Goal: Entertainment & Leisure: Consume media (video, audio)

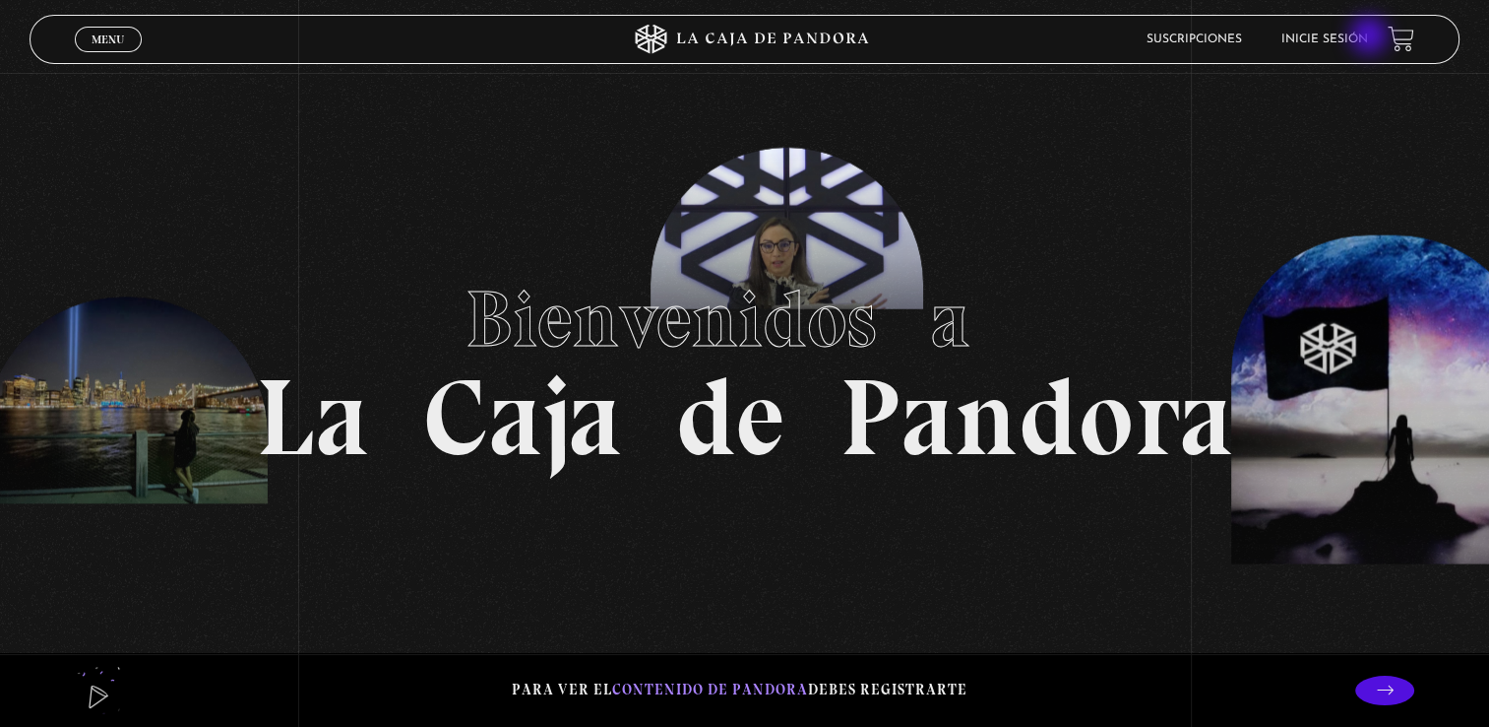
click at [1368, 37] on link "Inicie sesión" at bounding box center [1325, 39] width 87 height 12
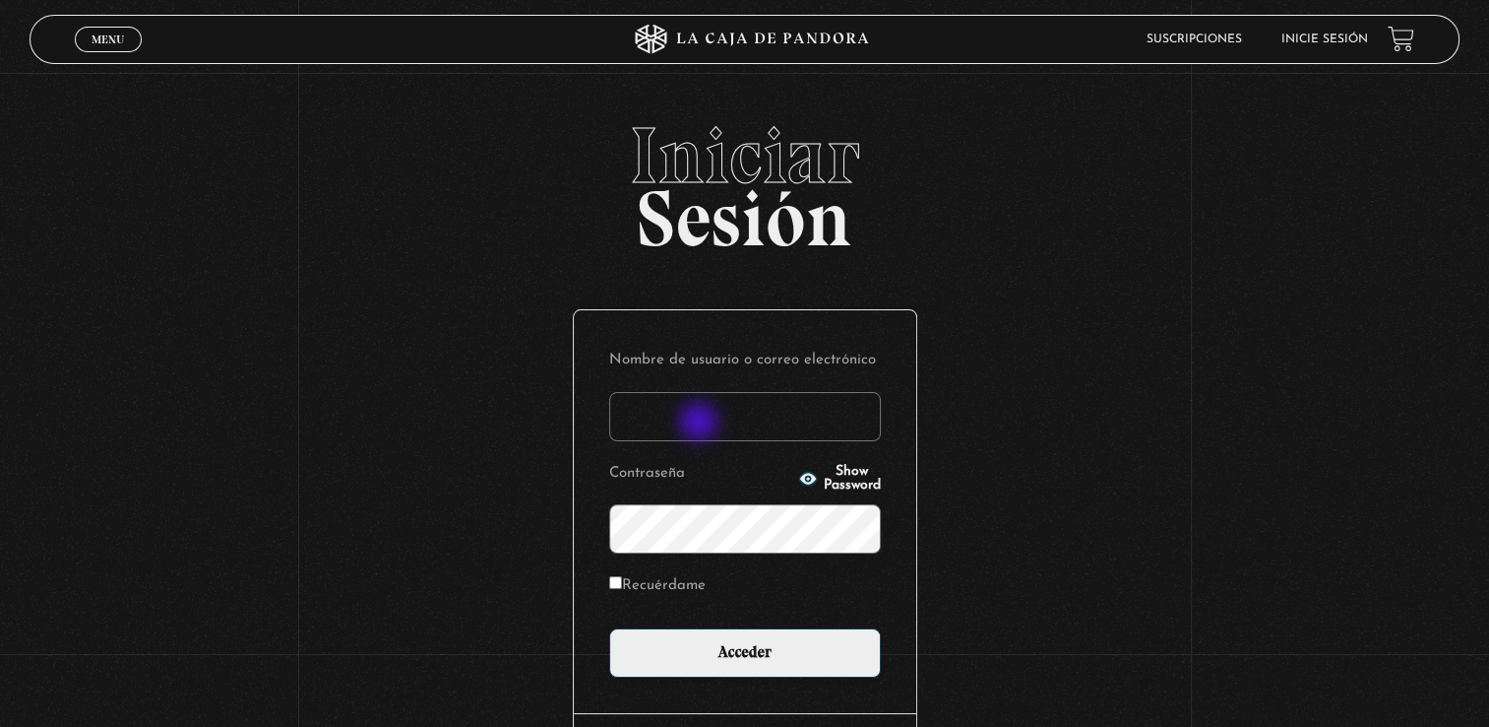
click at [701, 423] on input "Nombre de usuario o correo electrónico" at bounding box center [745, 416] width 272 height 49
type input "jocelyn2898@gmail.com"
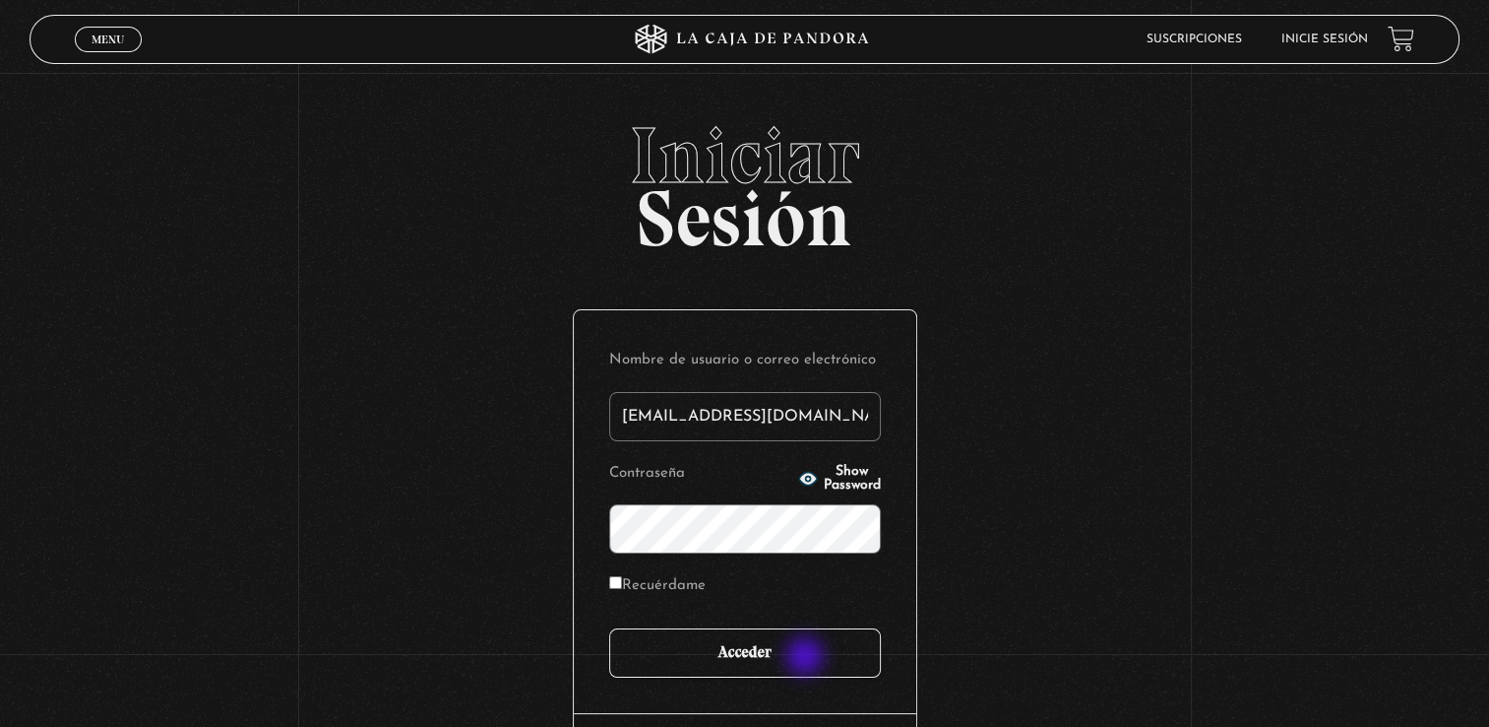
click at [807, 658] on input "Acceder" at bounding box center [745, 652] width 272 height 49
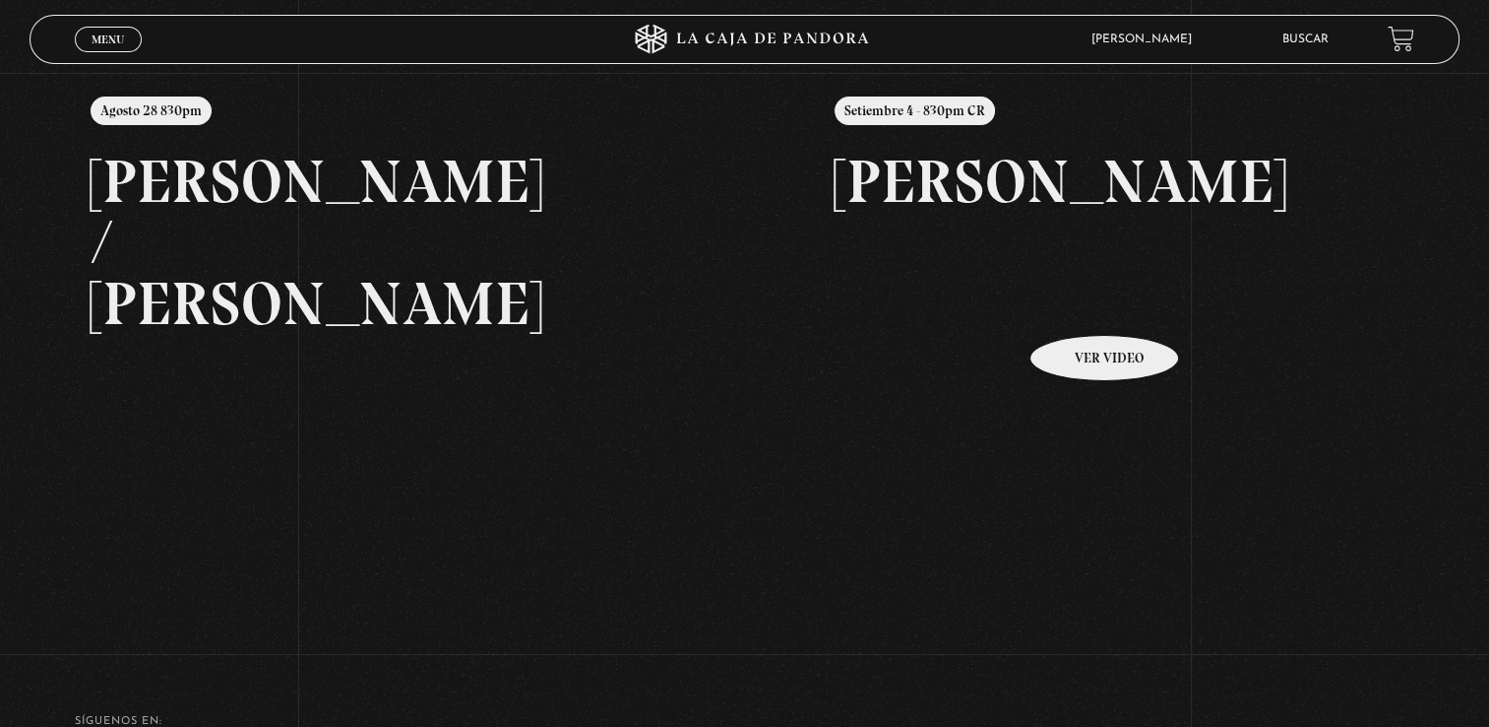
scroll to position [347, 0]
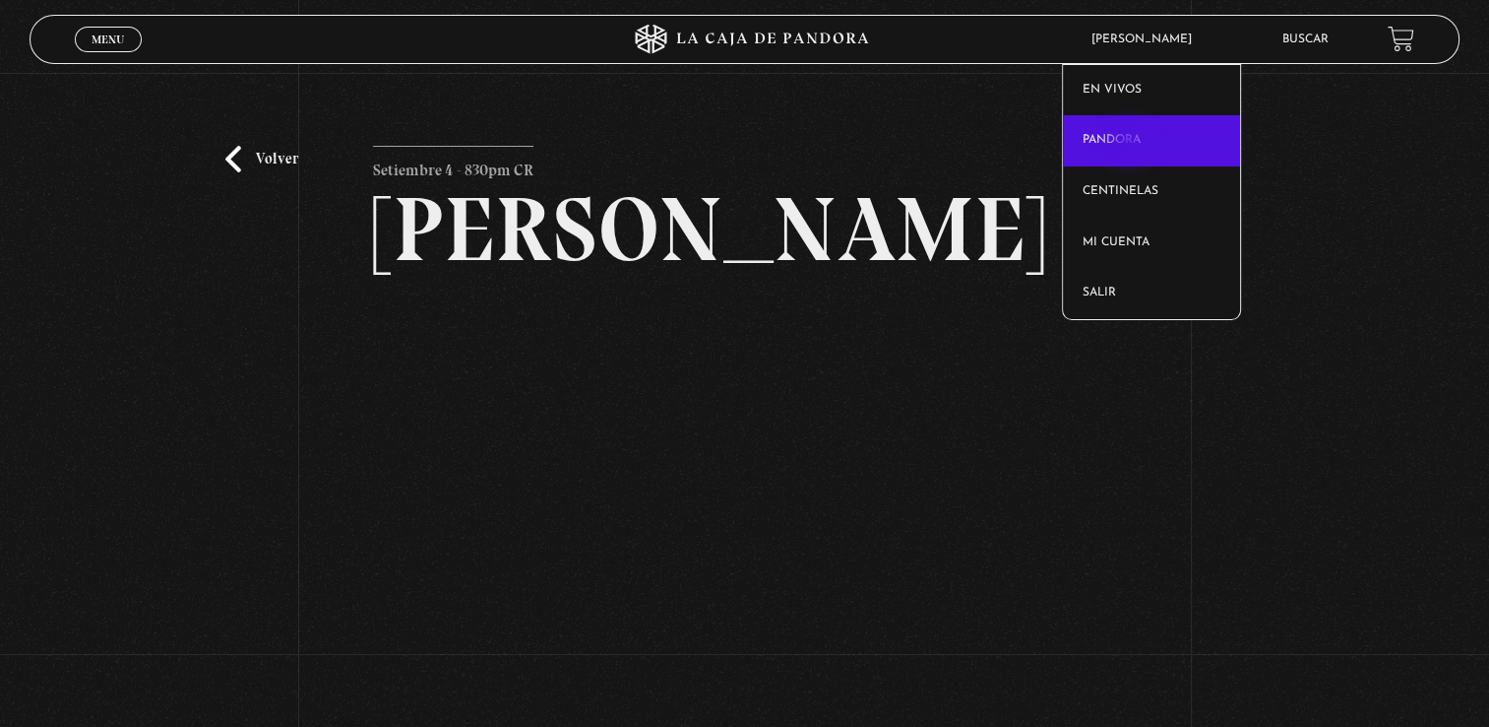
click at [1131, 145] on link "Pandora" at bounding box center [1151, 140] width 177 height 51
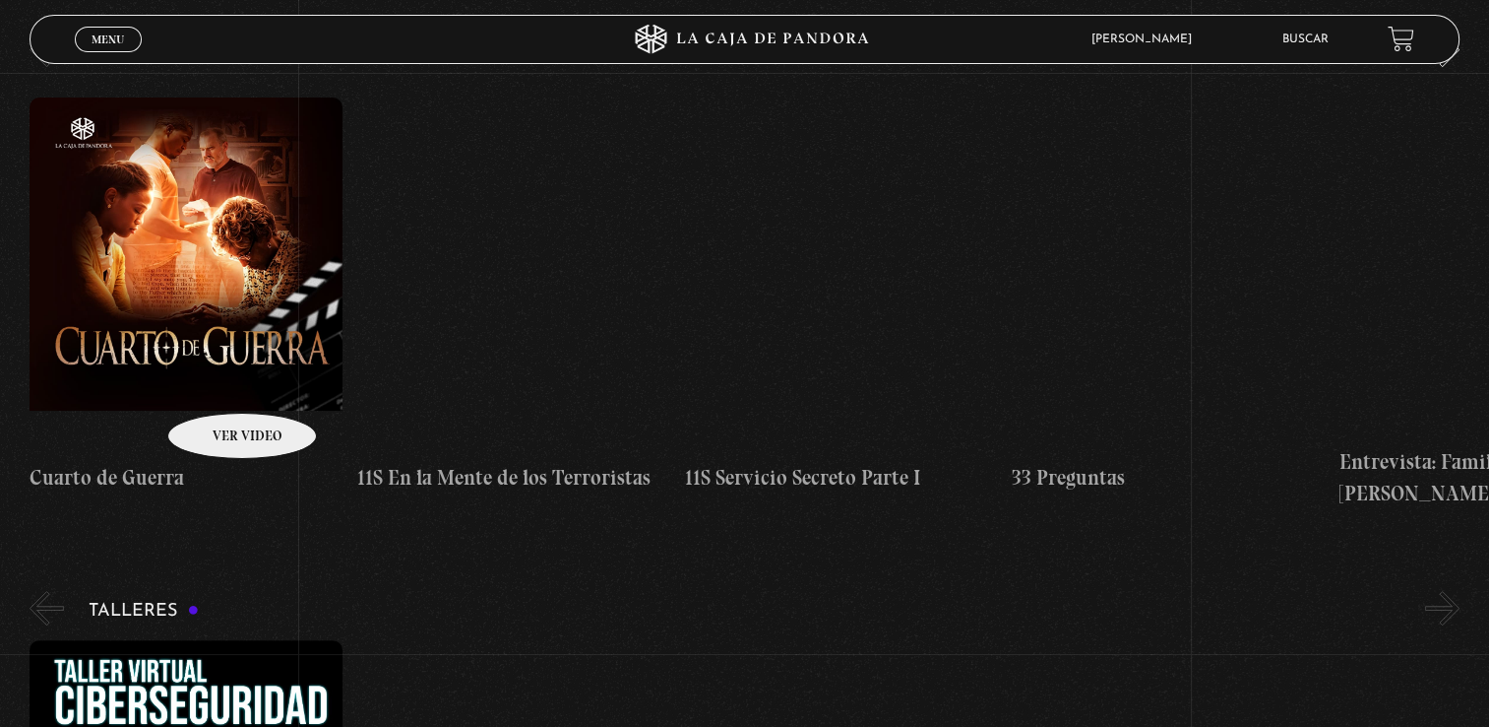
scroll to position [295, 0]
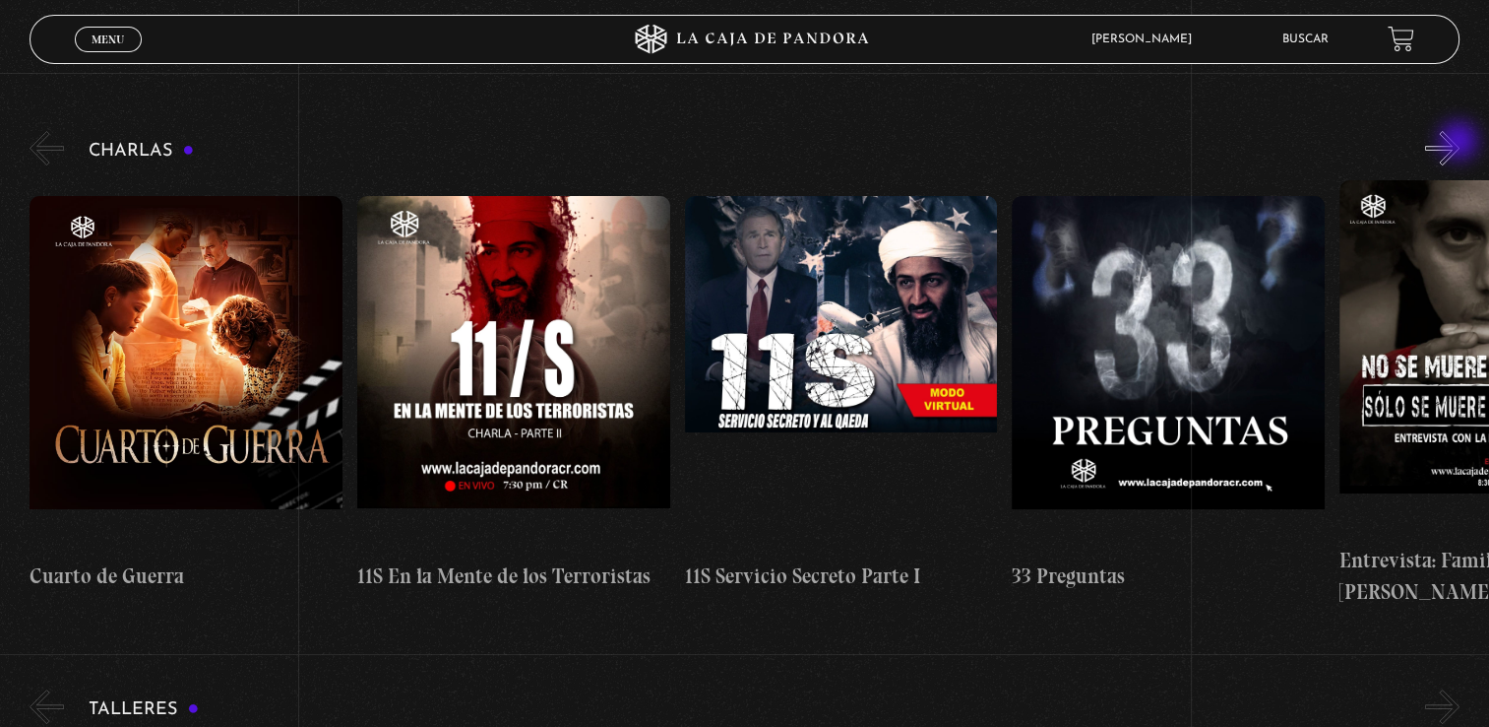
click at [1460, 143] on button "»" at bounding box center [1443, 148] width 34 height 34
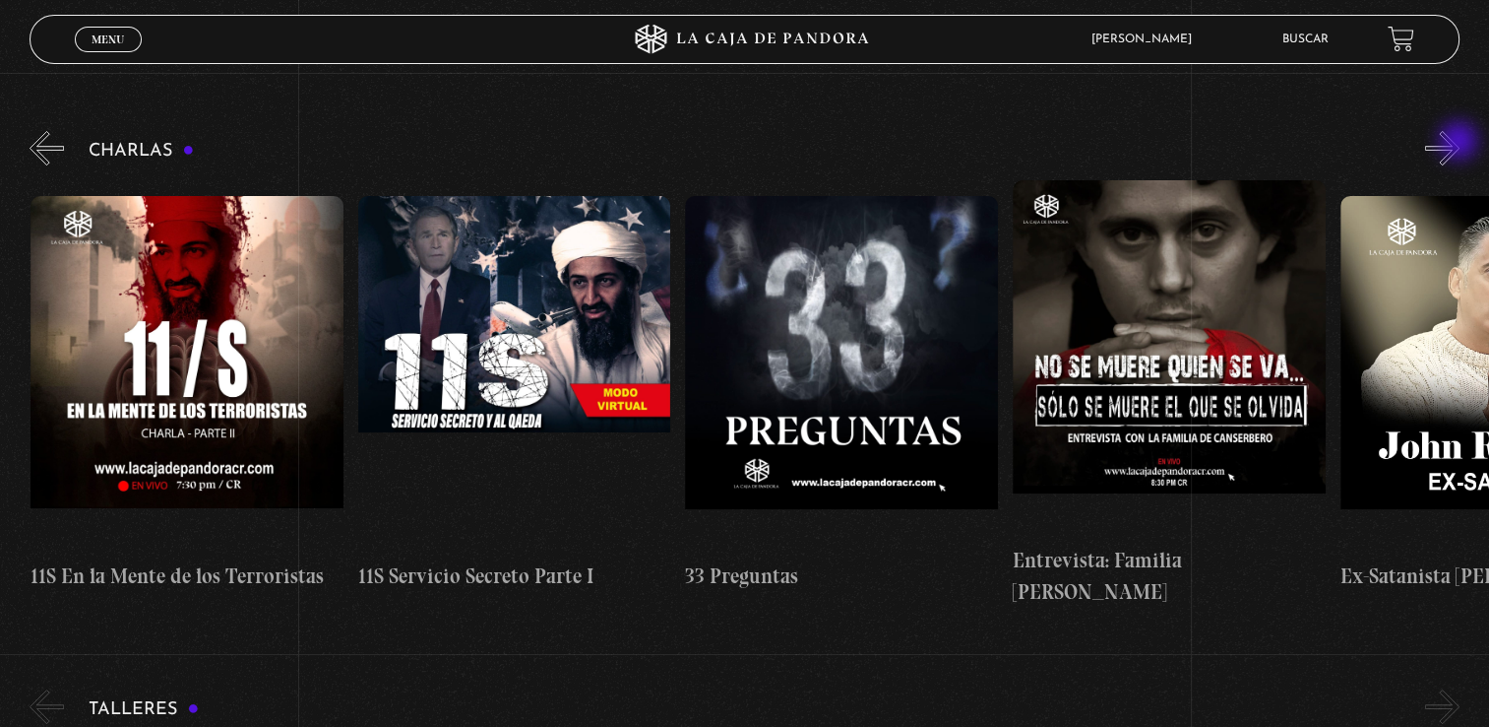
click at [1460, 143] on button "»" at bounding box center [1443, 148] width 34 height 34
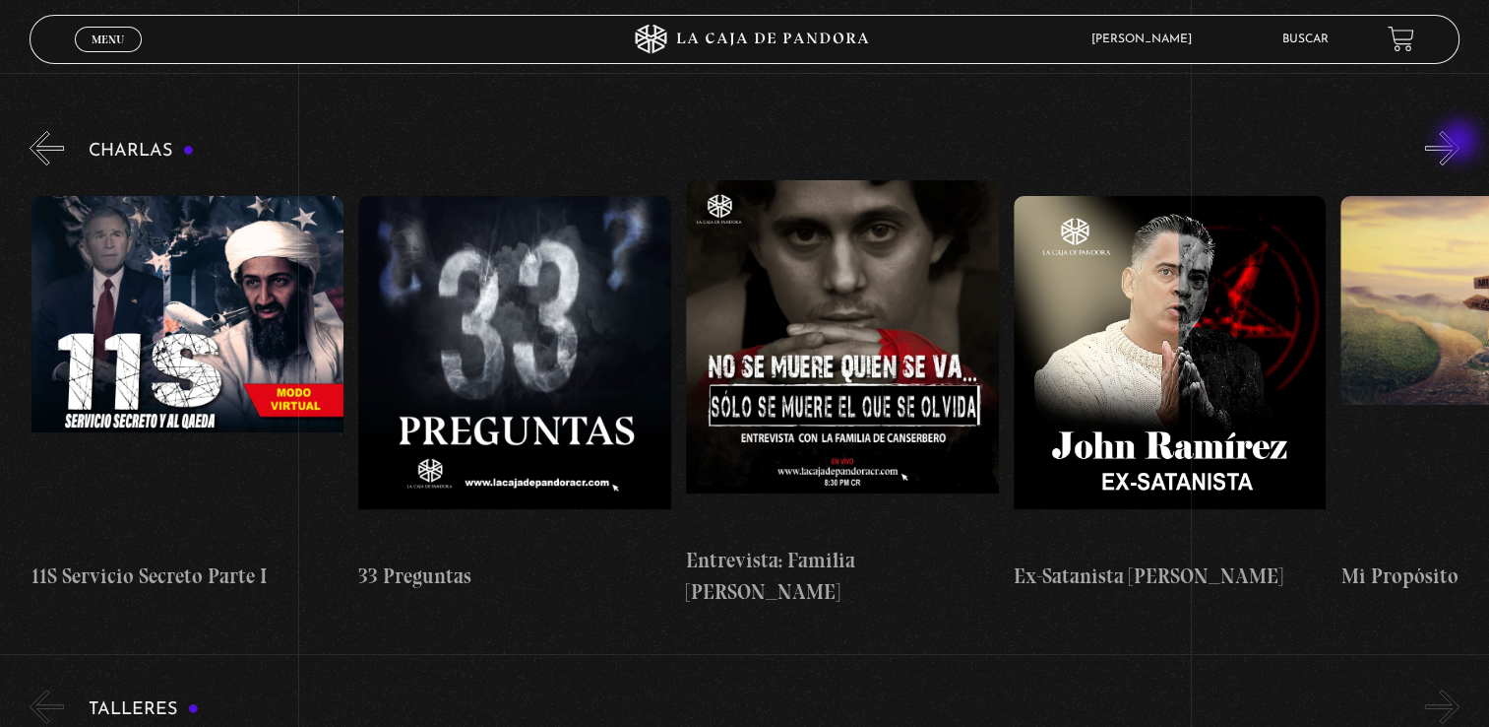
scroll to position [0, 655]
click at [1460, 143] on button "»" at bounding box center [1443, 148] width 34 height 34
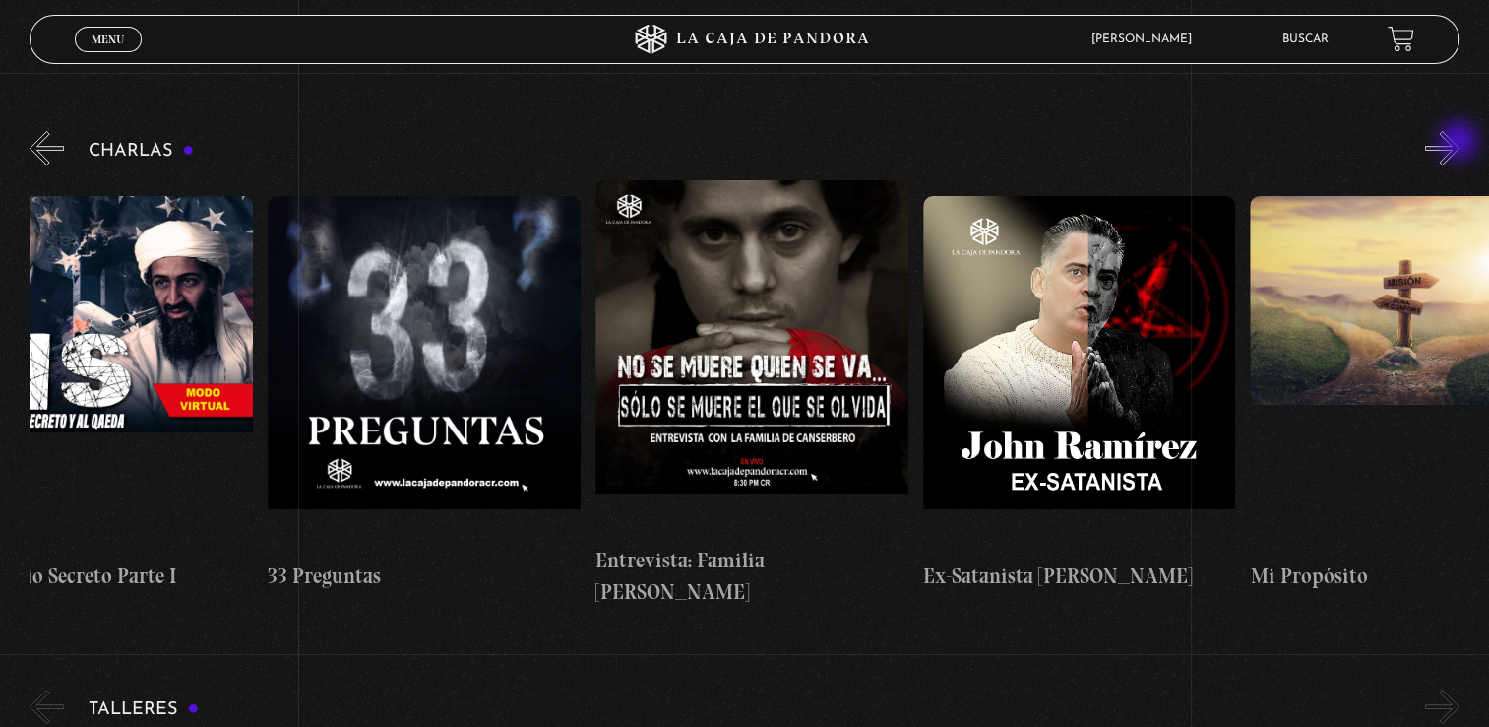
scroll to position [0, 818]
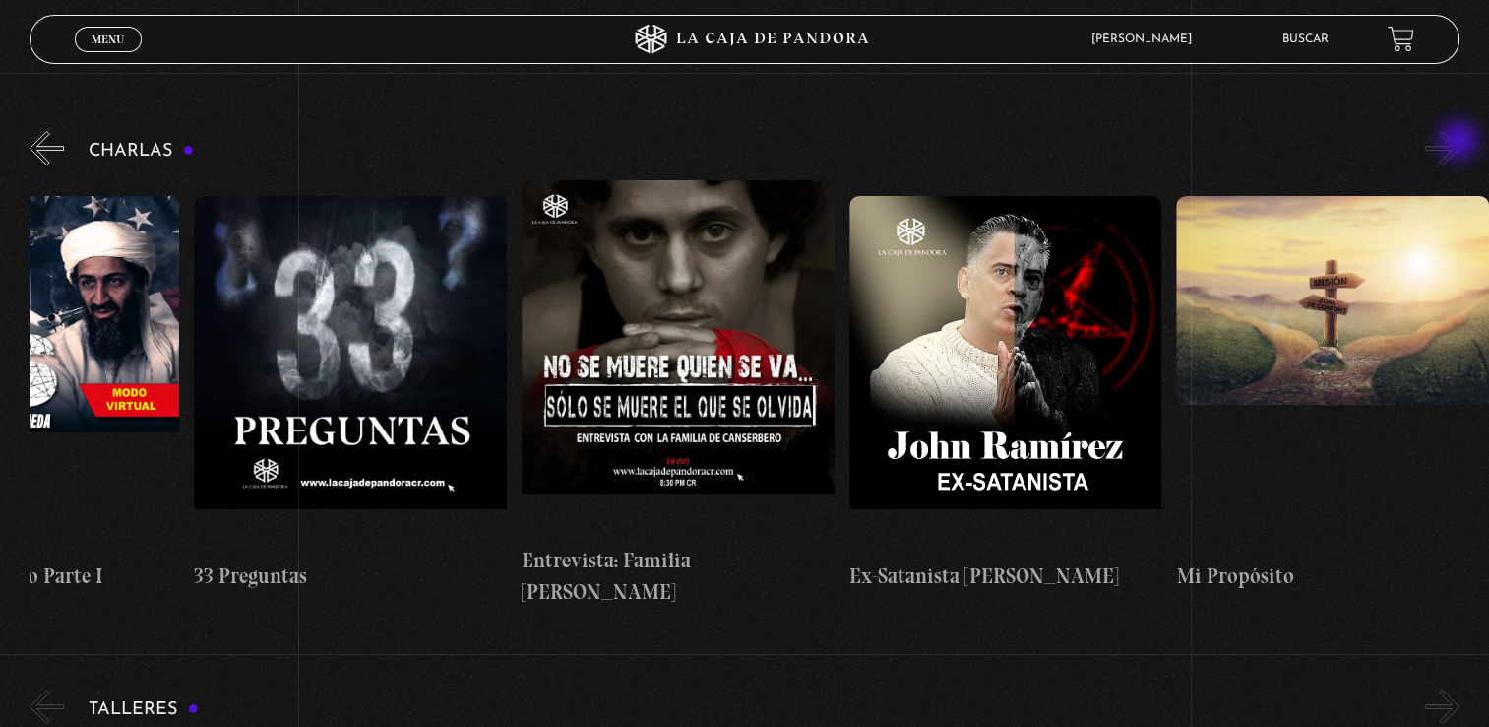
click at [1460, 143] on button "»" at bounding box center [1443, 148] width 34 height 34
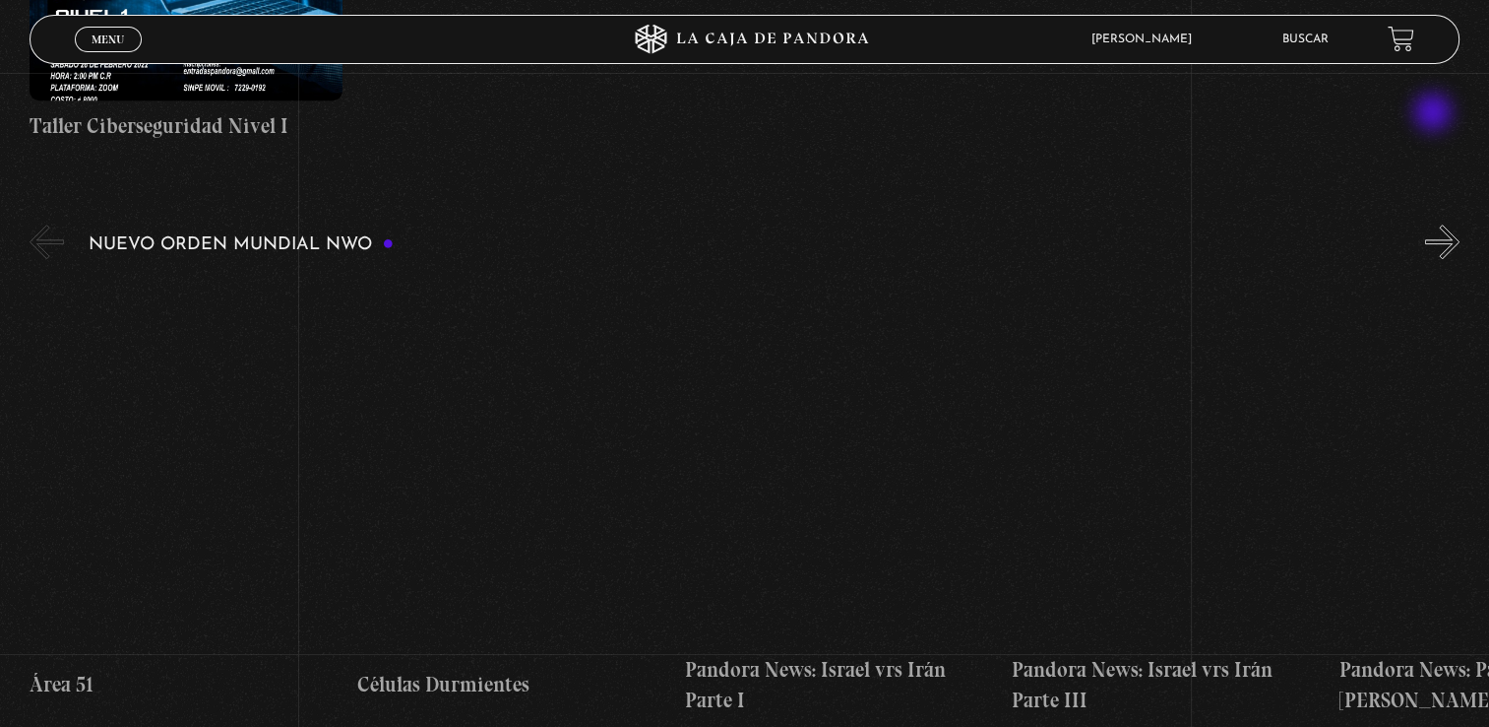
scroll to position [1280, 0]
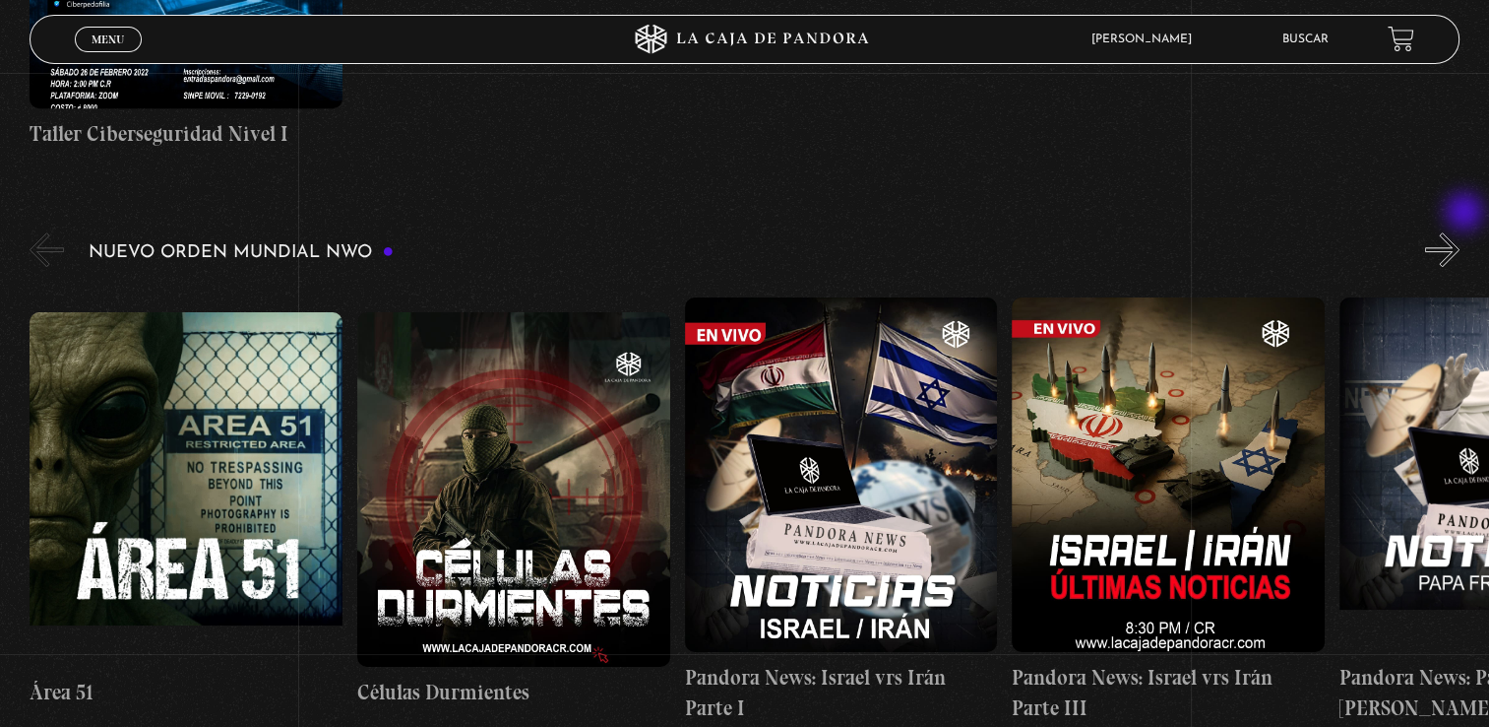
click at [1460, 232] on button "»" at bounding box center [1443, 249] width 34 height 34
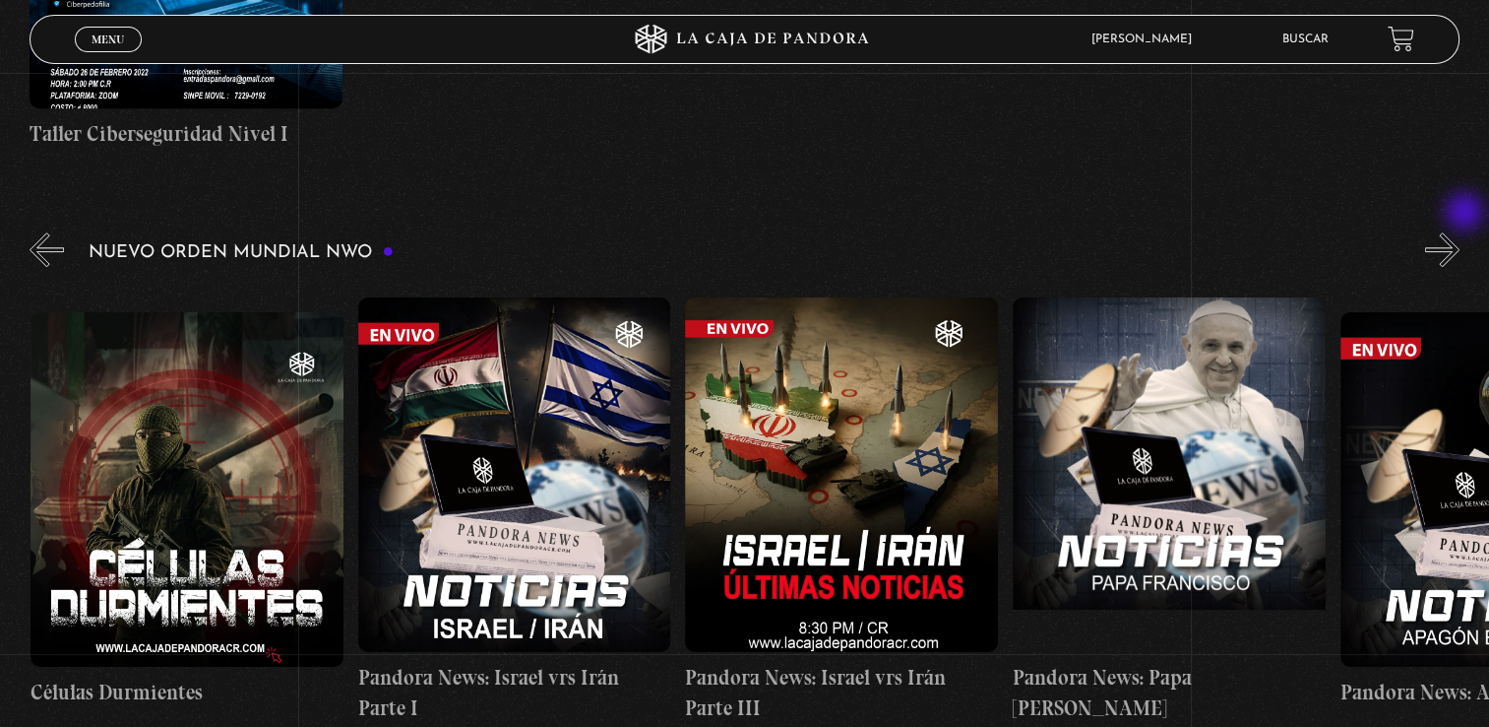
click at [1460, 232] on button "»" at bounding box center [1443, 249] width 34 height 34
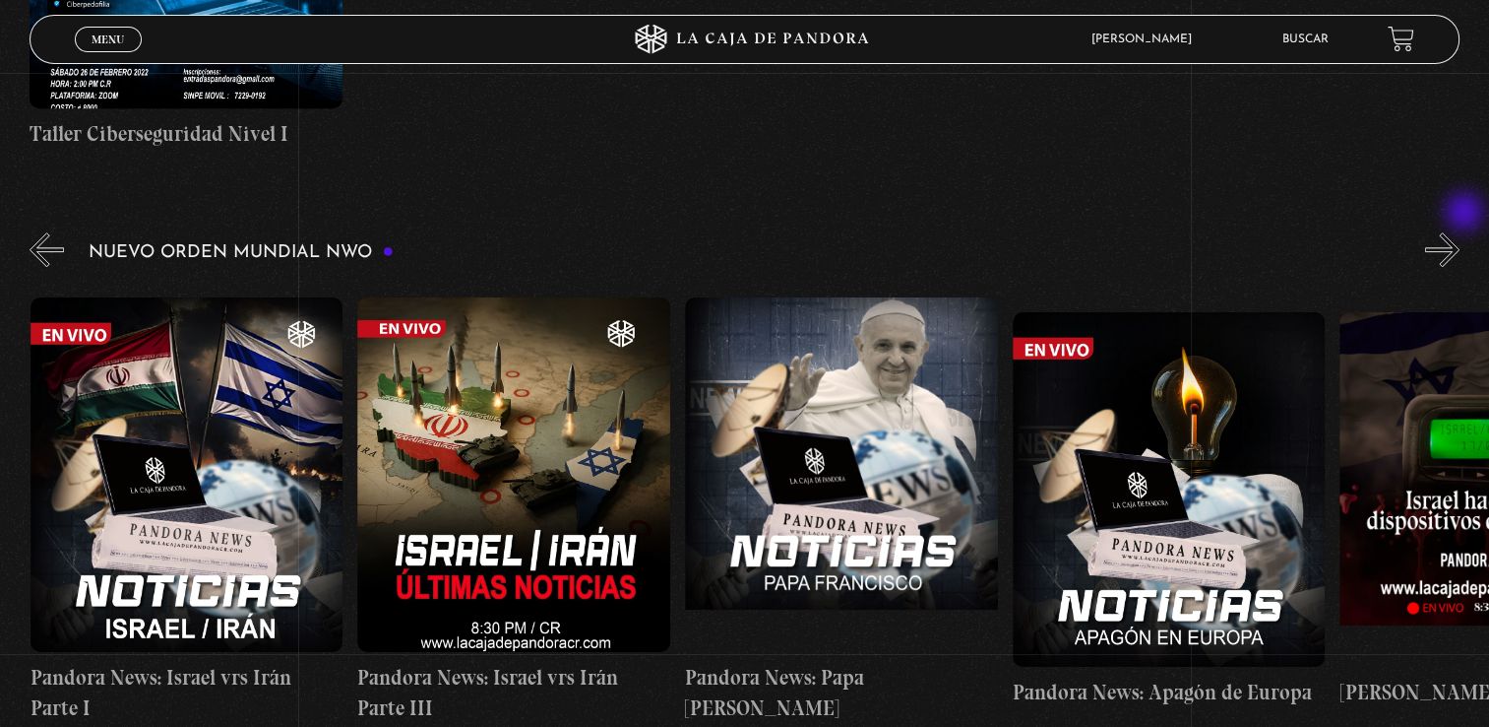
click at [1460, 232] on button "»" at bounding box center [1443, 249] width 34 height 34
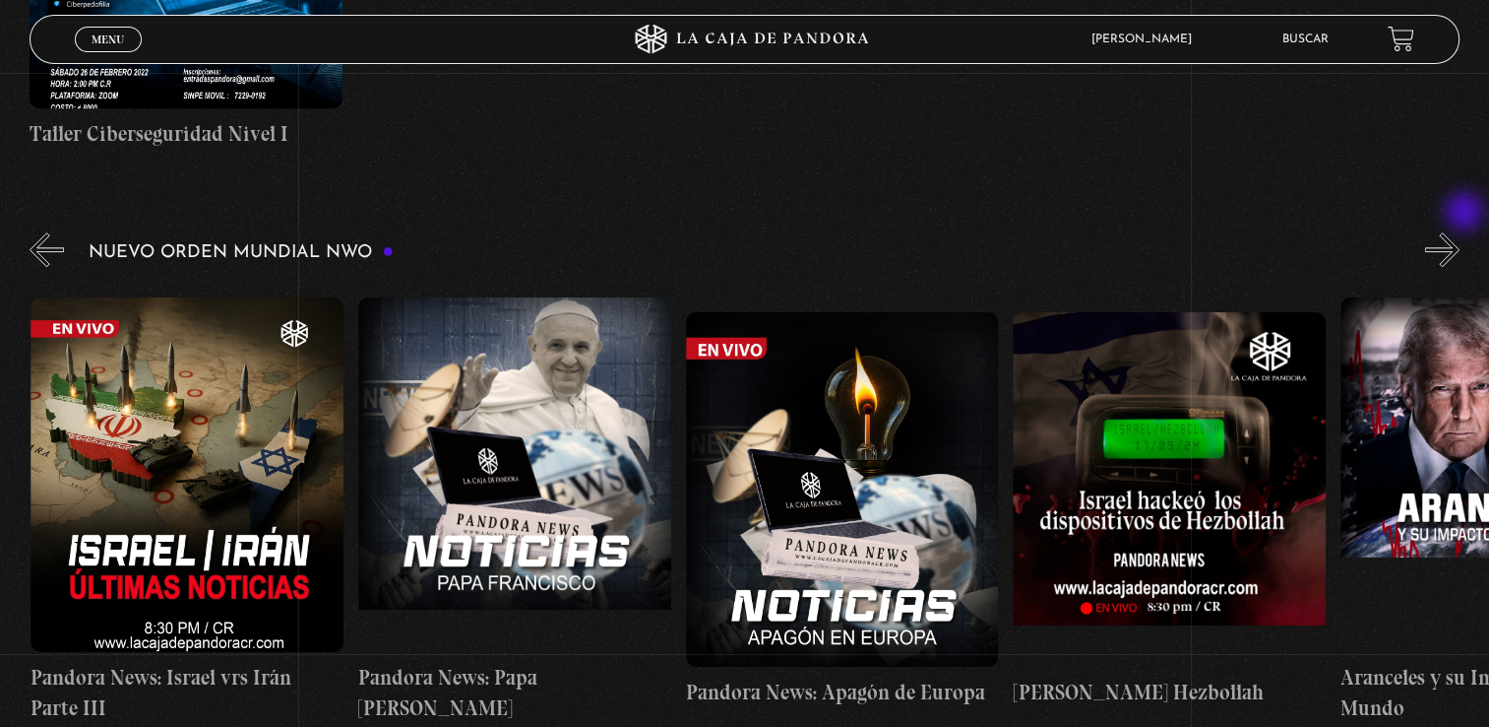
scroll to position [0, 982]
click at [1460, 232] on button "»" at bounding box center [1443, 249] width 34 height 34
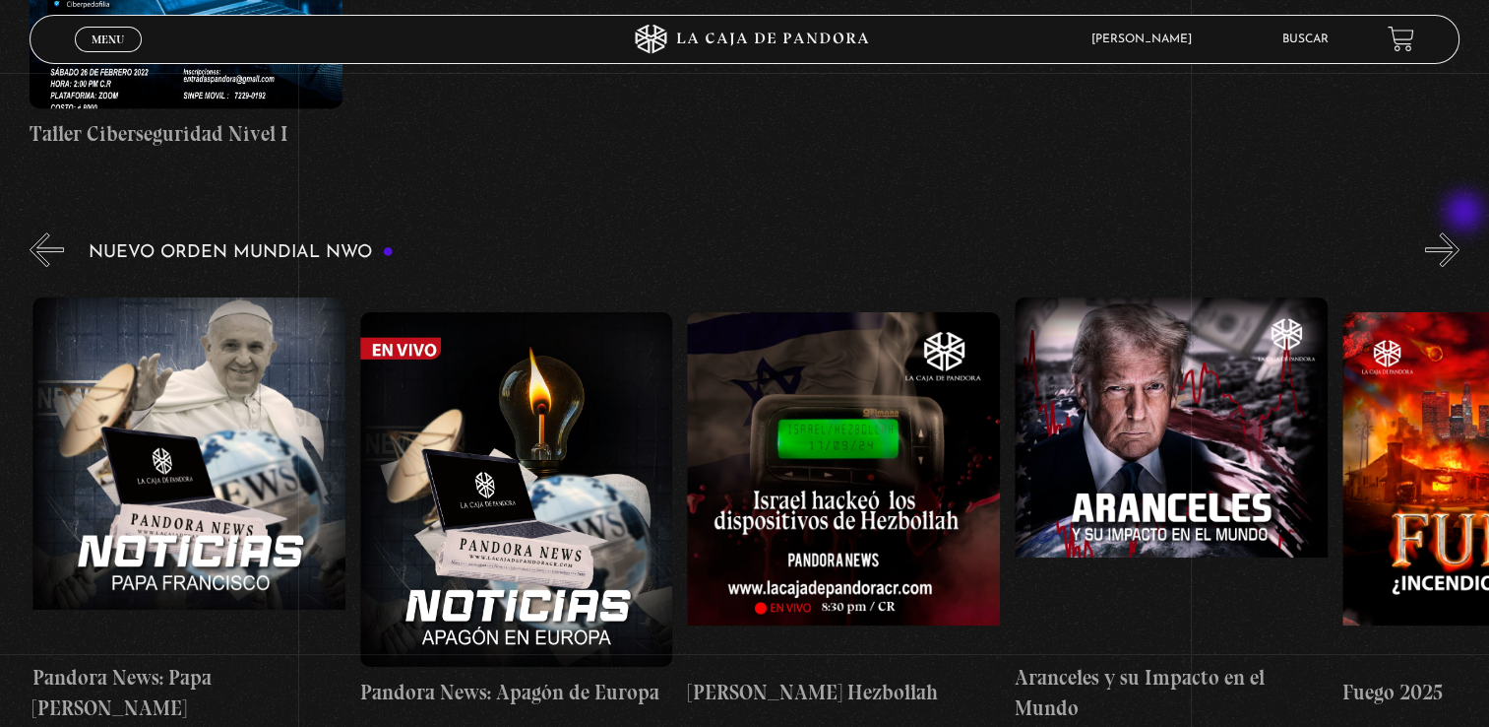
scroll to position [0, 1309]
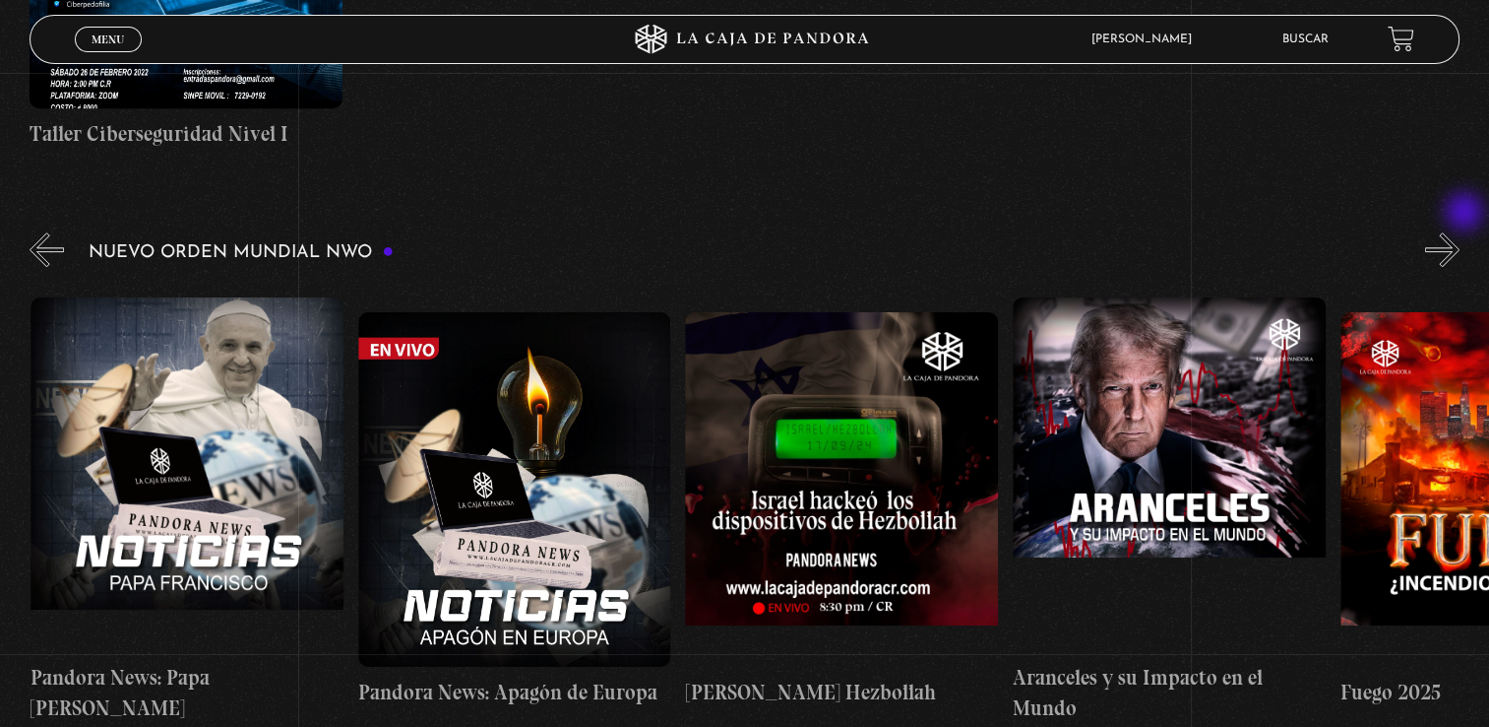
click at [1460, 232] on button "»" at bounding box center [1443, 249] width 34 height 34
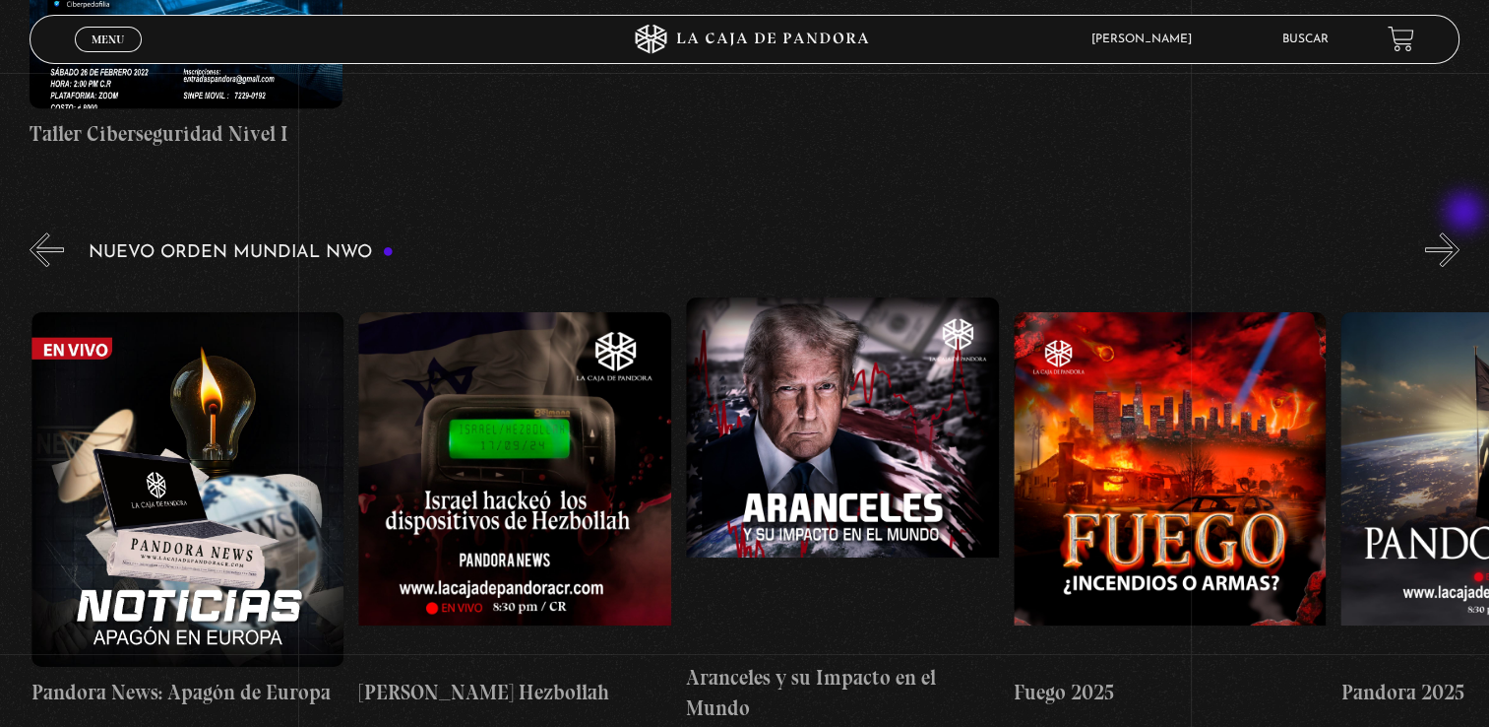
scroll to position [0, 1637]
click at [1460, 232] on button "»" at bounding box center [1443, 249] width 34 height 34
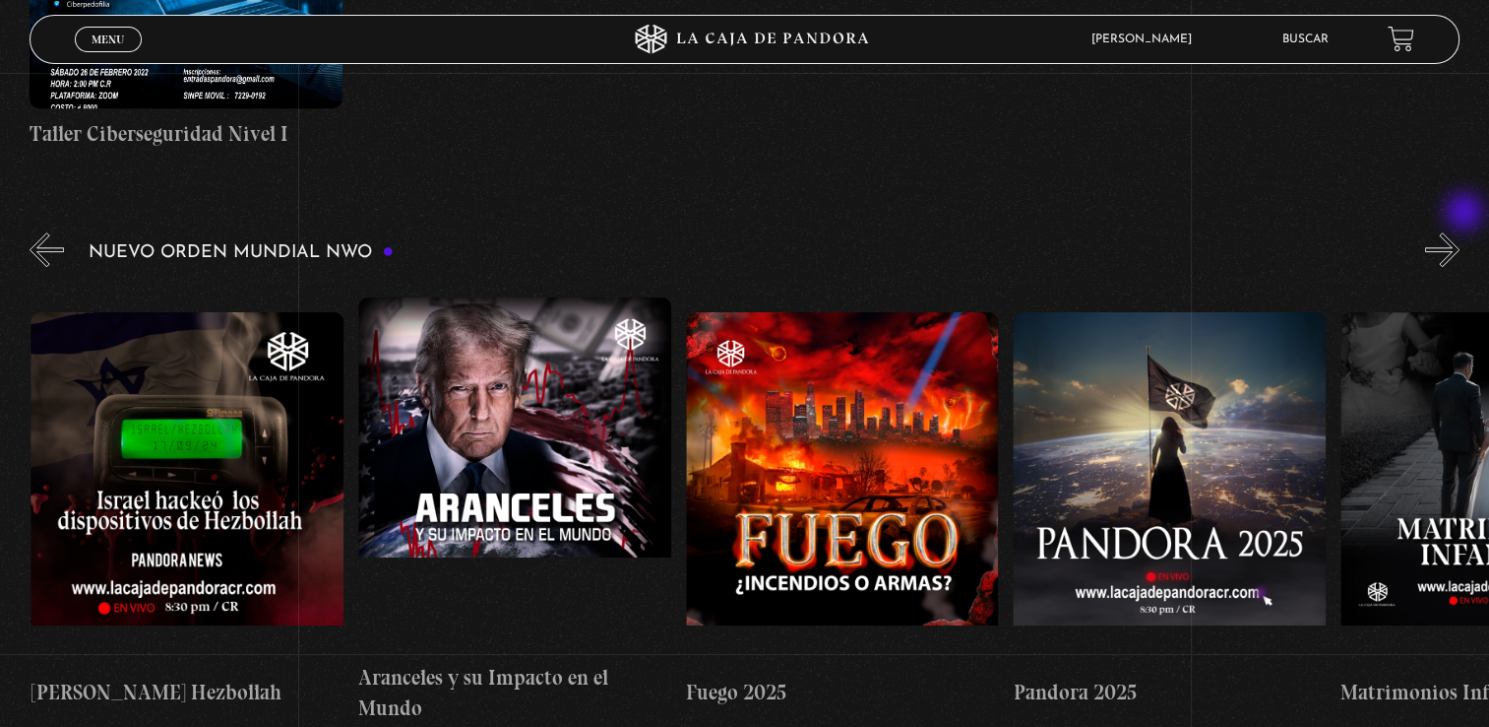
scroll to position [0, 1965]
click at [1454, 232] on button "»" at bounding box center [1443, 249] width 34 height 34
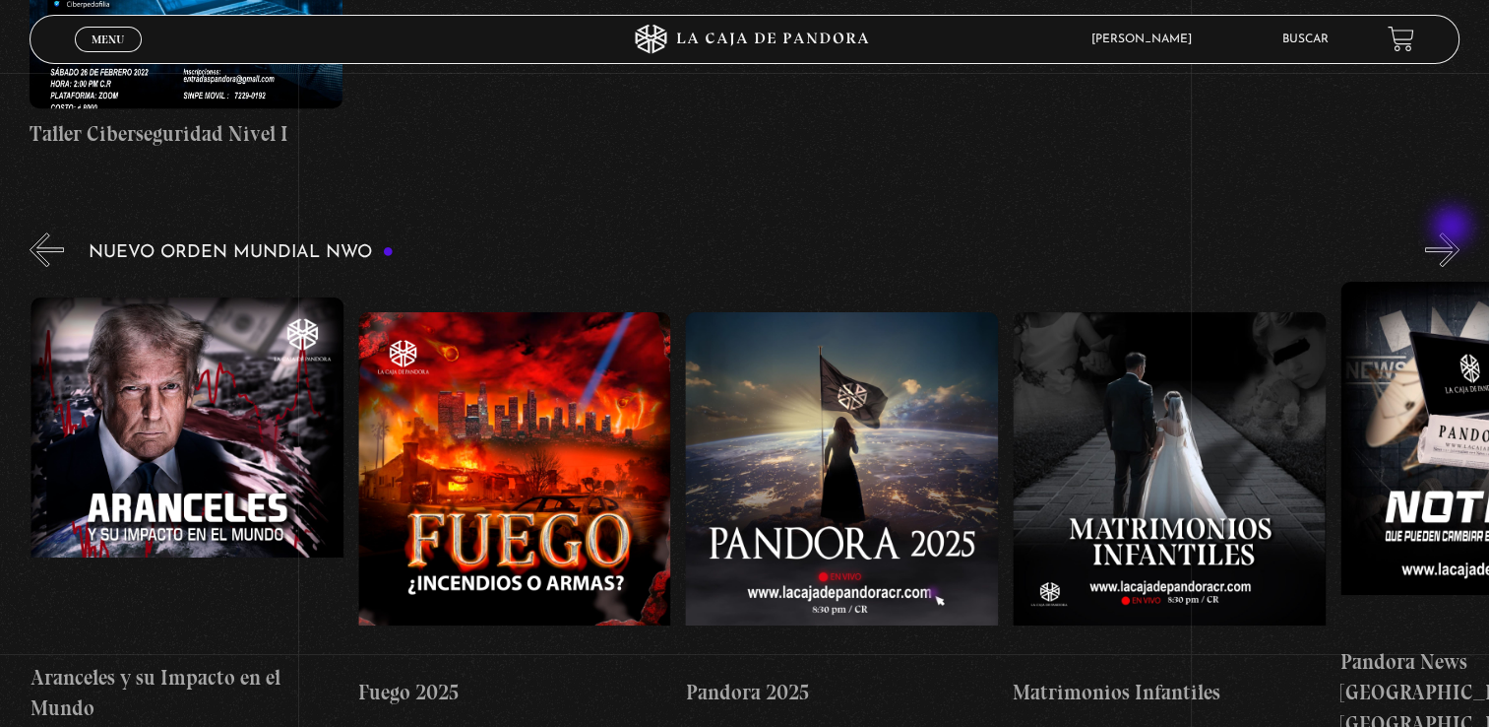
click at [1454, 232] on button "»" at bounding box center [1443, 249] width 34 height 34
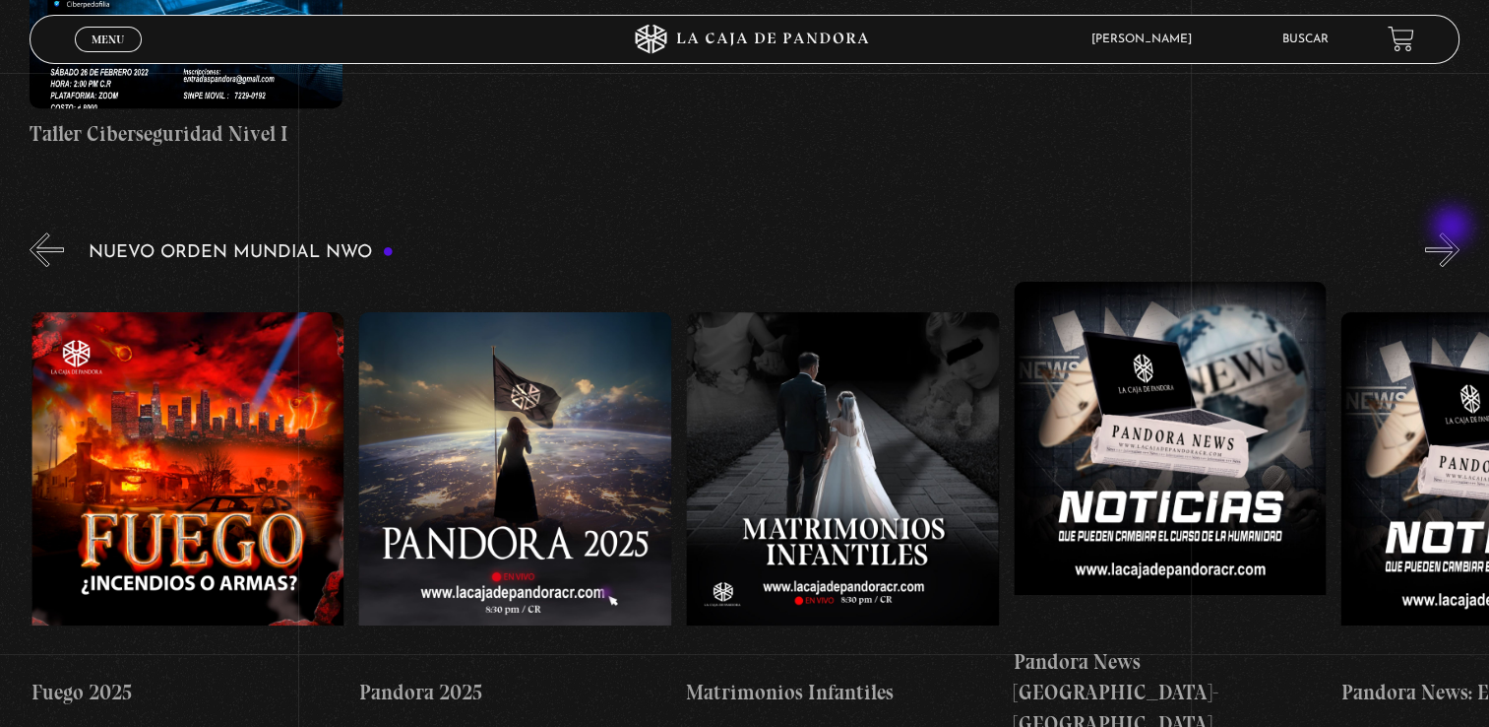
scroll to position [0, 2620]
click at [1454, 232] on button "»" at bounding box center [1443, 249] width 34 height 34
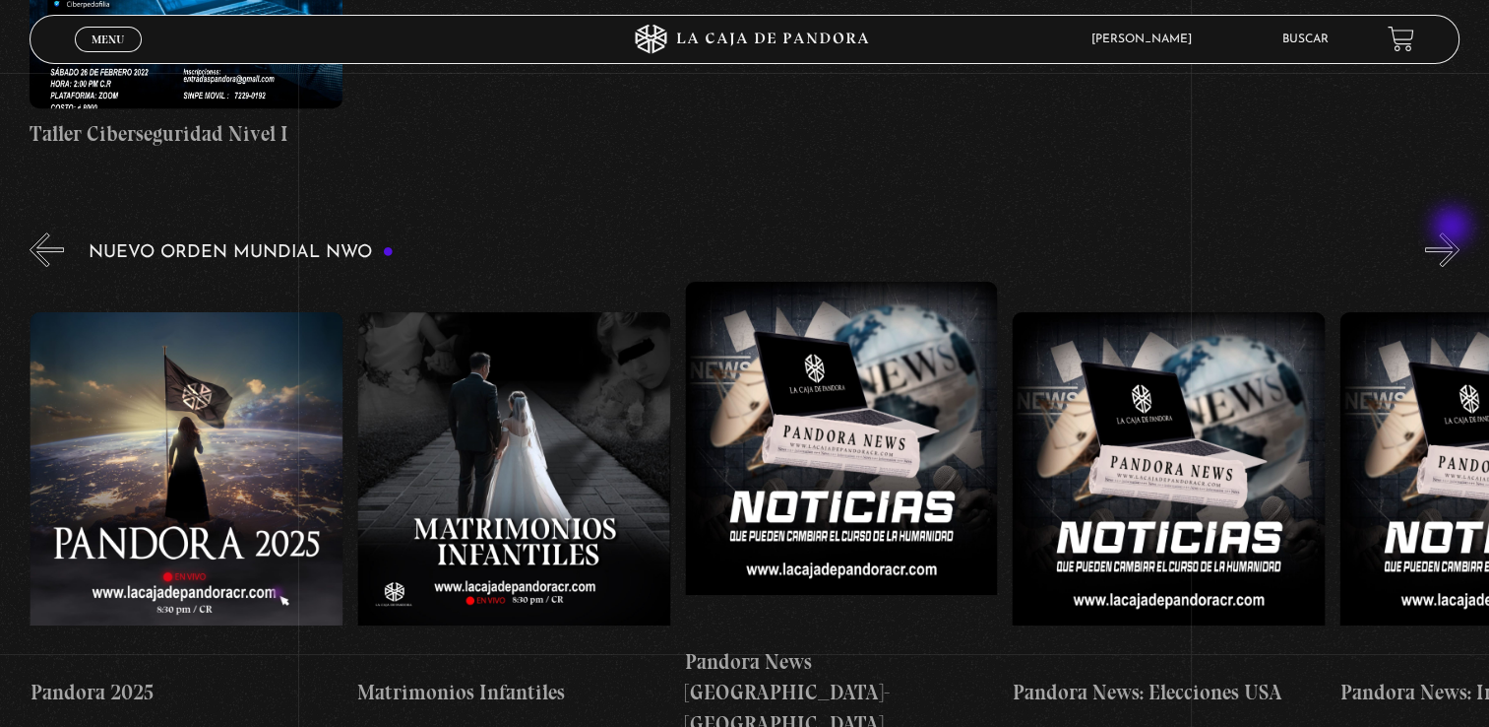
click at [1454, 232] on button "»" at bounding box center [1443, 249] width 34 height 34
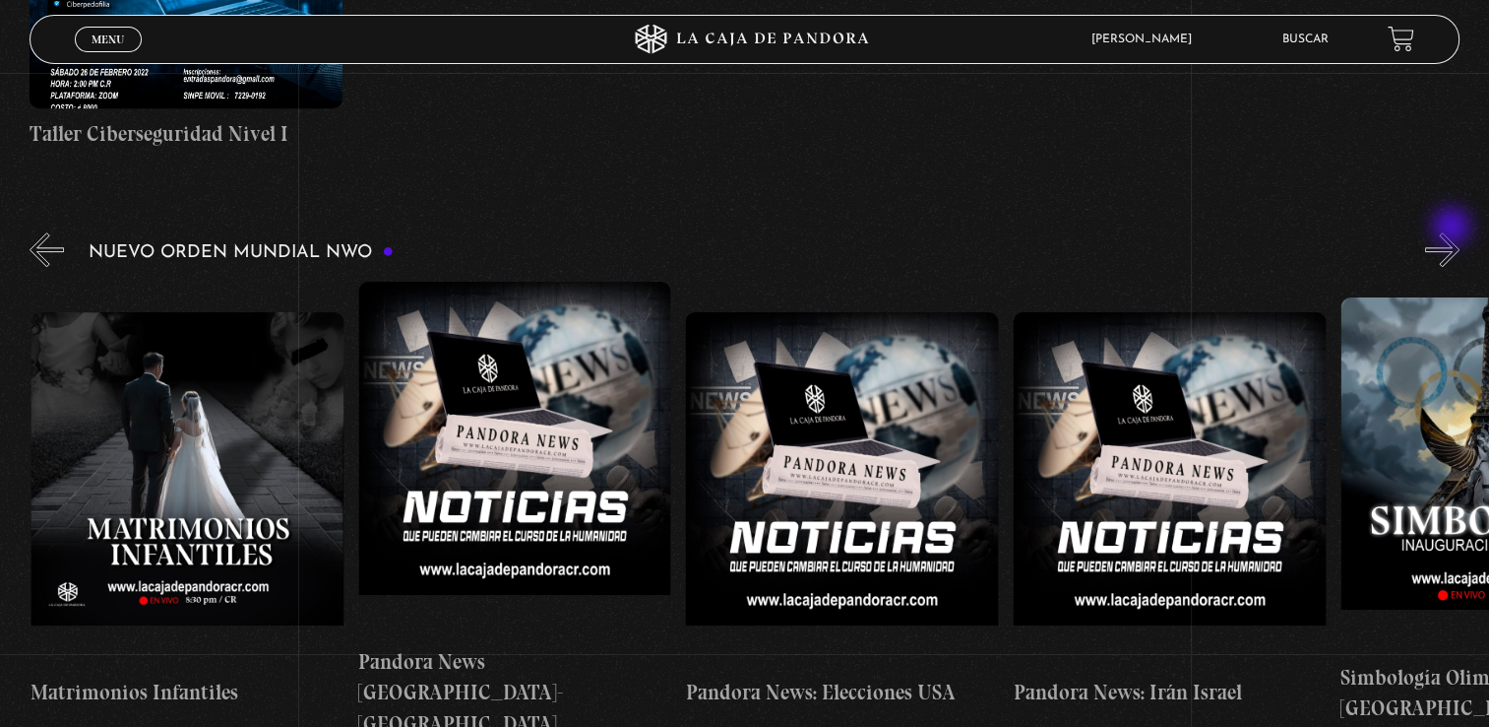
click at [1454, 232] on button "»" at bounding box center [1443, 249] width 34 height 34
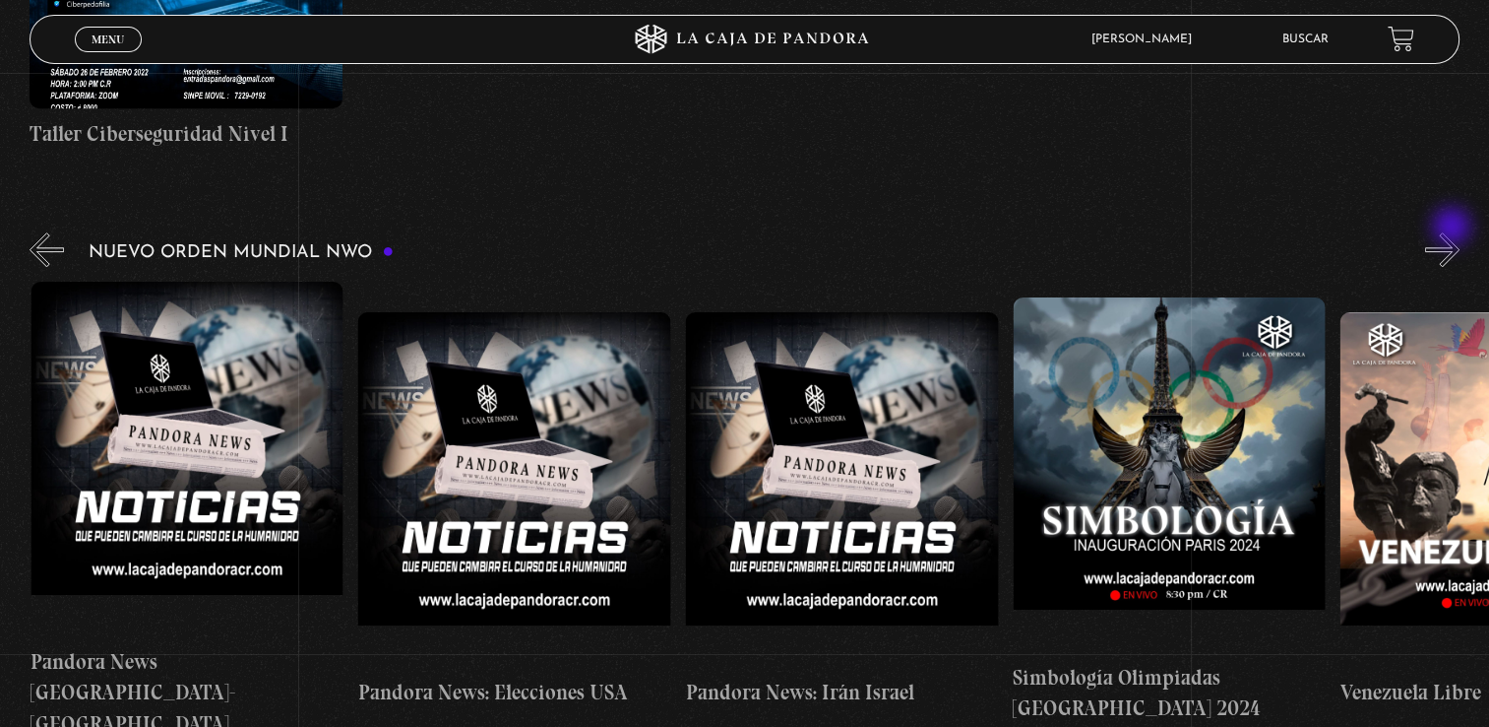
click at [1454, 232] on button "»" at bounding box center [1443, 249] width 34 height 34
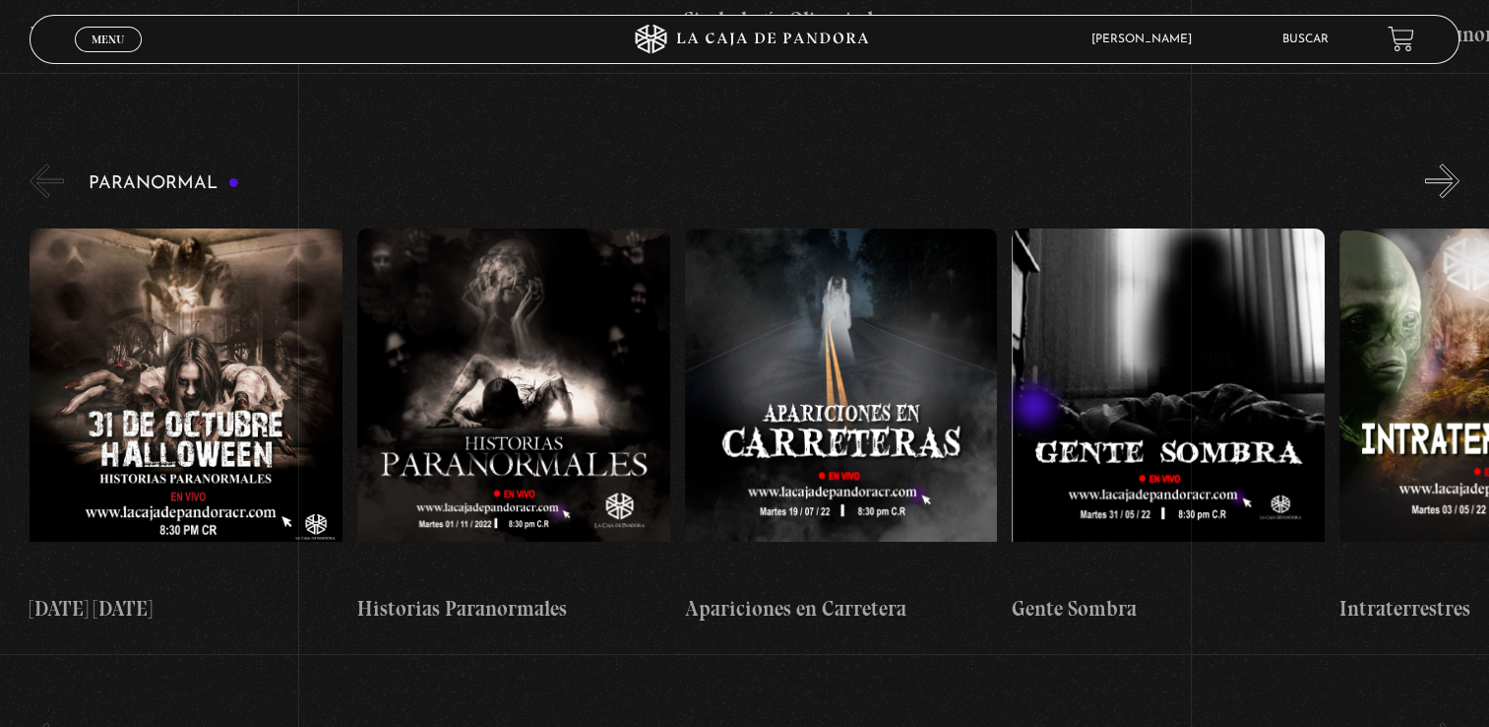
scroll to position [1969, 0]
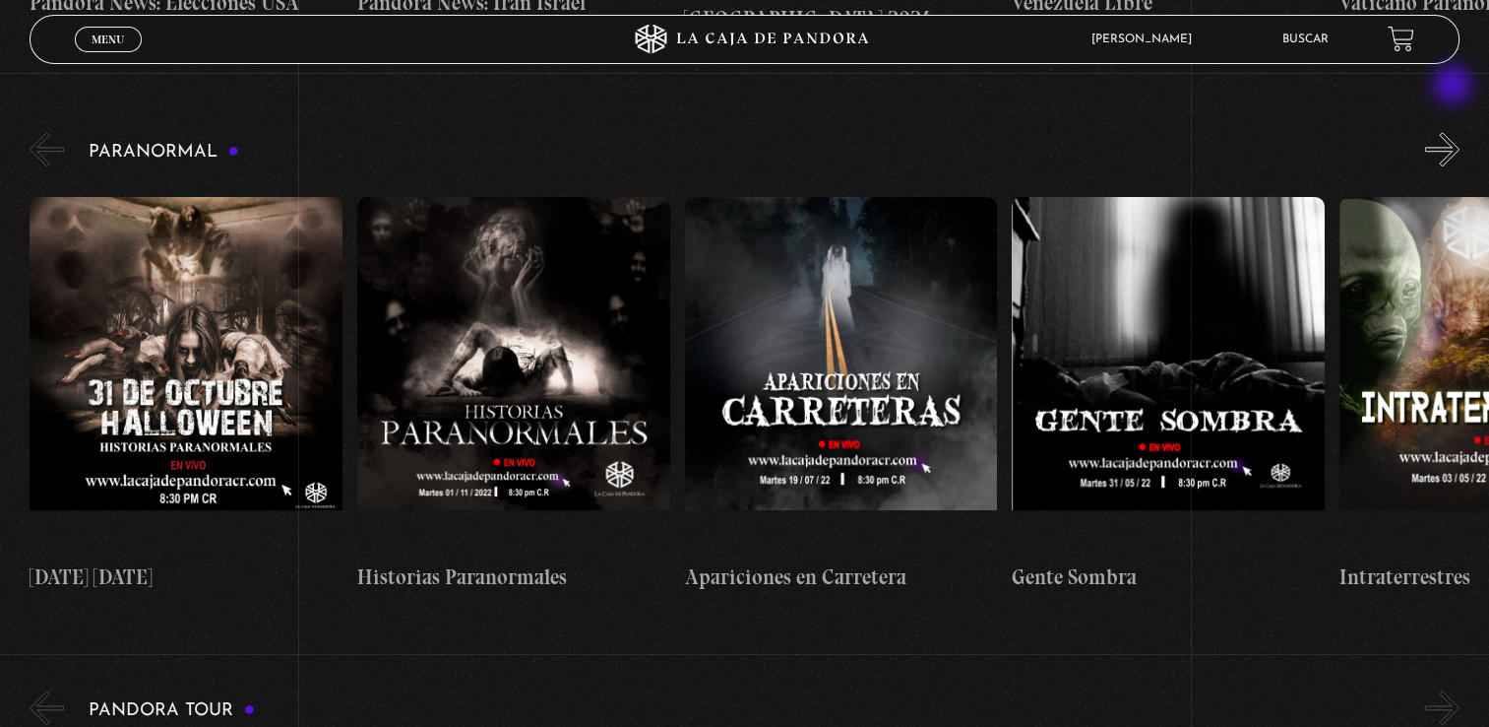
click at [1455, 132] on button "»" at bounding box center [1443, 149] width 34 height 34
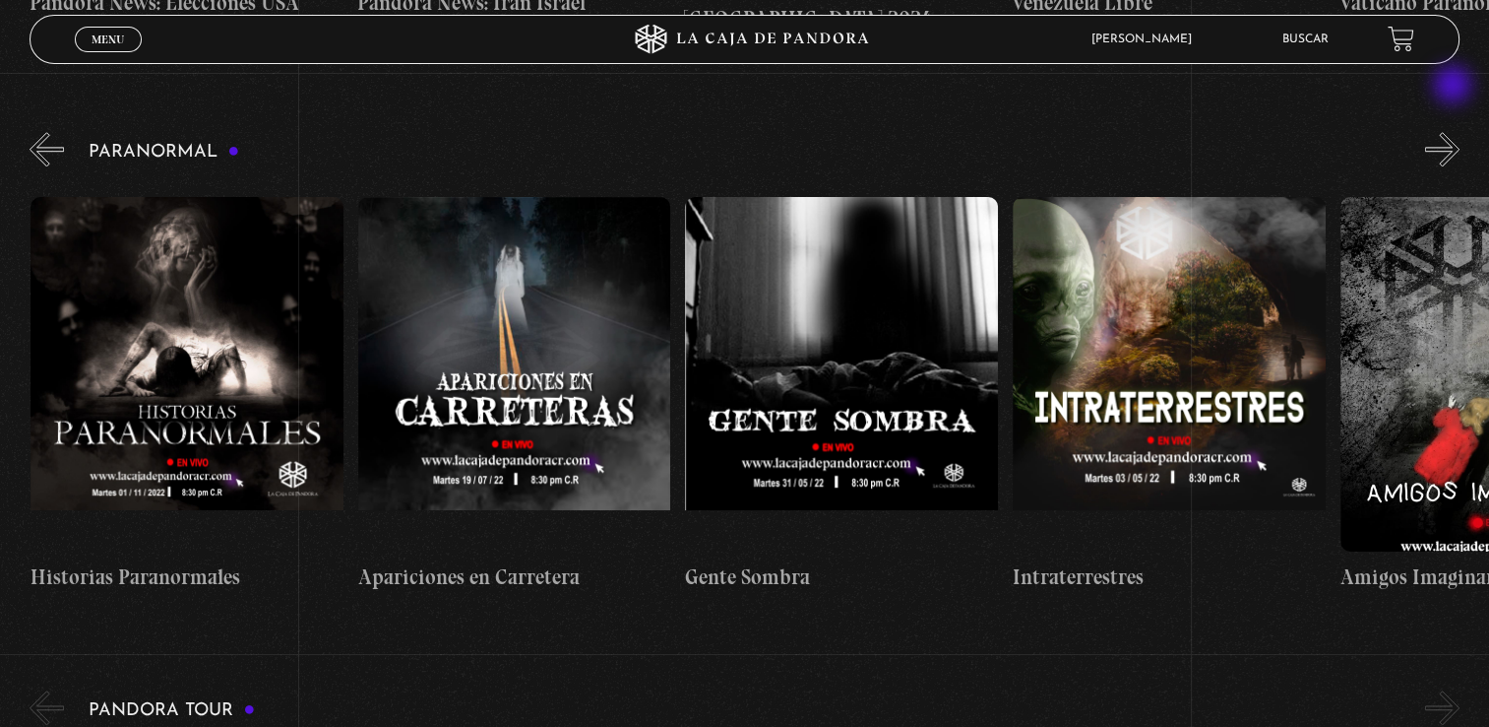
scroll to position [0, 327]
click at [1455, 132] on button "»" at bounding box center [1443, 149] width 34 height 34
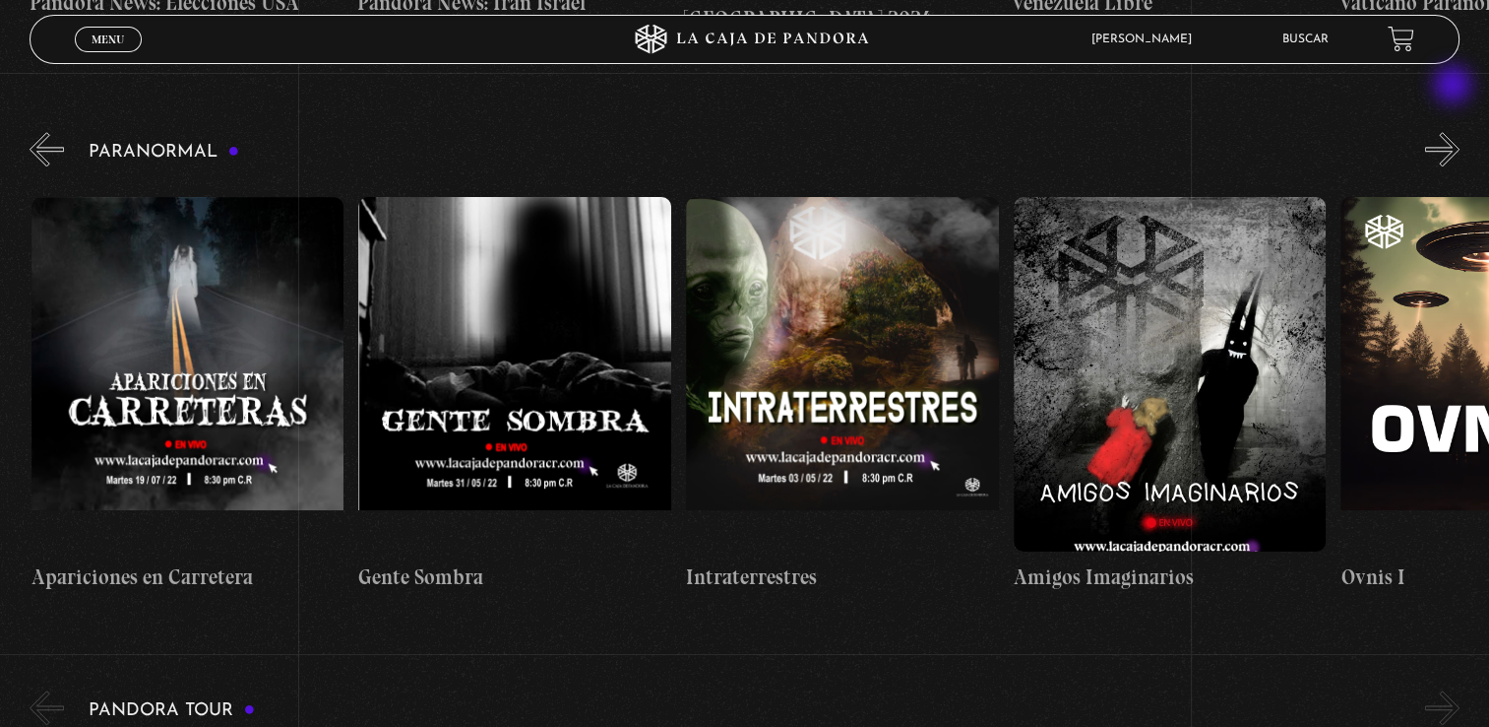
click at [1455, 132] on button "»" at bounding box center [1443, 149] width 34 height 34
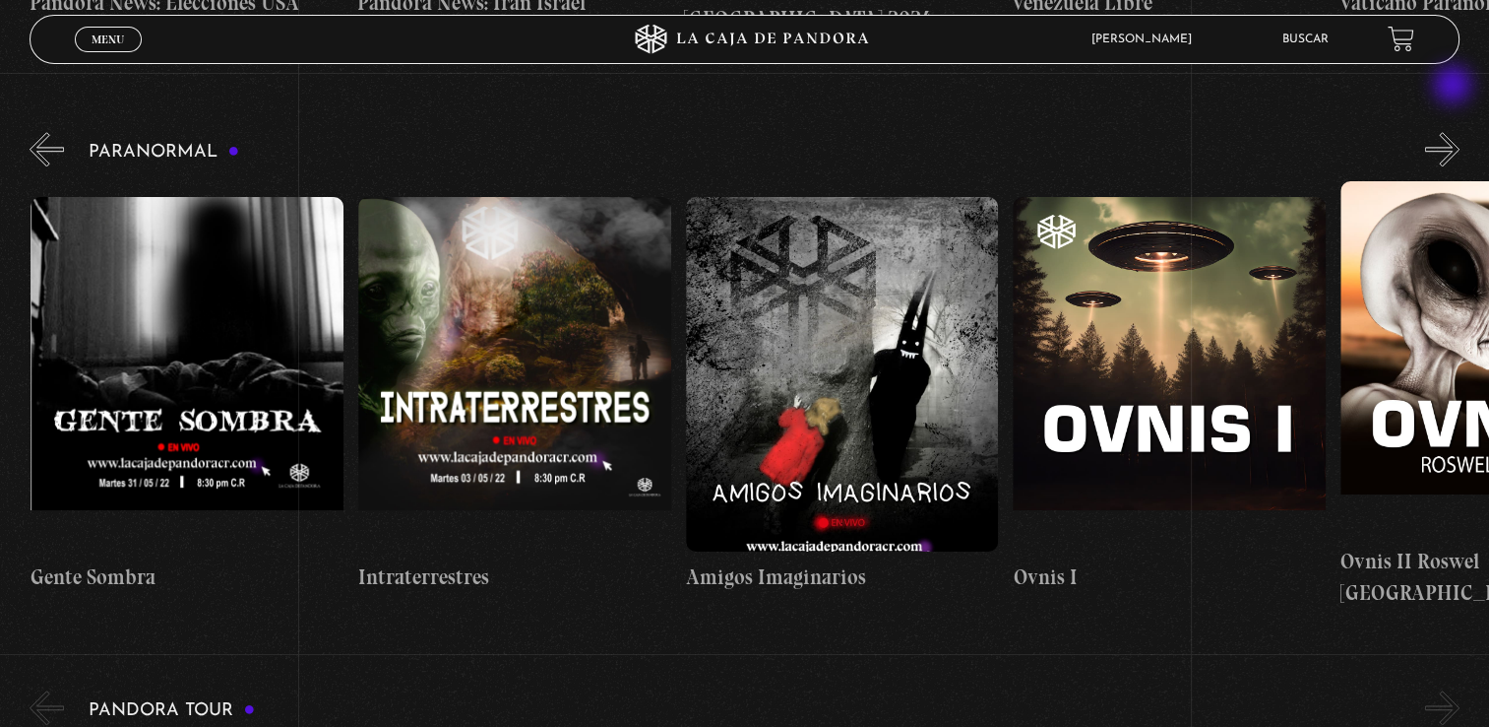
click at [1455, 132] on button "»" at bounding box center [1443, 149] width 34 height 34
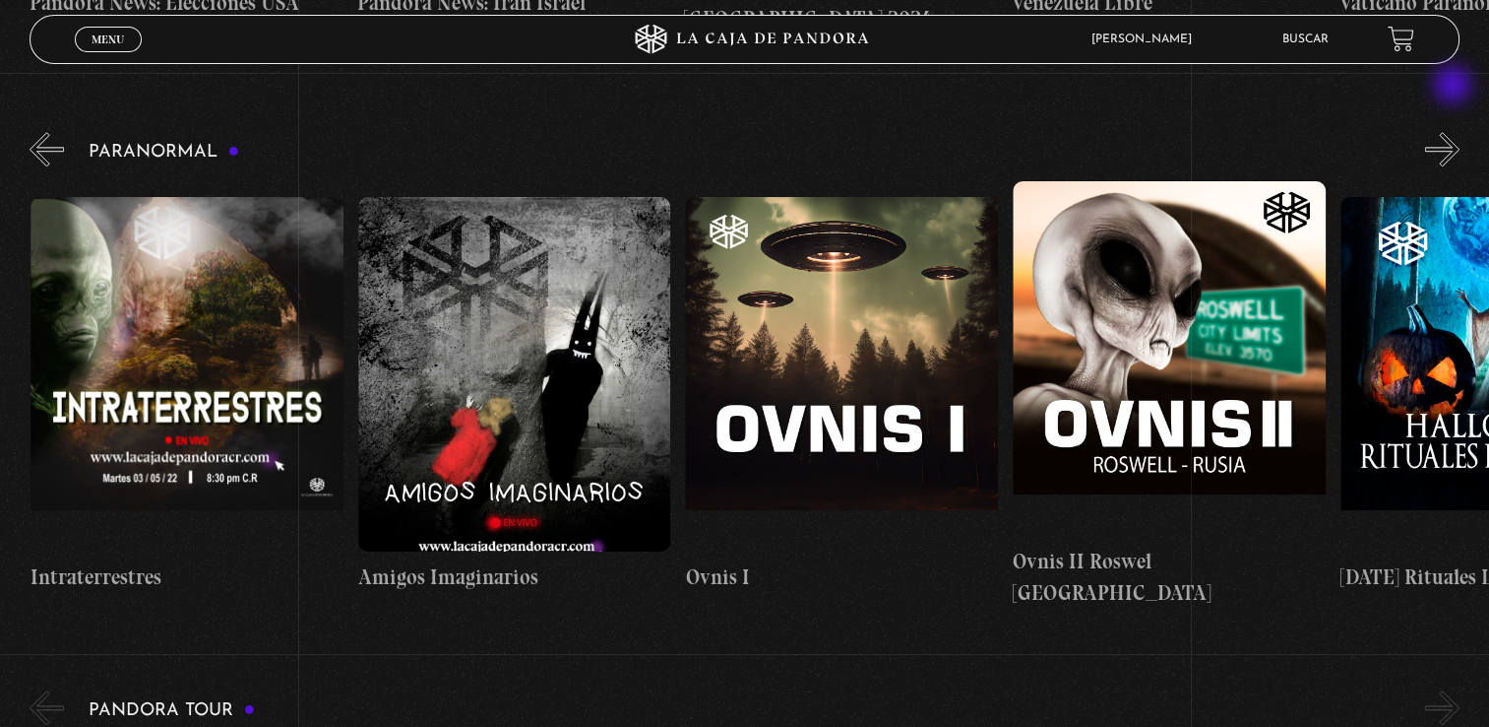
click at [1455, 132] on button "»" at bounding box center [1443, 149] width 34 height 34
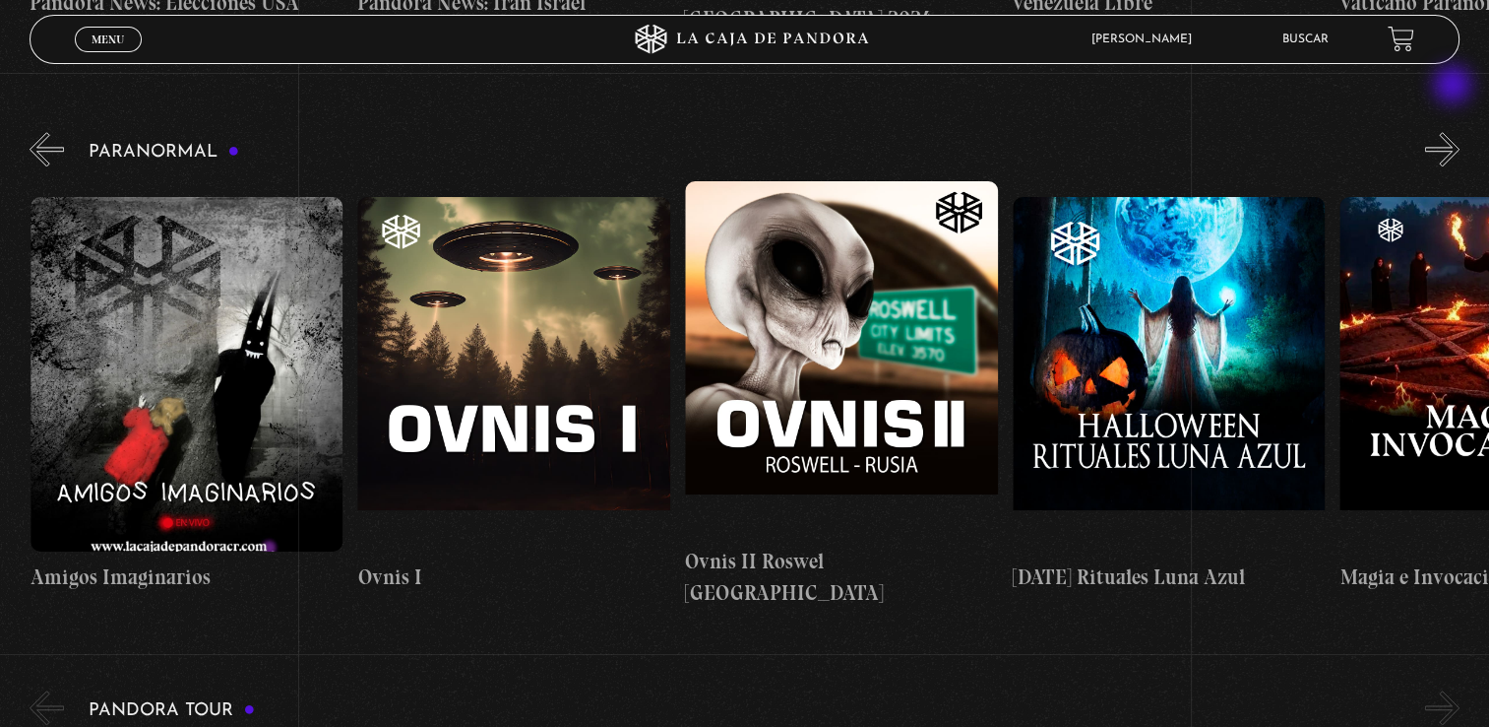
click at [1455, 132] on button "»" at bounding box center [1443, 149] width 34 height 34
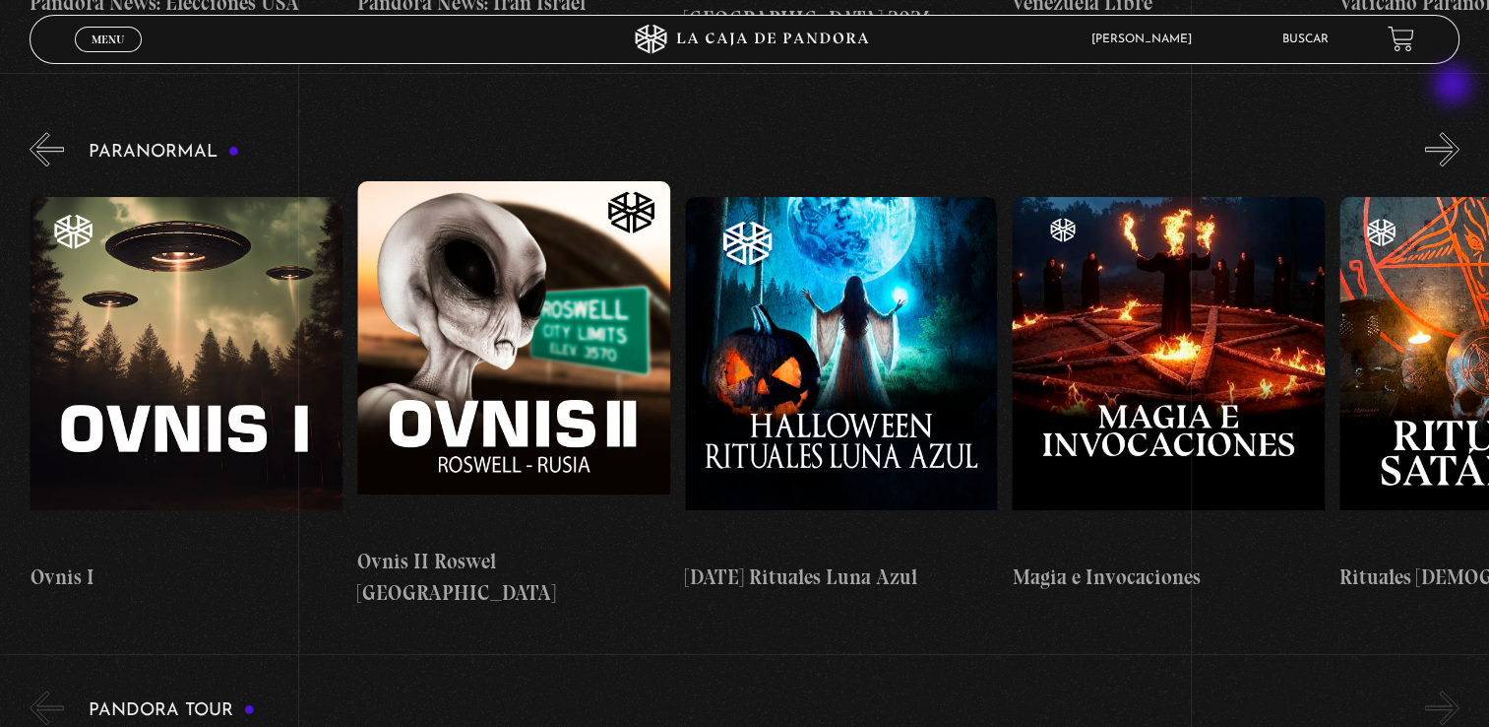
click at [1455, 132] on button "»" at bounding box center [1443, 149] width 34 height 34
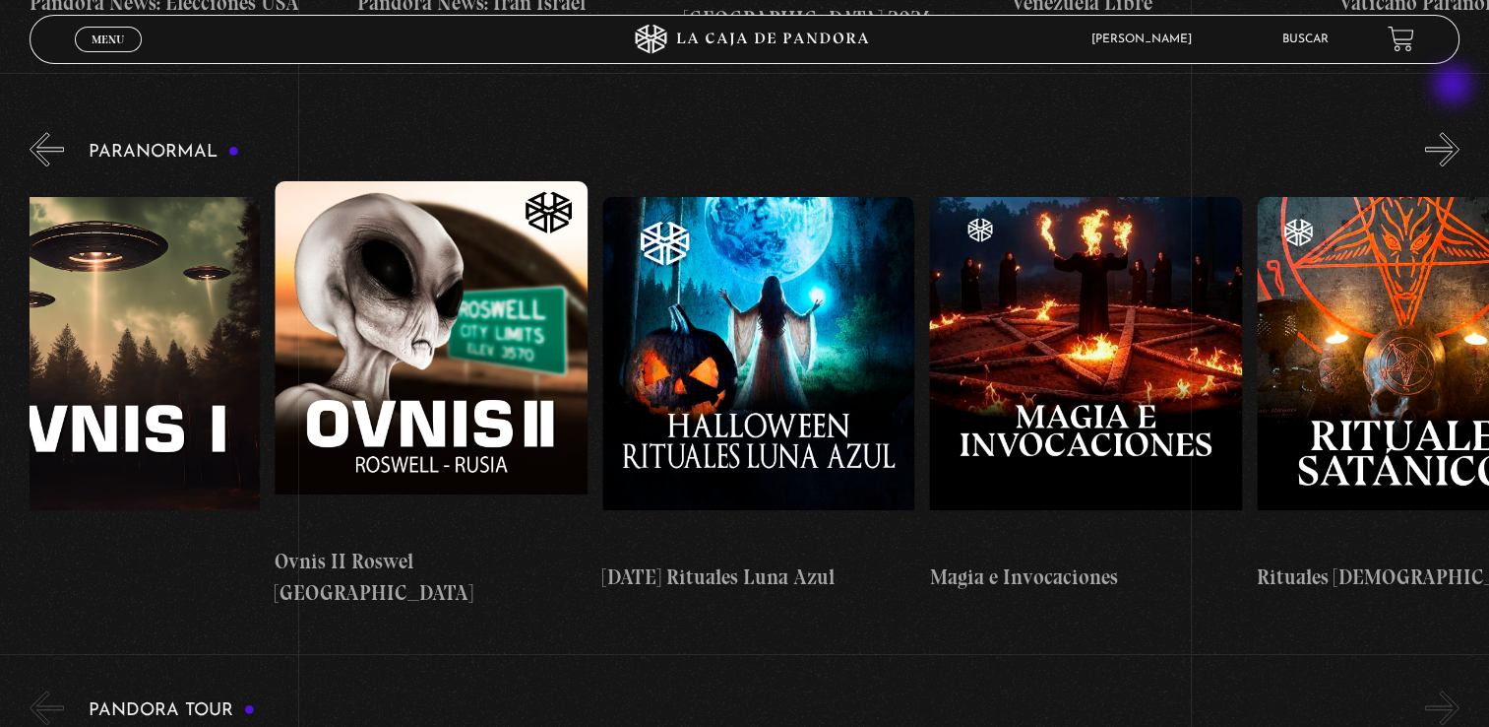
scroll to position [0, 2127]
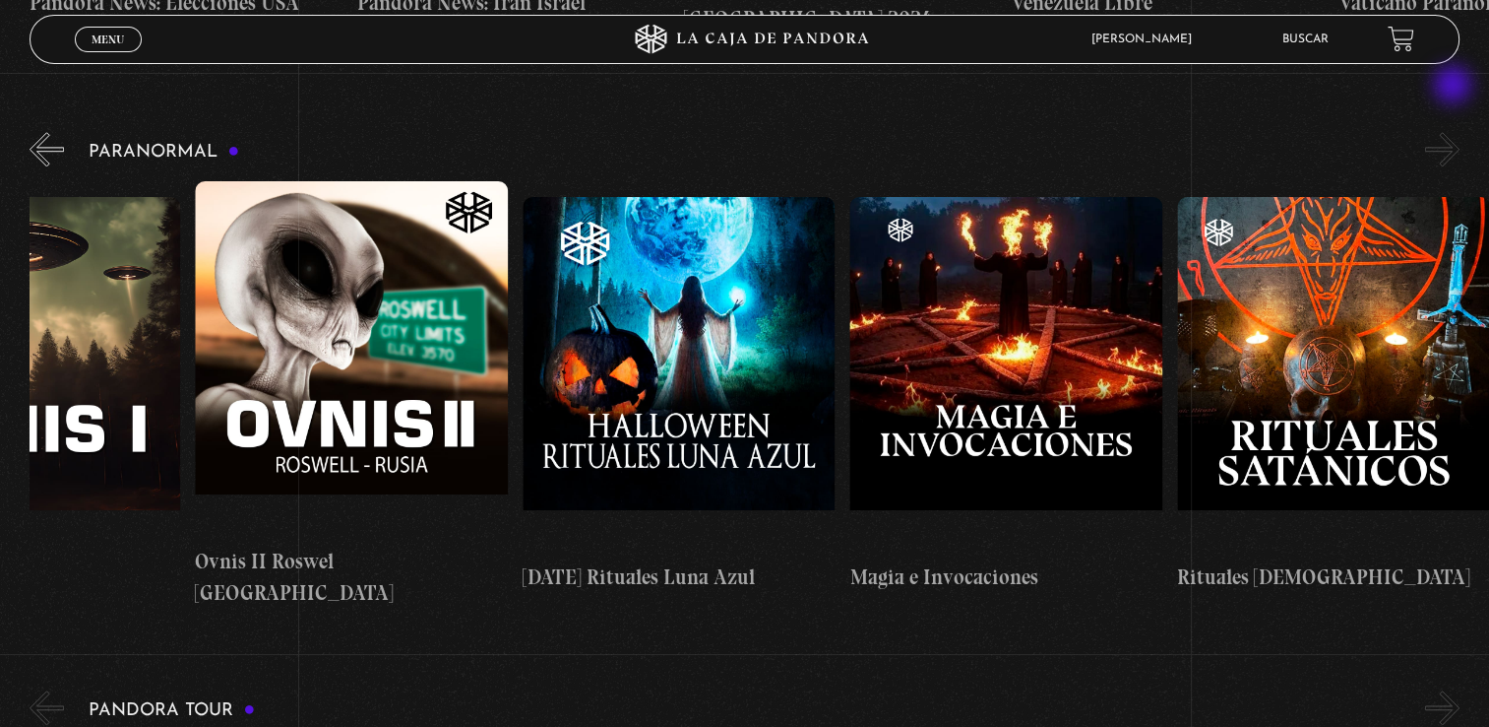
click at [1455, 132] on button "»" at bounding box center [1443, 149] width 34 height 34
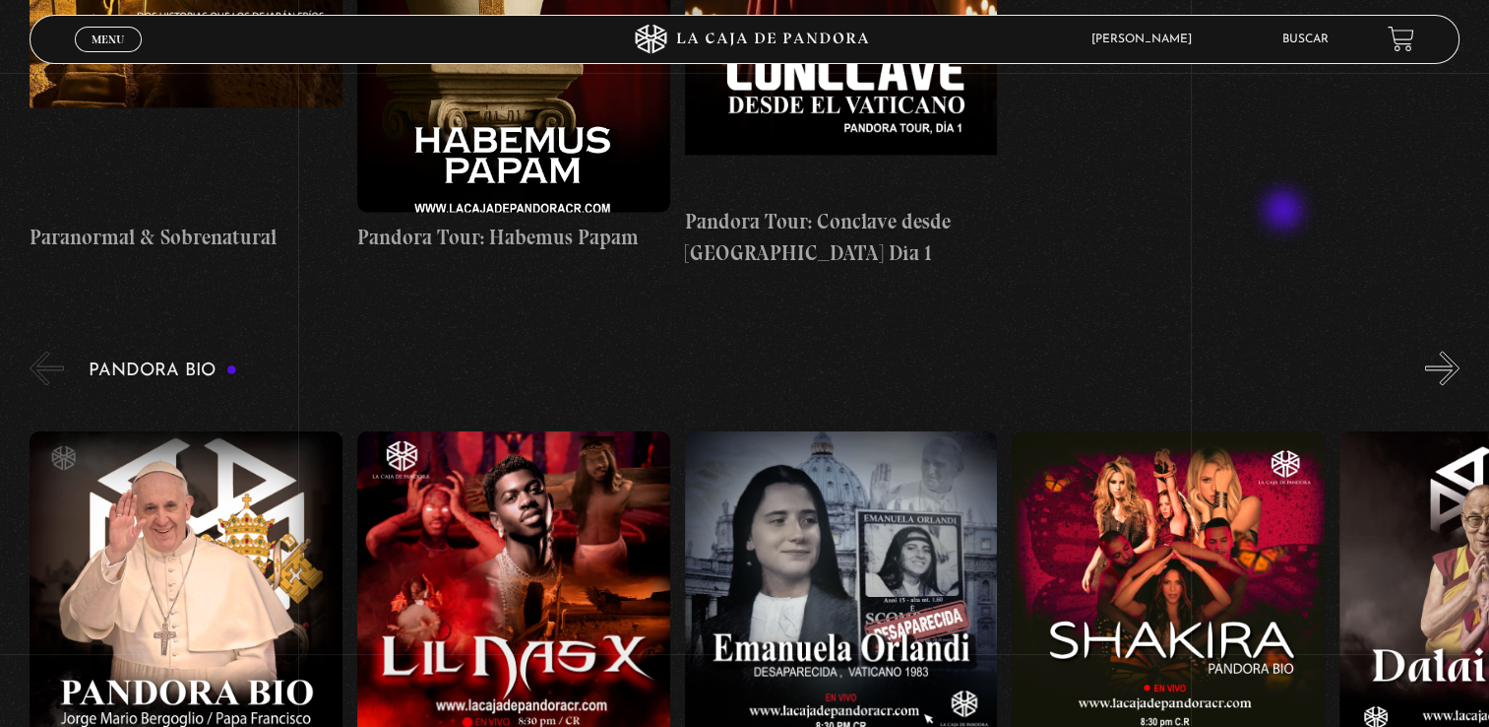
scroll to position [2953, 0]
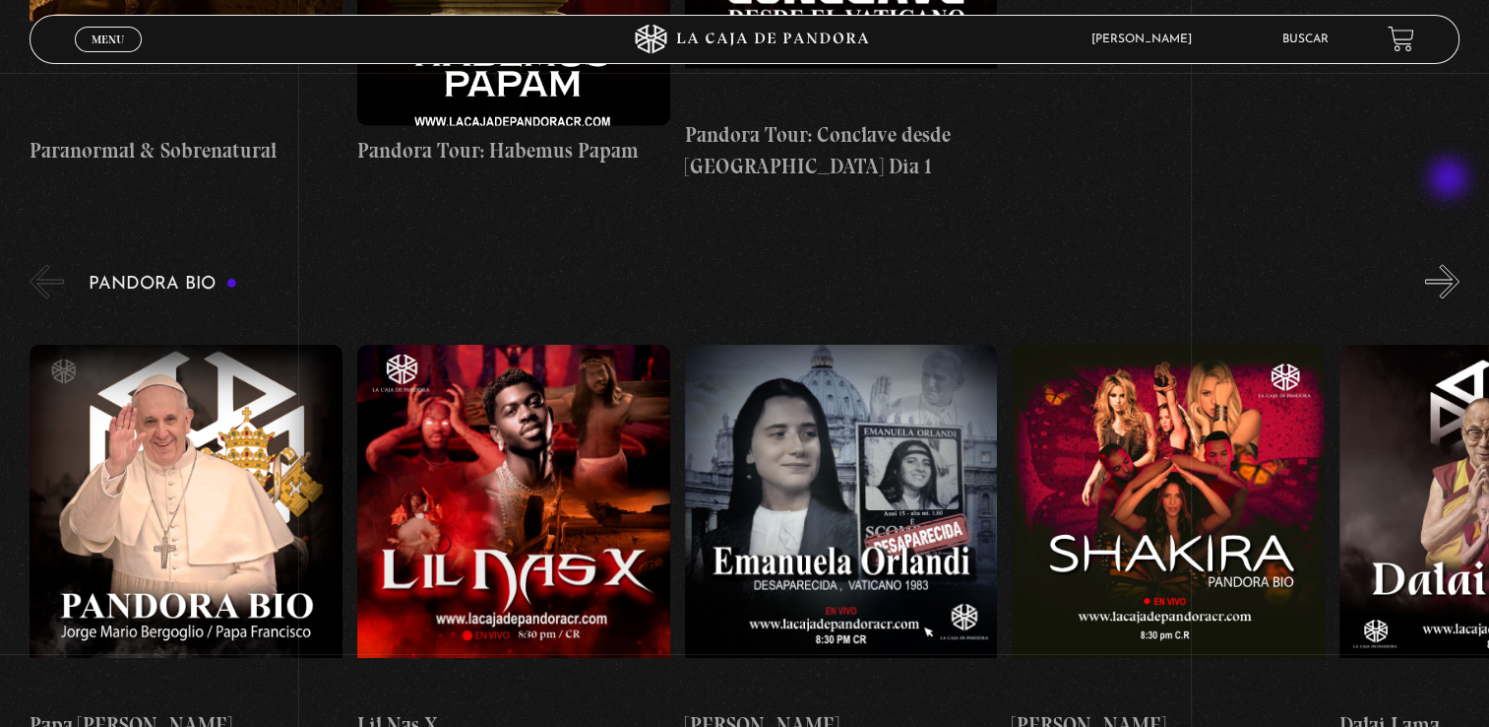
click at [1451, 264] on button "»" at bounding box center [1443, 281] width 34 height 34
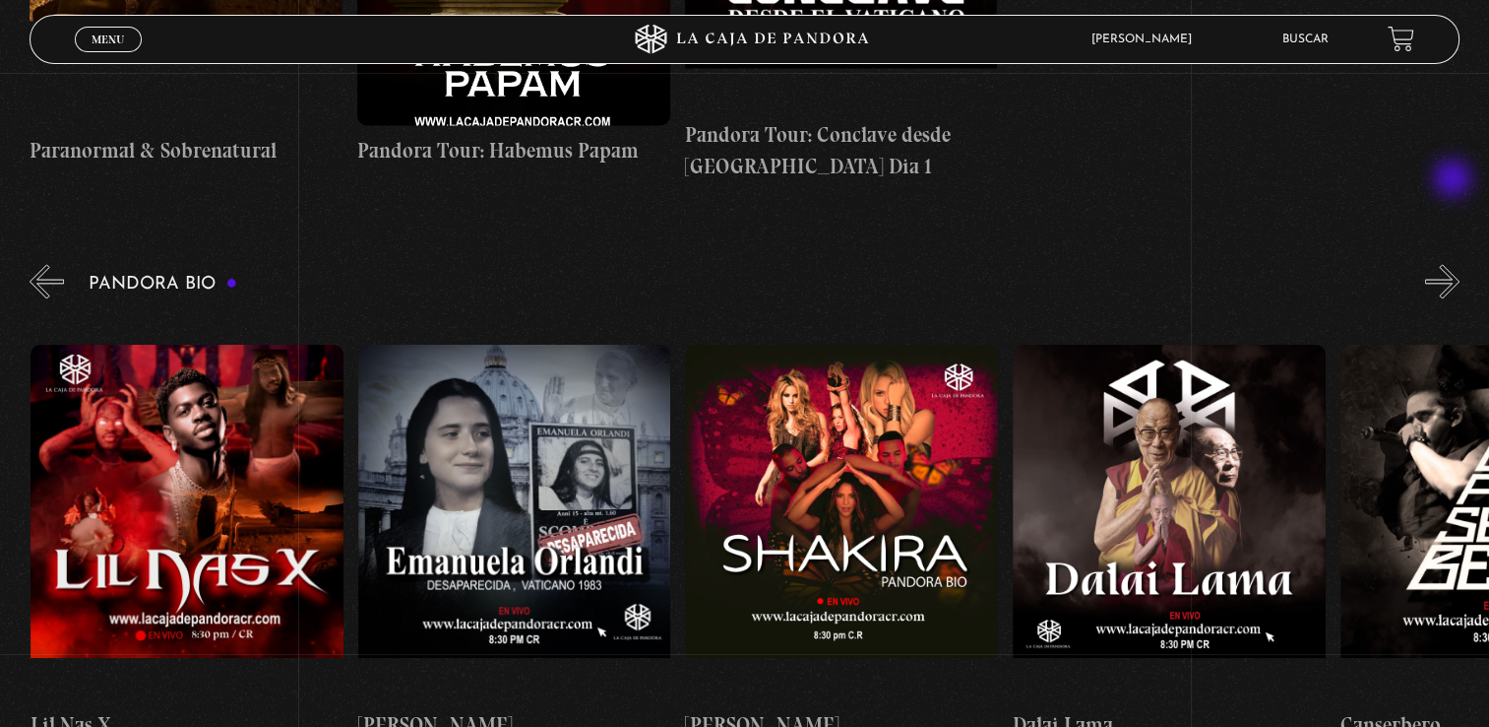
click at [1455, 264] on button "»" at bounding box center [1443, 281] width 34 height 34
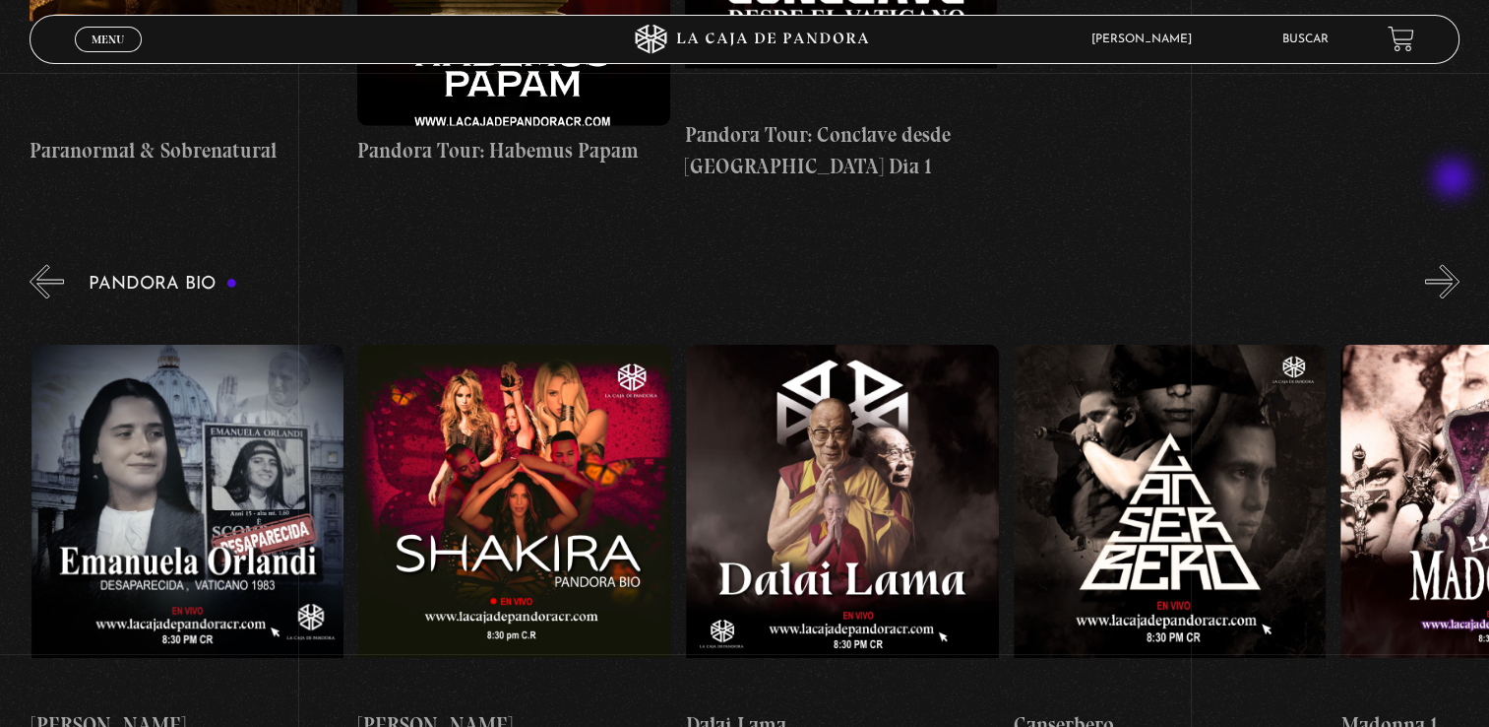
click at [1455, 264] on button "»" at bounding box center [1443, 281] width 34 height 34
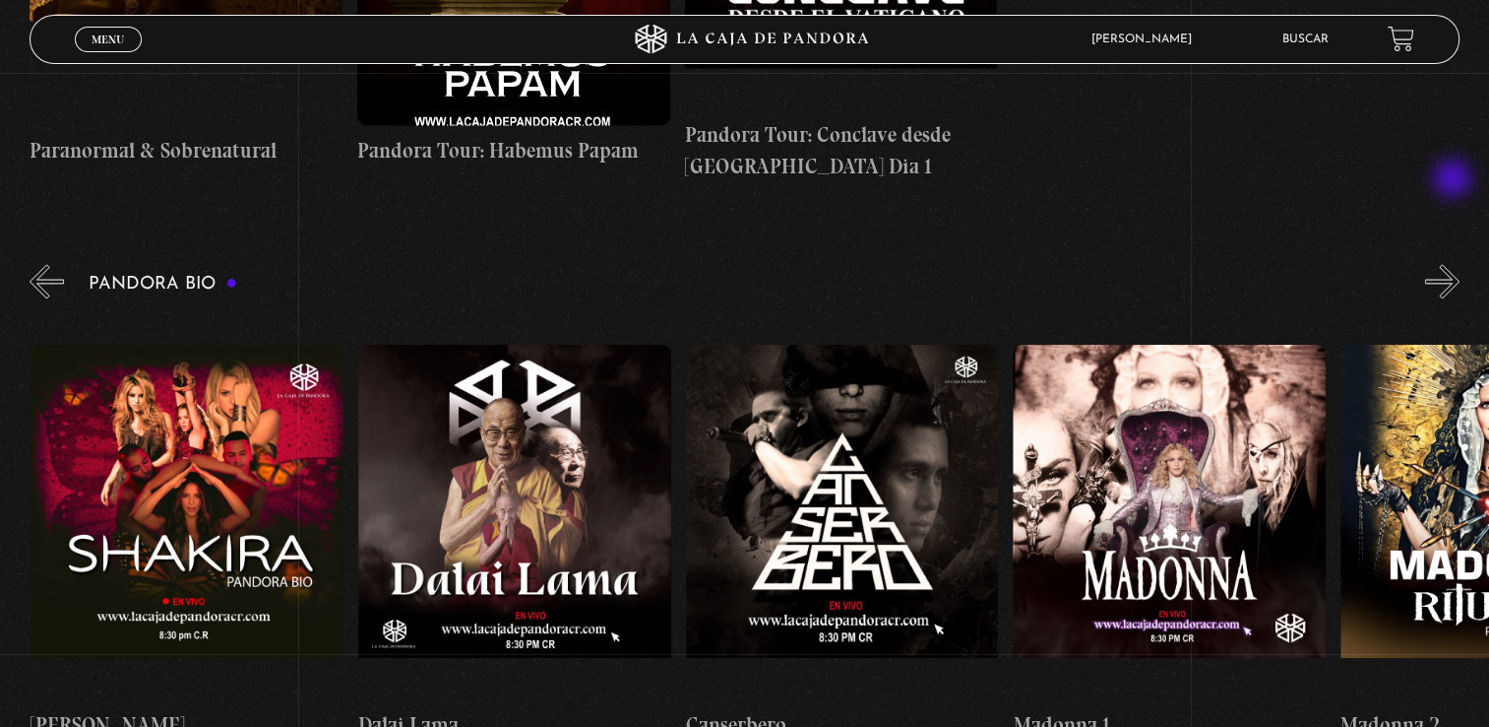
click at [1455, 264] on button "»" at bounding box center [1443, 281] width 34 height 34
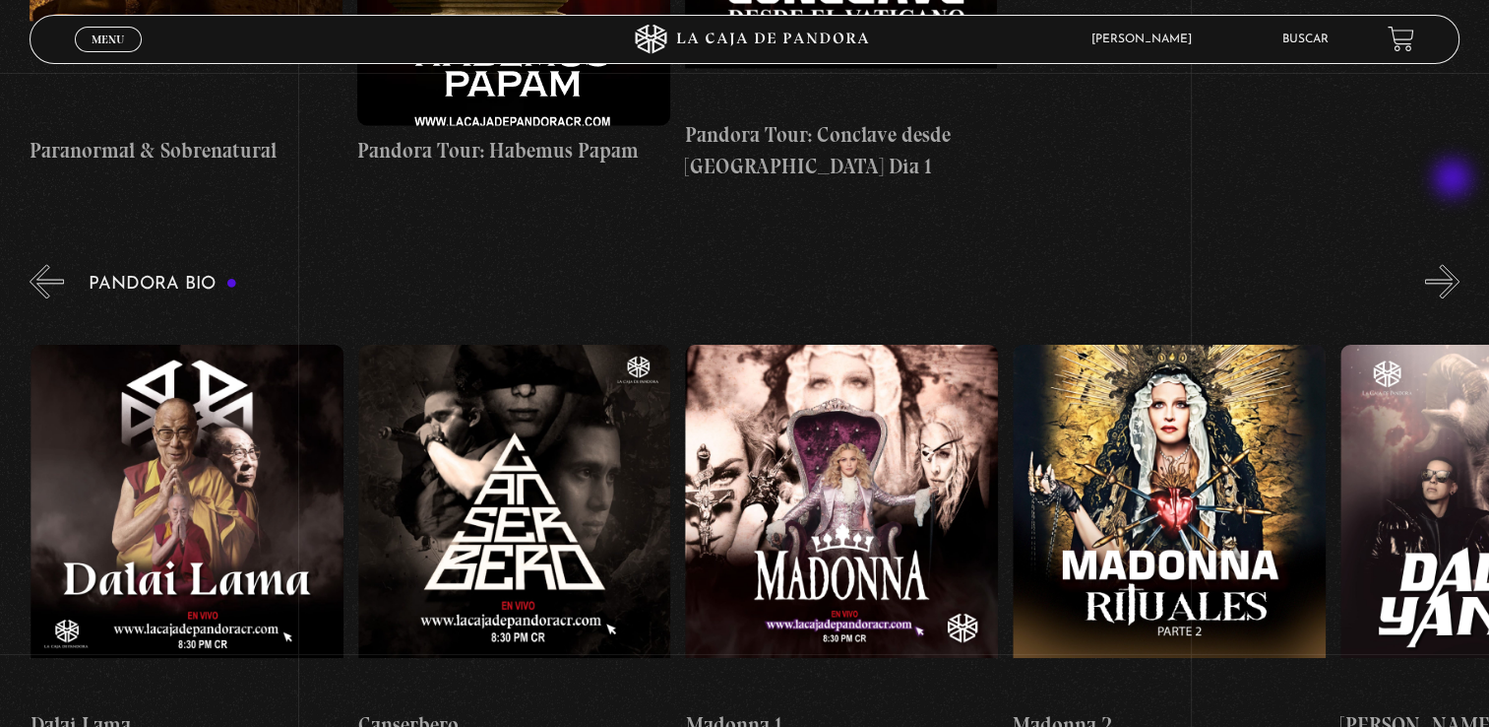
click at [1455, 264] on button "»" at bounding box center [1443, 281] width 34 height 34
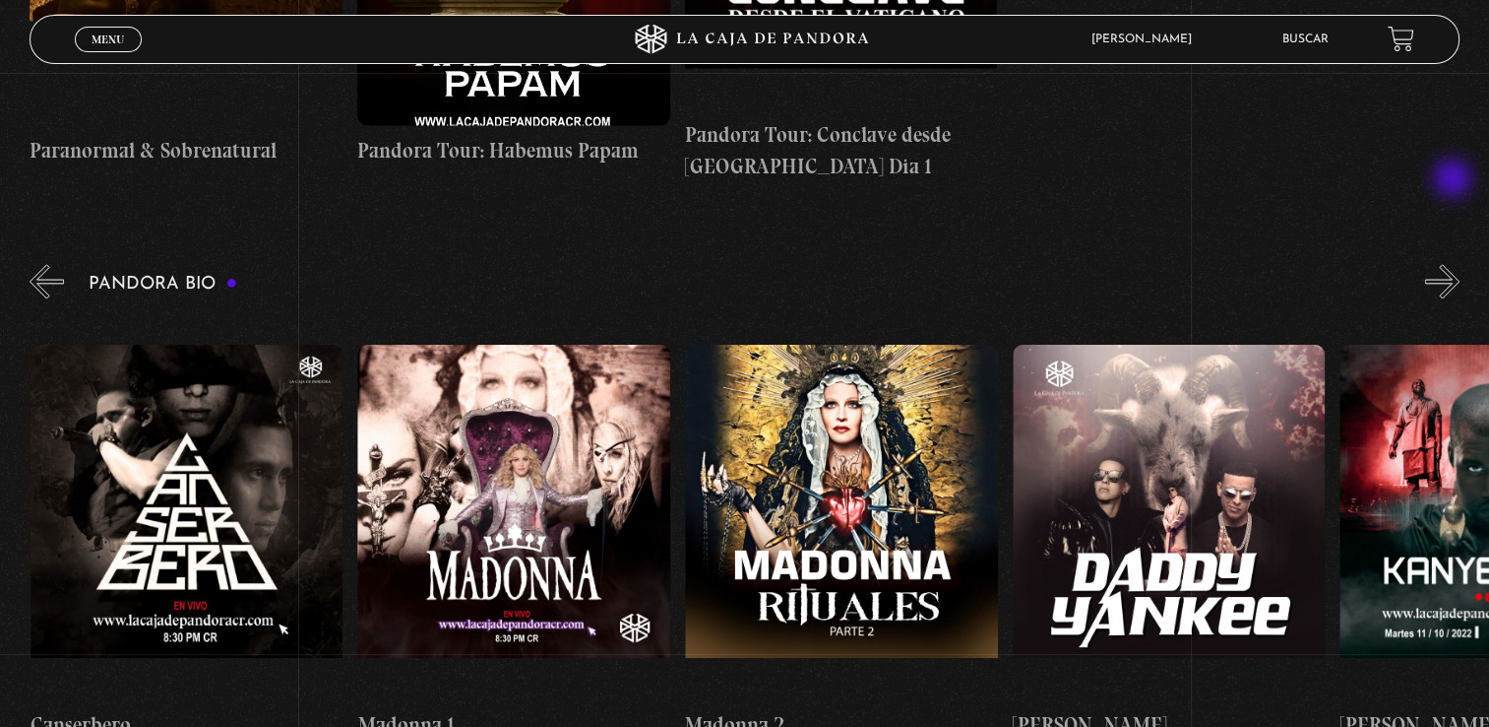
click at [1455, 264] on button "»" at bounding box center [1443, 281] width 34 height 34
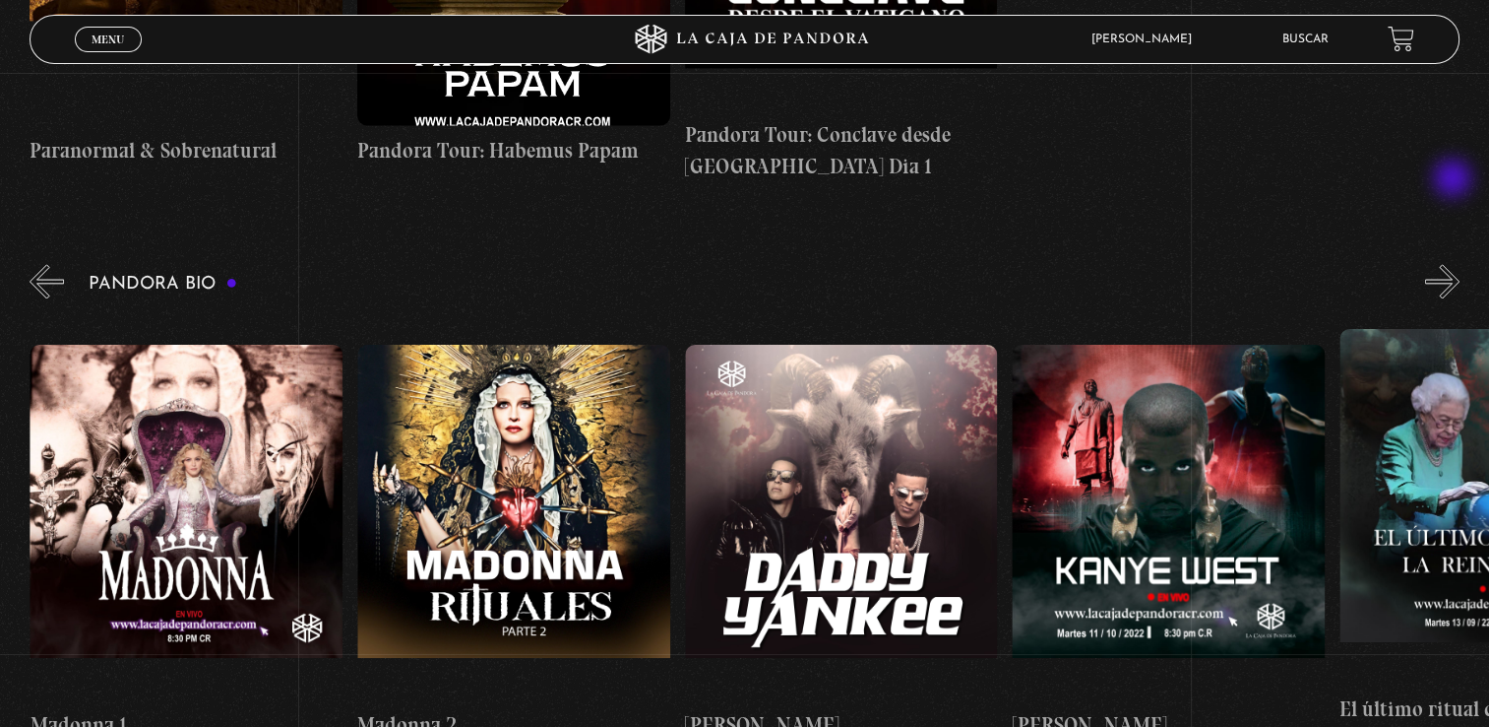
click at [1455, 264] on button "»" at bounding box center [1443, 281] width 34 height 34
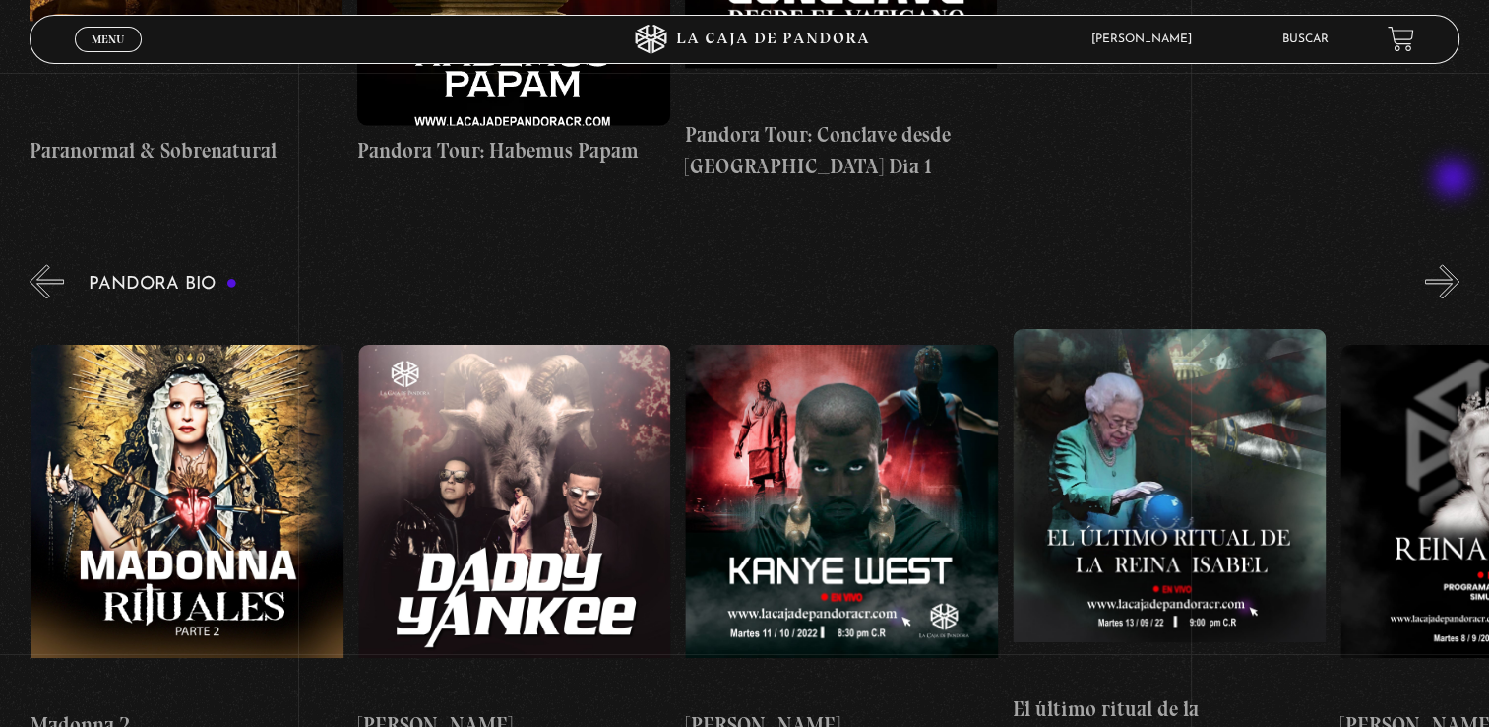
click at [1455, 264] on button "»" at bounding box center [1443, 281] width 34 height 34
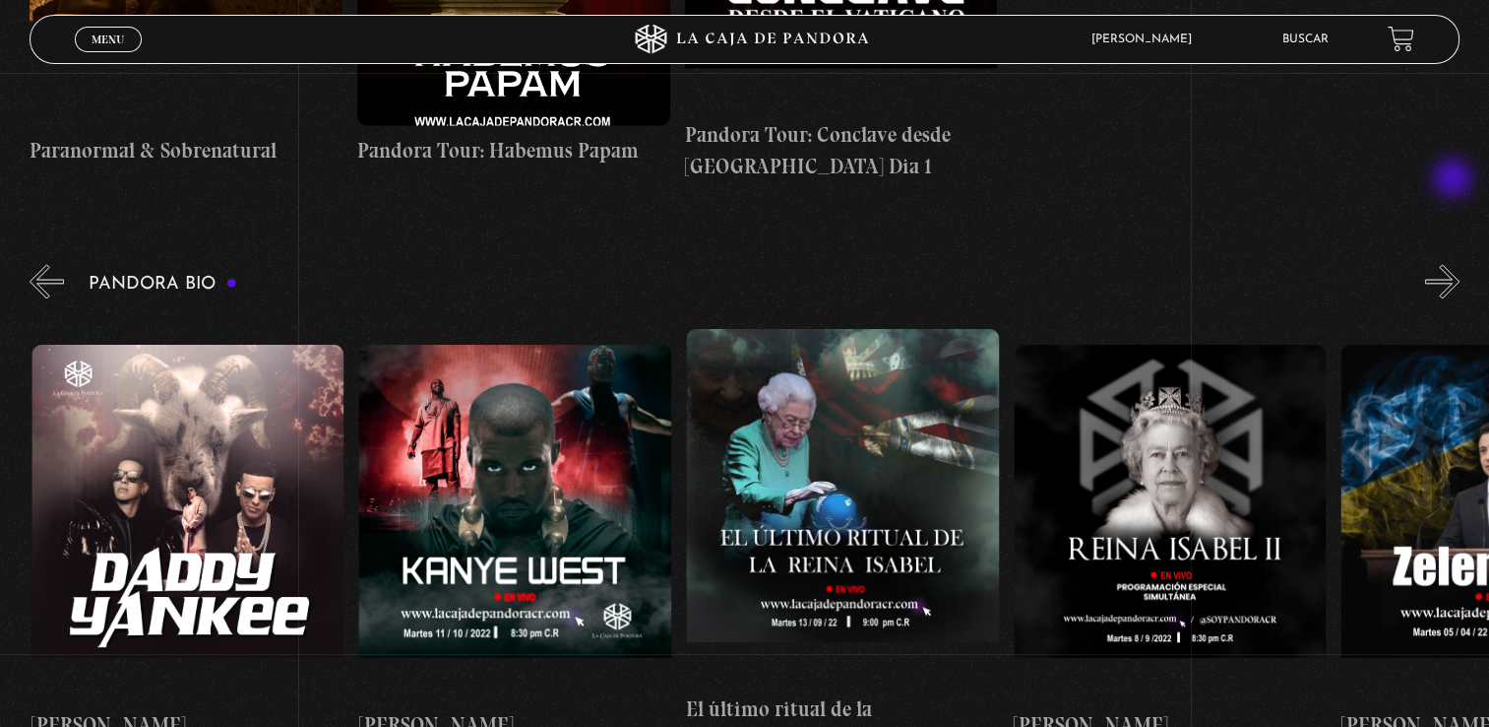
scroll to position [0, 2620]
click at [1455, 264] on button "»" at bounding box center [1443, 281] width 34 height 34
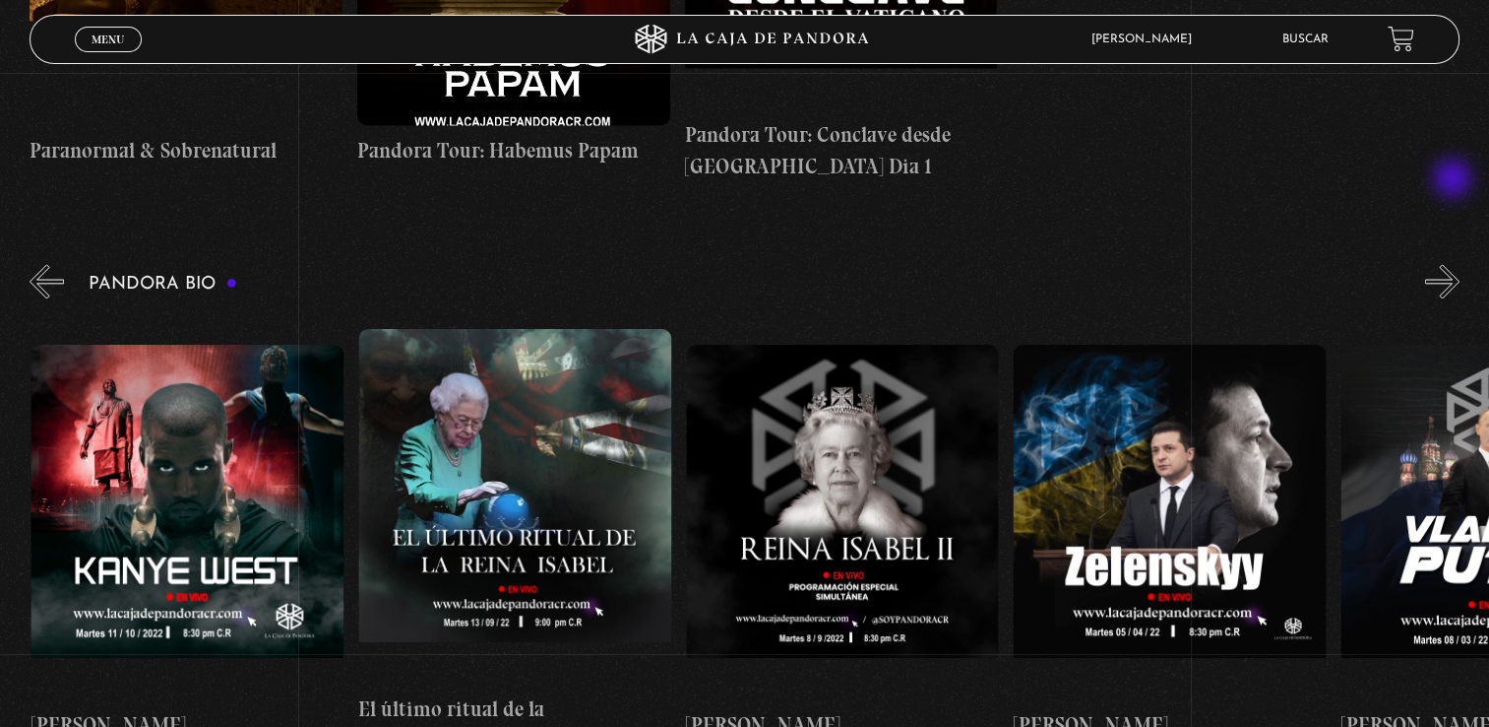
scroll to position [0, 2947]
click at [1455, 264] on button "»" at bounding box center [1443, 281] width 34 height 34
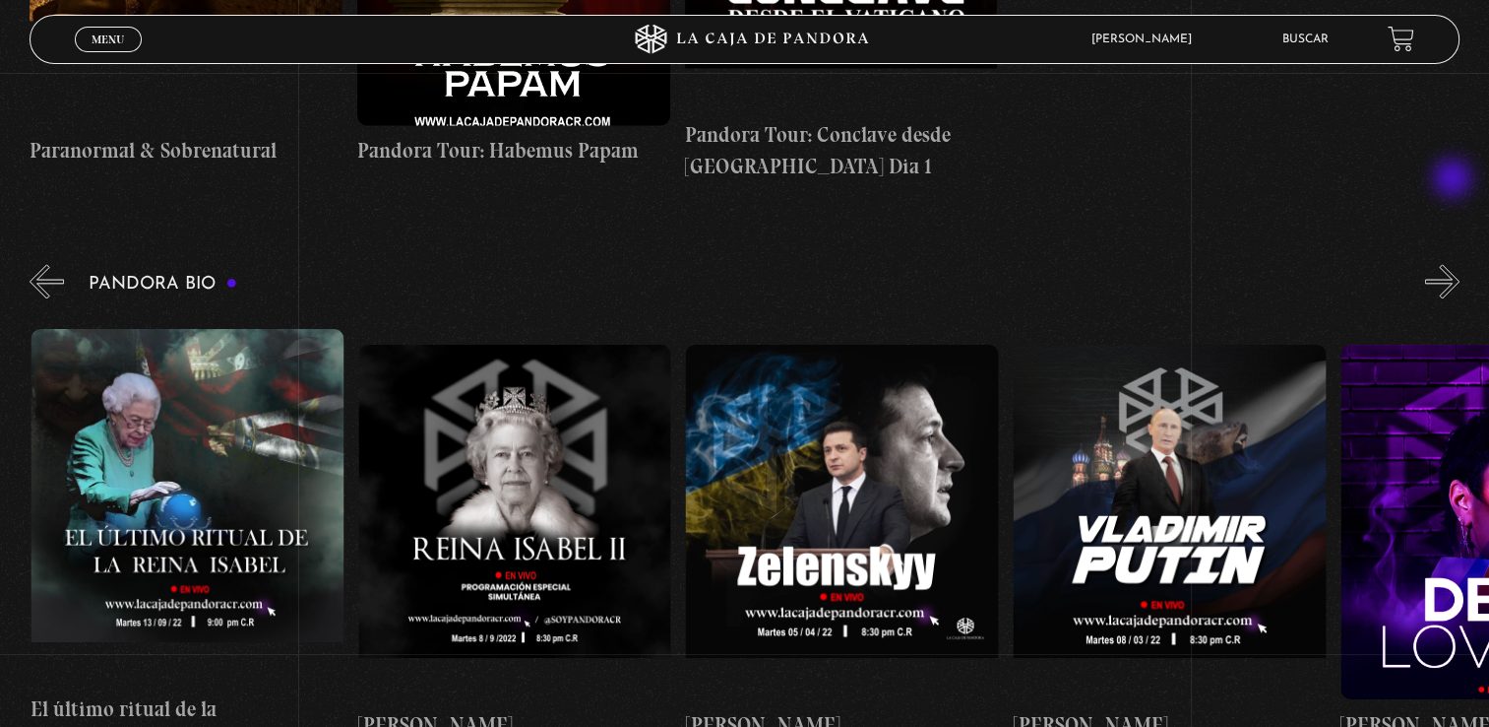
click at [1455, 264] on button "»" at bounding box center [1443, 281] width 34 height 34
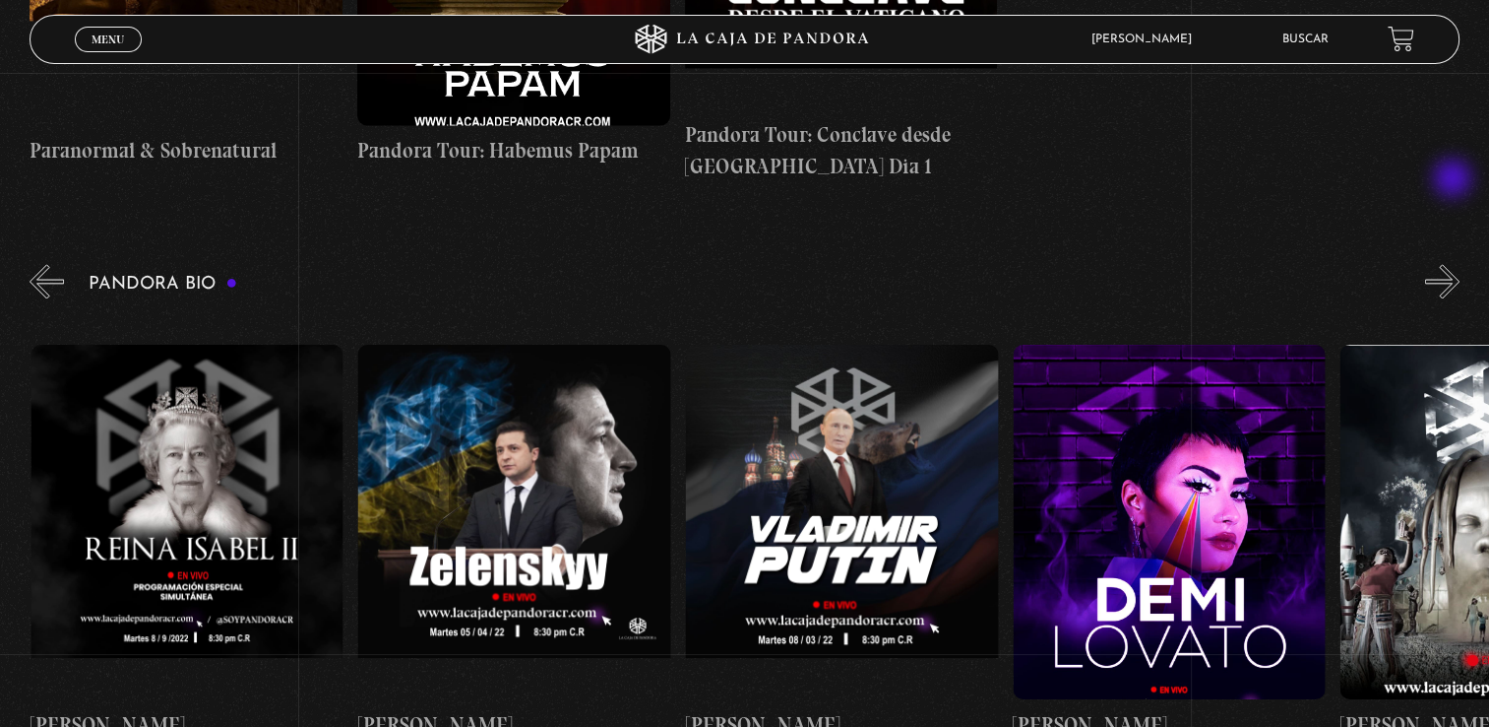
click at [1455, 264] on button "»" at bounding box center [1443, 281] width 34 height 34
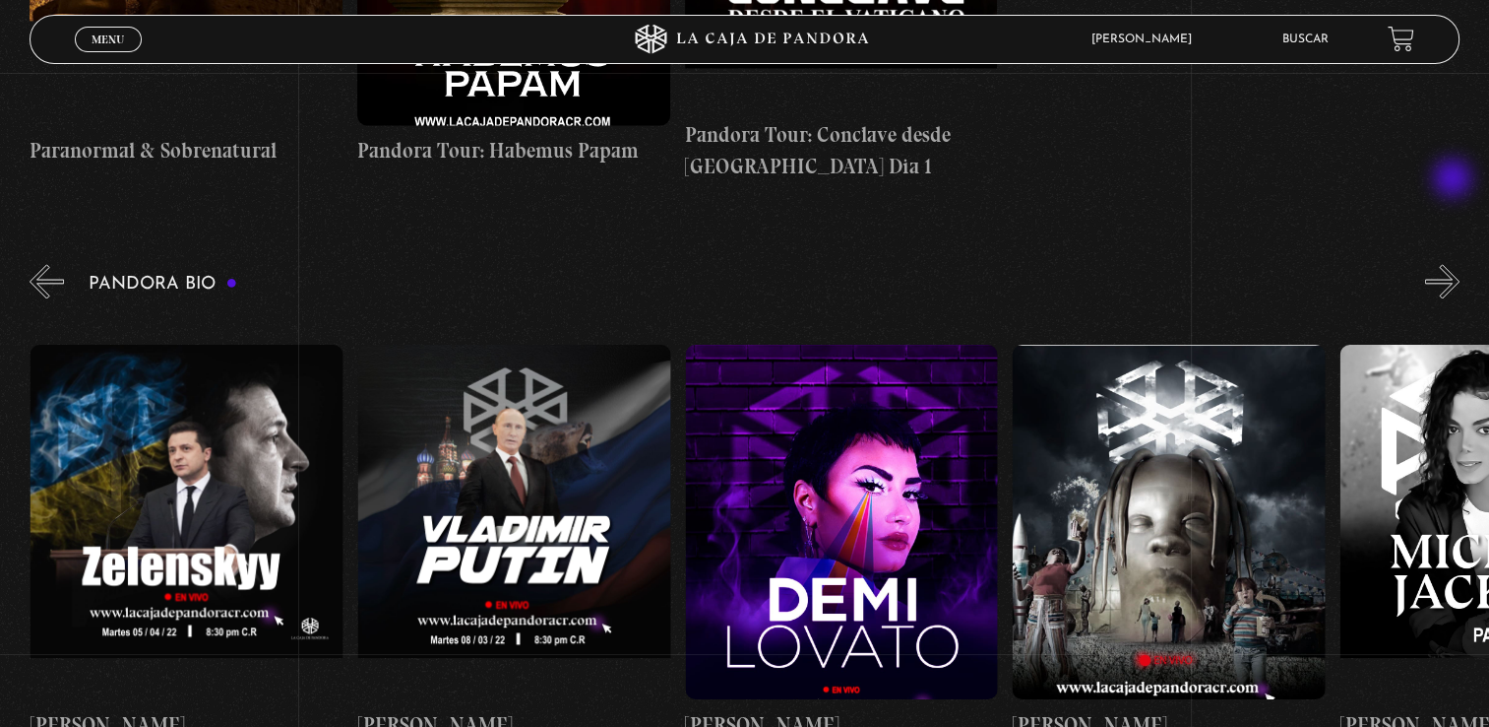
click at [1455, 264] on button "»" at bounding box center [1443, 281] width 34 height 34
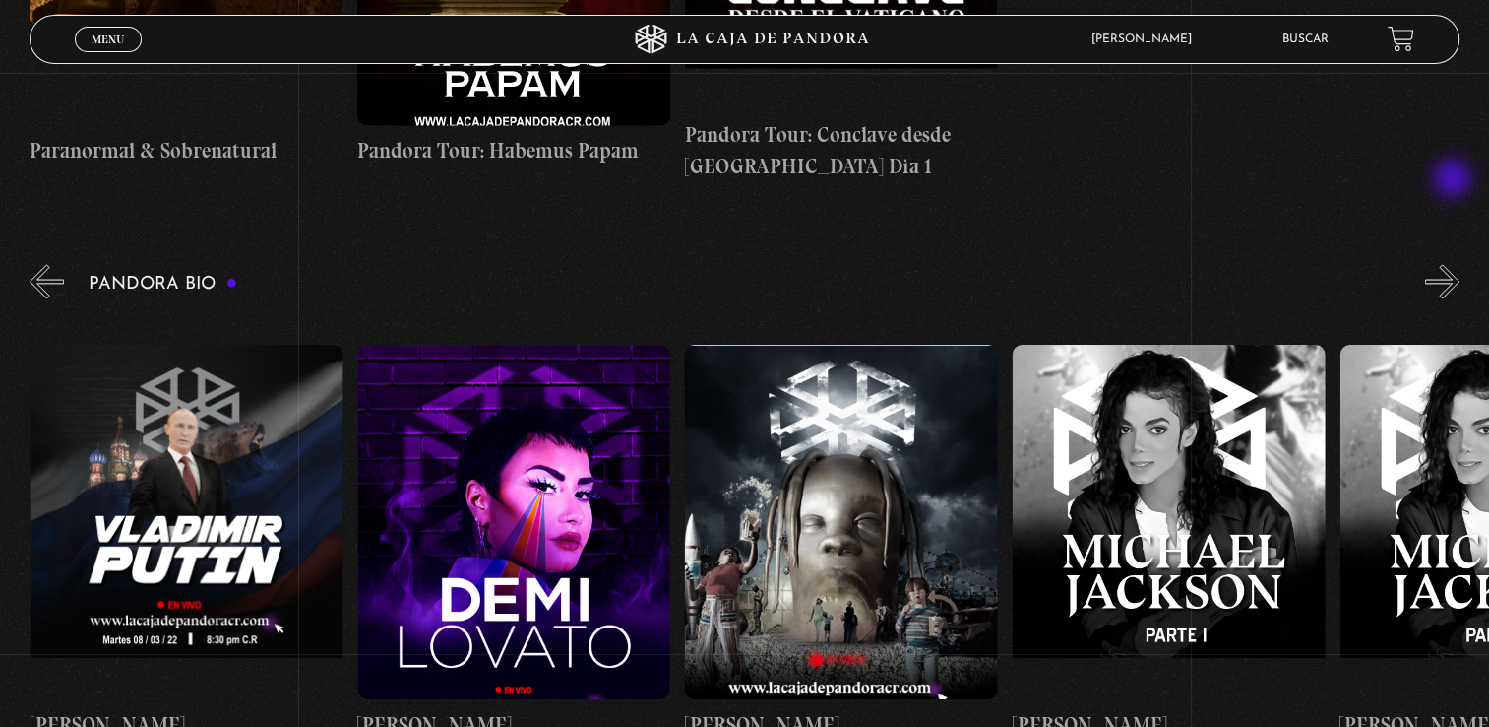
click at [1455, 264] on button "»" at bounding box center [1443, 281] width 34 height 34
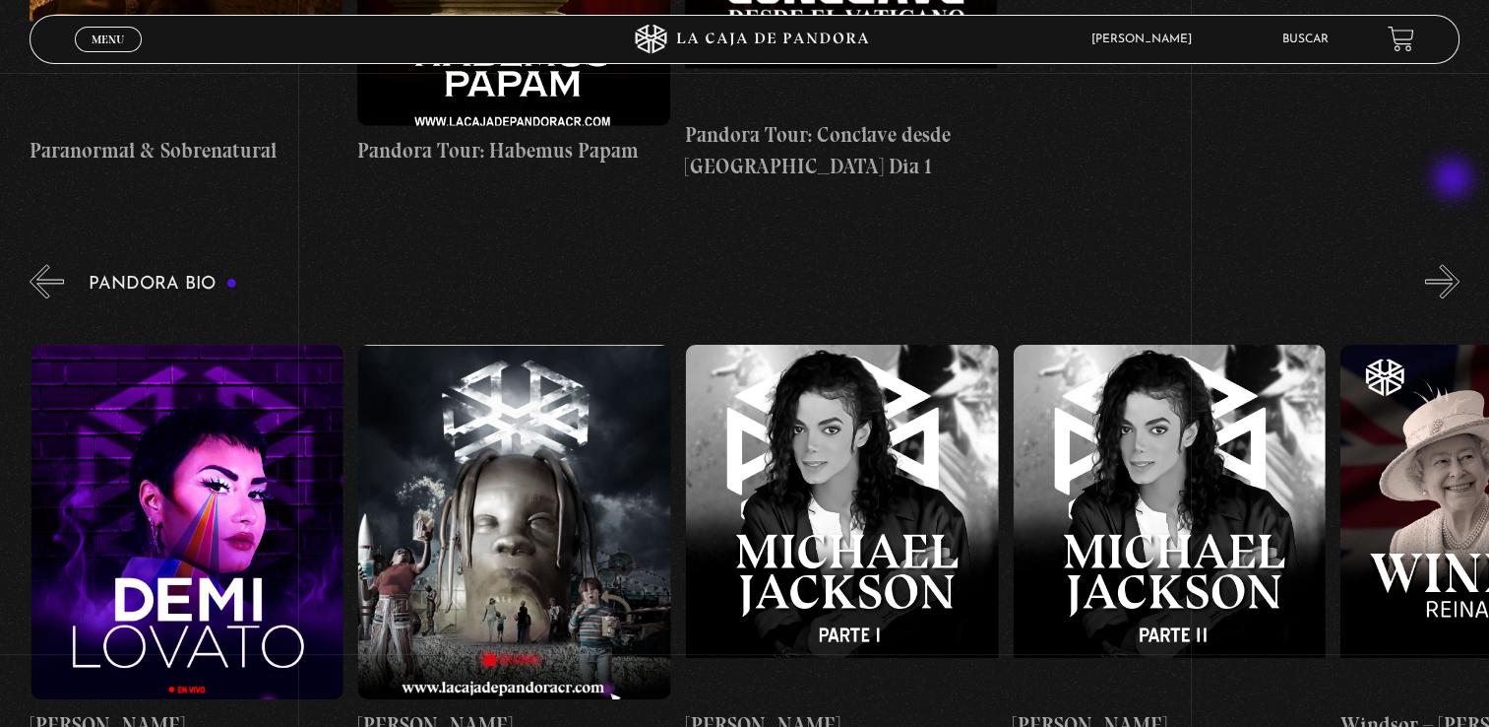
click at [1455, 264] on button "»" at bounding box center [1443, 281] width 34 height 34
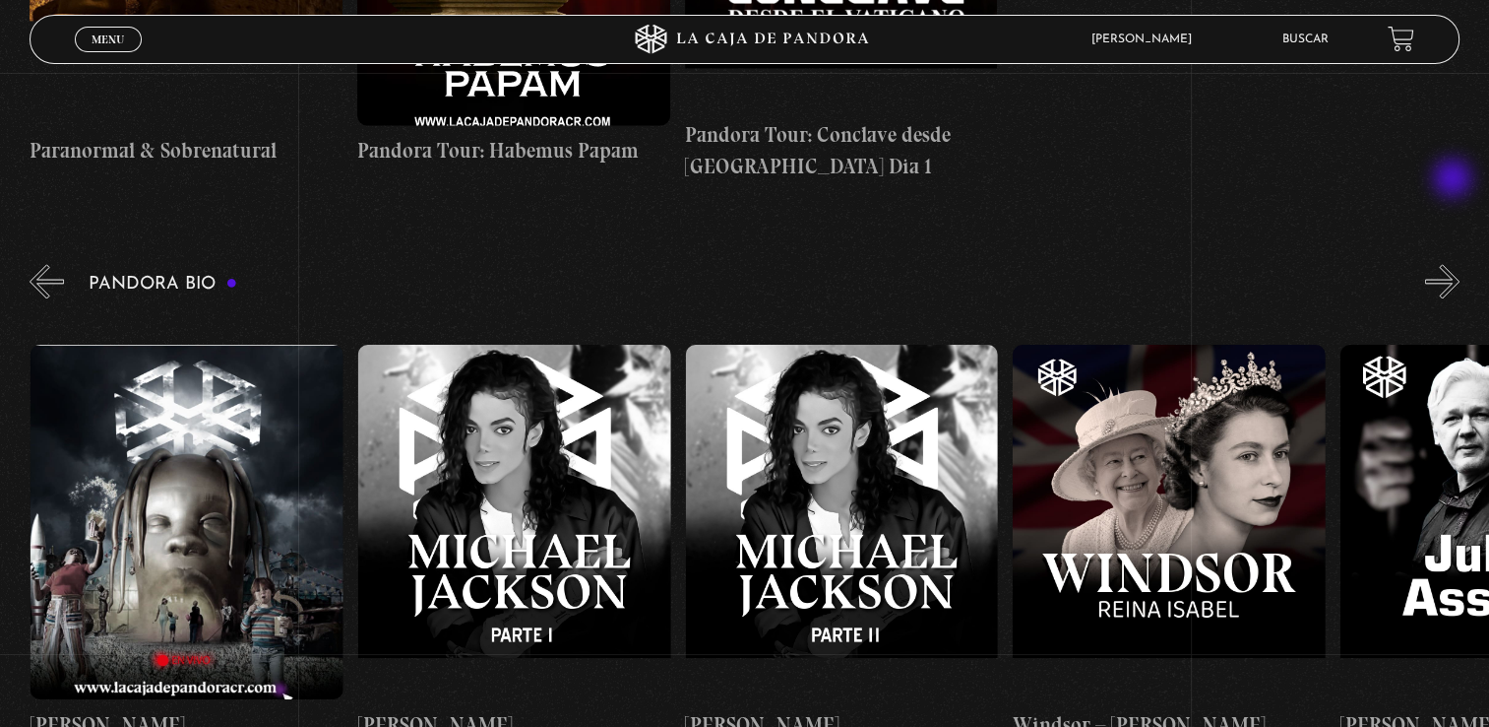
scroll to position [0, 4912]
click at [1455, 264] on button "»" at bounding box center [1443, 281] width 34 height 34
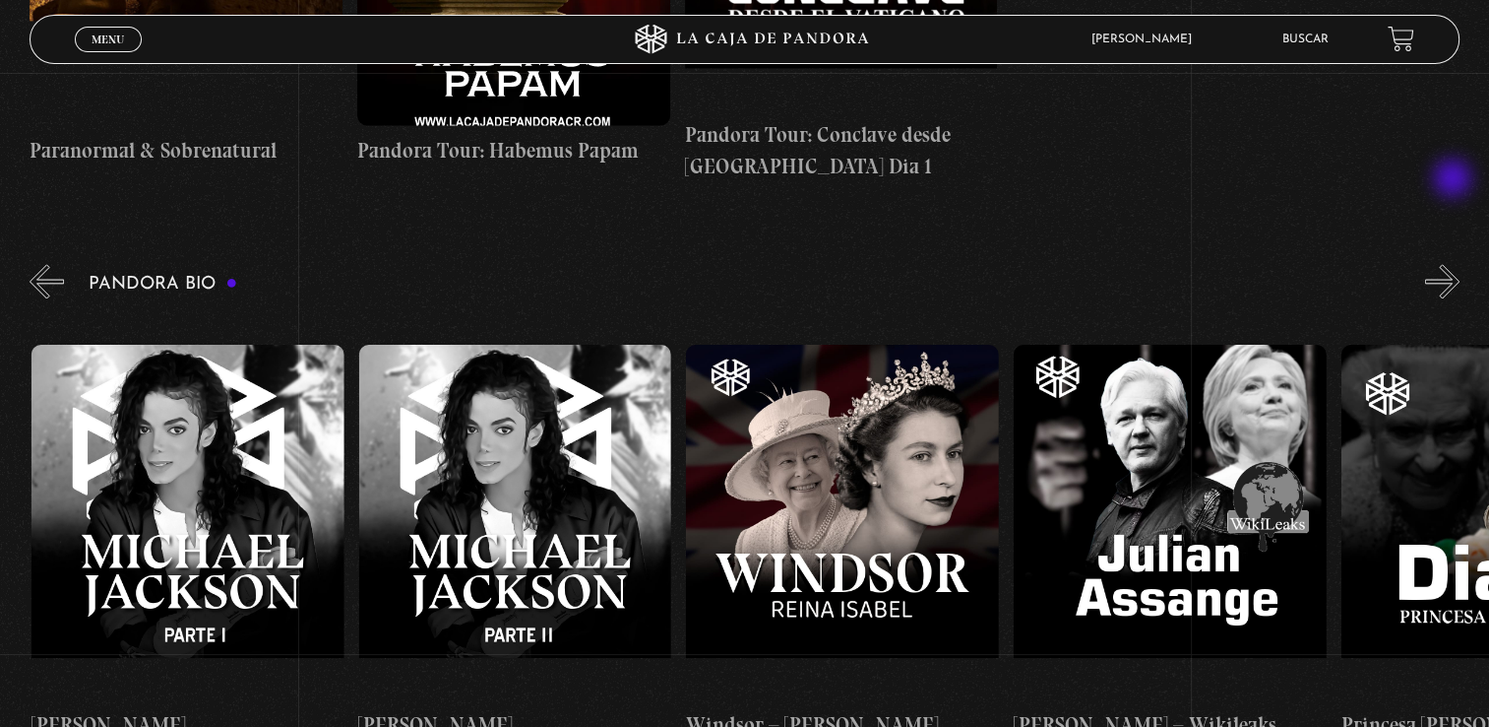
scroll to position [0, 5239]
click at [1455, 264] on button "»" at bounding box center [1443, 281] width 34 height 34
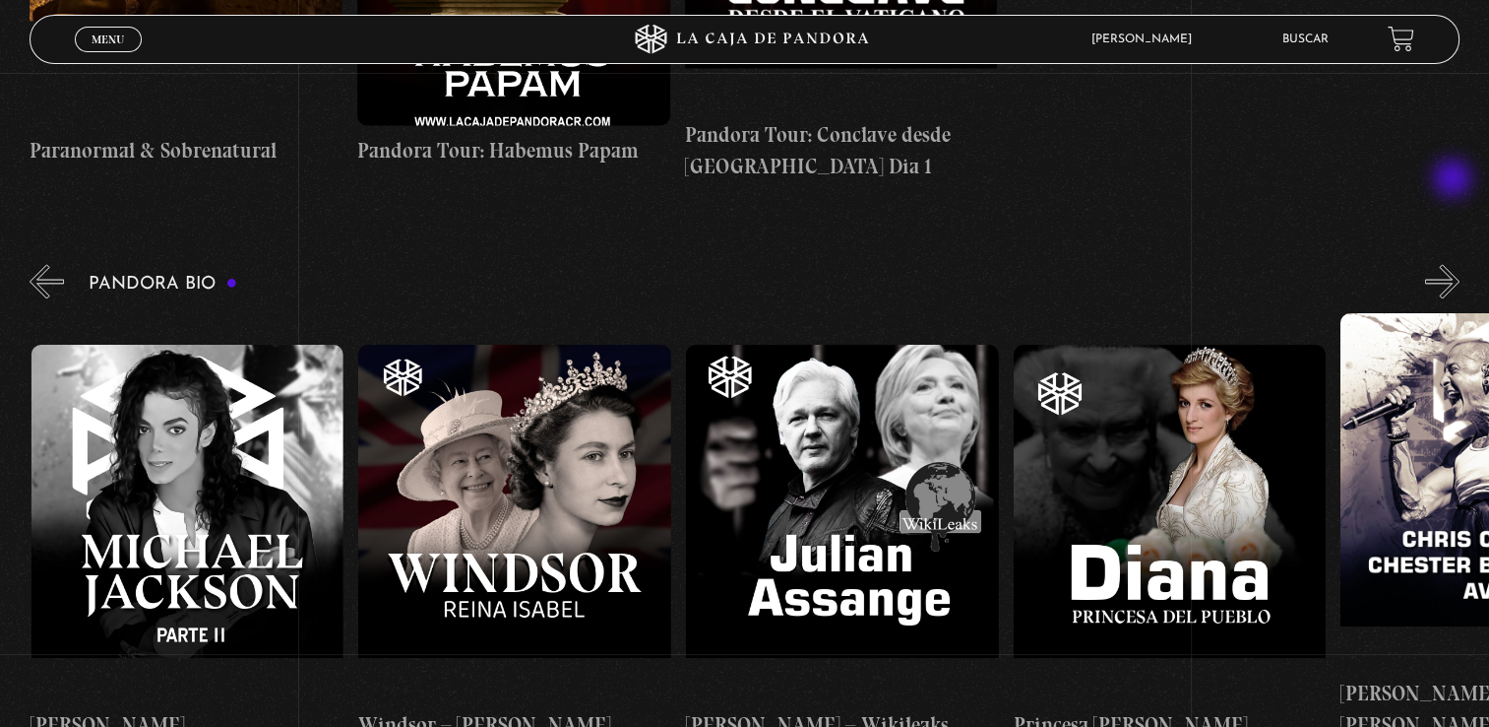
scroll to position [0, 5567]
click at [1455, 264] on button "»" at bounding box center [1443, 281] width 34 height 34
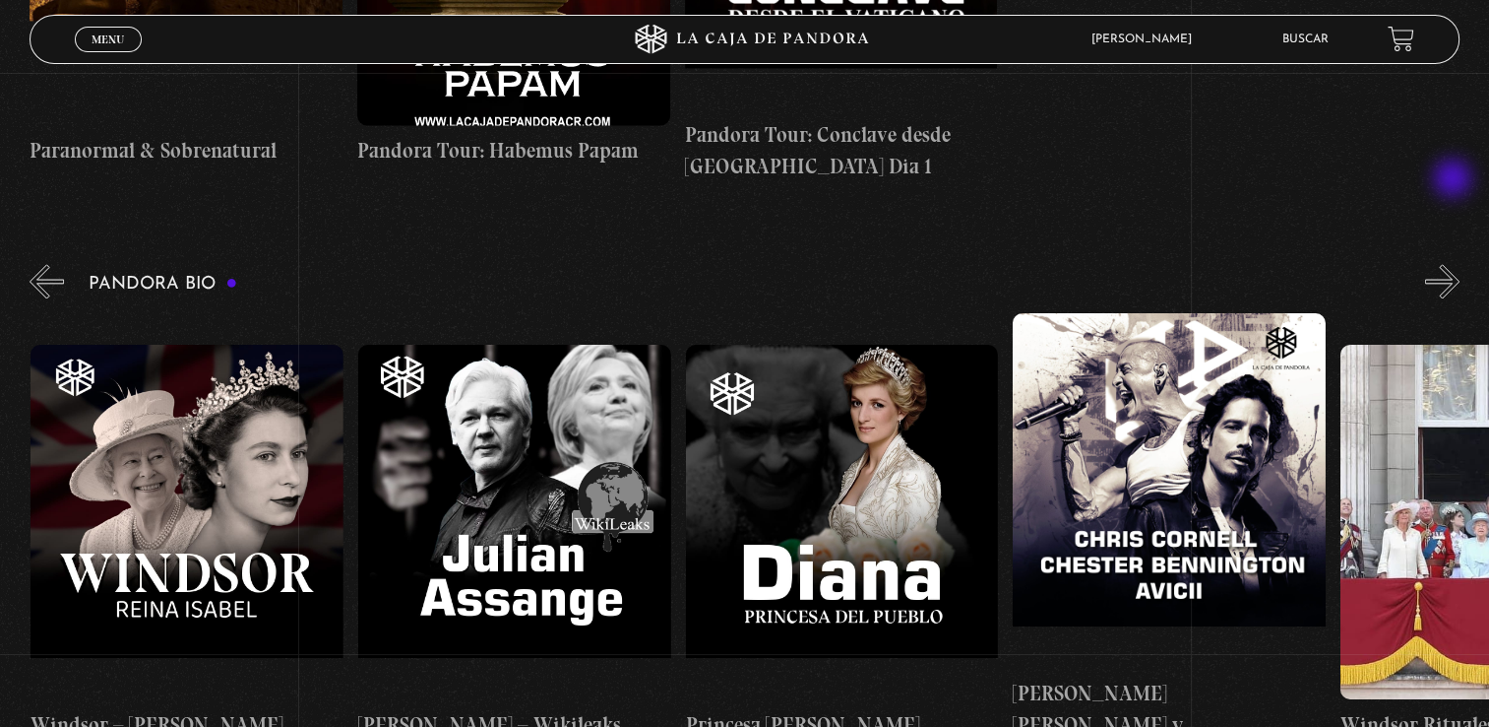
scroll to position [0, 5895]
click at [1455, 264] on button "»" at bounding box center [1443, 281] width 34 height 34
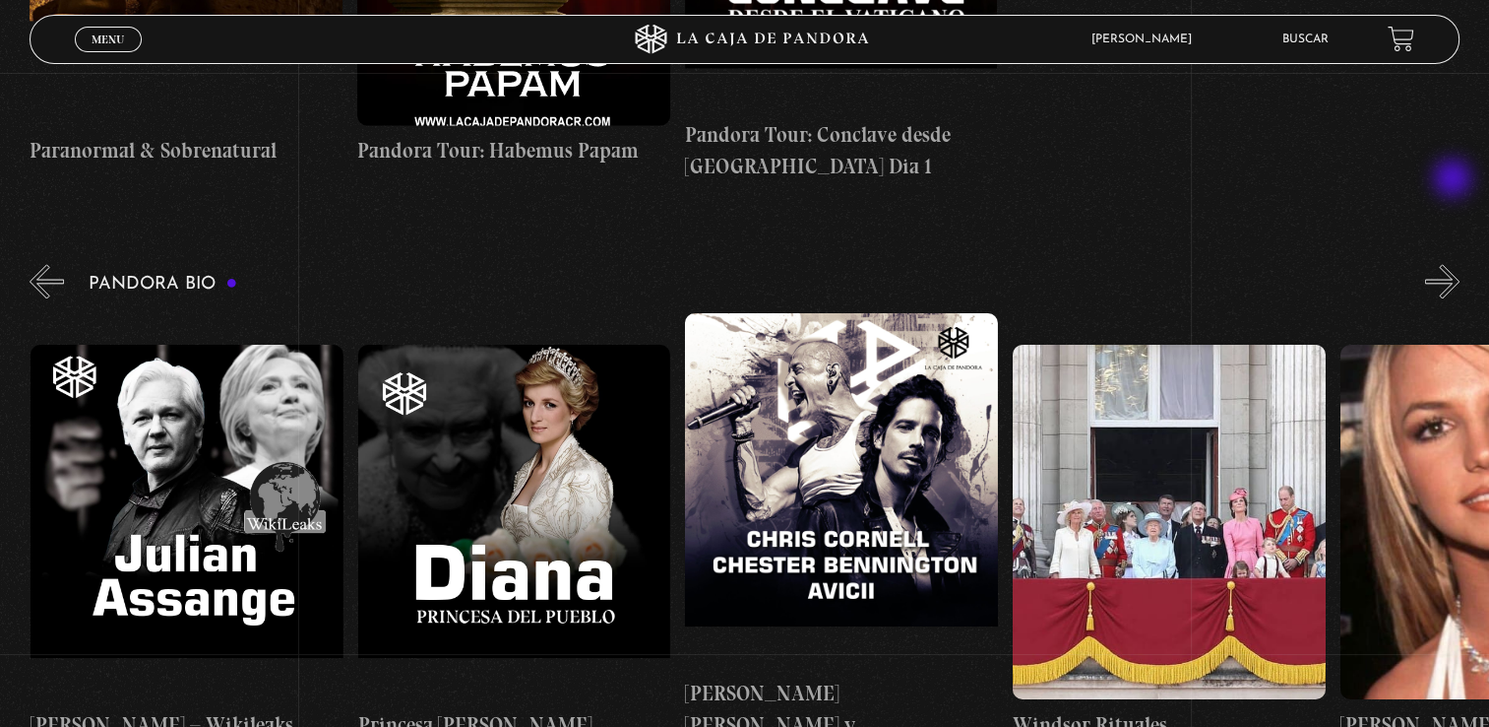
click at [1455, 264] on button "»" at bounding box center [1443, 281] width 34 height 34
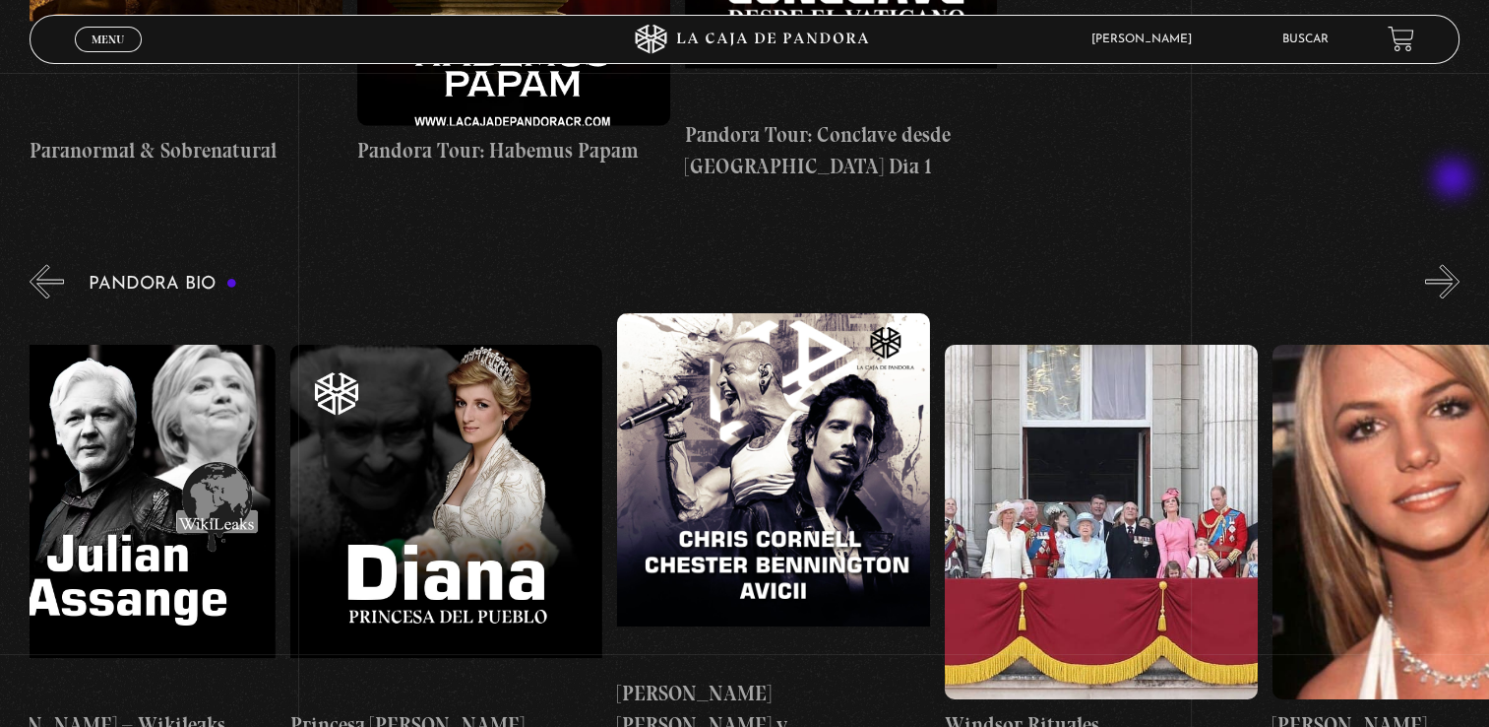
scroll to position [0, 6385]
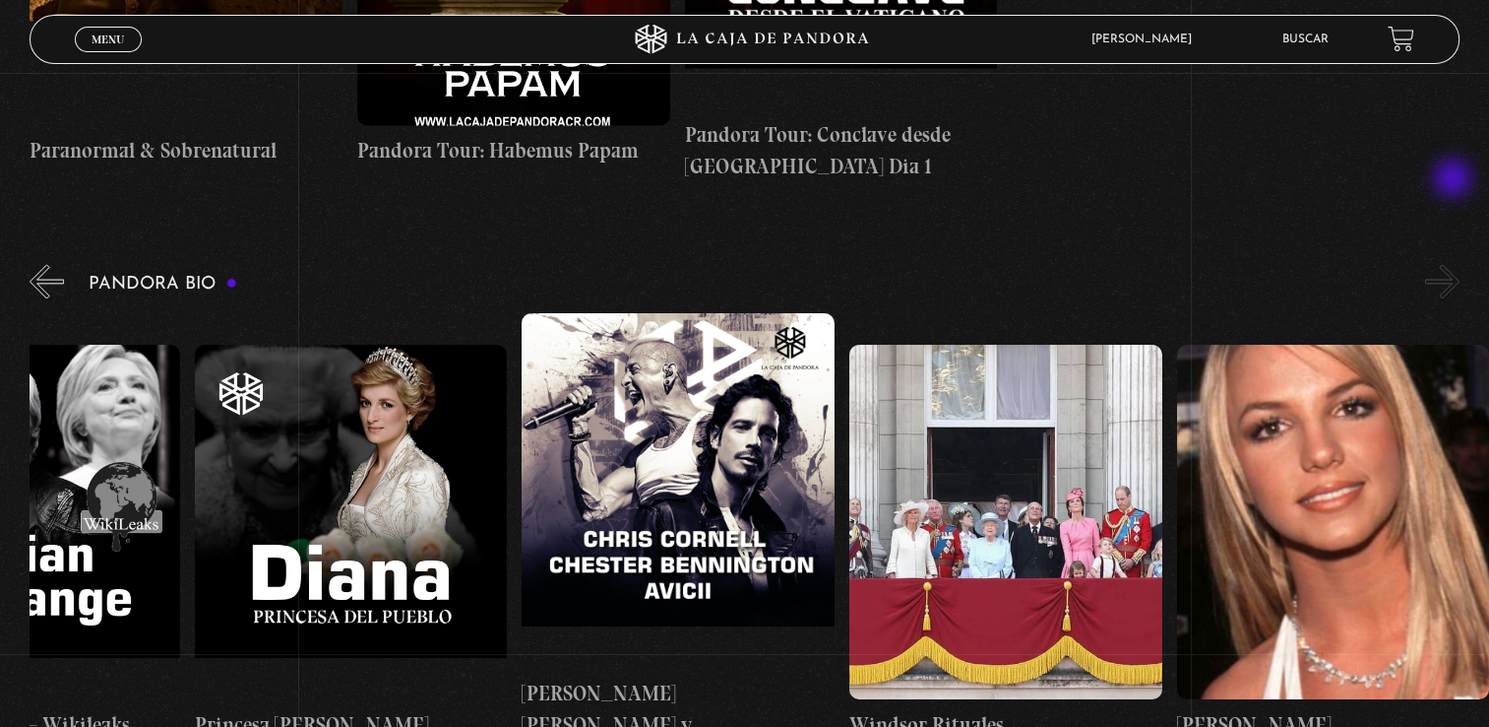
click at [1455, 264] on button "»" at bounding box center [1443, 281] width 34 height 34
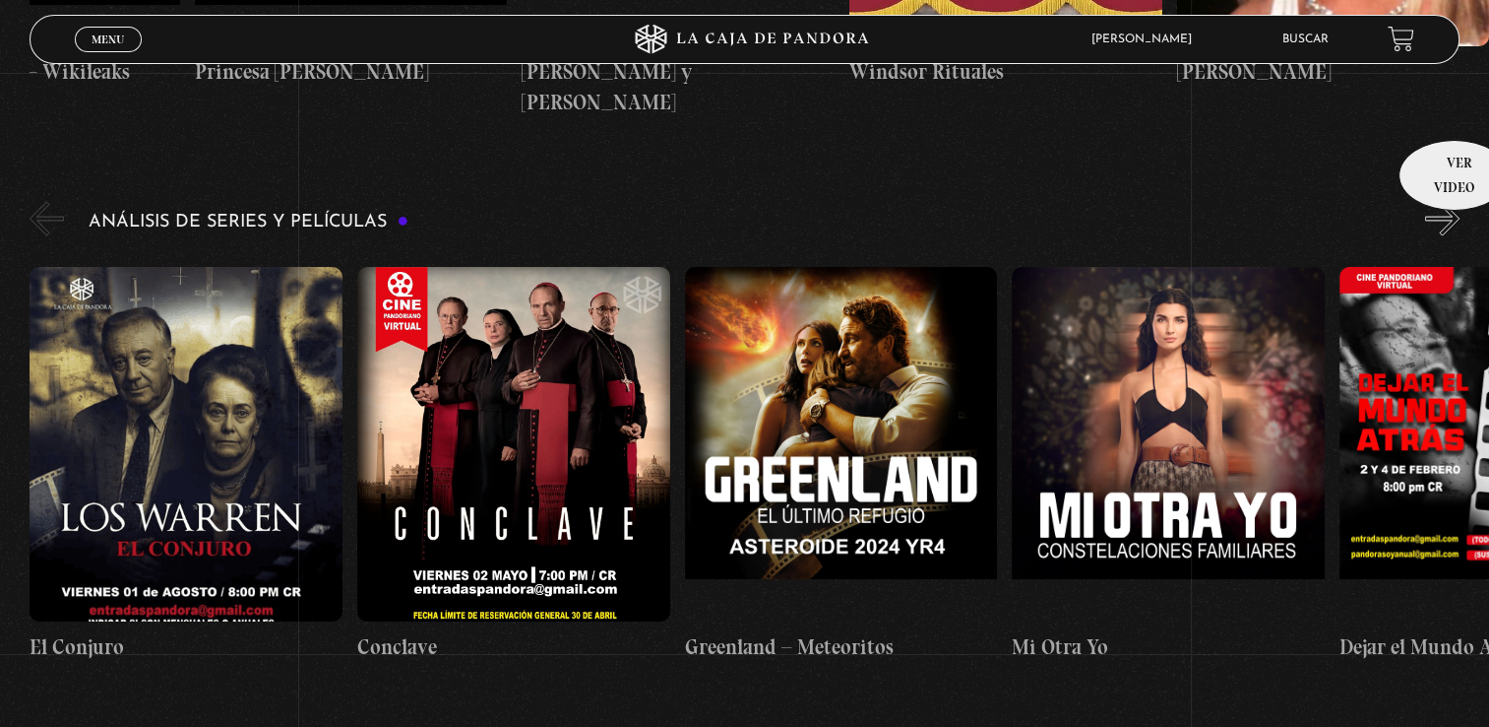
scroll to position [3544, 0]
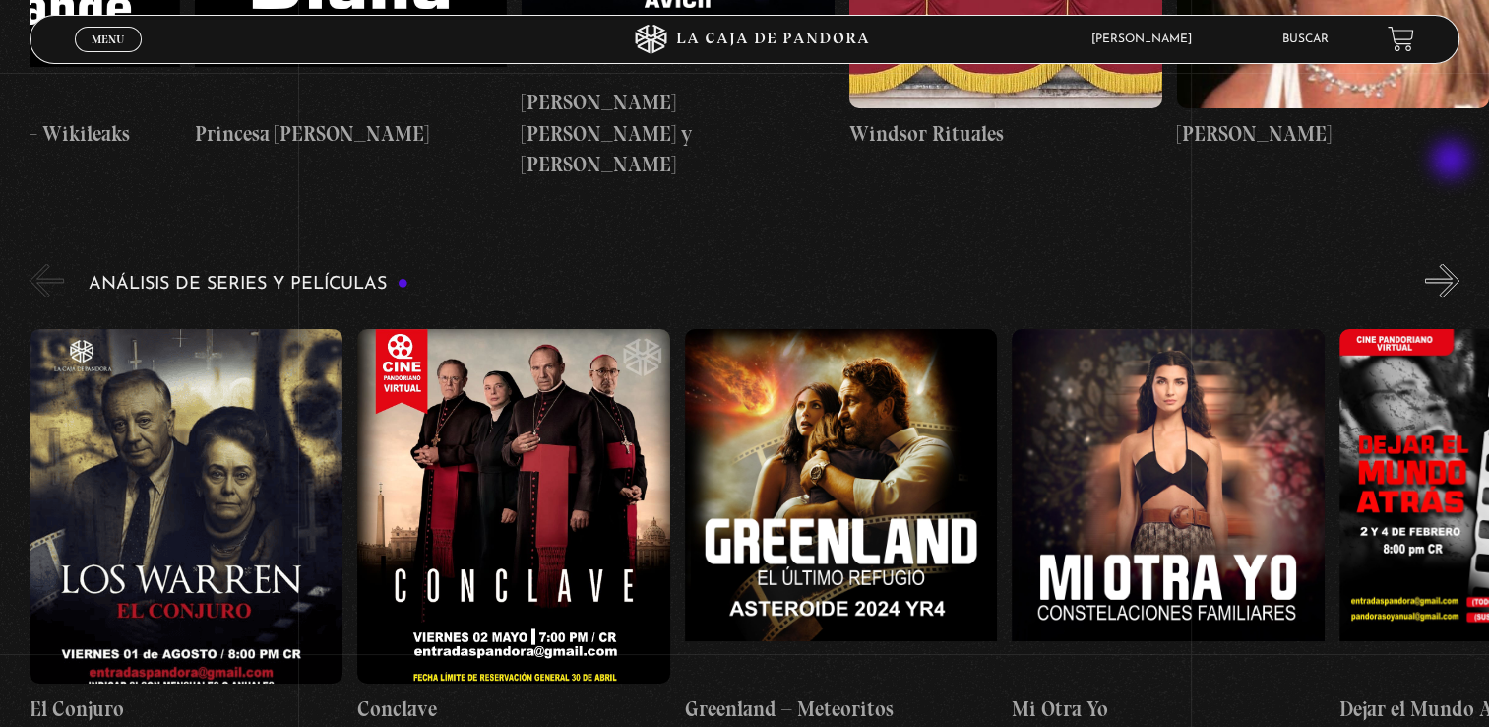
click at [1453, 263] on button "»" at bounding box center [1443, 280] width 34 height 34
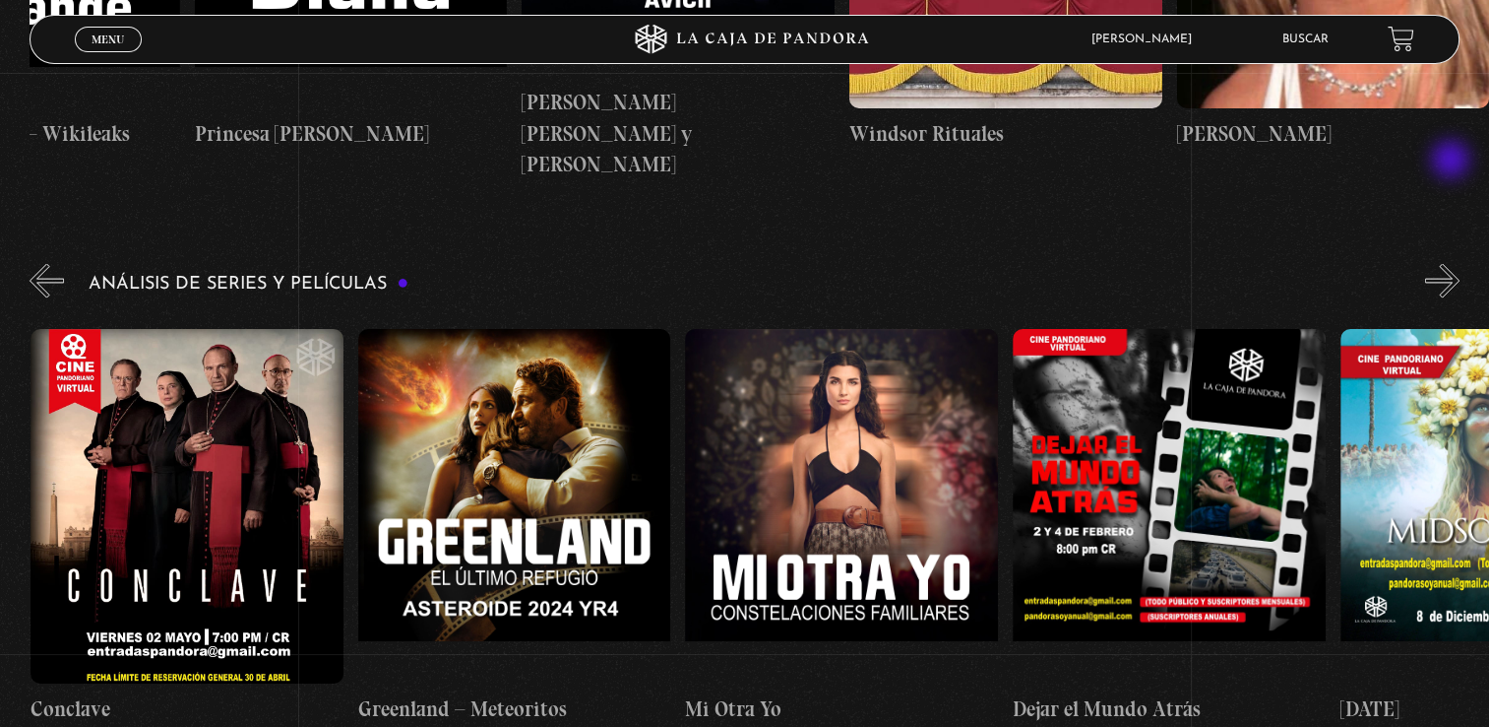
click at [1452, 263] on button "»" at bounding box center [1443, 280] width 34 height 34
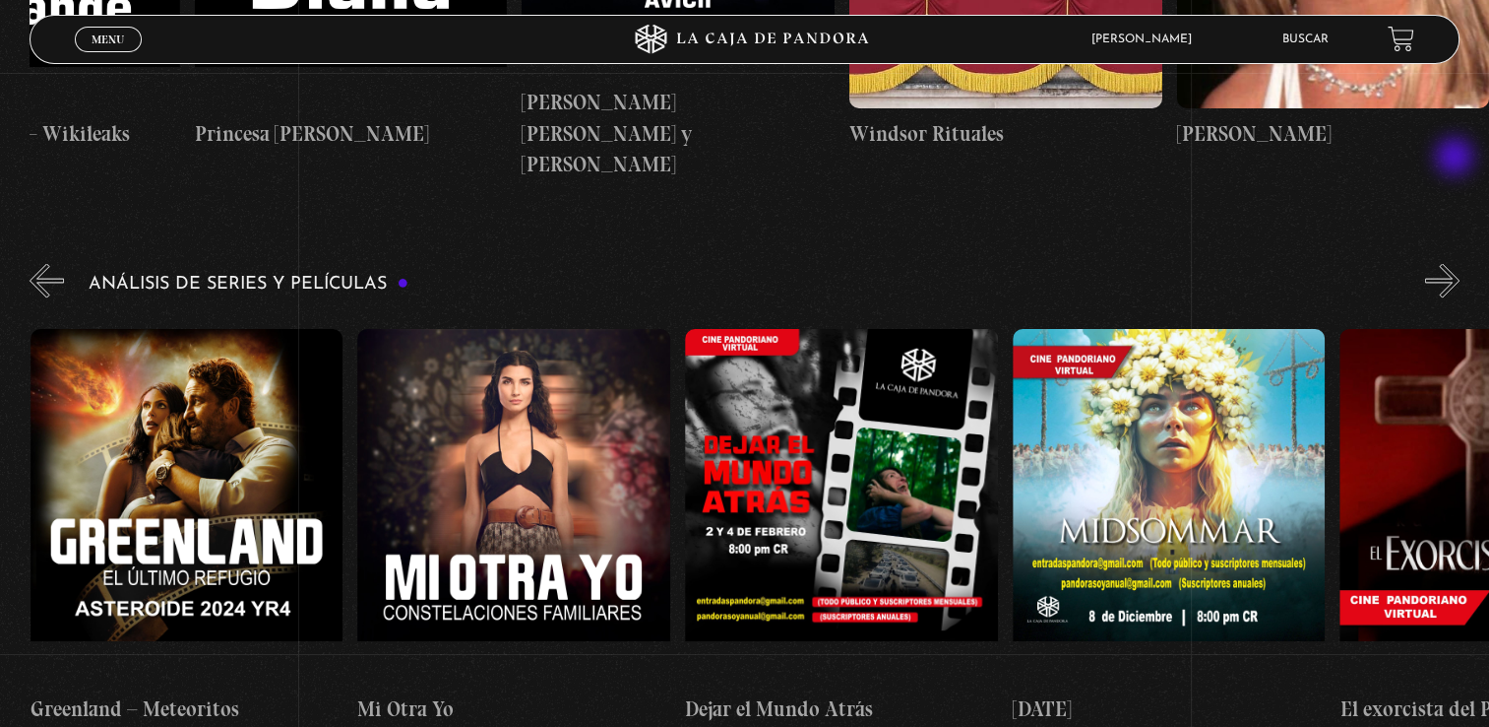
click at [1457, 263] on button "»" at bounding box center [1443, 280] width 34 height 34
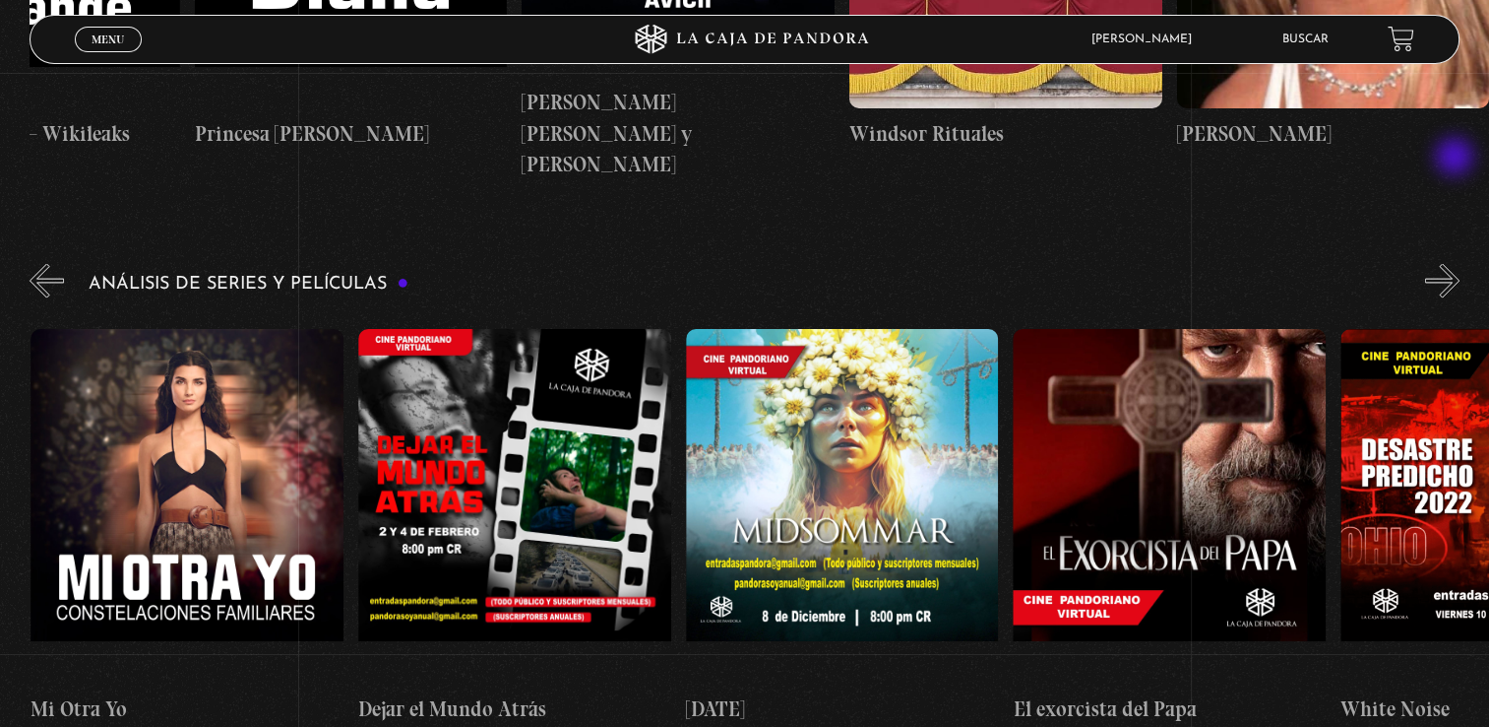
click at [1457, 263] on button "»" at bounding box center [1443, 280] width 34 height 34
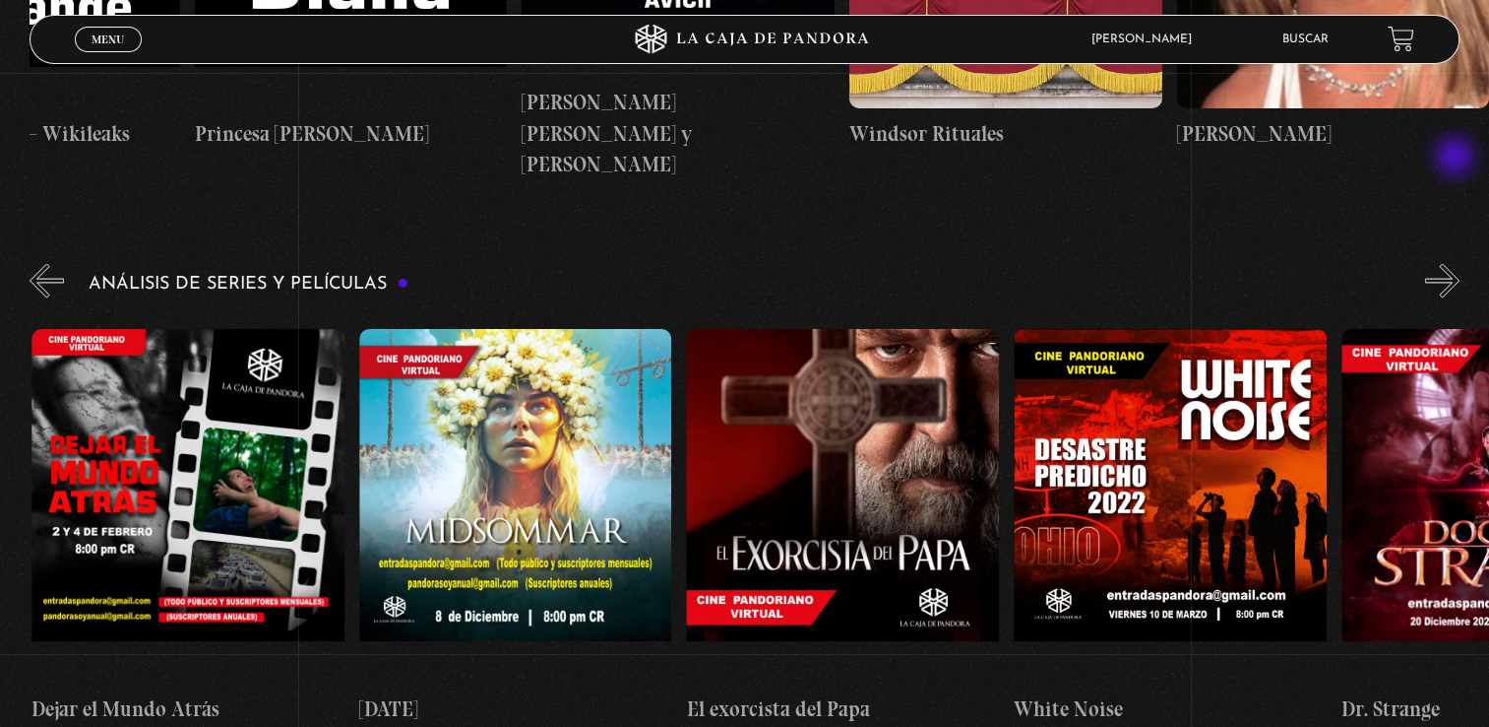
scroll to position [0, 1309]
click at [1457, 263] on button "»" at bounding box center [1443, 280] width 34 height 34
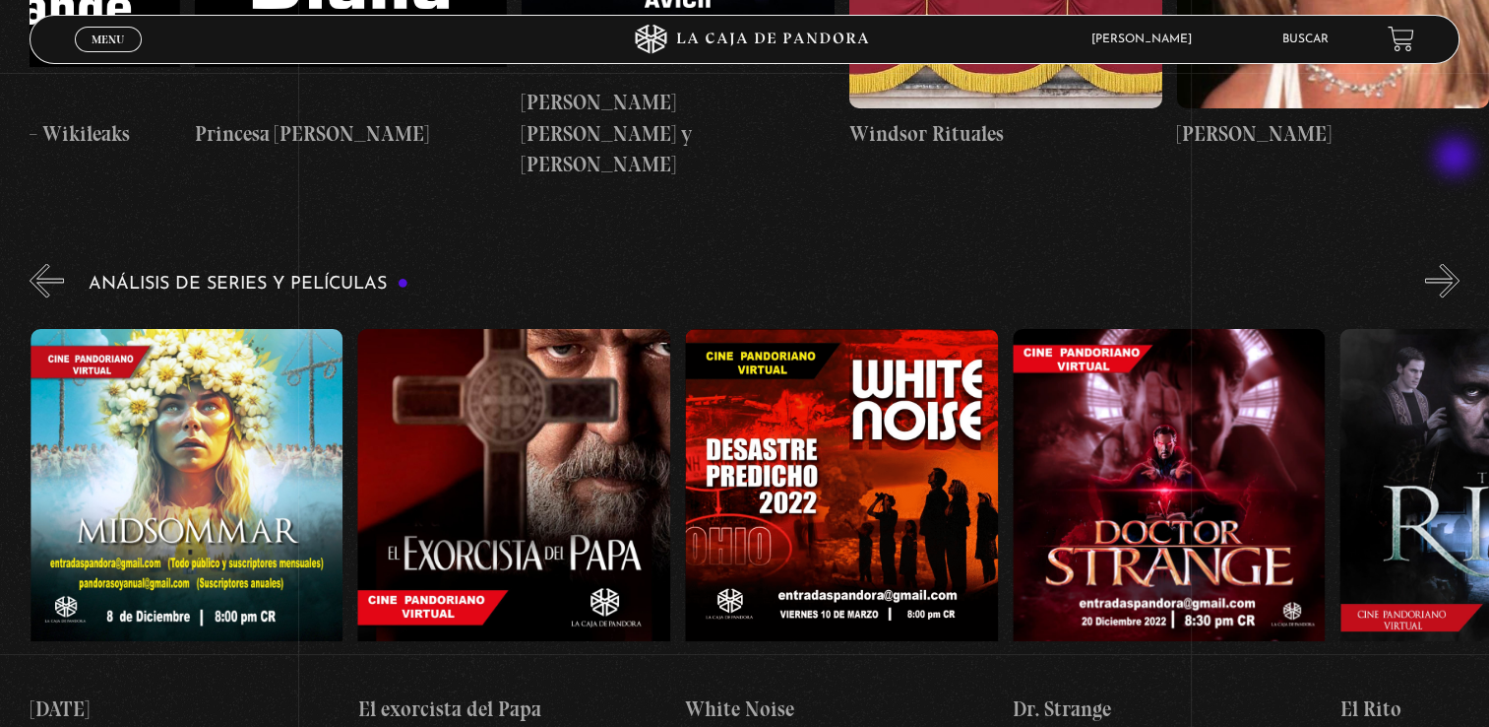
click at [1457, 263] on button "»" at bounding box center [1443, 280] width 34 height 34
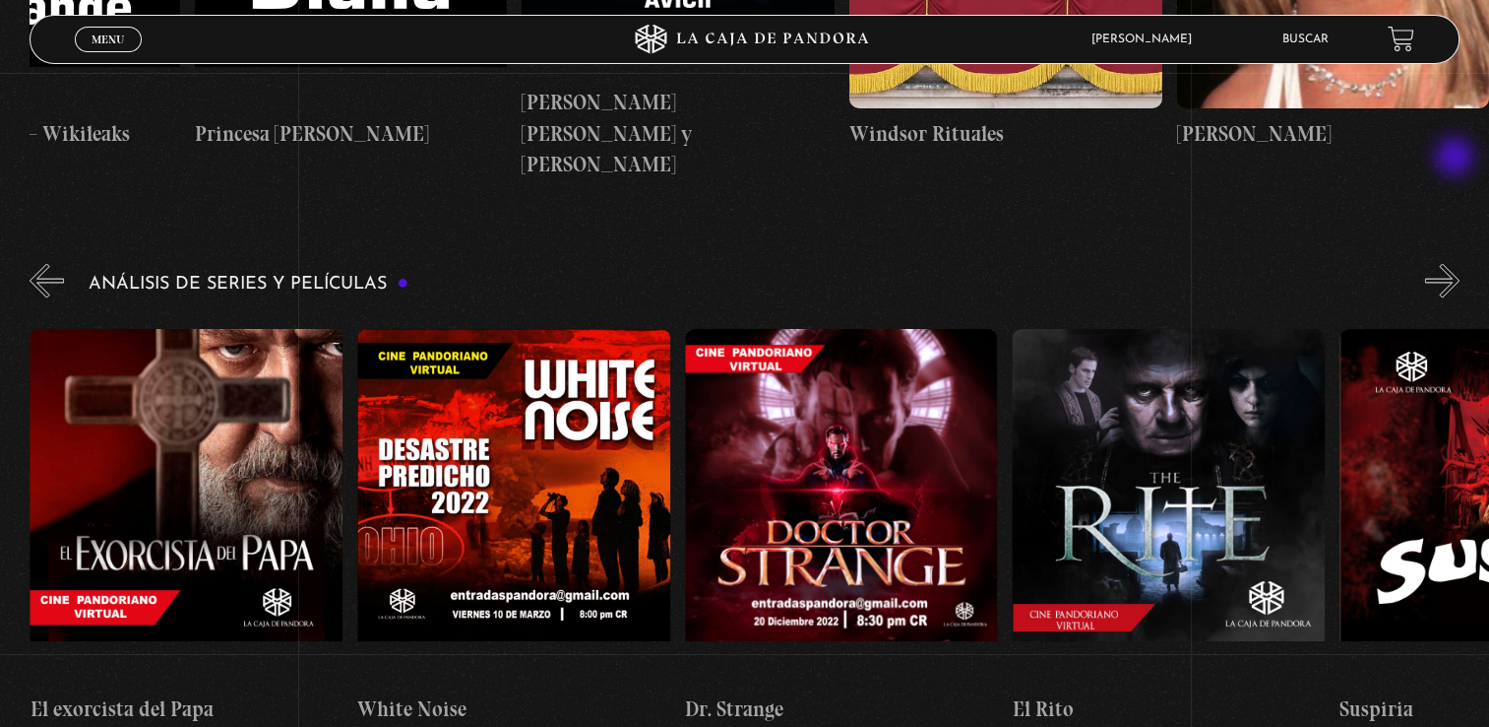
click at [1457, 263] on button "»" at bounding box center [1443, 280] width 34 height 34
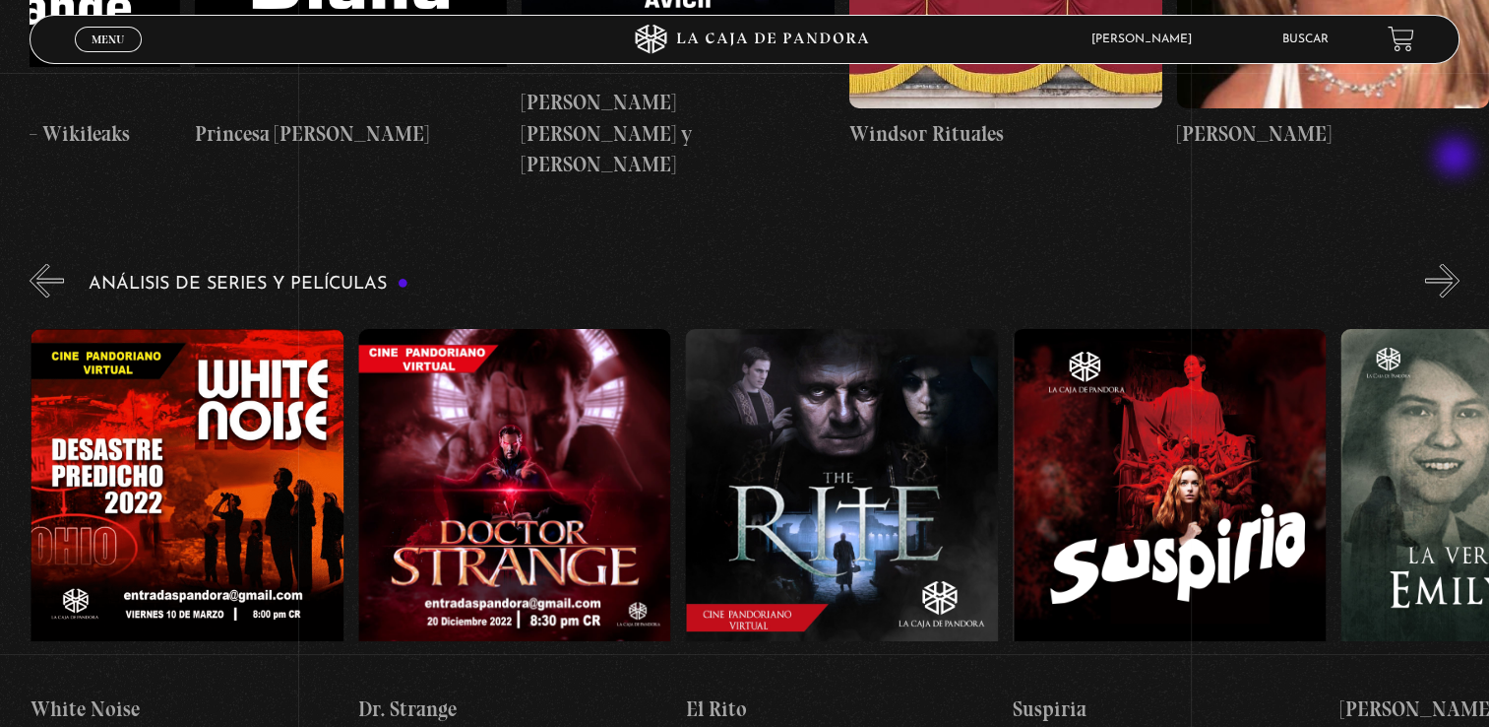
click at [1457, 263] on button "»" at bounding box center [1443, 280] width 34 height 34
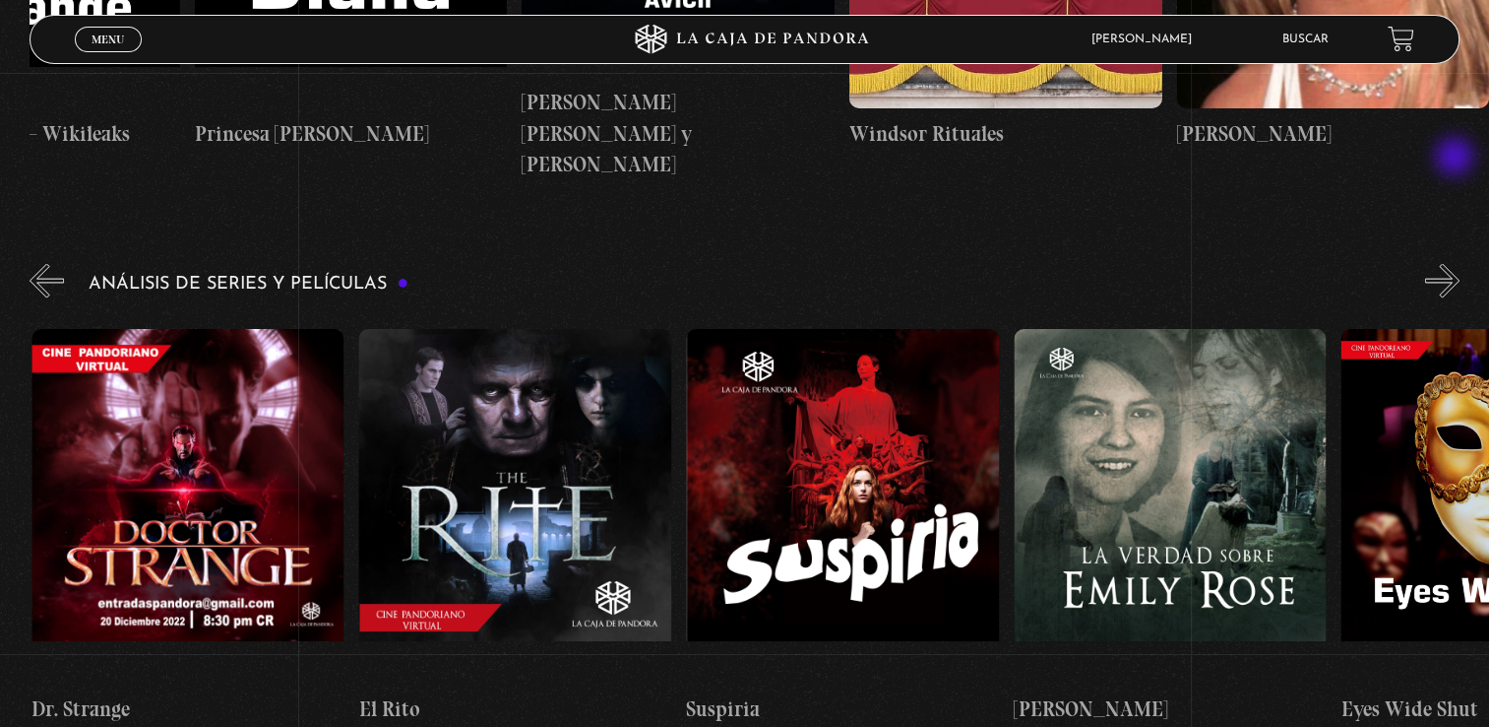
click at [1457, 263] on button "»" at bounding box center [1443, 280] width 34 height 34
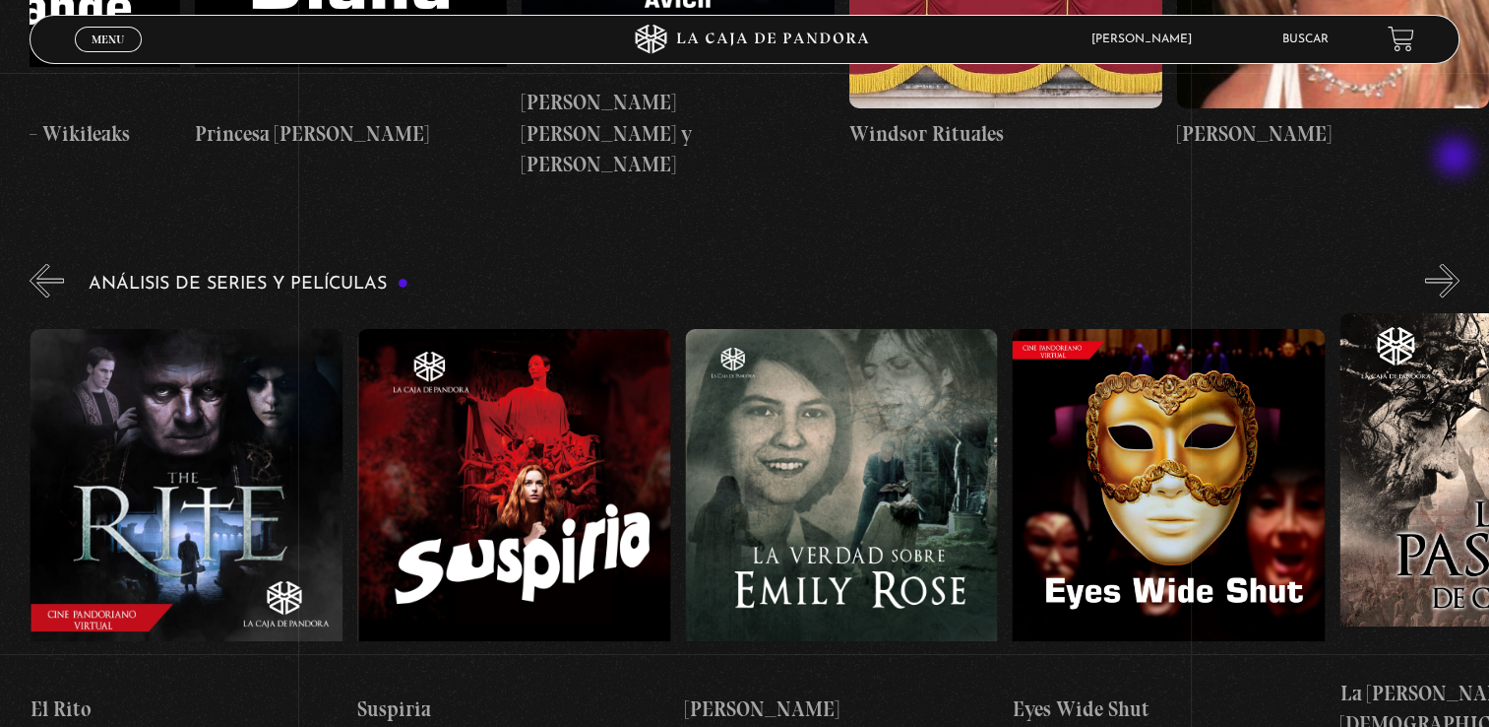
click at [1457, 263] on button "»" at bounding box center [1443, 280] width 34 height 34
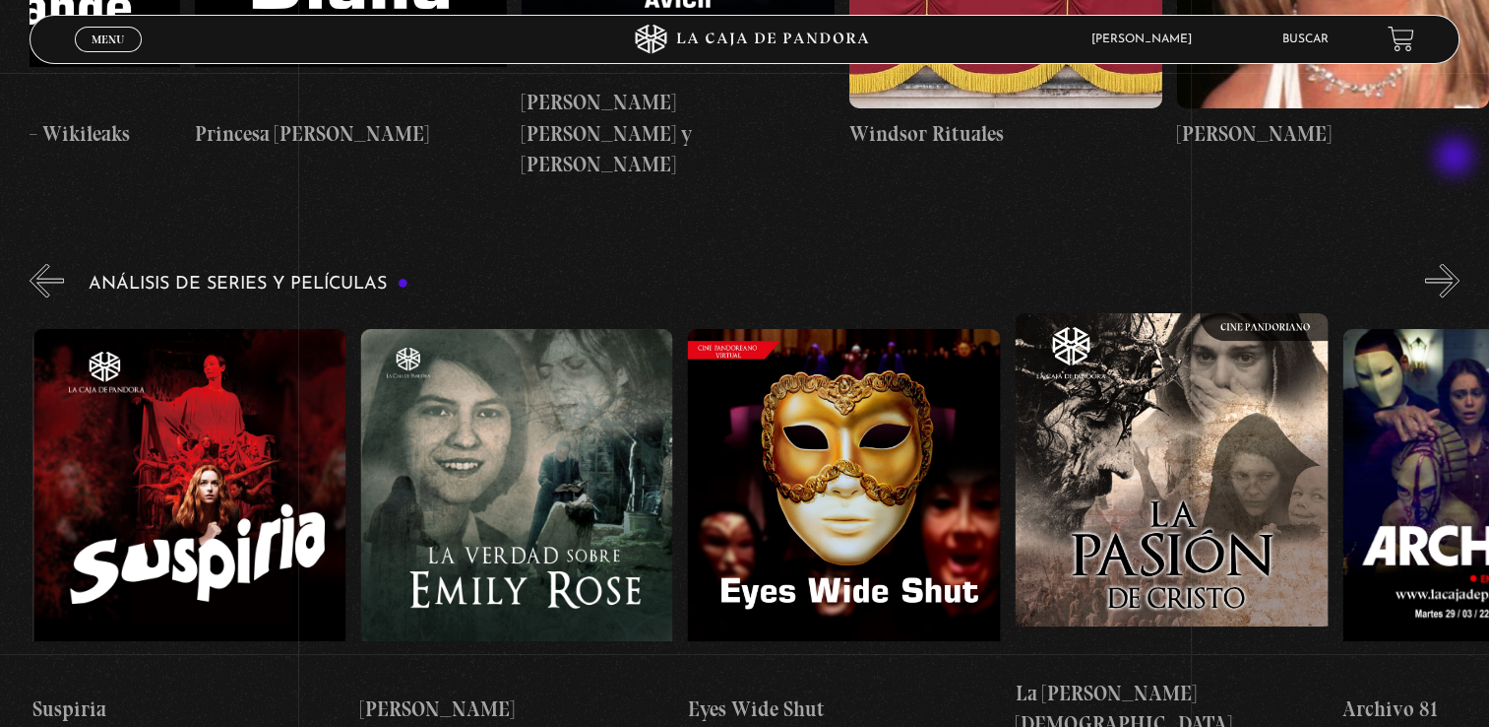
scroll to position [0, 3274]
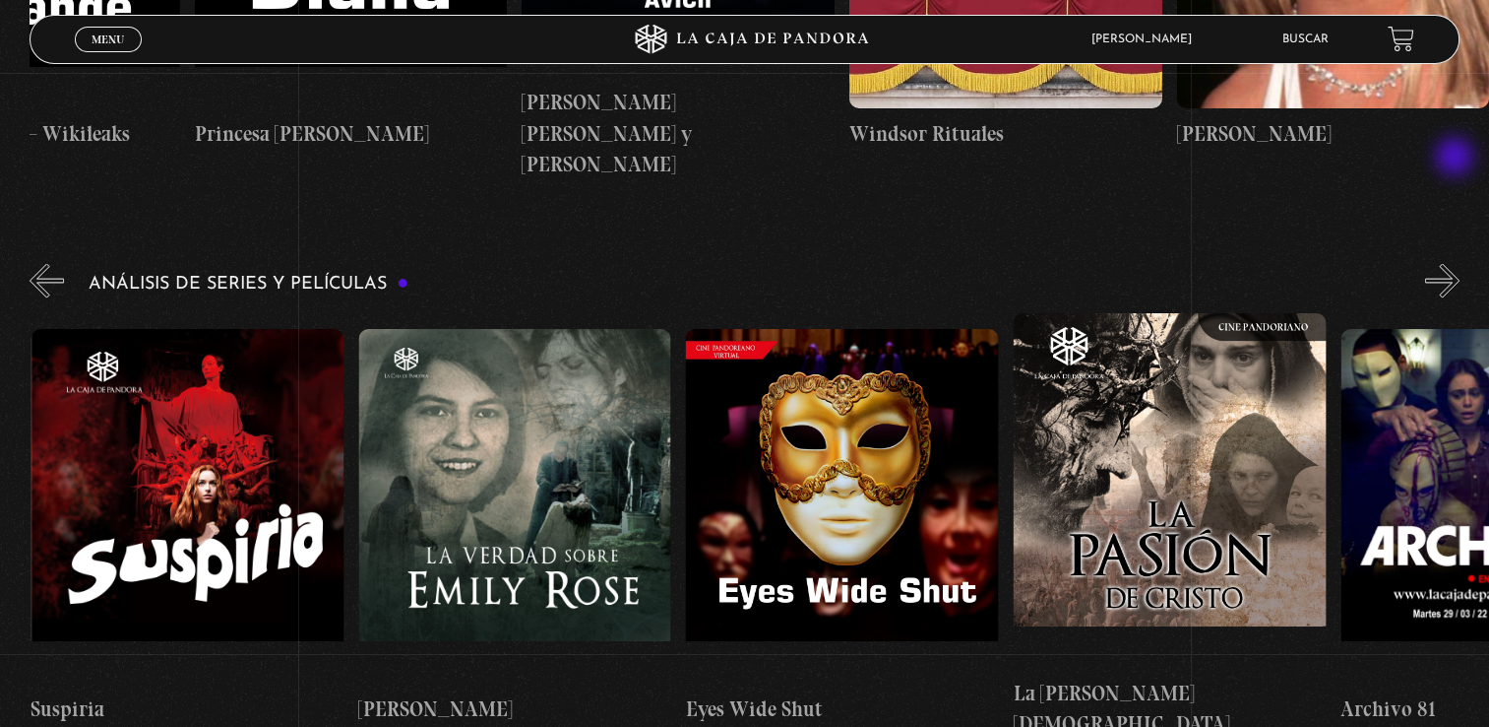
click at [1457, 263] on button "»" at bounding box center [1443, 280] width 34 height 34
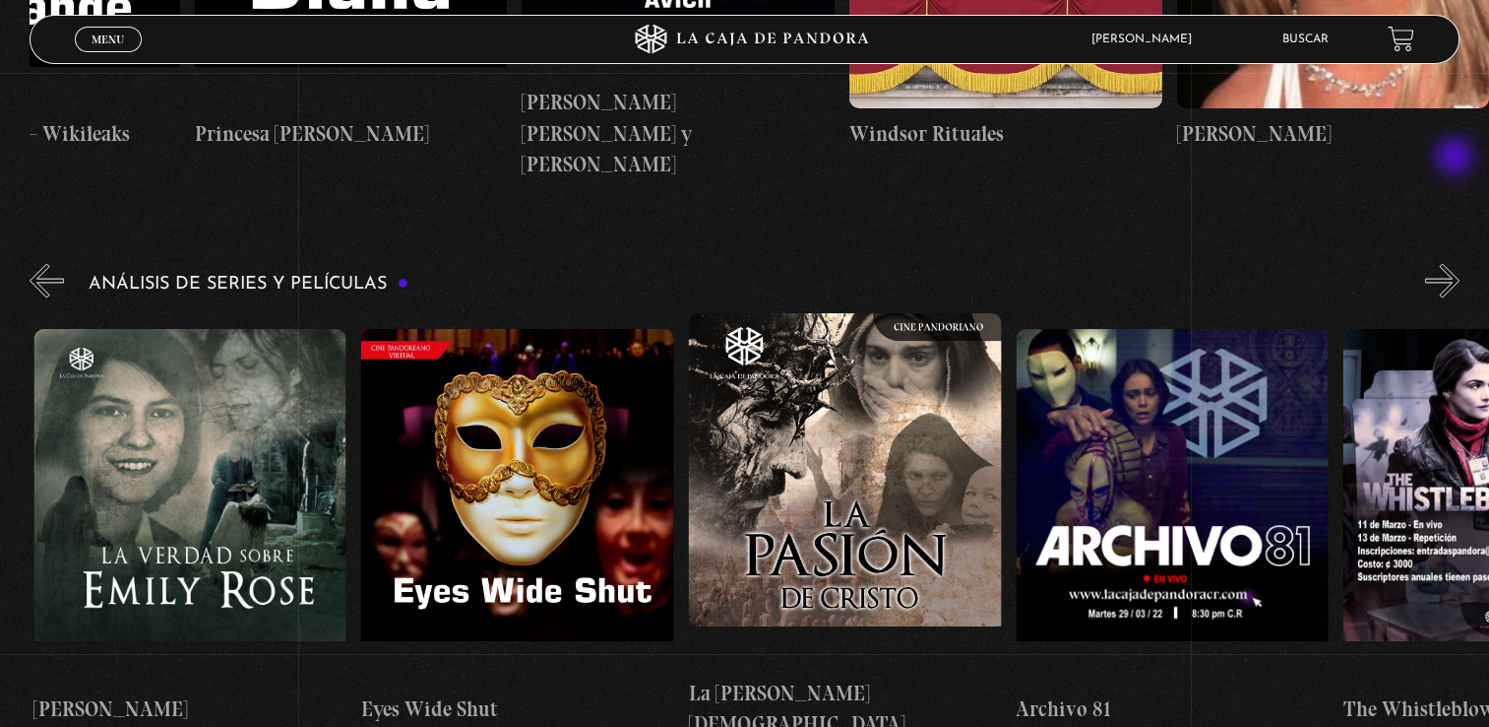
click at [1457, 263] on button "»" at bounding box center [1443, 280] width 34 height 34
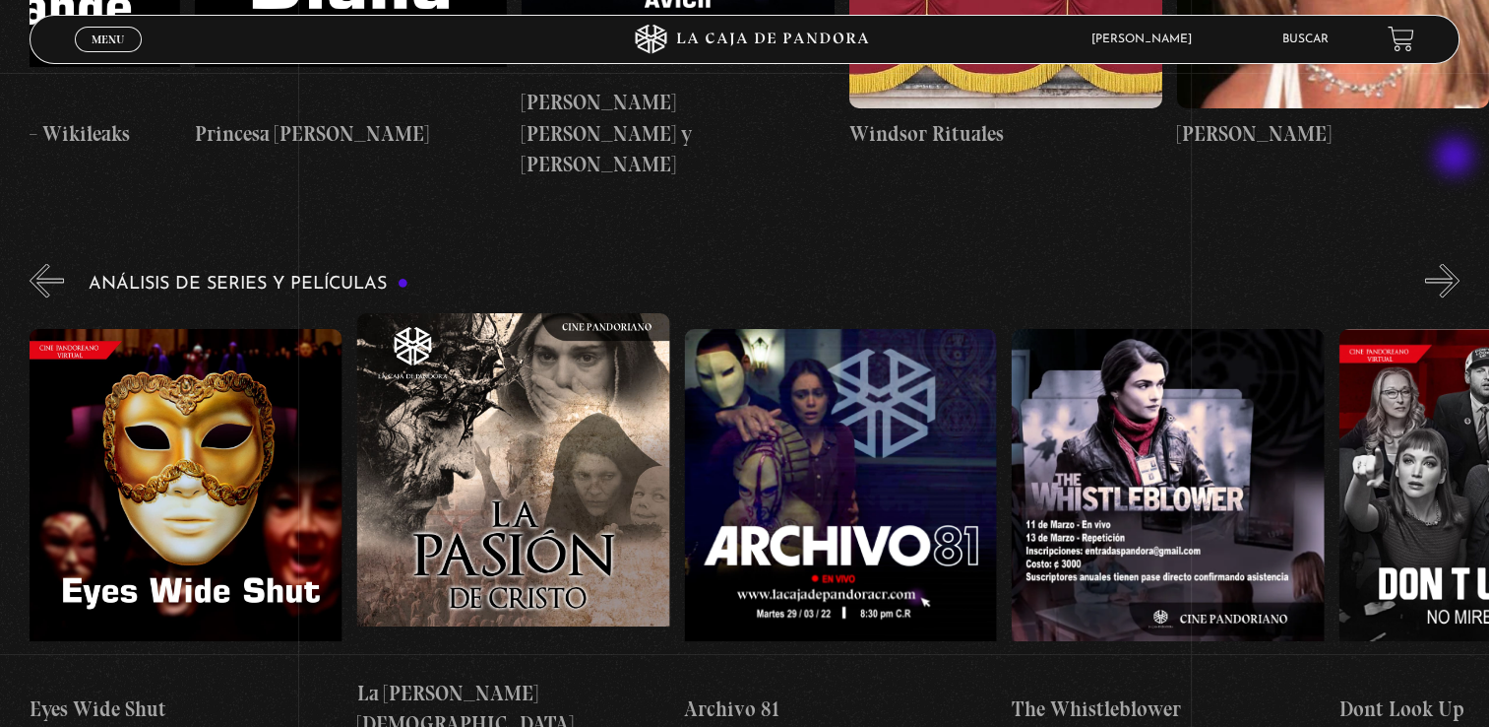
click at [1457, 263] on button "»" at bounding box center [1443, 280] width 34 height 34
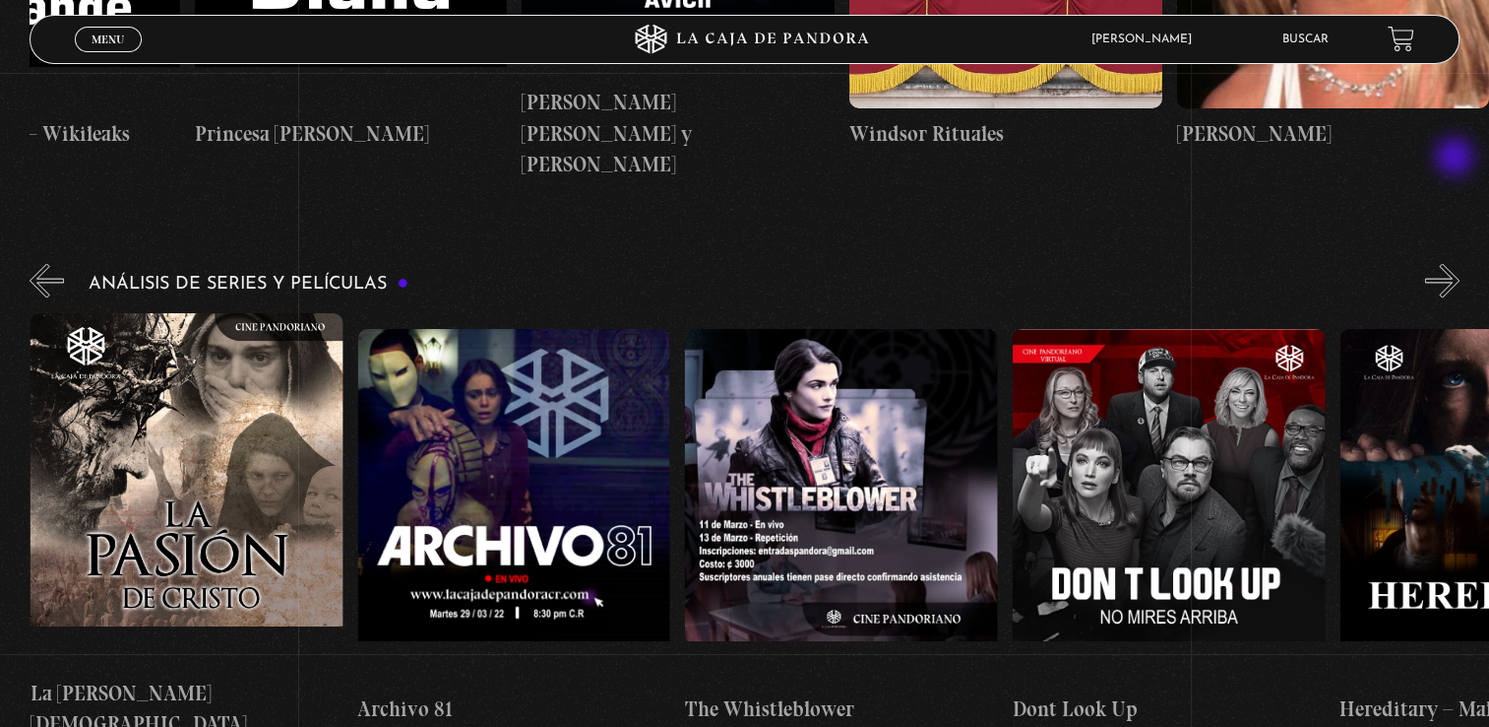
scroll to position [0, 4257]
click at [1457, 263] on button "»" at bounding box center [1443, 280] width 34 height 34
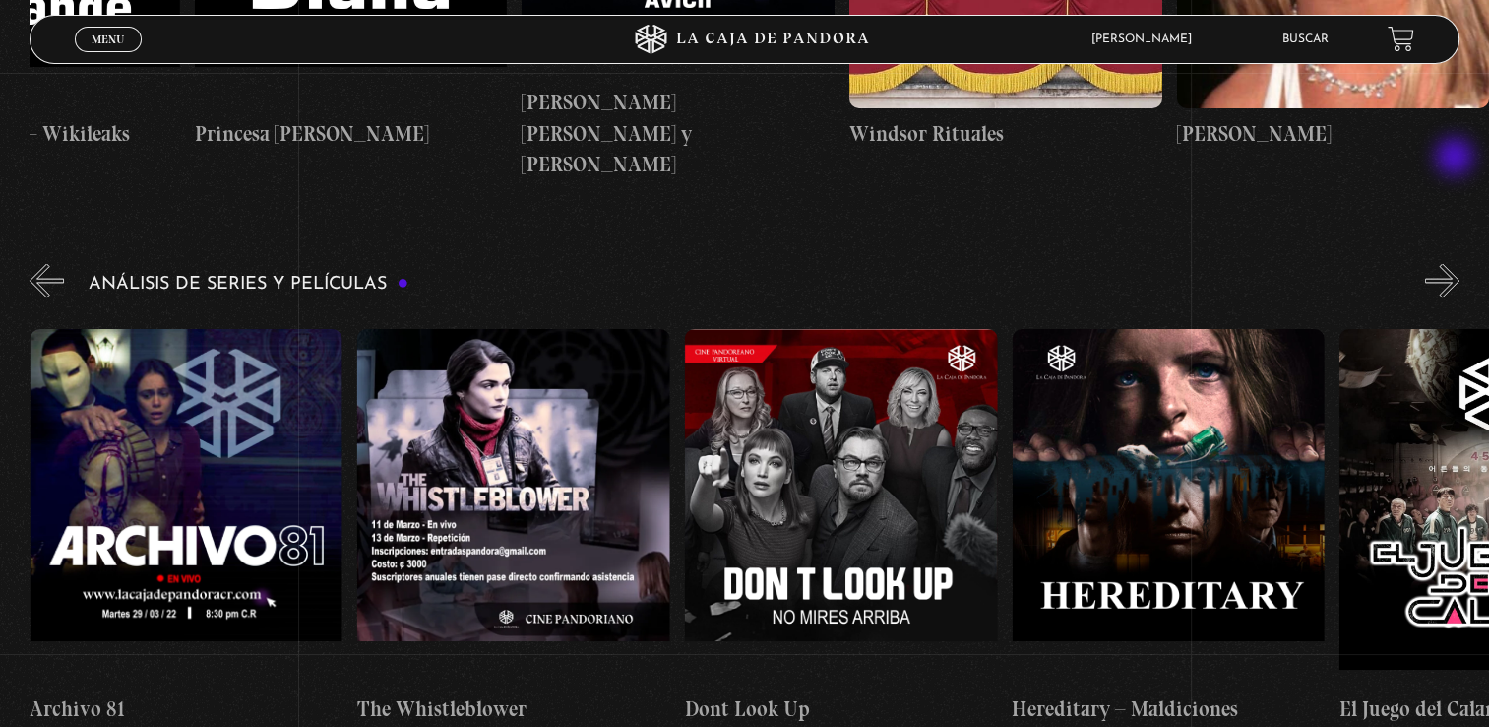
click at [1457, 263] on button "»" at bounding box center [1443, 280] width 34 height 34
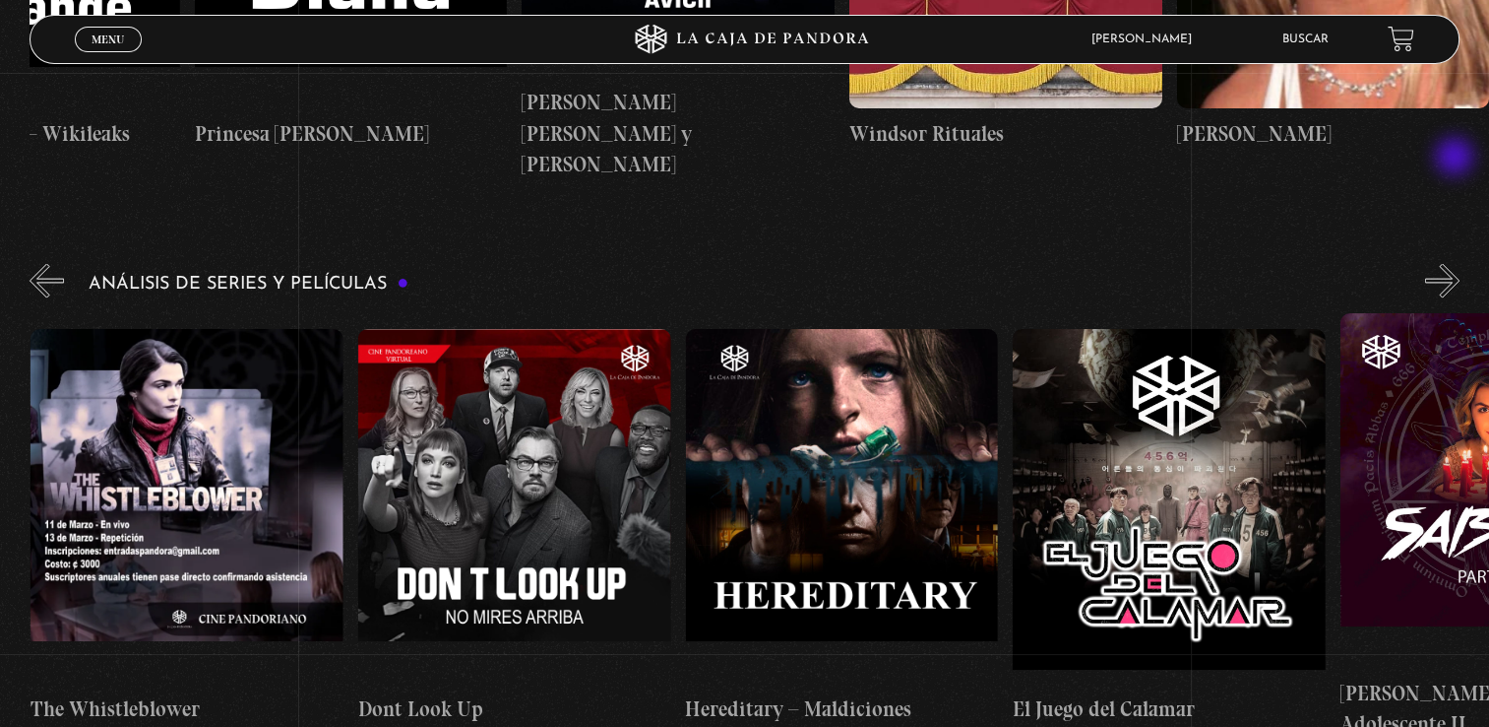
click at [1457, 263] on button "»" at bounding box center [1443, 280] width 34 height 34
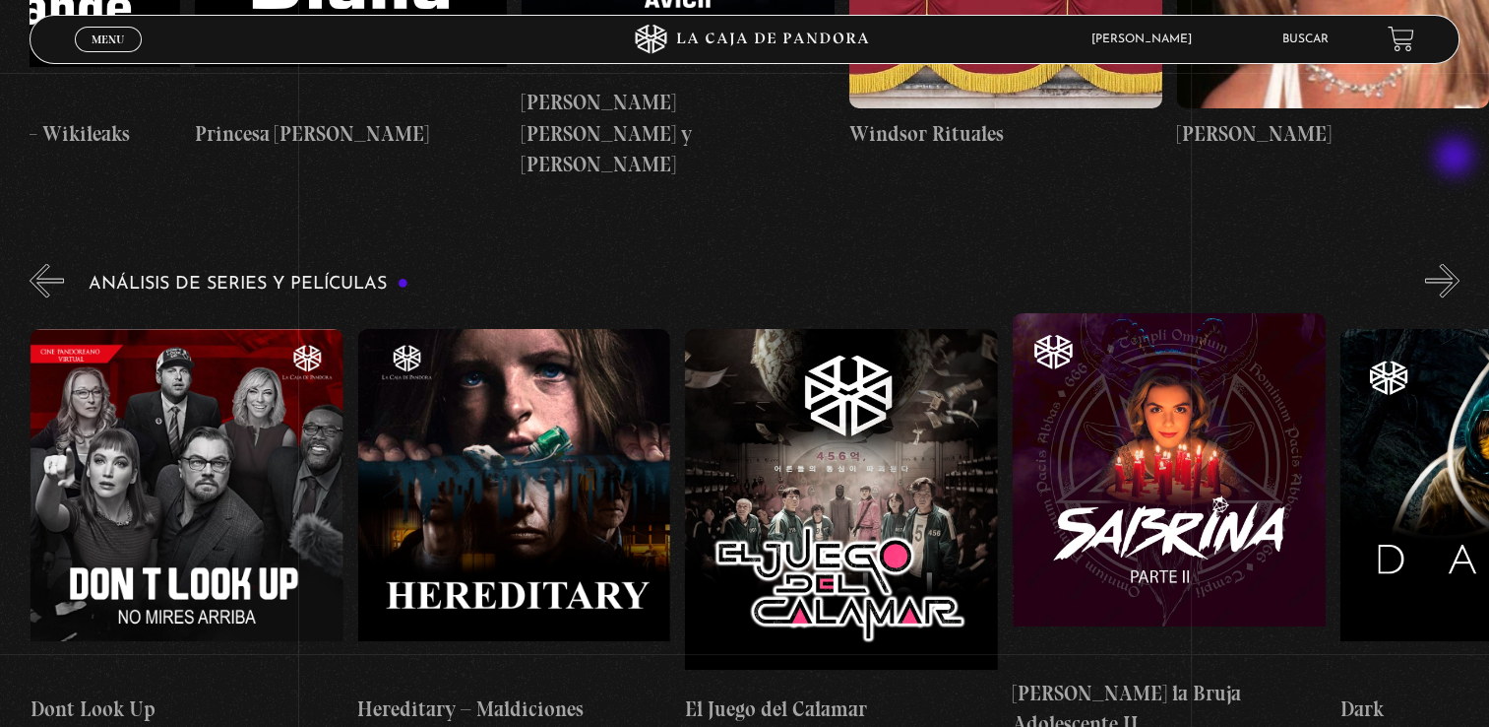
click at [1457, 263] on button "»" at bounding box center [1443, 280] width 34 height 34
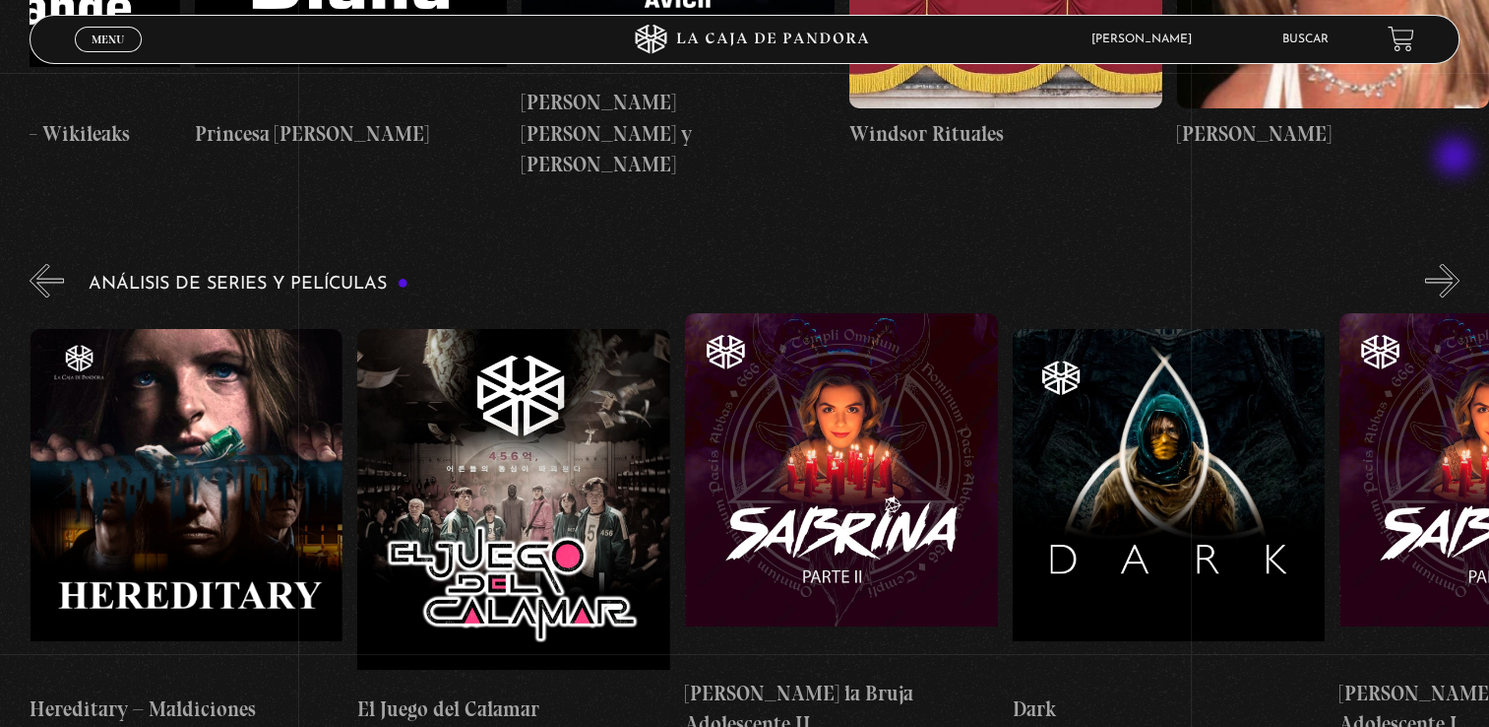
click at [1457, 263] on button "»" at bounding box center [1443, 280] width 34 height 34
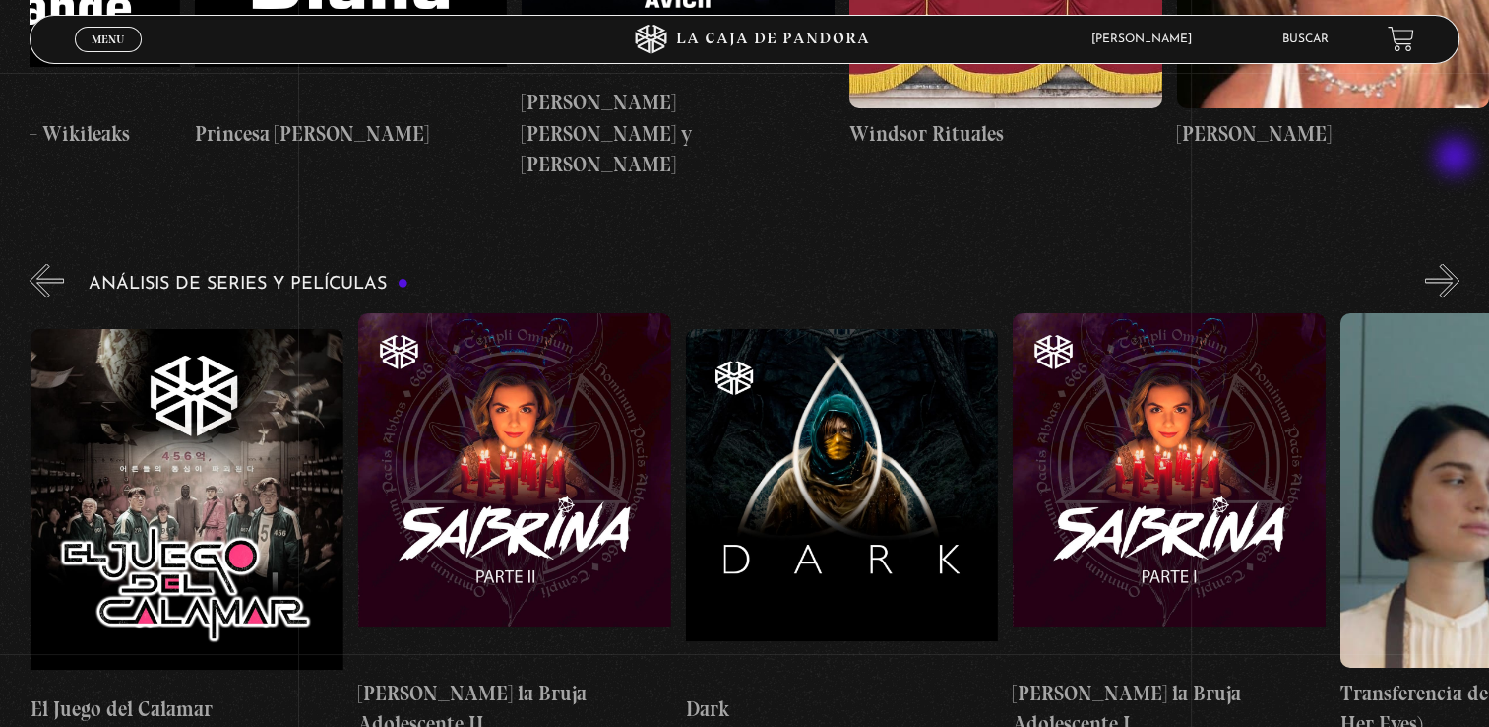
scroll to position [0, 5895]
click at [1457, 263] on button "»" at bounding box center [1443, 280] width 34 height 34
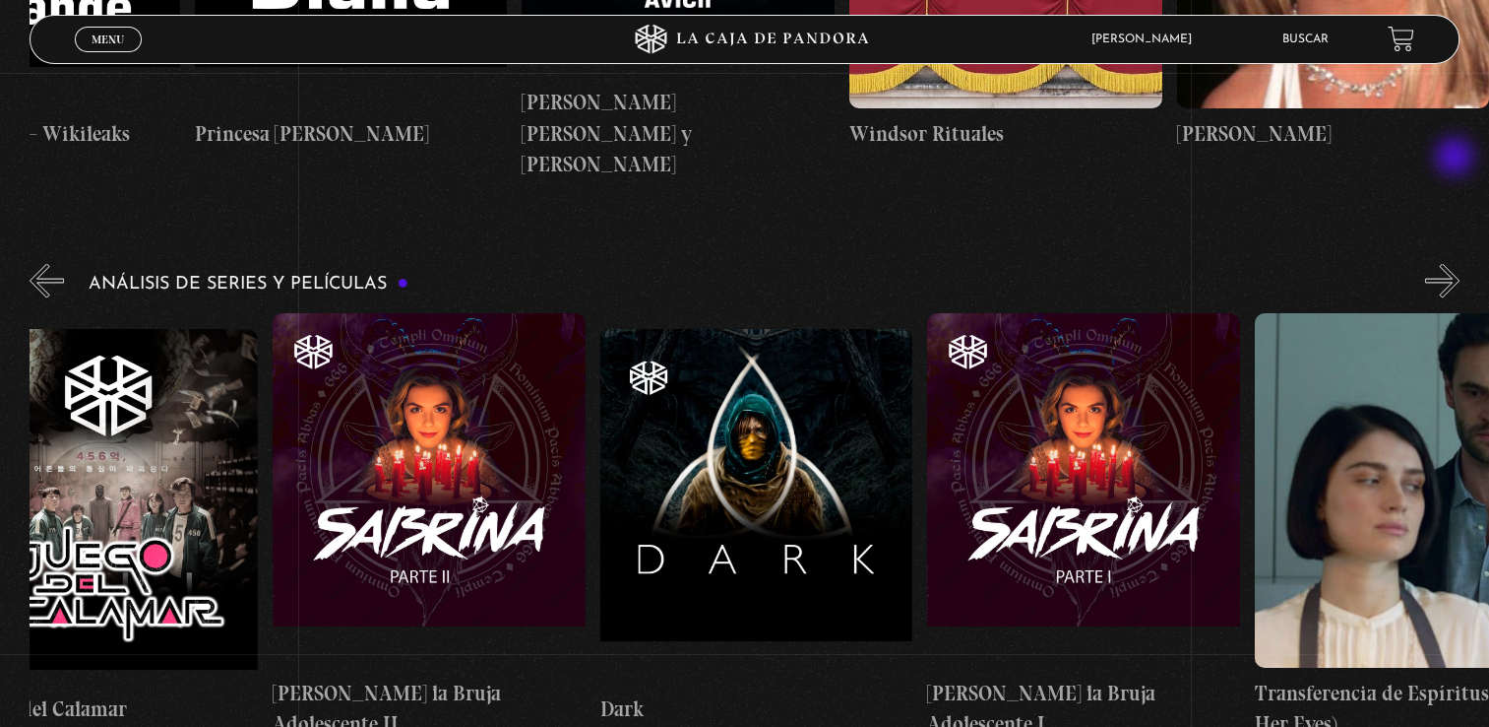
scroll to position [0, 6057]
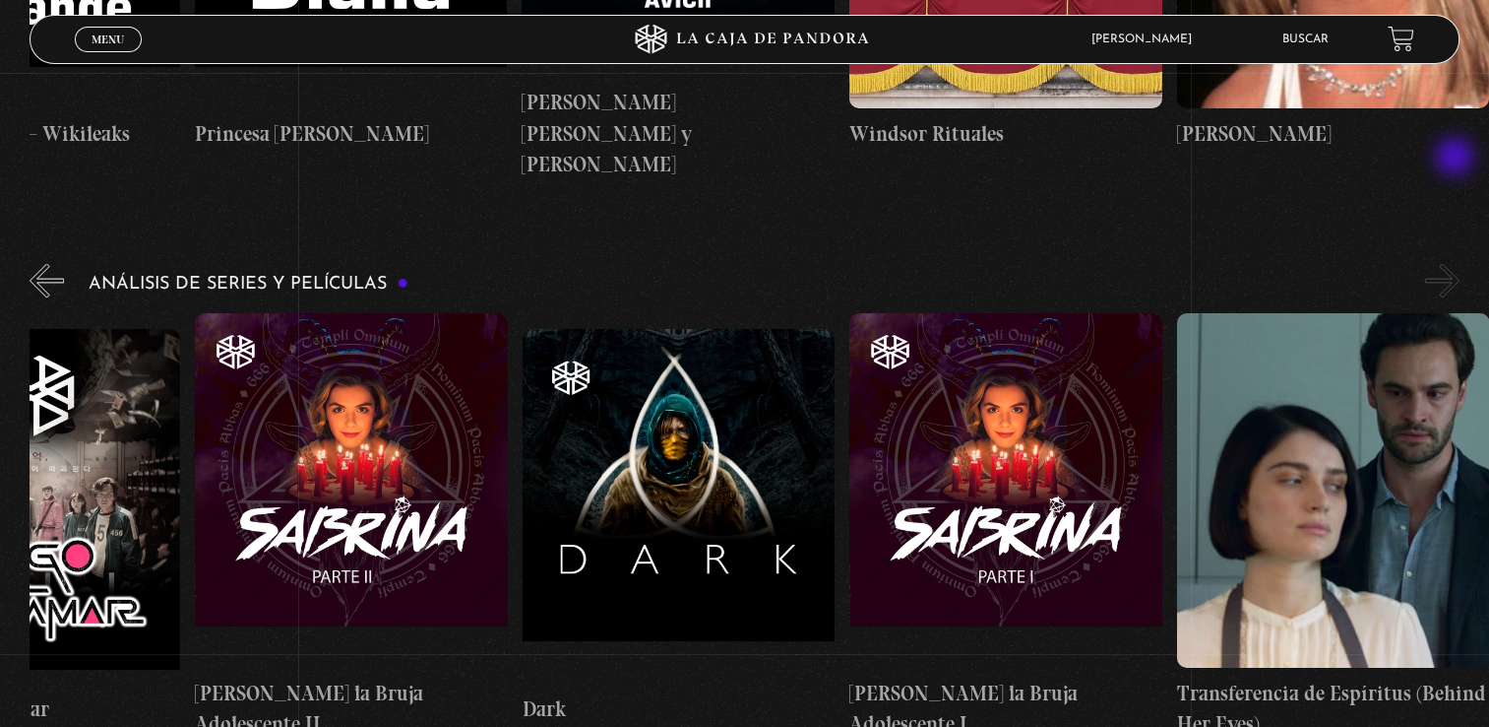
click at [1457, 263] on button "»" at bounding box center [1443, 280] width 34 height 34
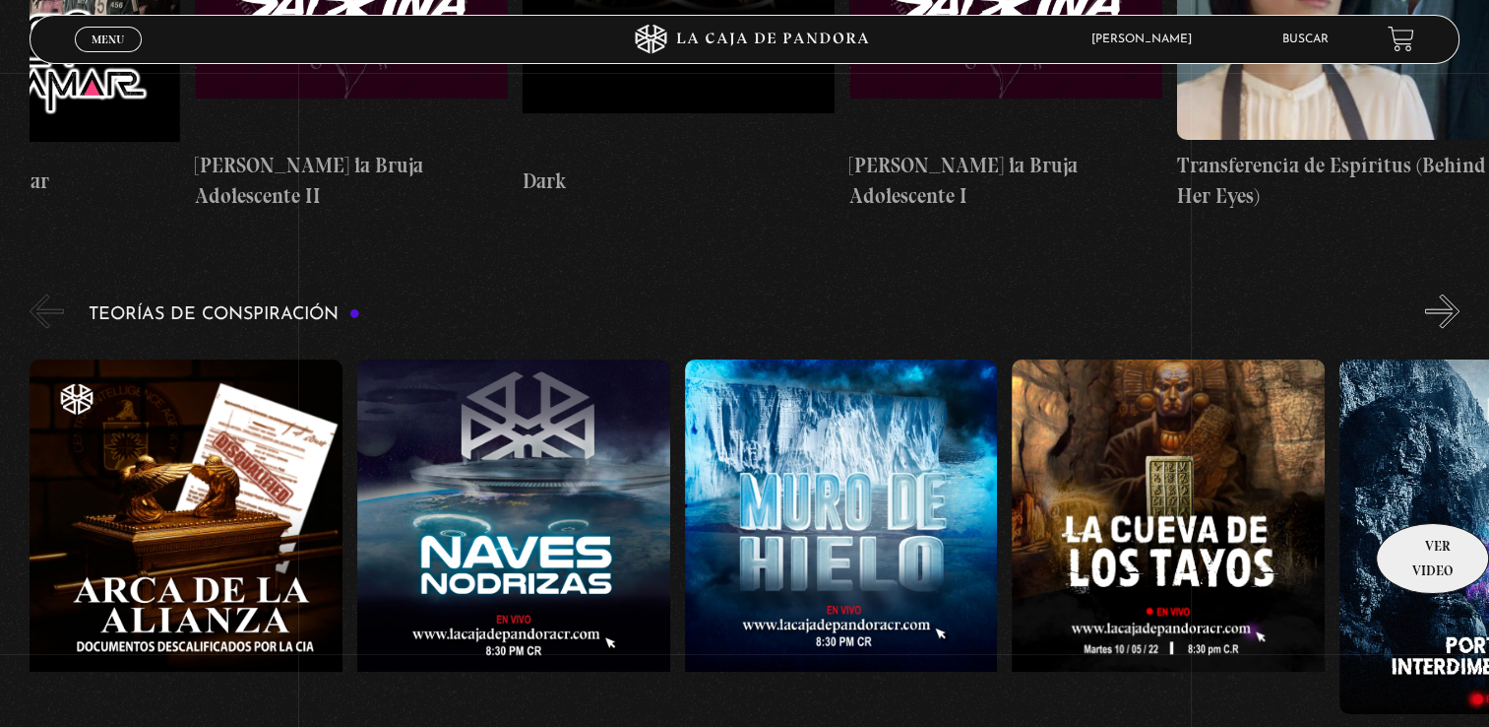
scroll to position [4036, 0]
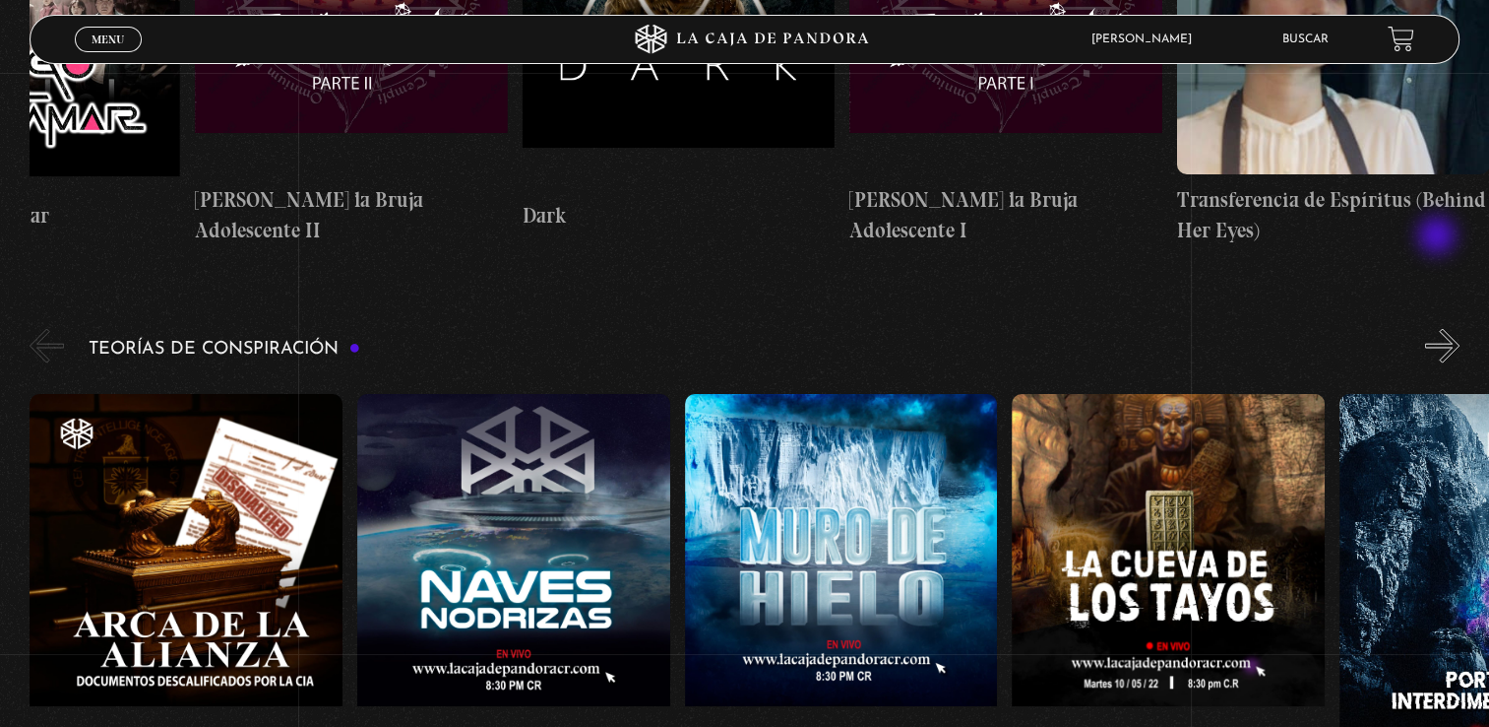
click at [1439, 325] on div "Teorías de Conspiración Arca de la Alianza Desclasificado Naves Nodrizas Muro d…" at bounding box center [760, 564] width 1460 height 479
click at [1450, 329] on button "»" at bounding box center [1443, 346] width 34 height 34
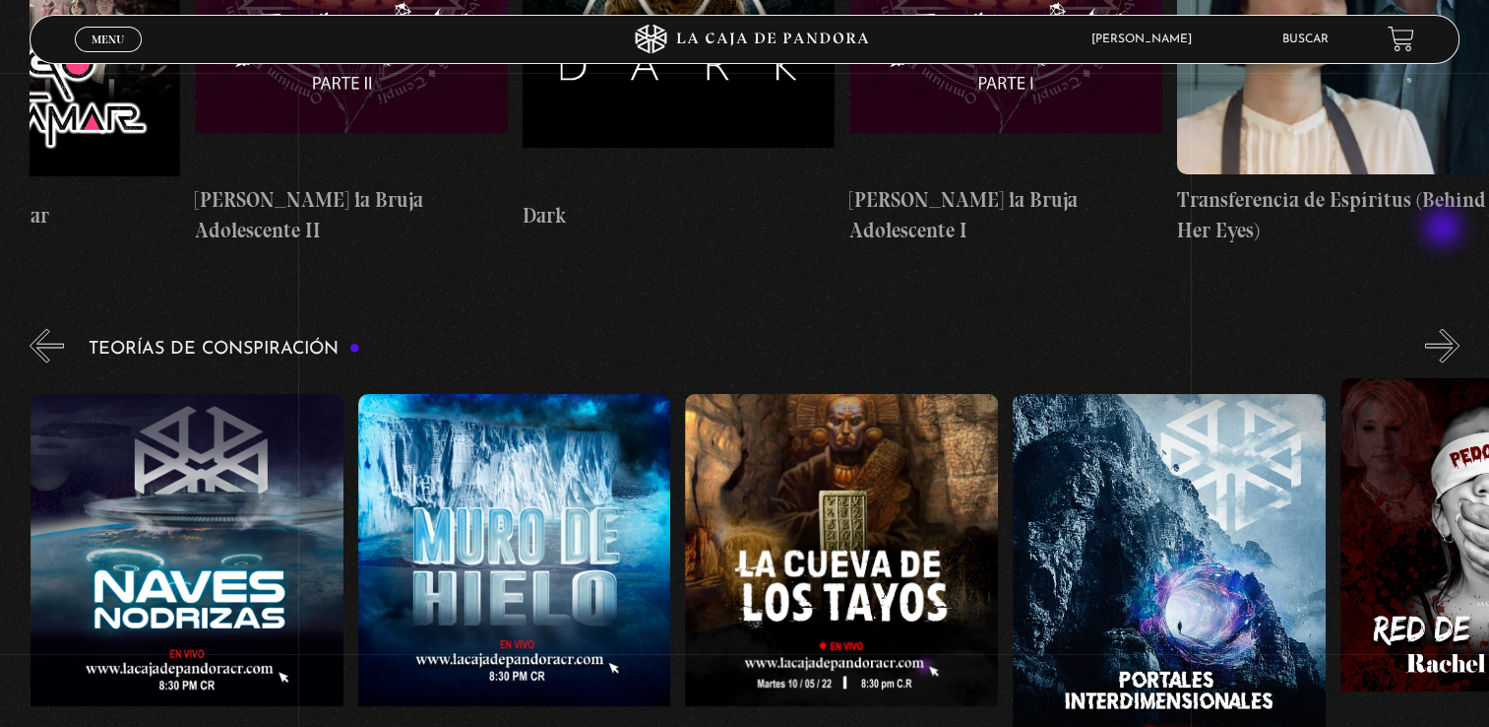
click at [1445, 329] on button "»" at bounding box center [1443, 346] width 34 height 34
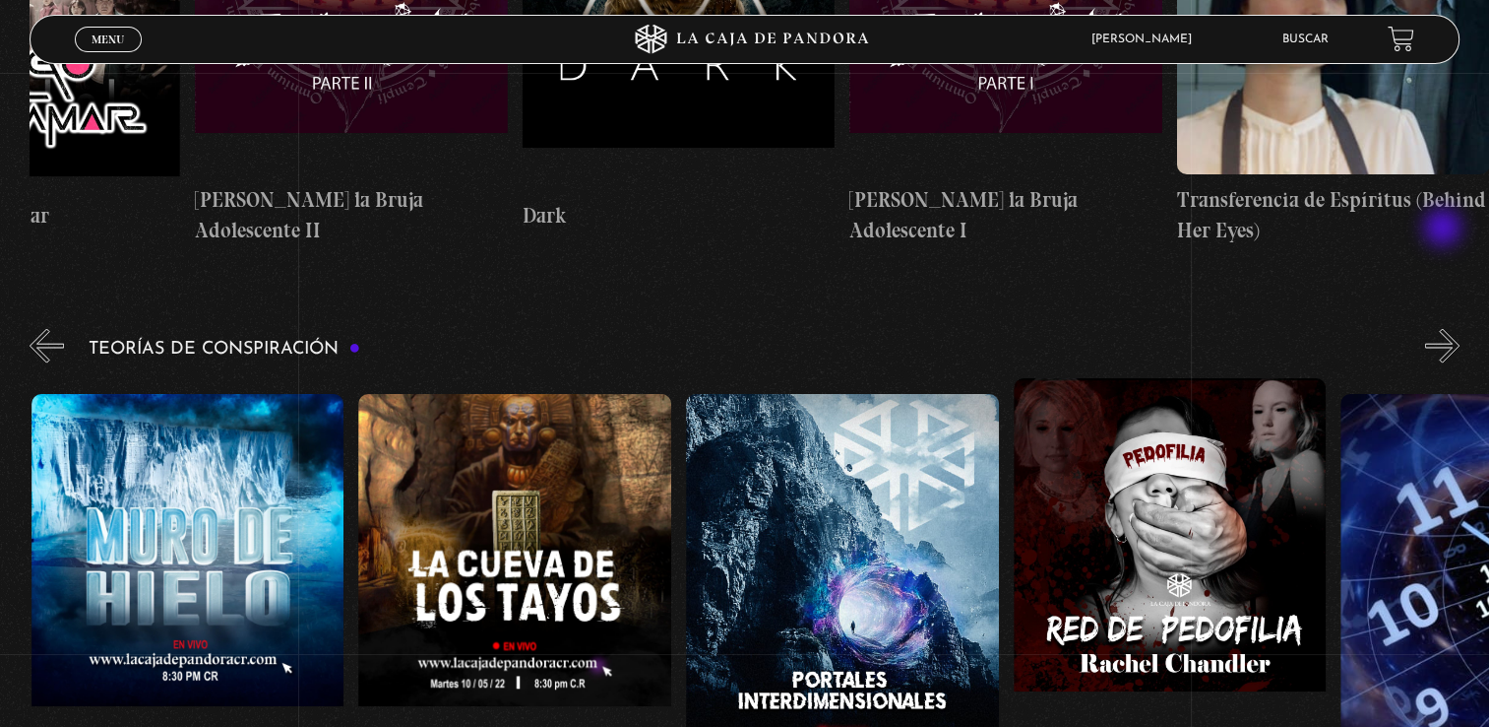
scroll to position [0, 655]
click at [1435, 325] on div "Teorías de Conspiración Arca de la Alianza Desclasificado Naves Nodrizas Muro d…" at bounding box center [760, 564] width 1460 height 479
click at [1456, 329] on button "»" at bounding box center [1443, 346] width 34 height 34
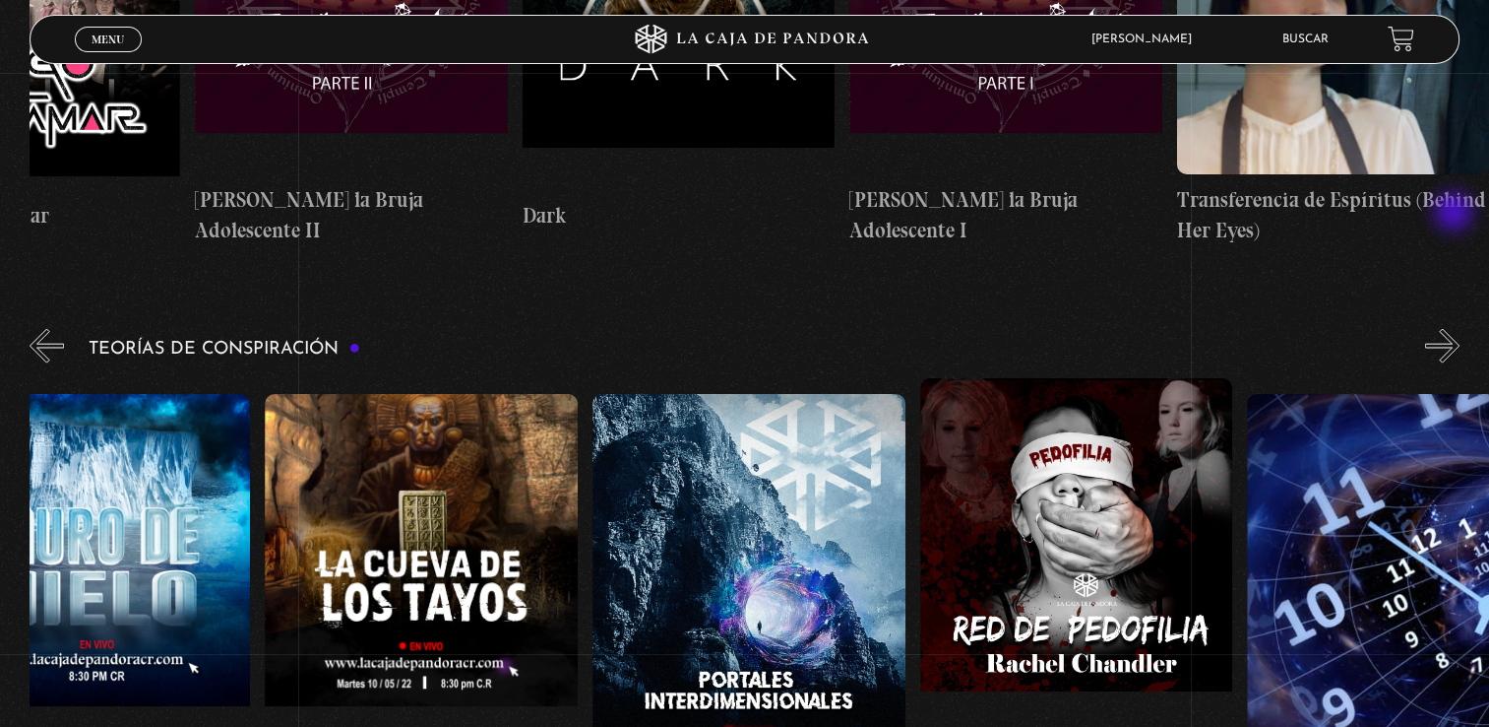
scroll to position [0, 818]
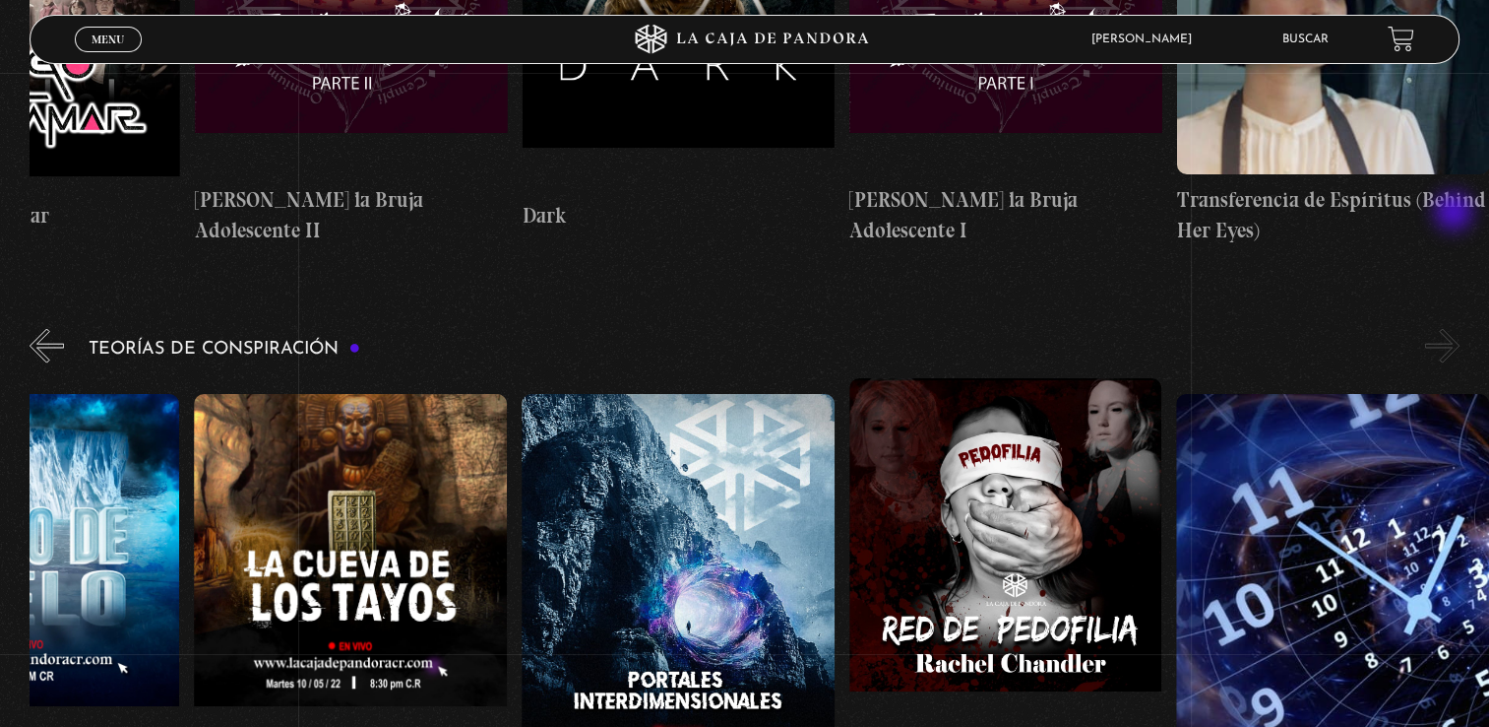
click at [1456, 329] on button "»" at bounding box center [1443, 346] width 34 height 34
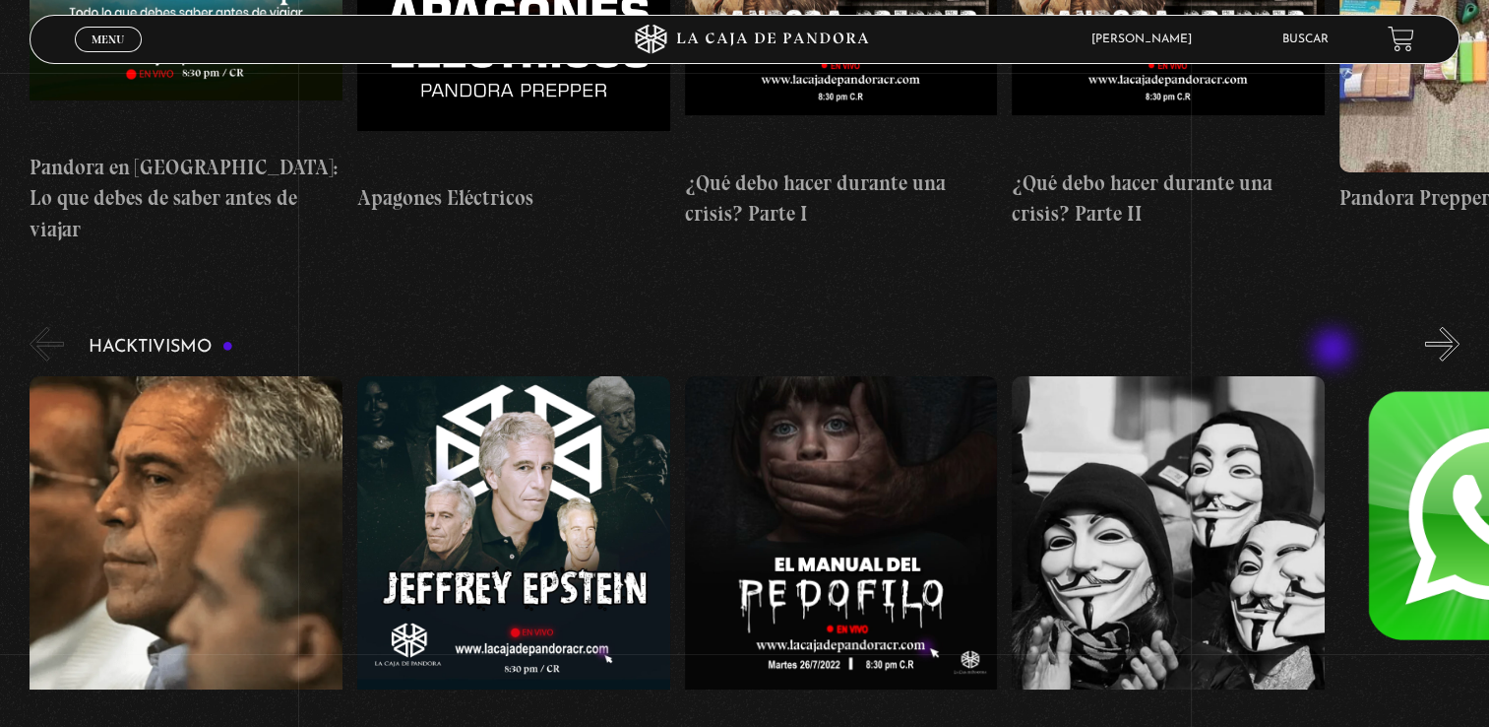
scroll to position [5710, 0]
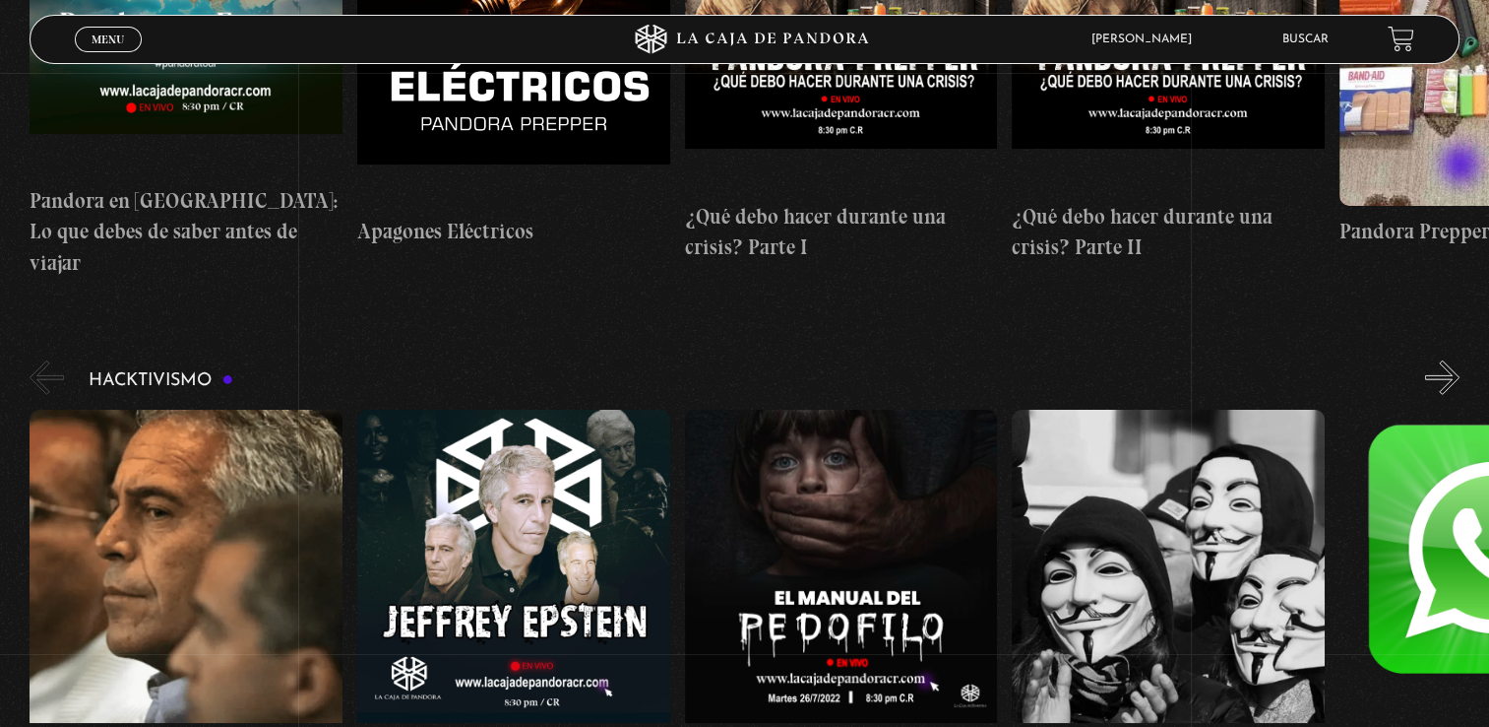
click at [1460, 360] on button "»" at bounding box center [1443, 377] width 34 height 34
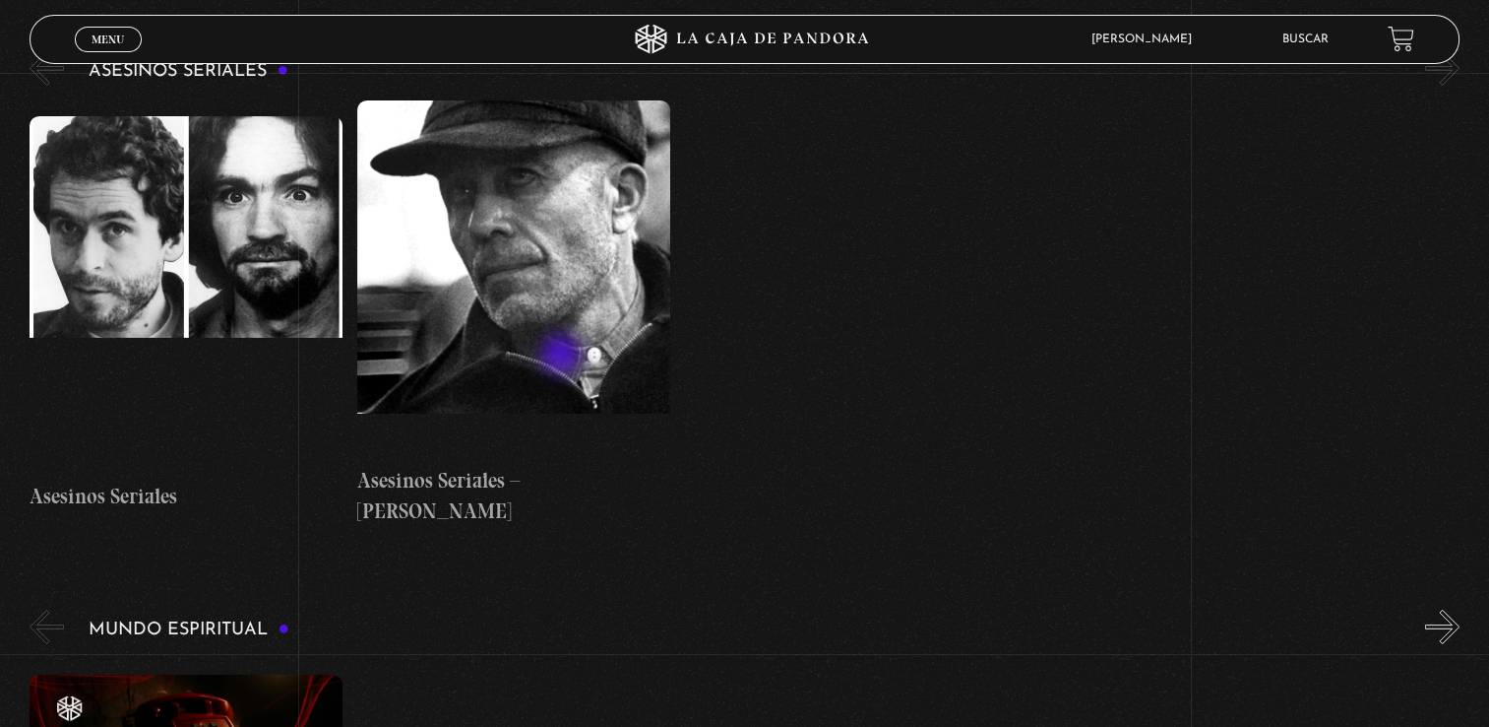
scroll to position [6793, 0]
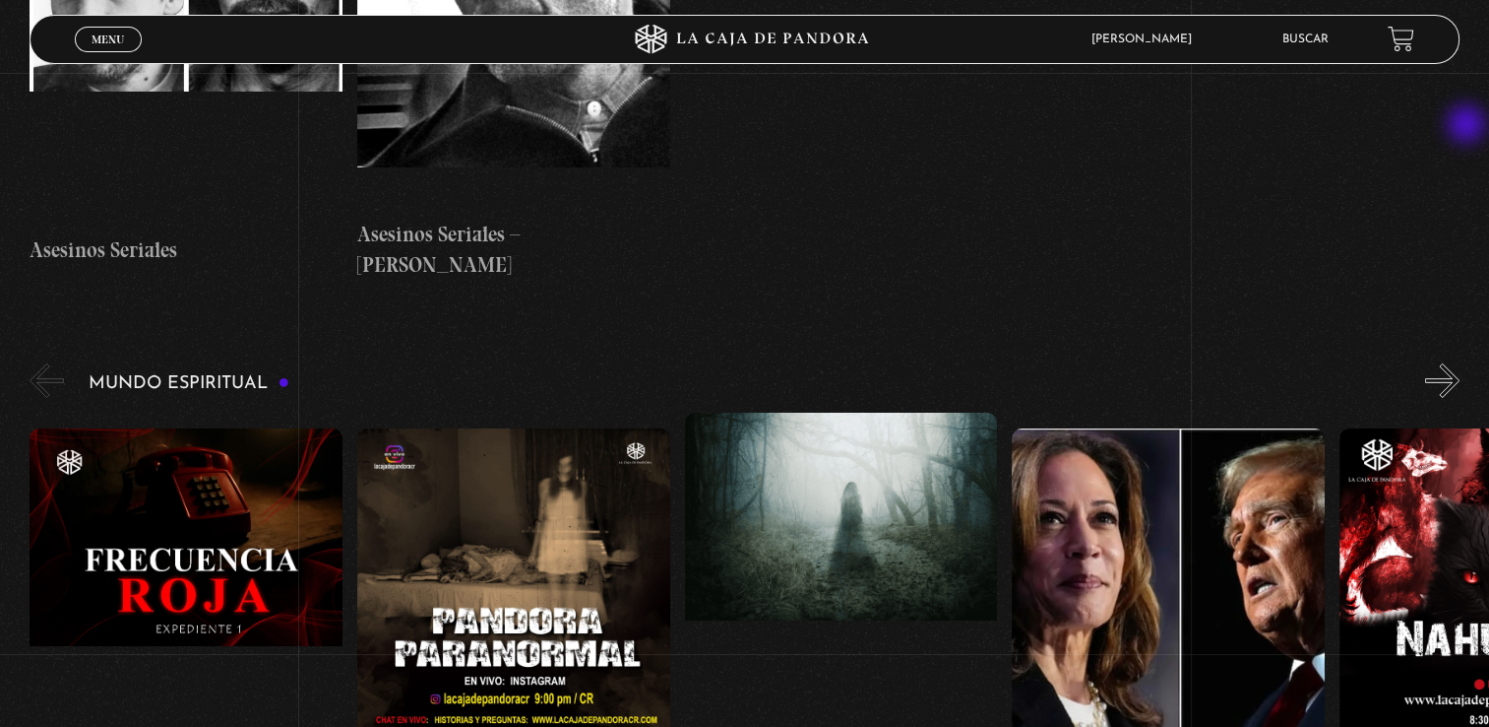
click at [1460, 363] on button "»" at bounding box center [1443, 380] width 34 height 34
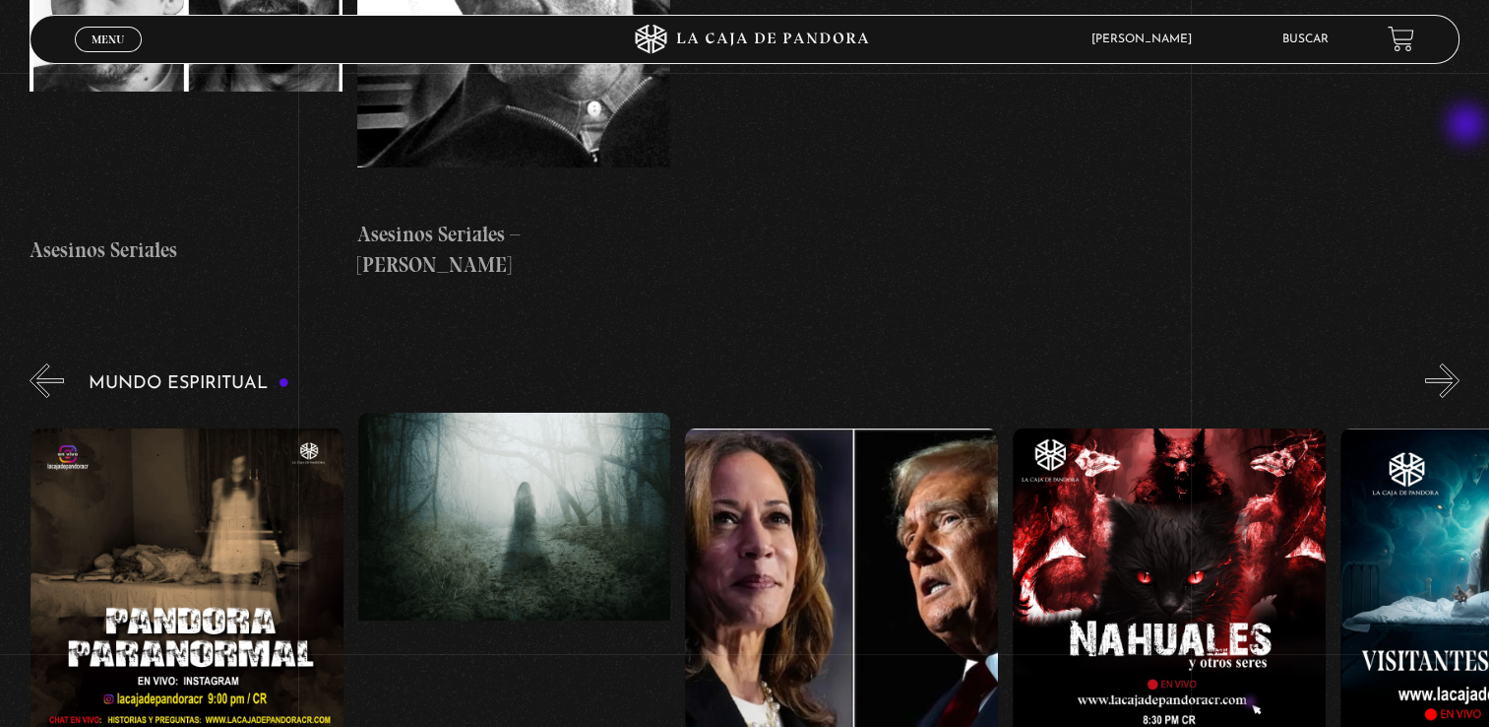
click at [1460, 363] on button "»" at bounding box center [1443, 380] width 34 height 34
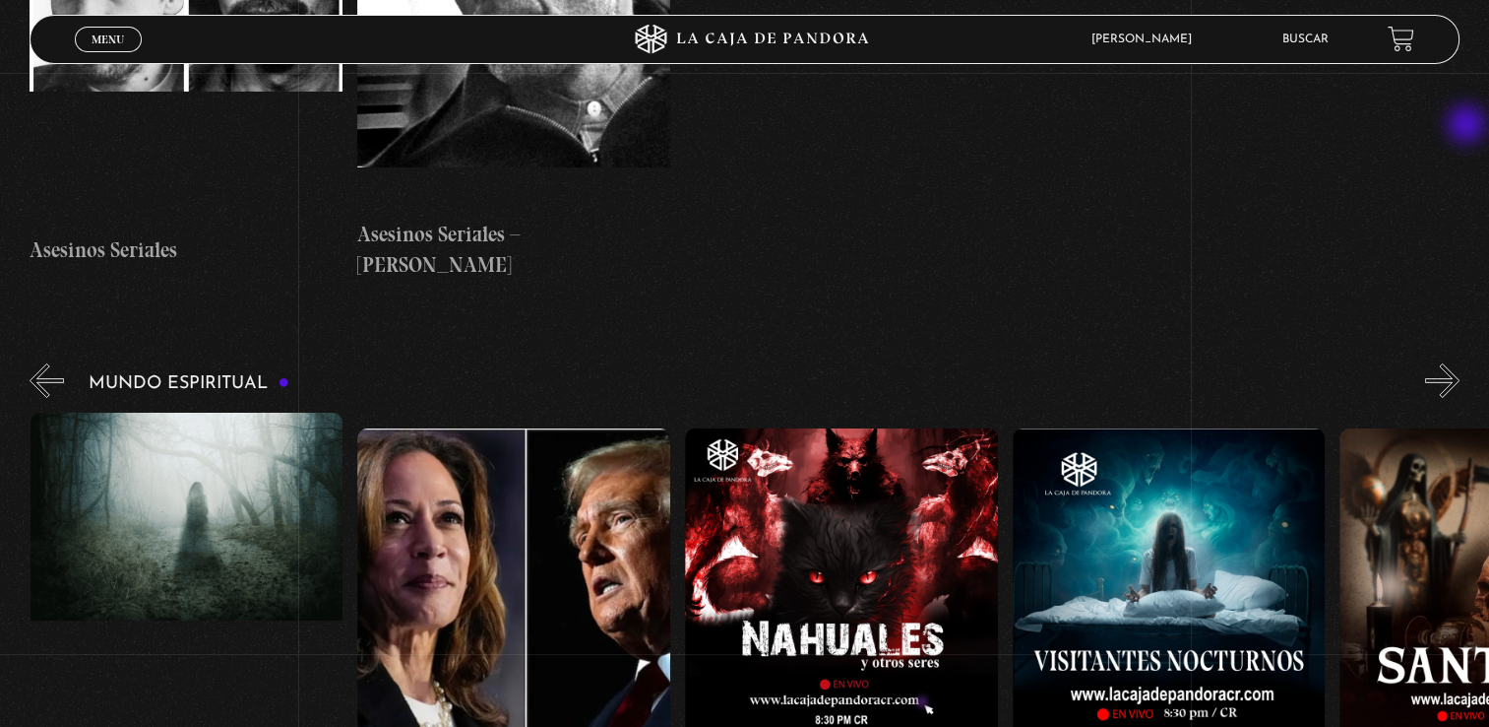
click at [1460, 363] on button "»" at bounding box center [1443, 380] width 34 height 34
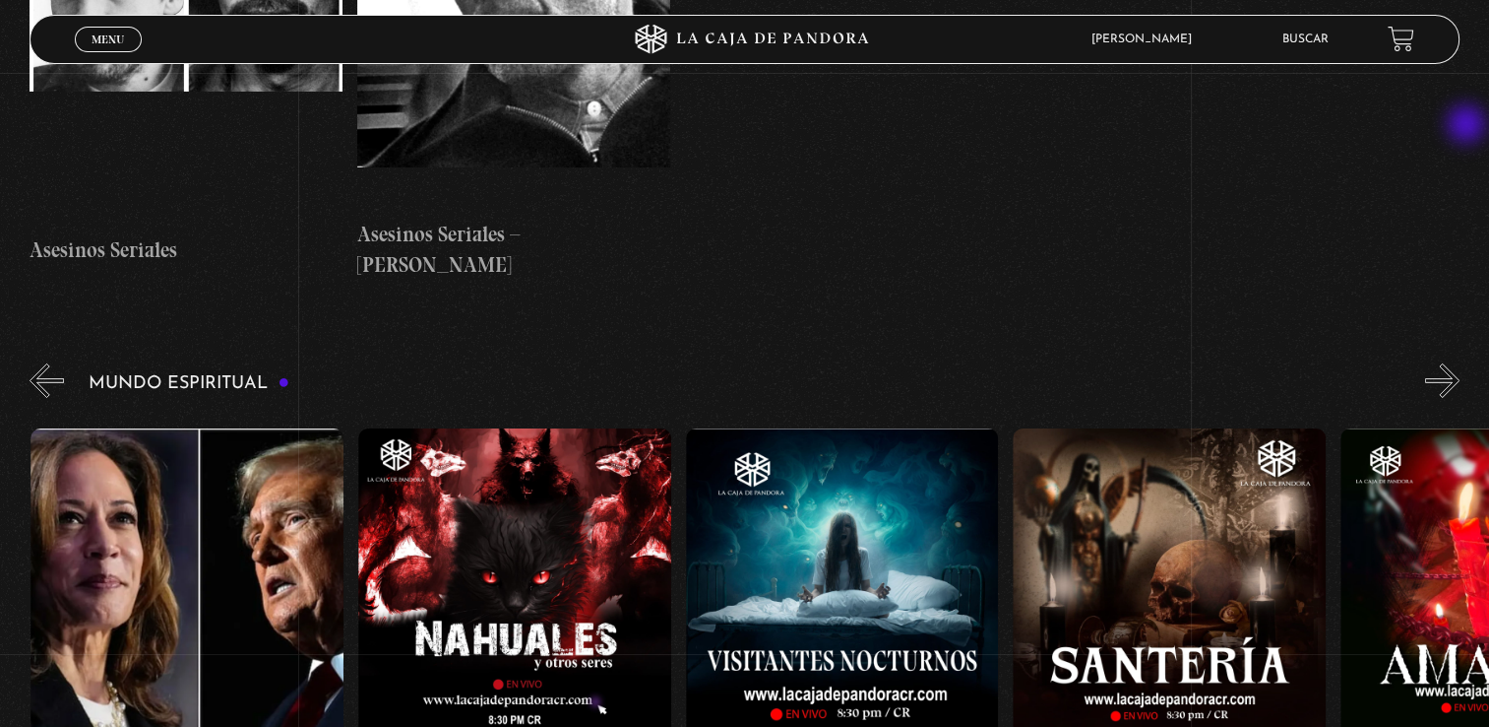
click at [1460, 363] on button "»" at bounding box center [1443, 380] width 34 height 34
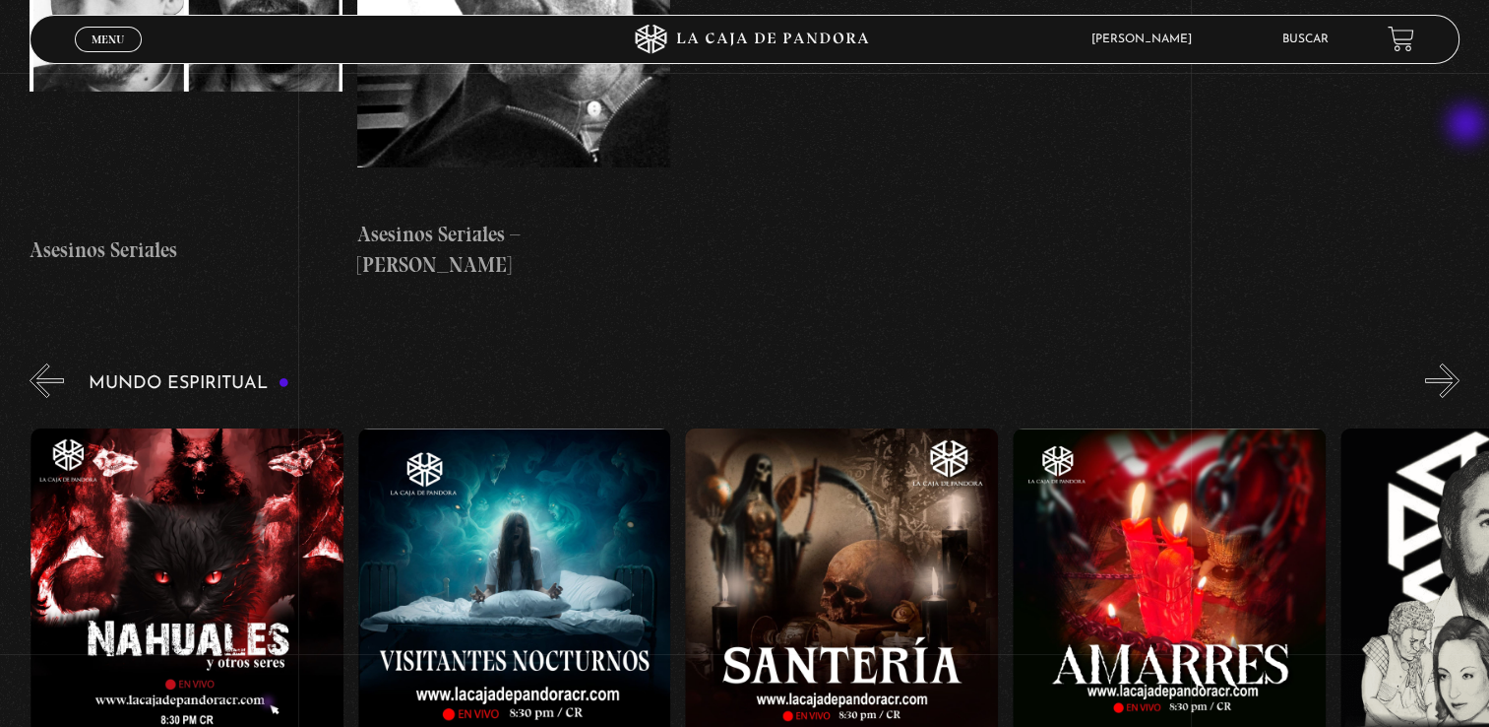
click at [1460, 363] on button "»" at bounding box center [1443, 380] width 34 height 34
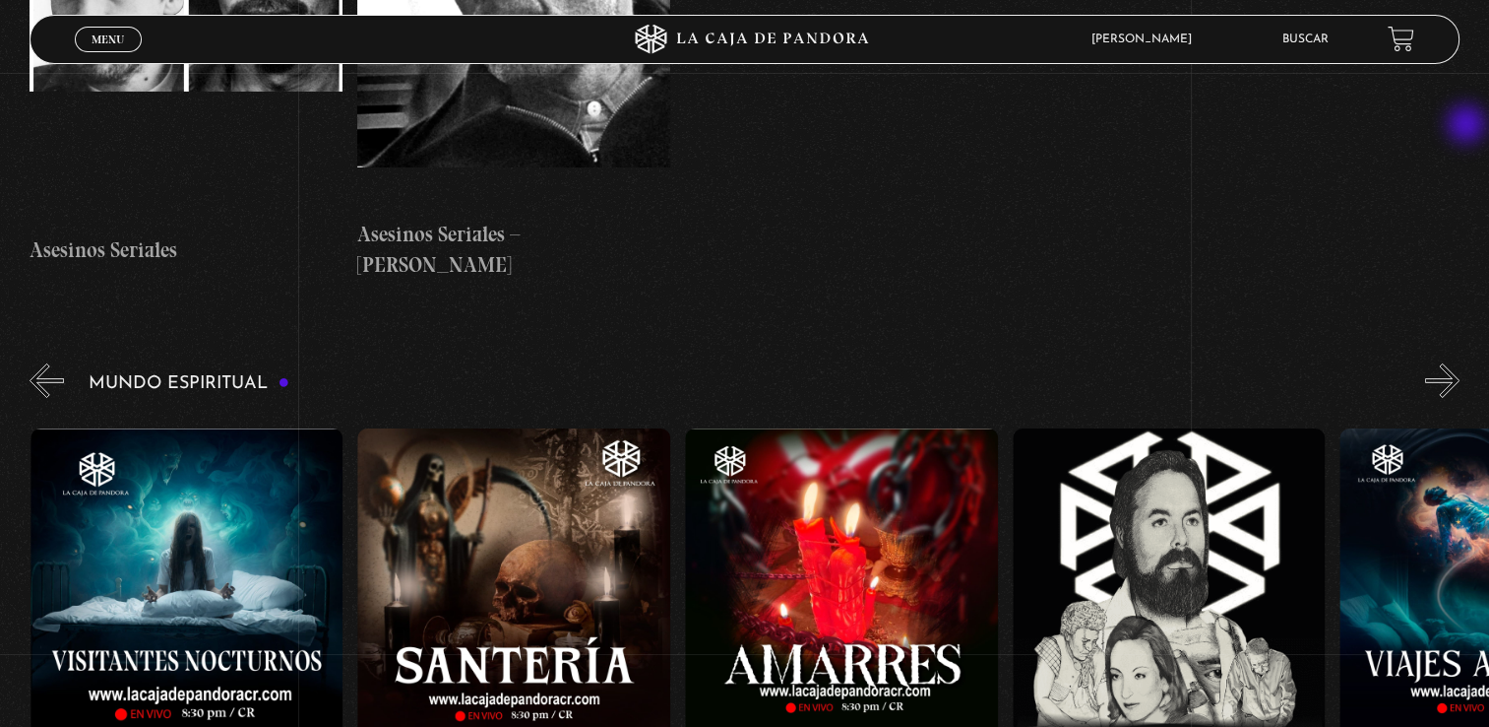
click at [1460, 363] on button "»" at bounding box center [1443, 380] width 34 height 34
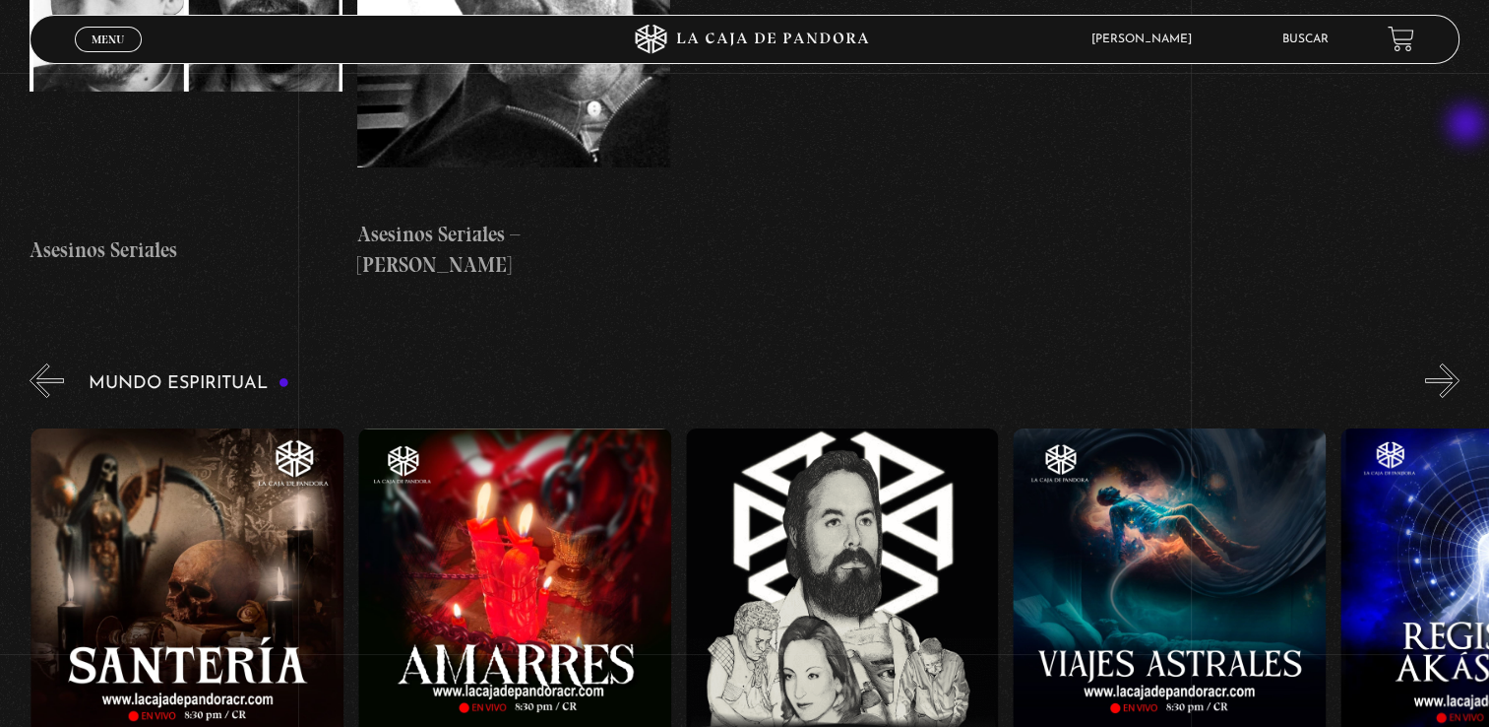
click at [1460, 363] on button "»" at bounding box center [1443, 380] width 34 height 34
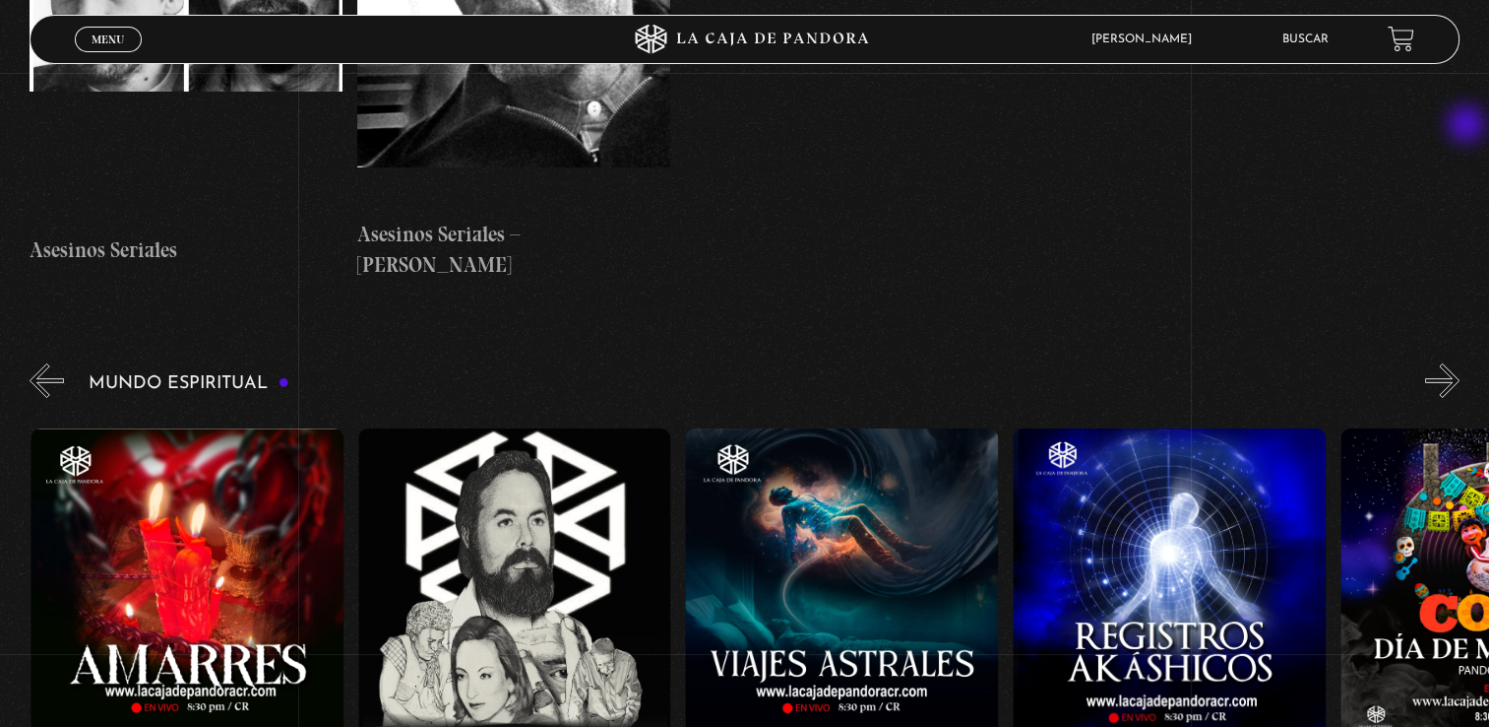
click at [1460, 363] on button "»" at bounding box center [1443, 380] width 34 height 34
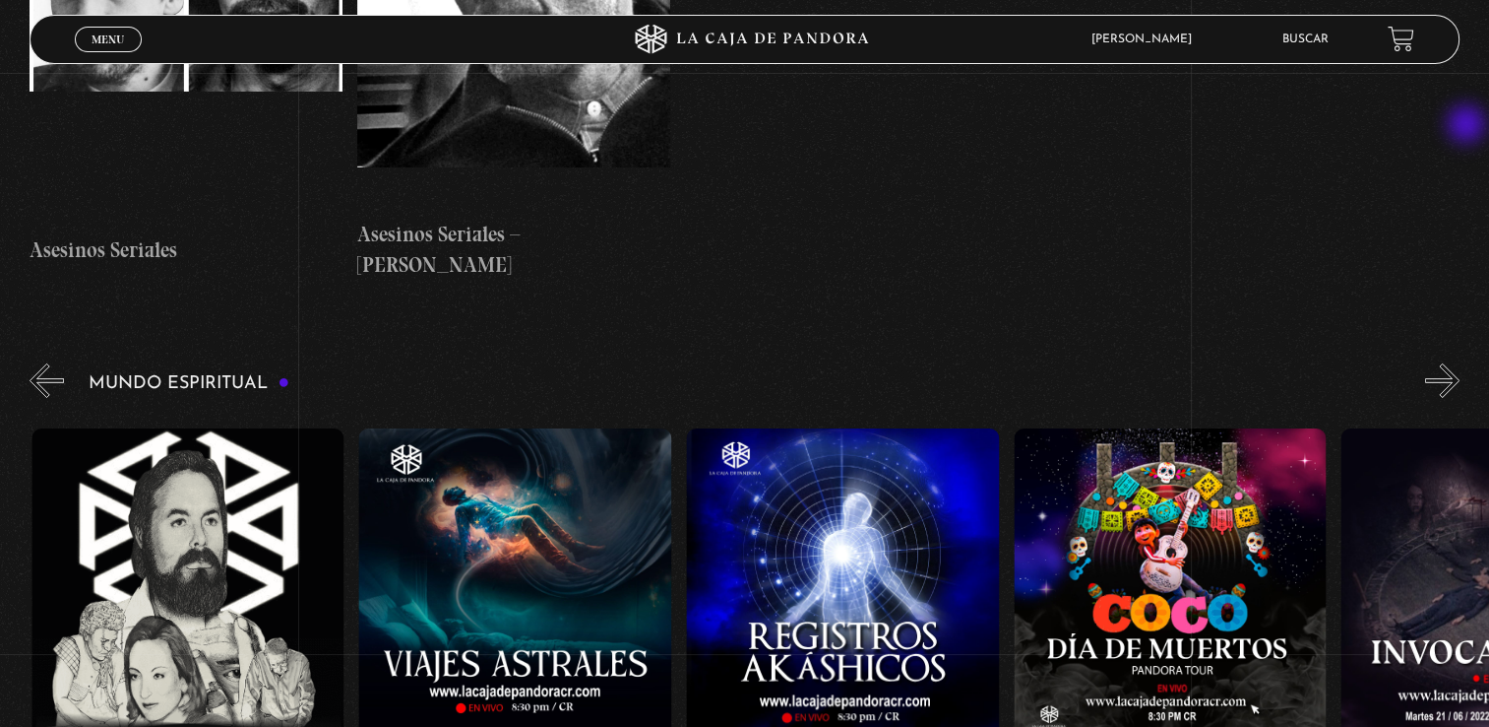
scroll to position [0, 2620]
click at [1460, 363] on button "»" at bounding box center [1443, 380] width 34 height 34
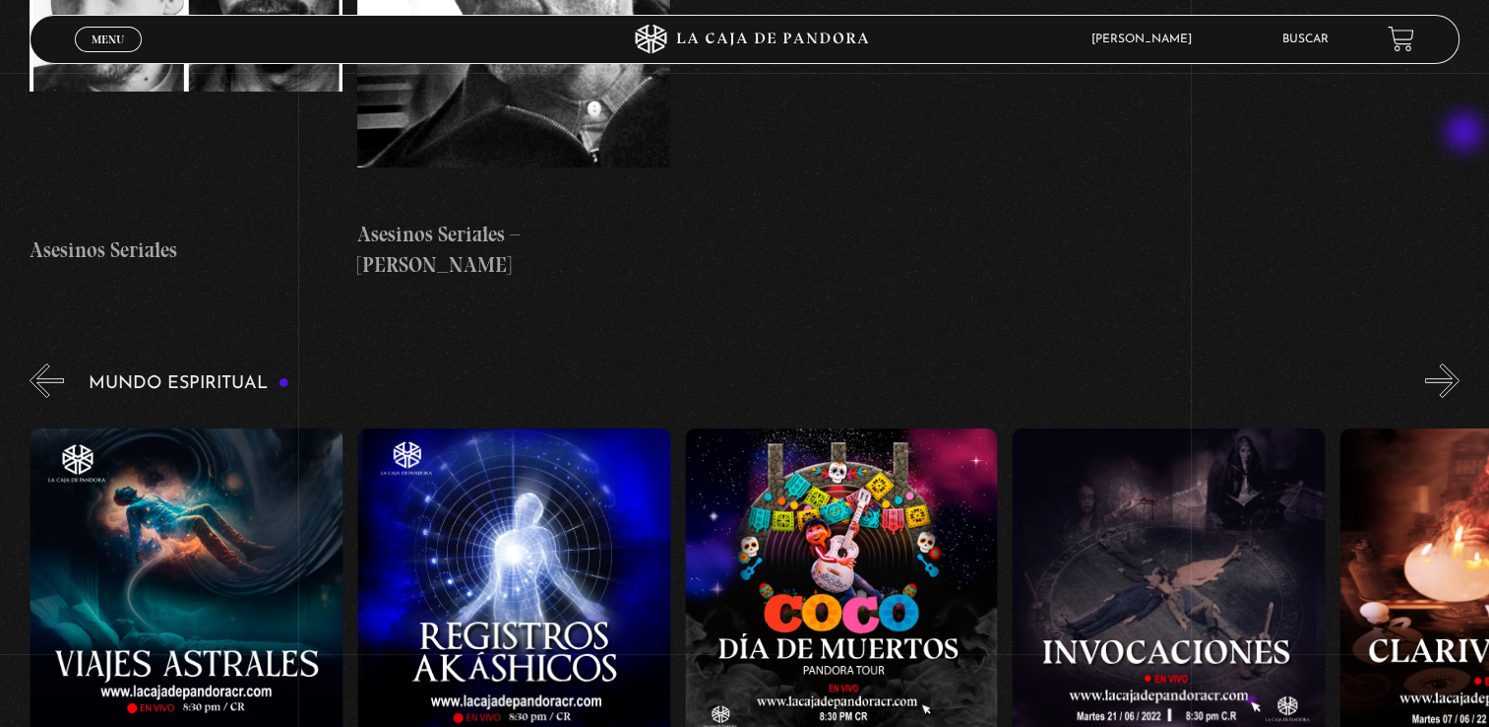
click at [1460, 363] on button "»" at bounding box center [1443, 380] width 34 height 34
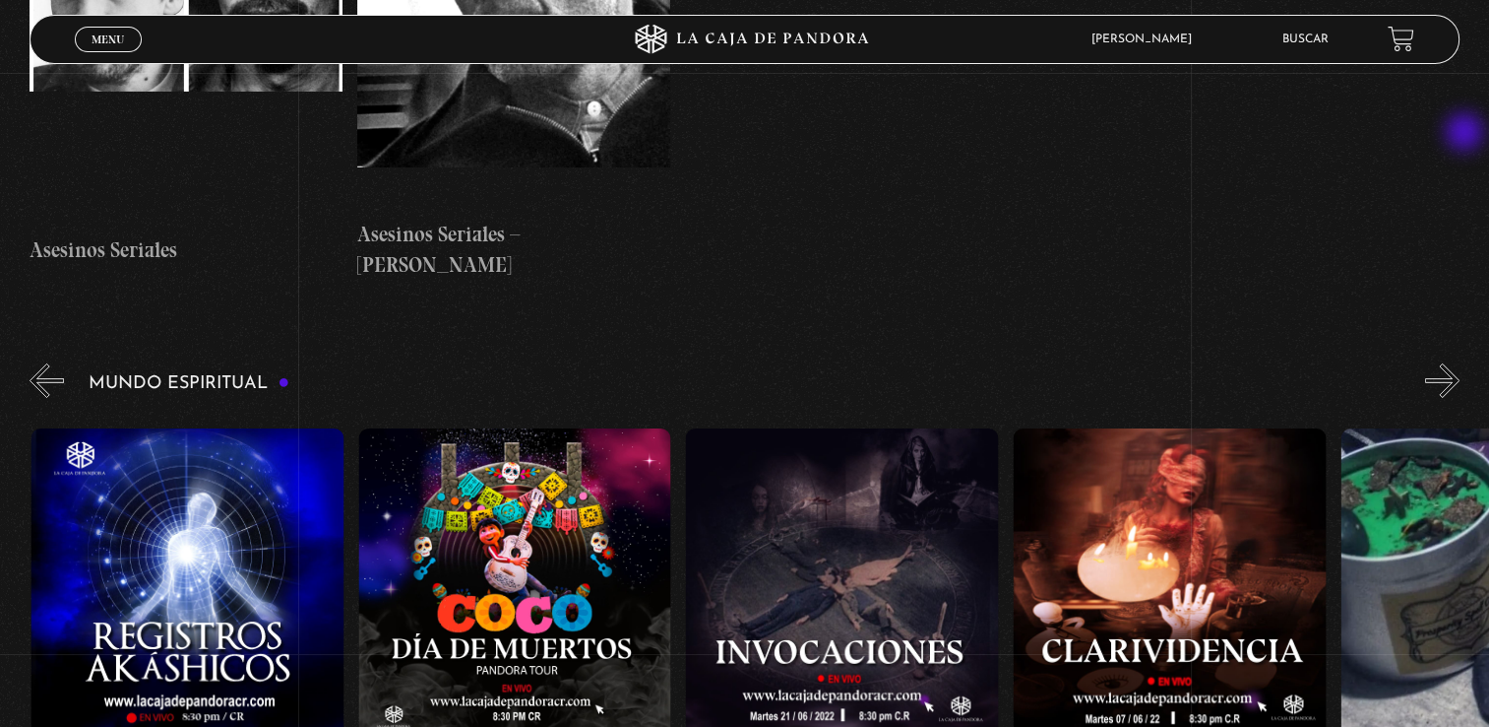
click at [1460, 363] on button "»" at bounding box center [1443, 380] width 34 height 34
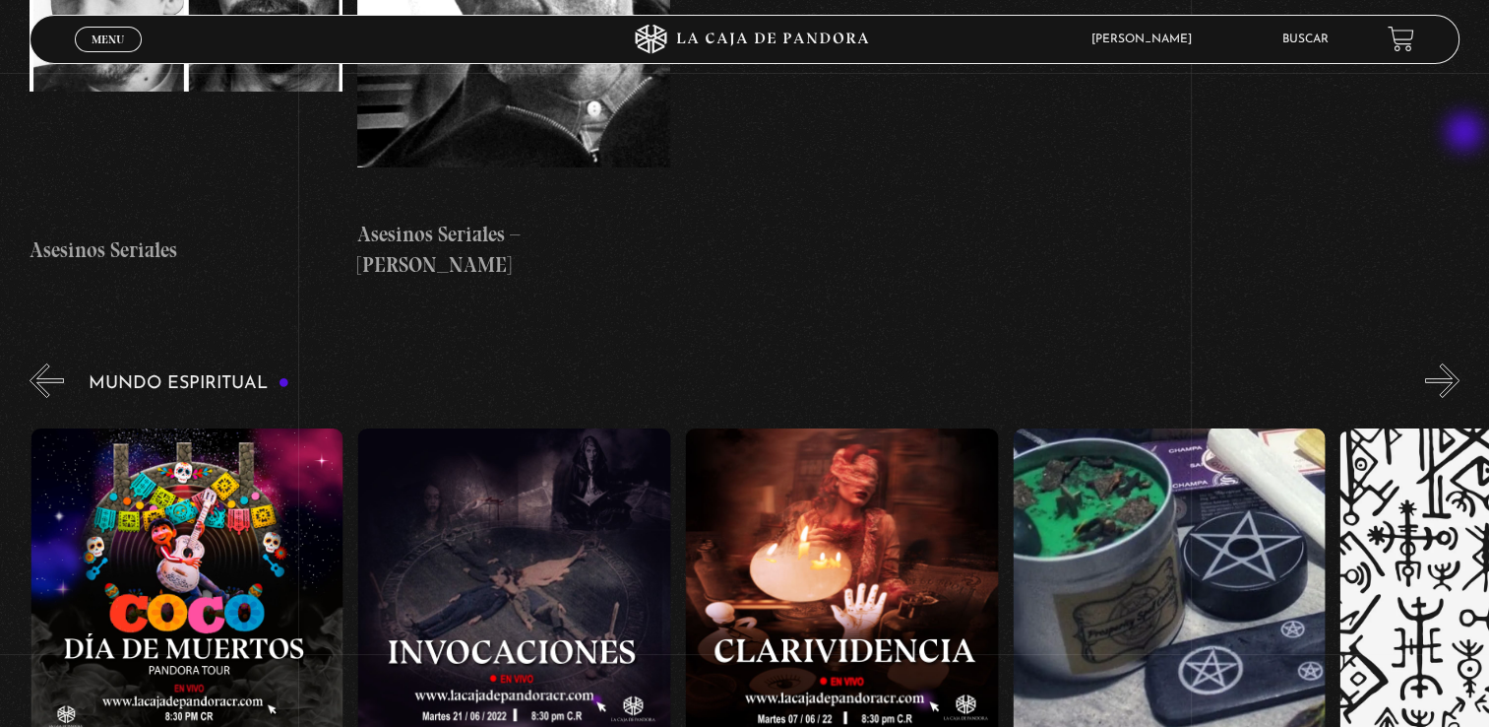
click at [1460, 363] on button "»" at bounding box center [1443, 380] width 34 height 34
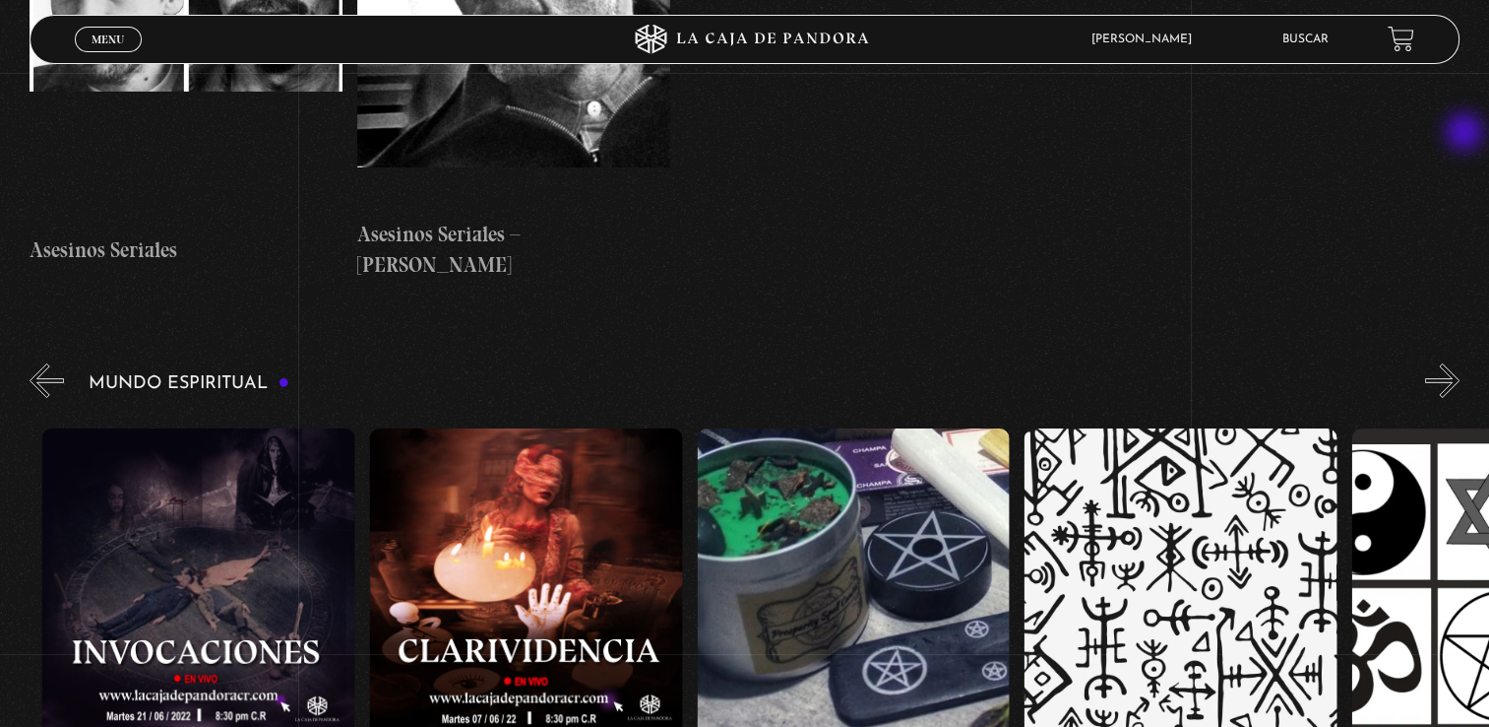
click at [1460, 363] on button "»" at bounding box center [1443, 380] width 34 height 34
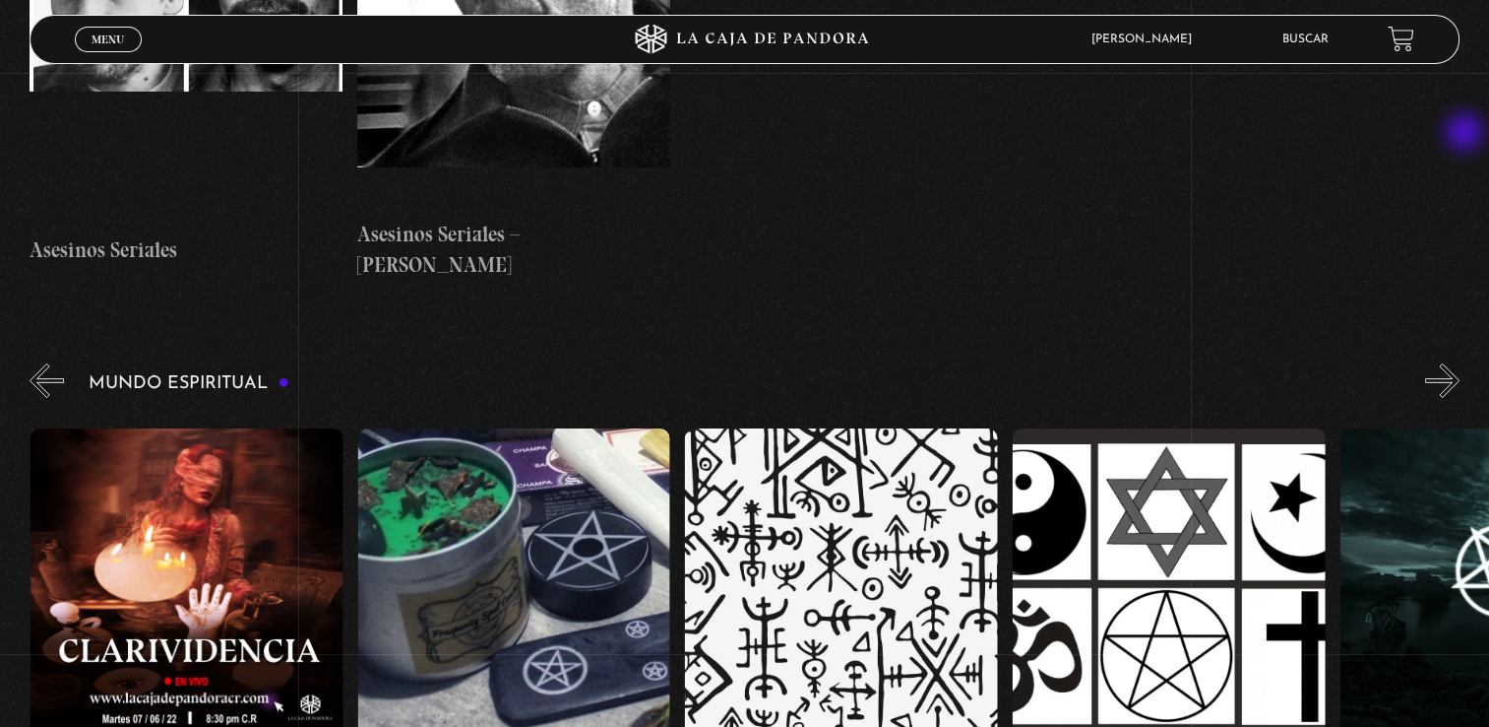
click at [1460, 363] on button "»" at bounding box center [1443, 380] width 34 height 34
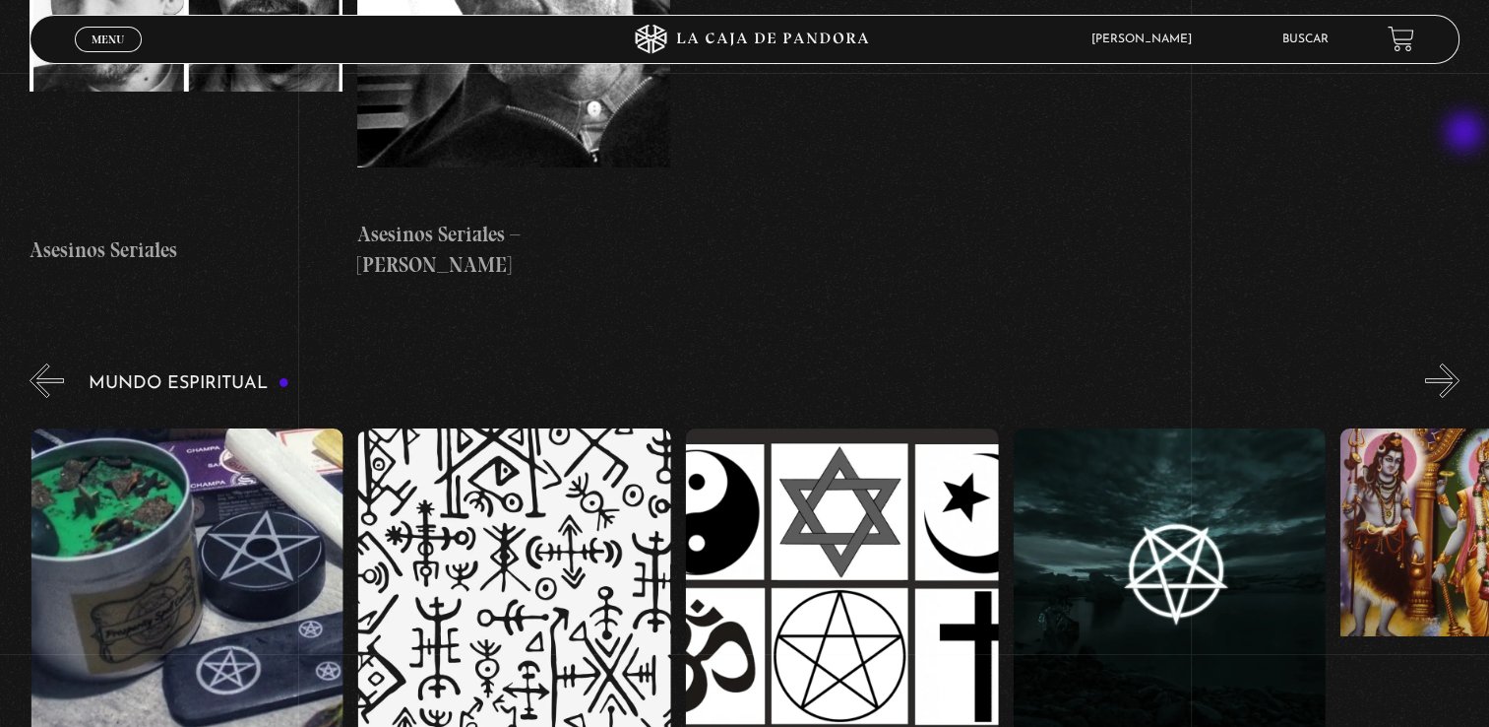
click at [1460, 363] on button "»" at bounding box center [1443, 380] width 34 height 34
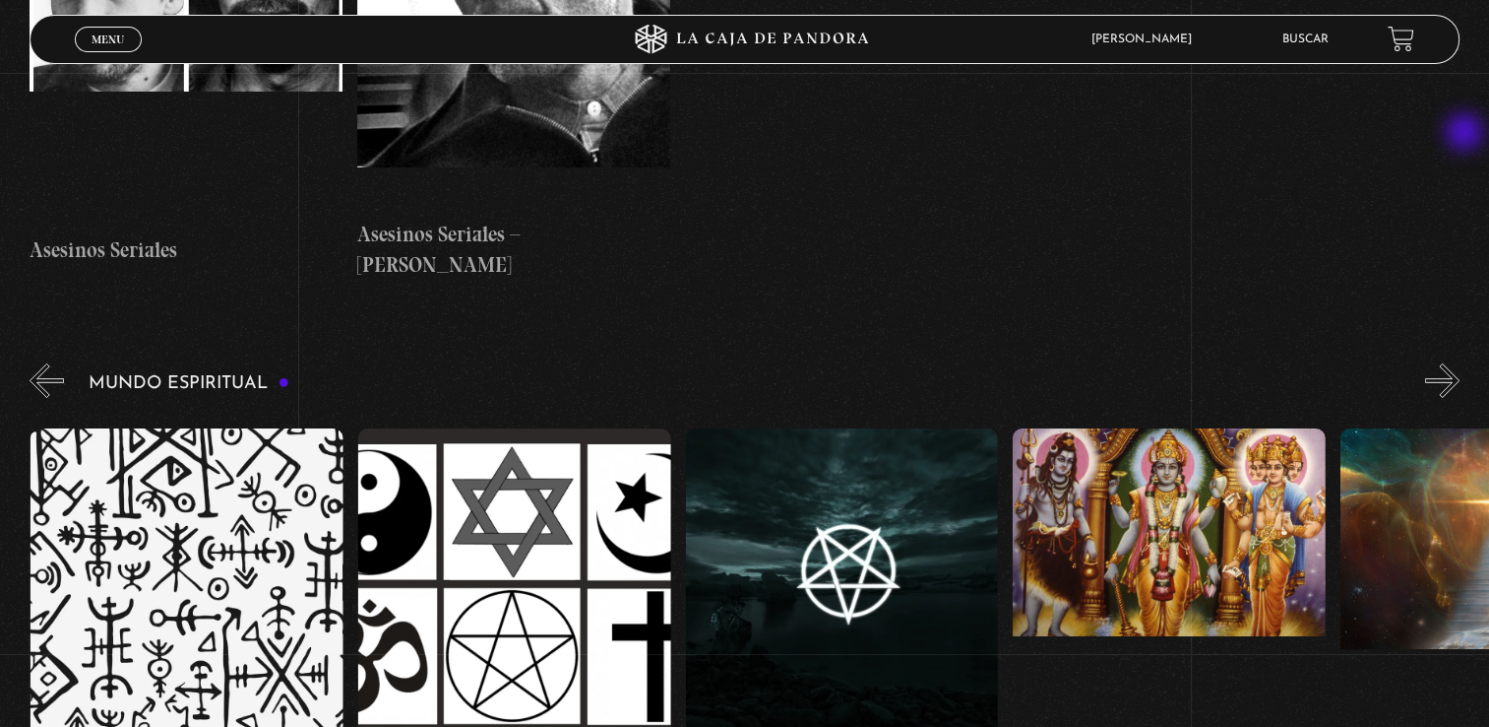
click at [1460, 363] on button "»" at bounding box center [1443, 380] width 34 height 34
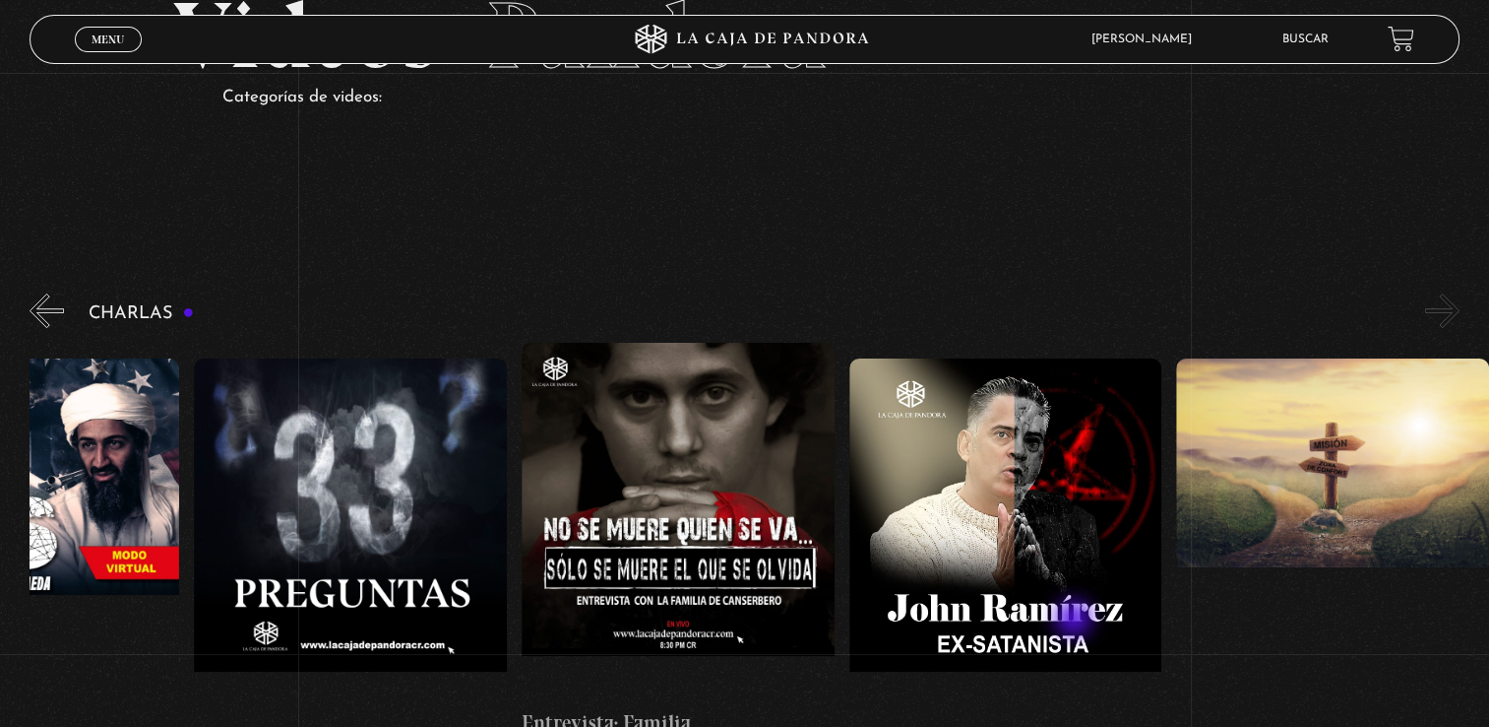
scroll to position [295, 0]
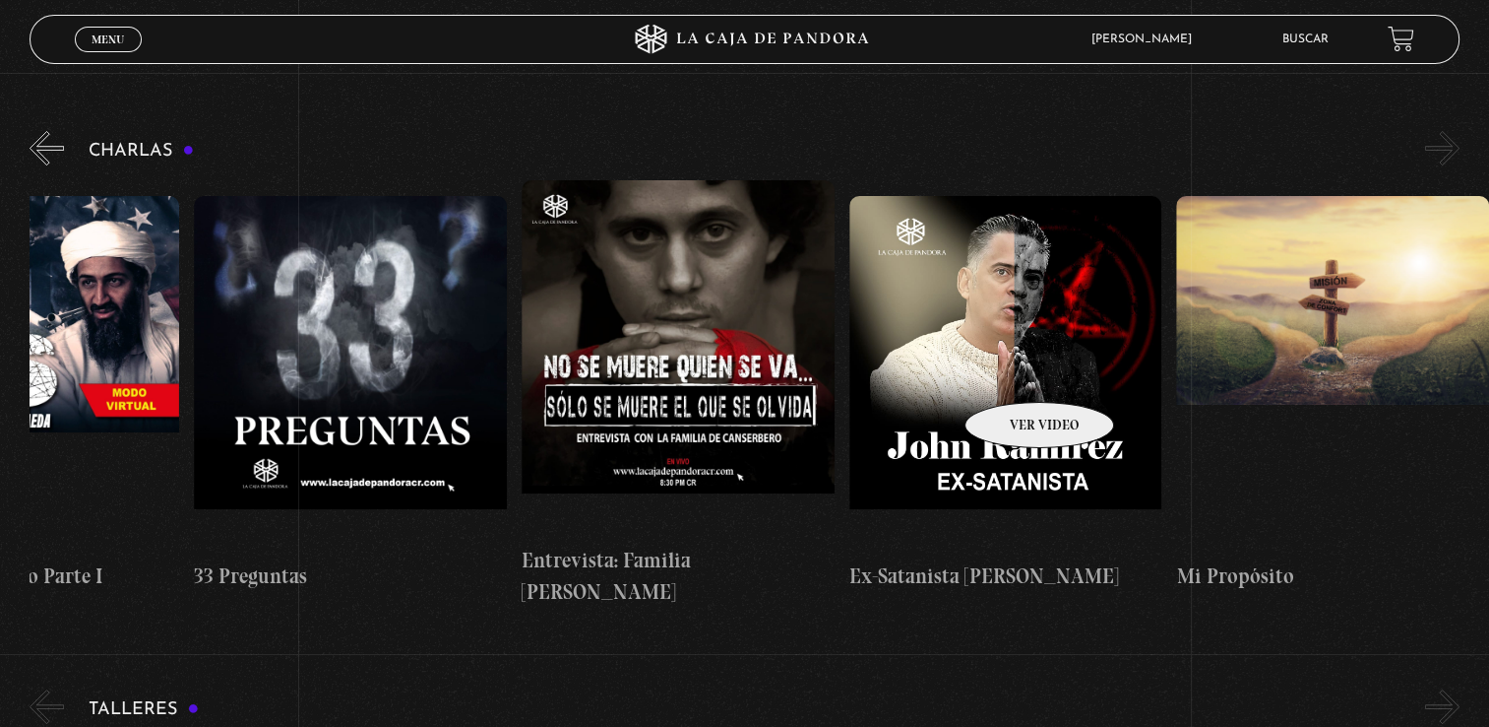
click at [1014, 372] on figure at bounding box center [1006, 373] width 313 height 354
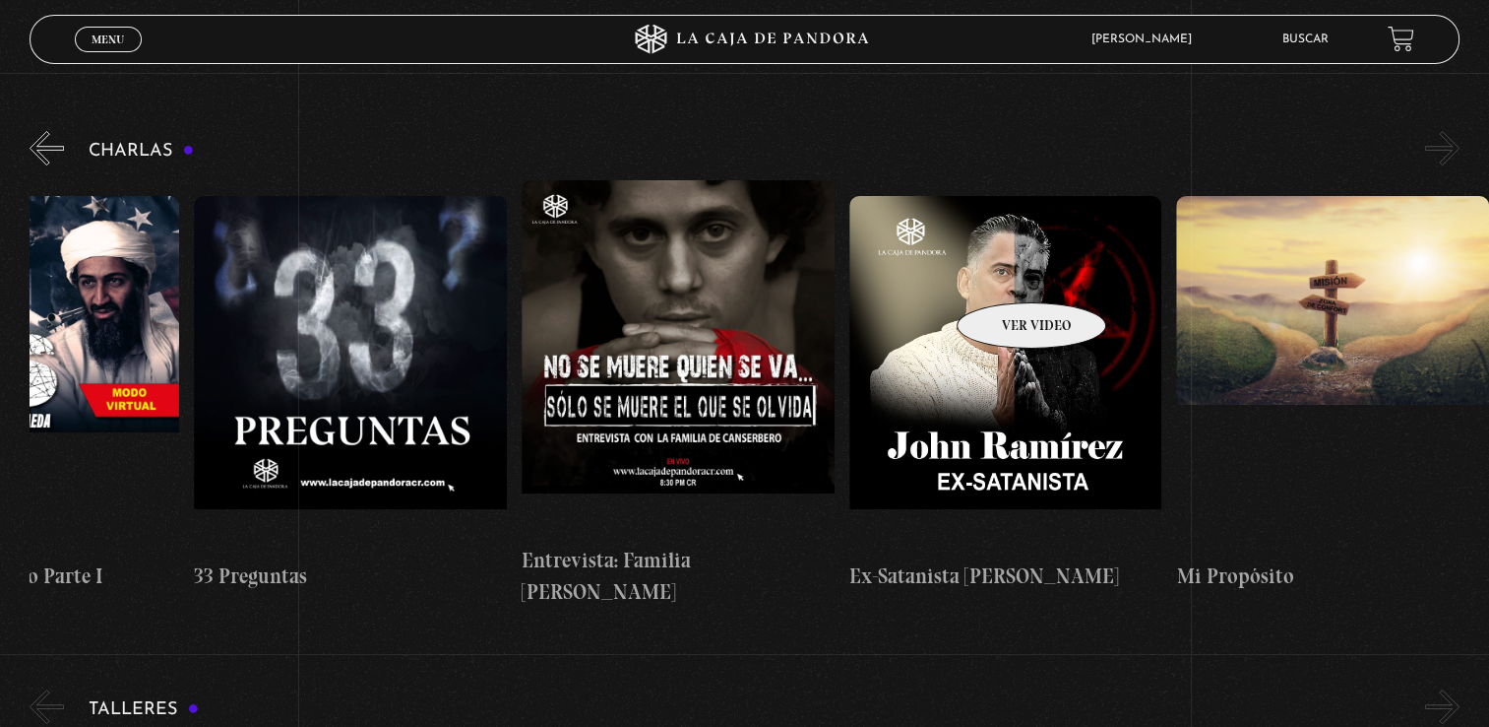
click at [1006, 273] on figure at bounding box center [1006, 373] width 313 height 354
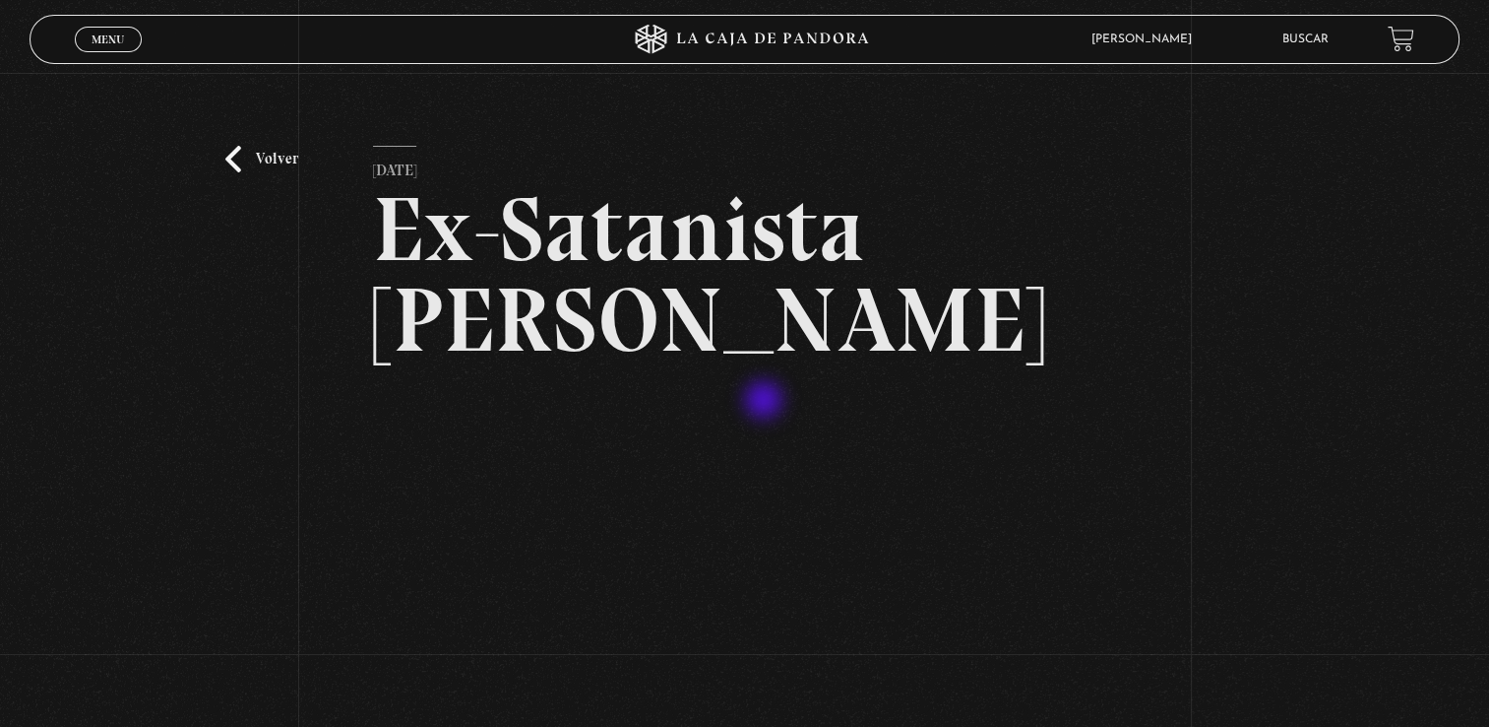
scroll to position [197, 0]
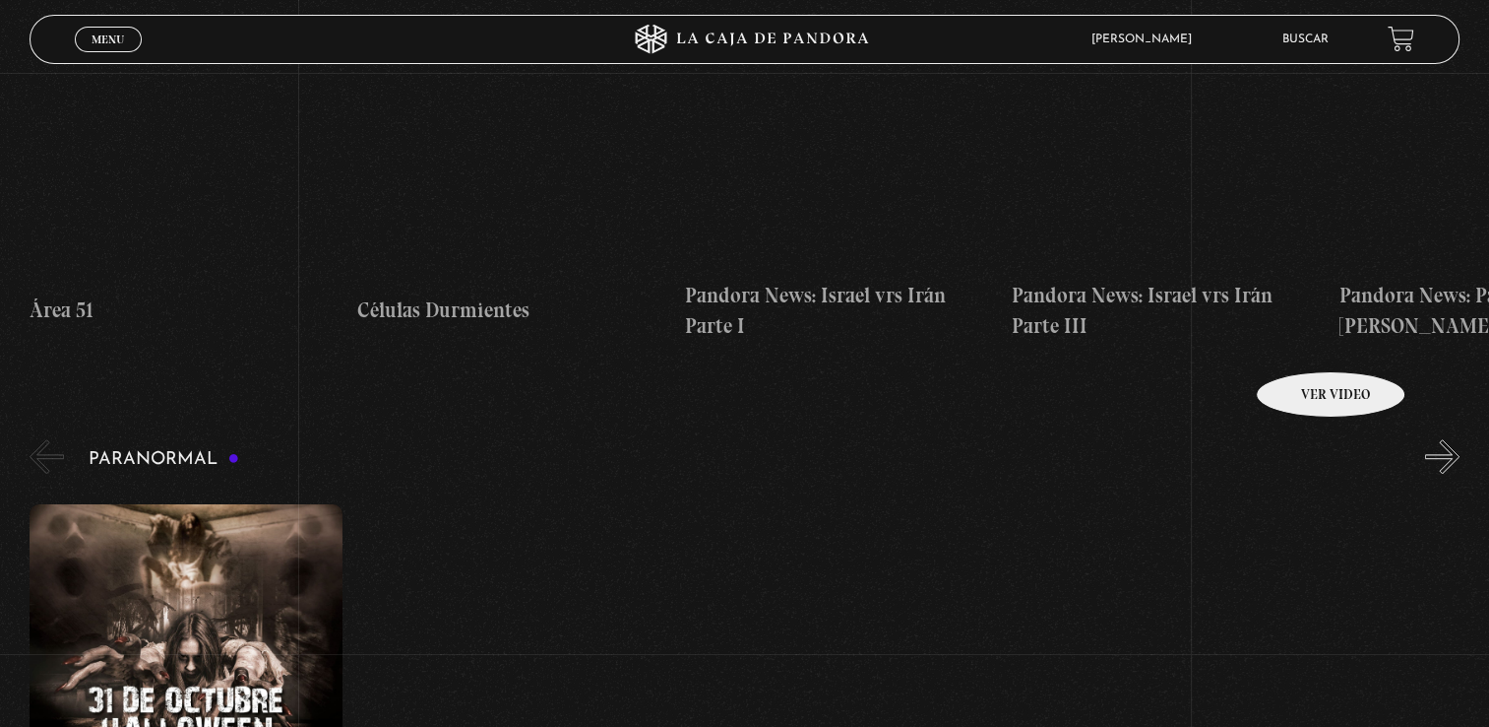
scroll to position [1870, 0]
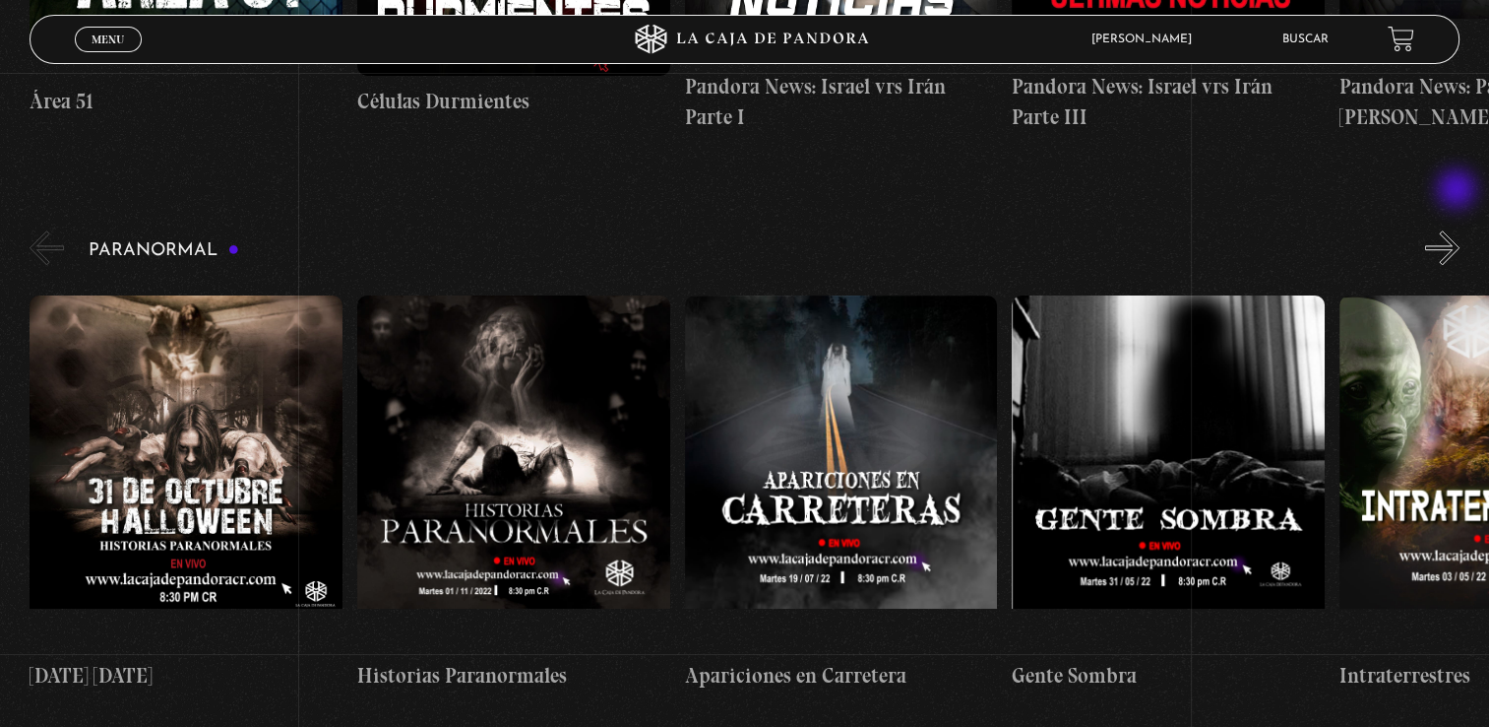
click at [1459, 230] on button "»" at bounding box center [1443, 247] width 34 height 34
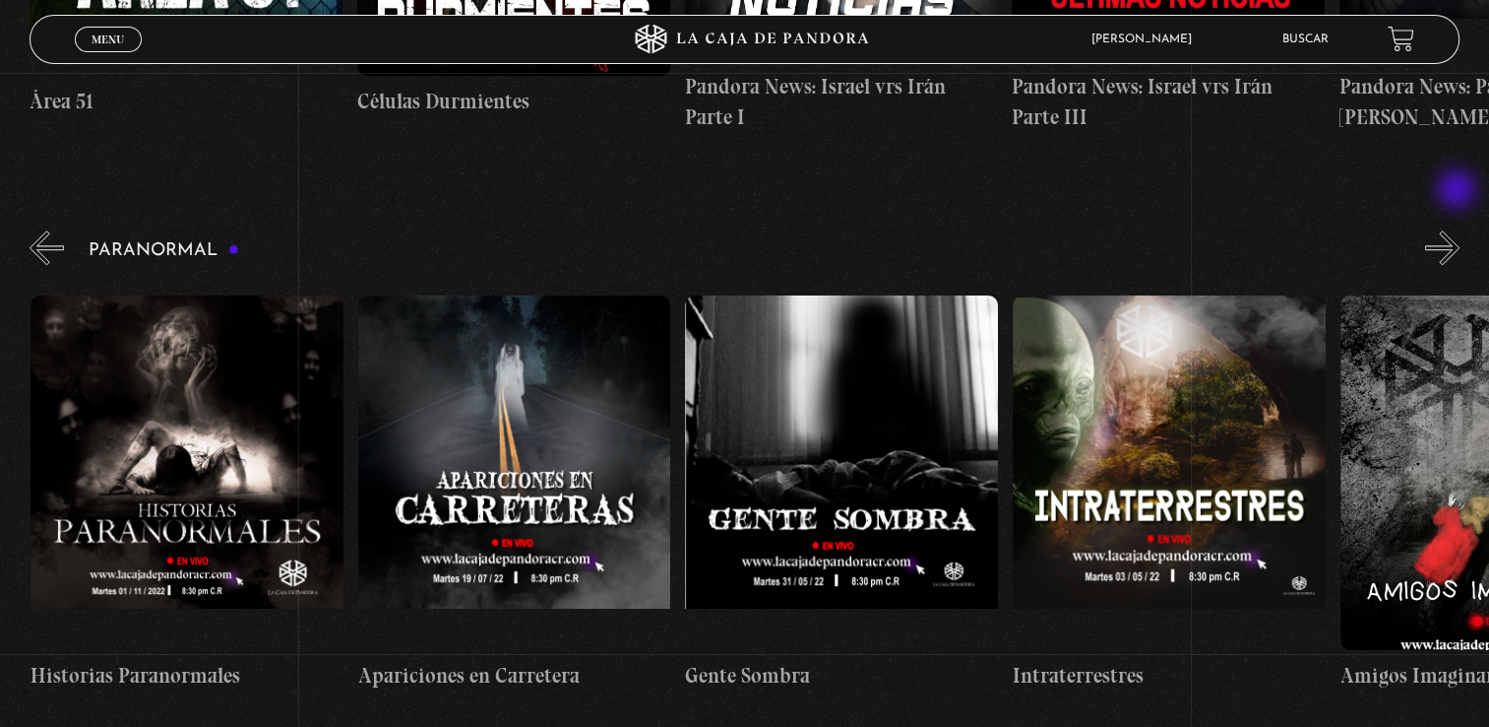
click at [1459, 230] on button "»" at bounding box center [1443, 247] width 34 height 34
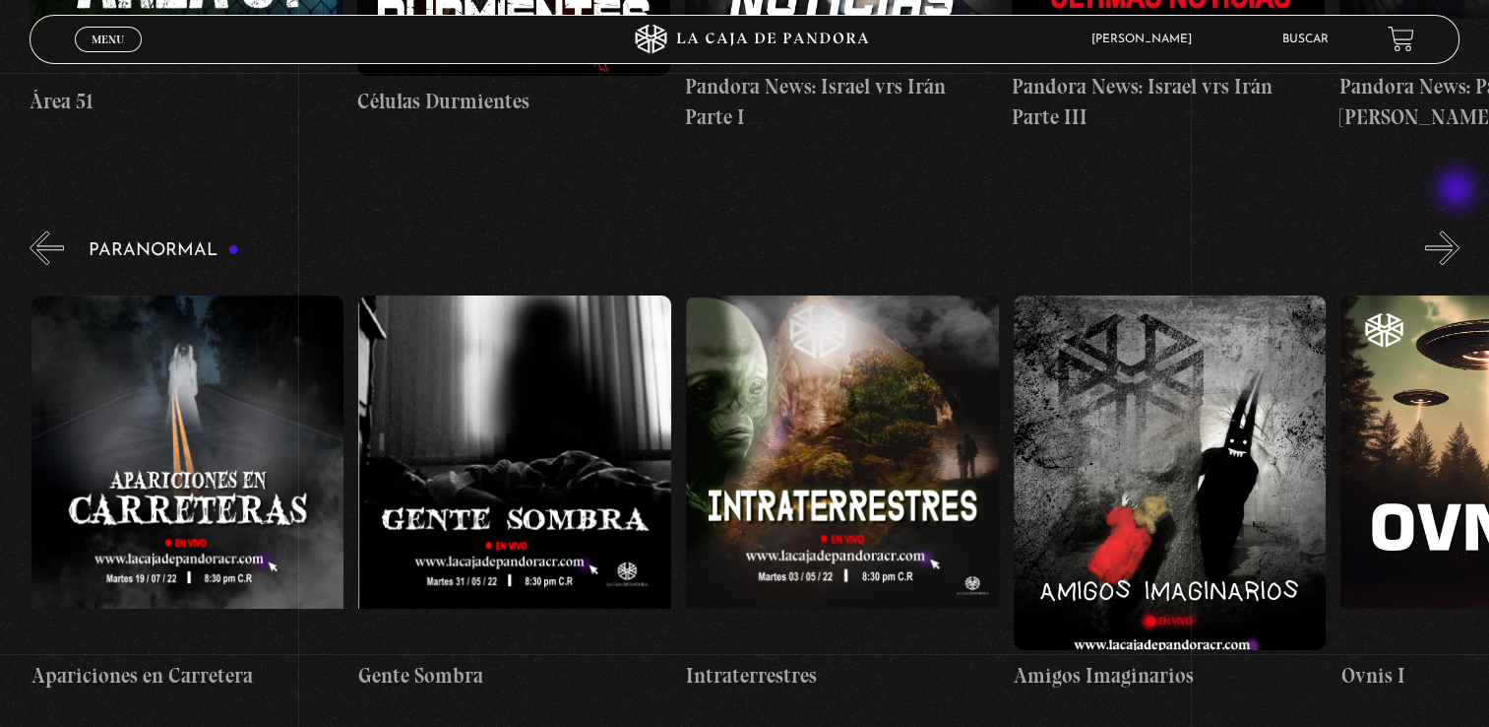
click at [1459, 230] on button "»" at bounding box center [1443, 247] width 34 height 34
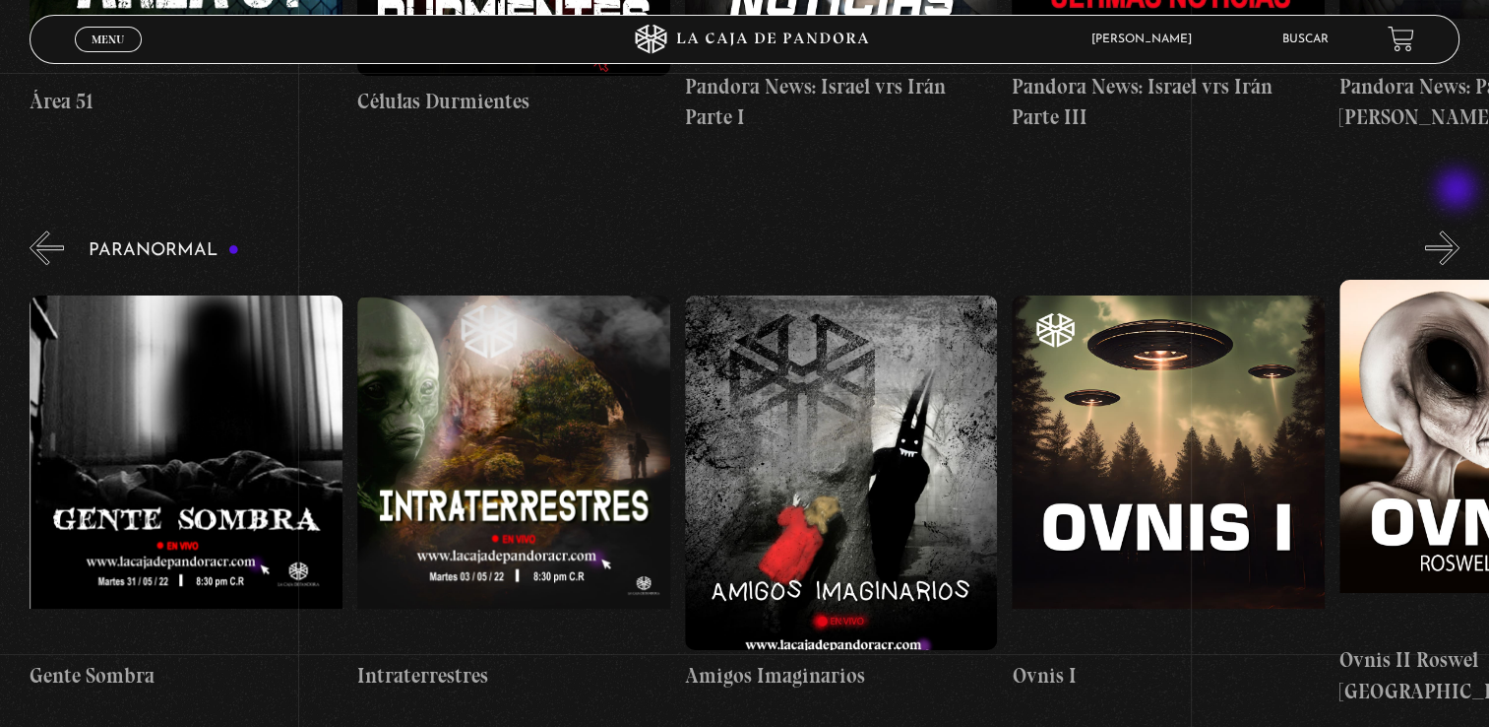
click at [1459, 230] on button "»" at bounding box center [1443, 247] width 34 height 34
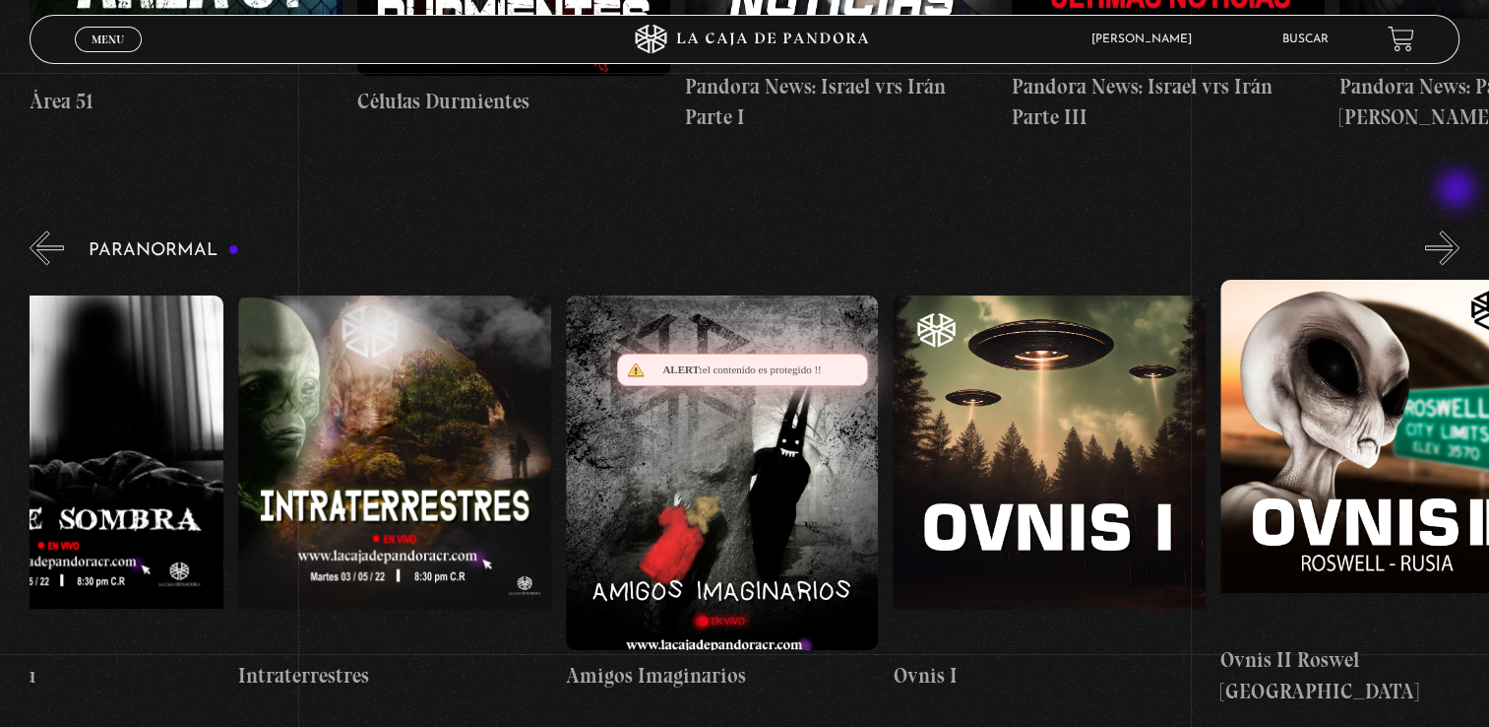
click at [1459, 230] on button "»" at bounding box center [1443, 247] width 34 height 34
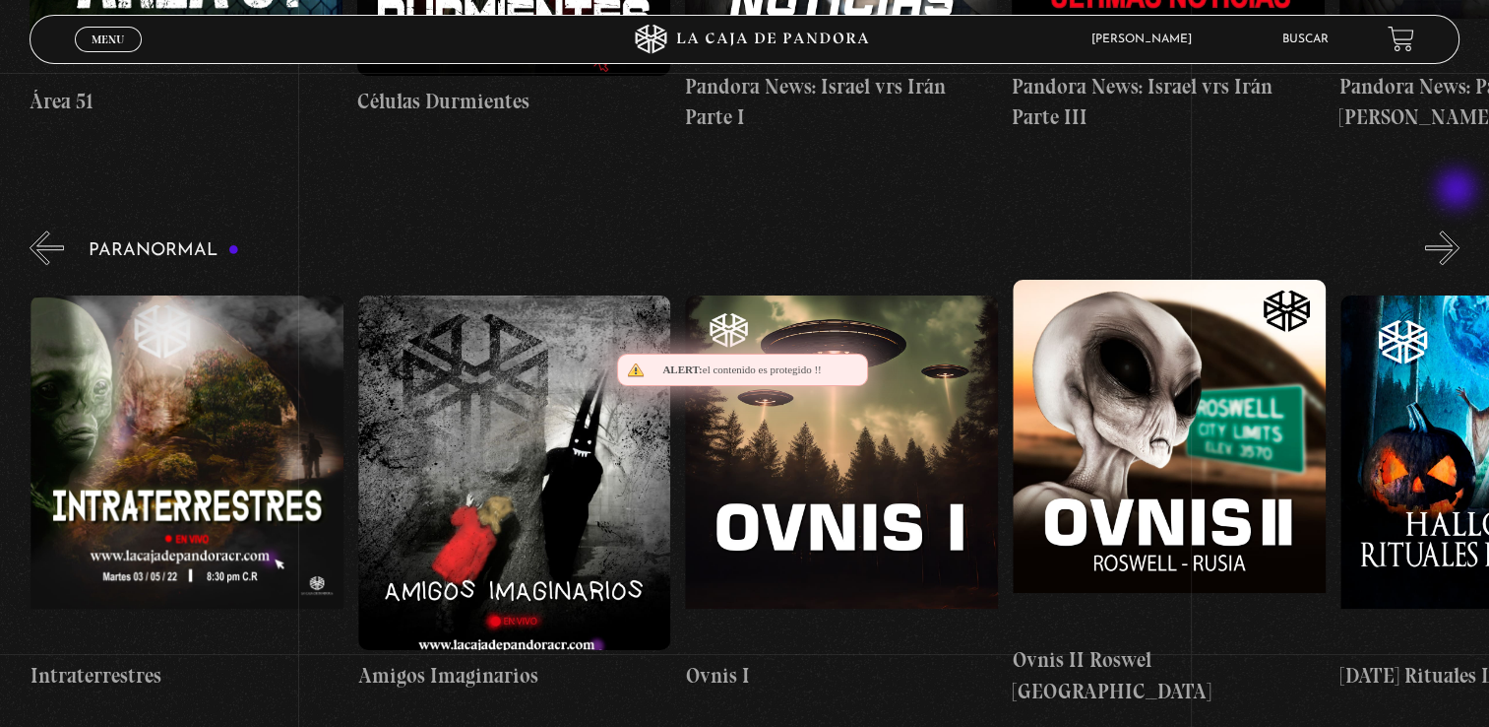
click at [1459, 230] on button "»" at bounding box center [1443, 247] width 34 height 34
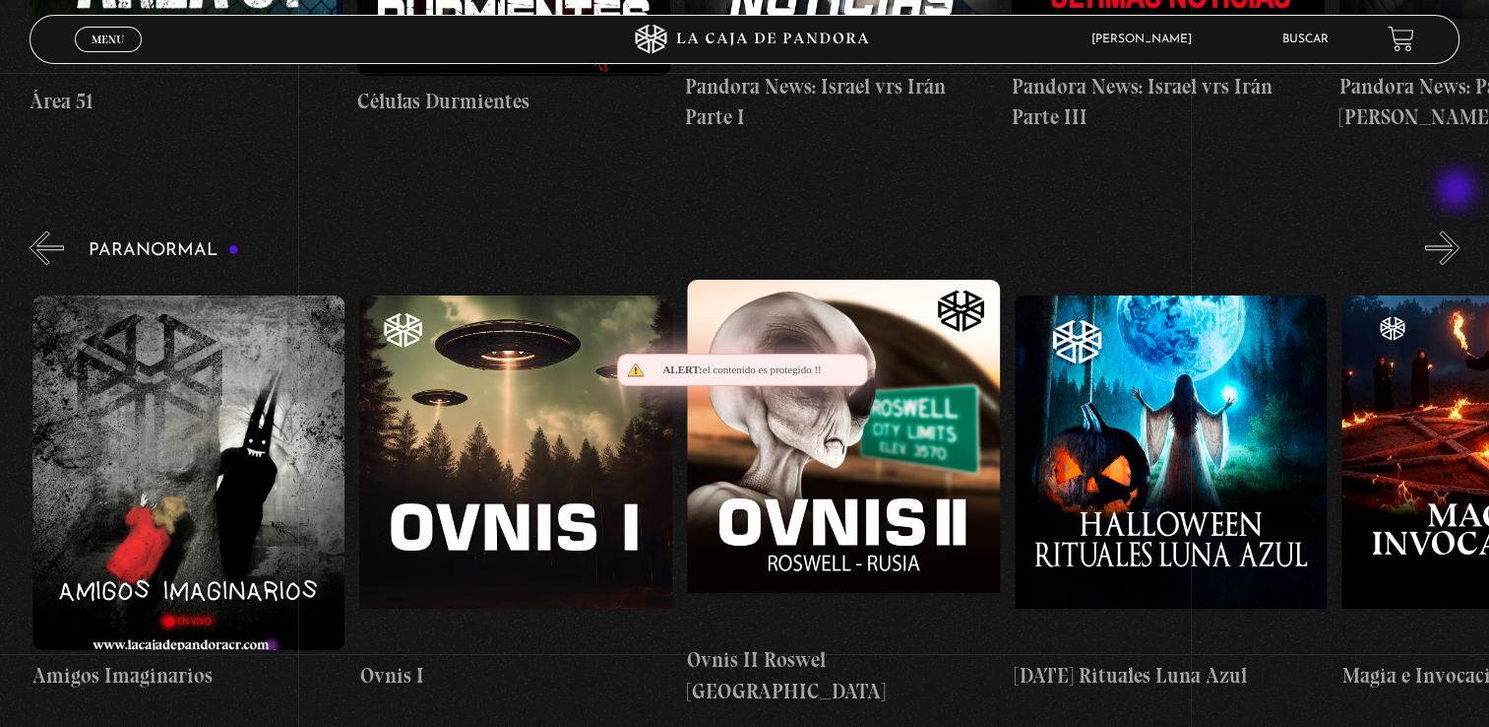
click at [1459, 230] on button "»" at bounding box center [1443, 247] width 34 height 34
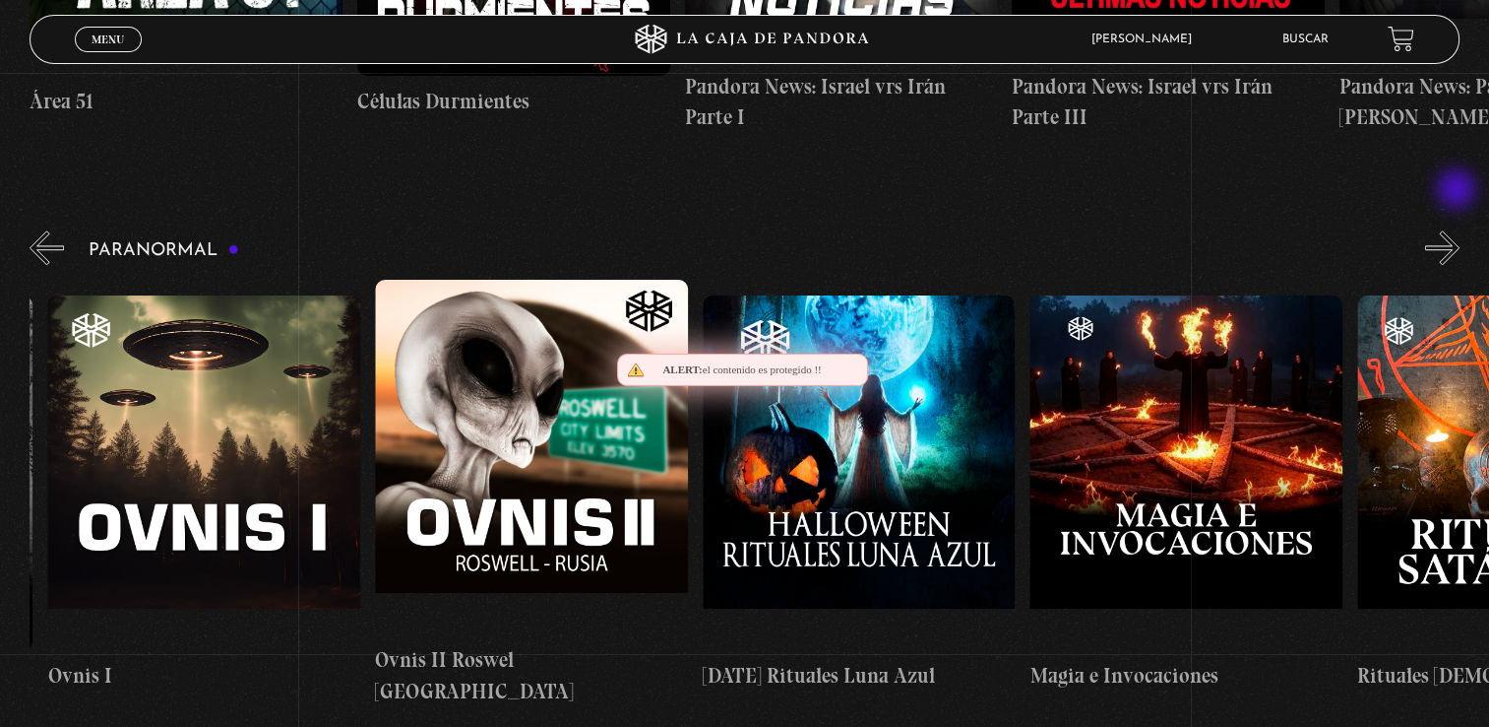
click at [1459, 230] on button "»" at bounding box center [1443, 247] width 34 height 34
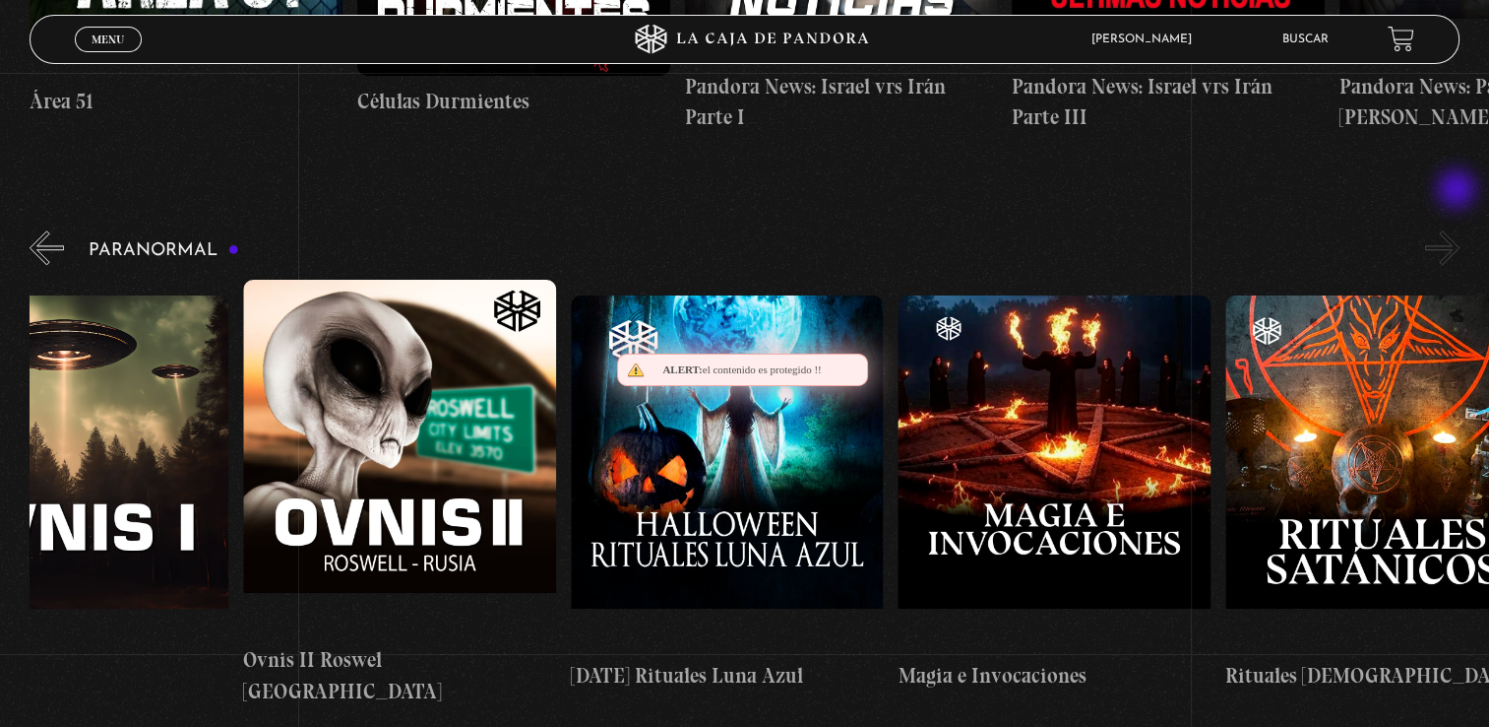
scroll to position [0, 2127]
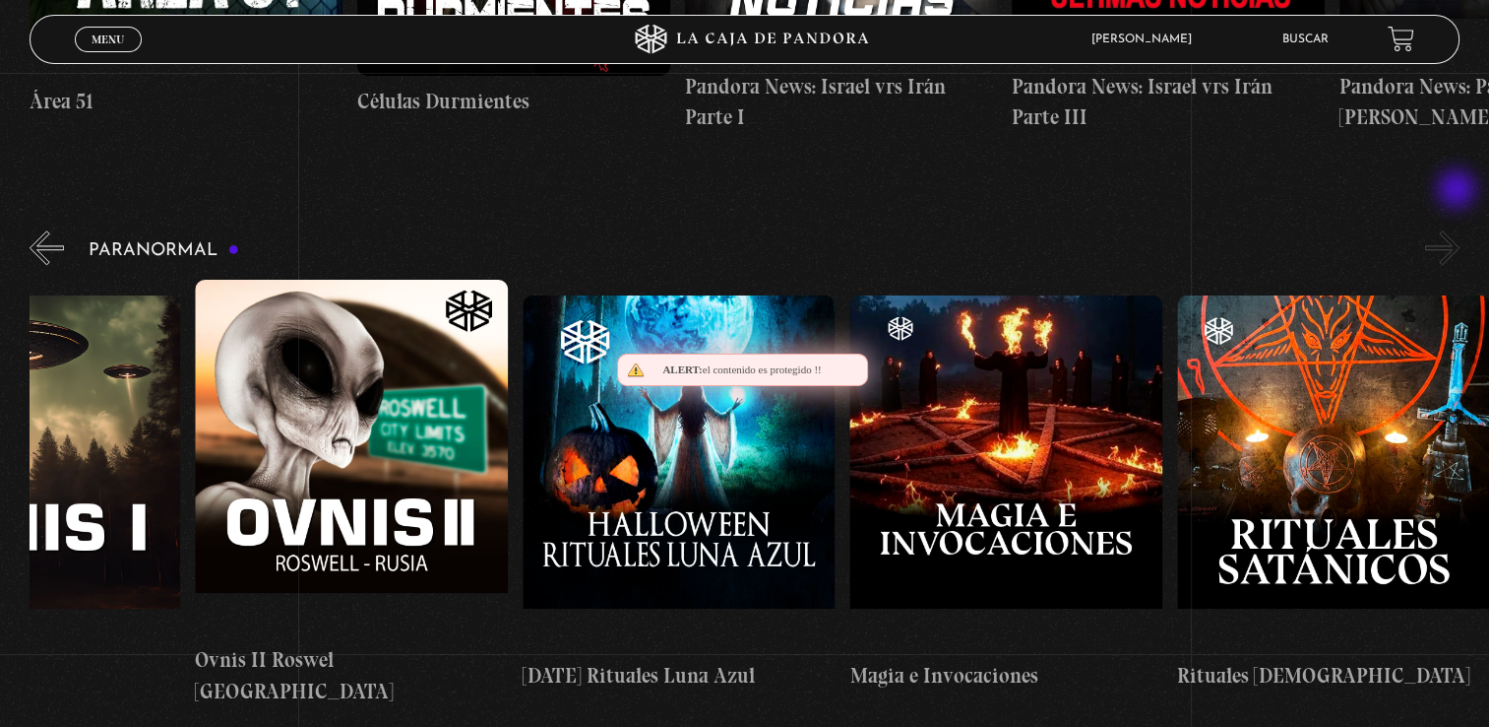
click at [1459, 230] on button "»" at bounding box center [1443, 247] width 34 height 34
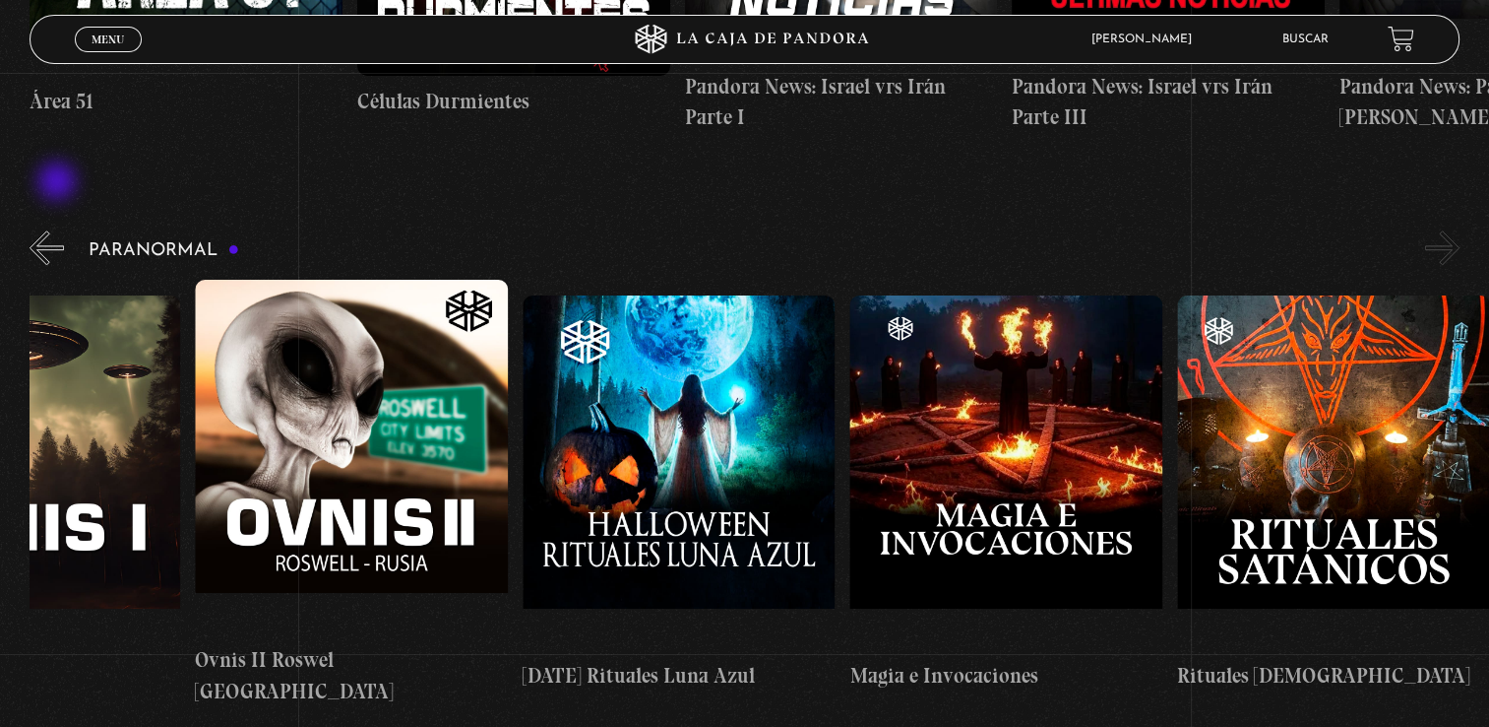
click at [59, 230] on button "«" at bounding box center [47, 247] width 34 height 34
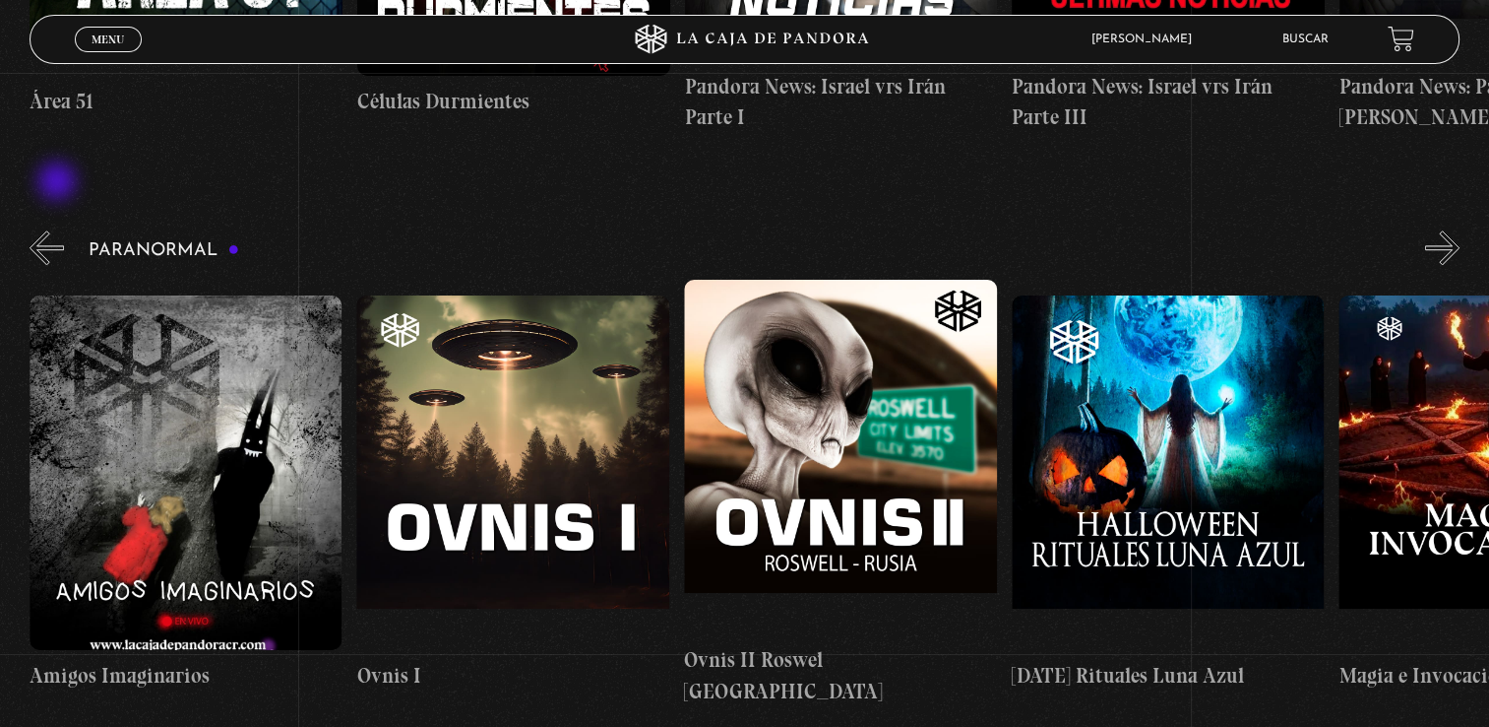
click at [59, 230] on button "«" at bounding box center [47, 247] width 34 height 34
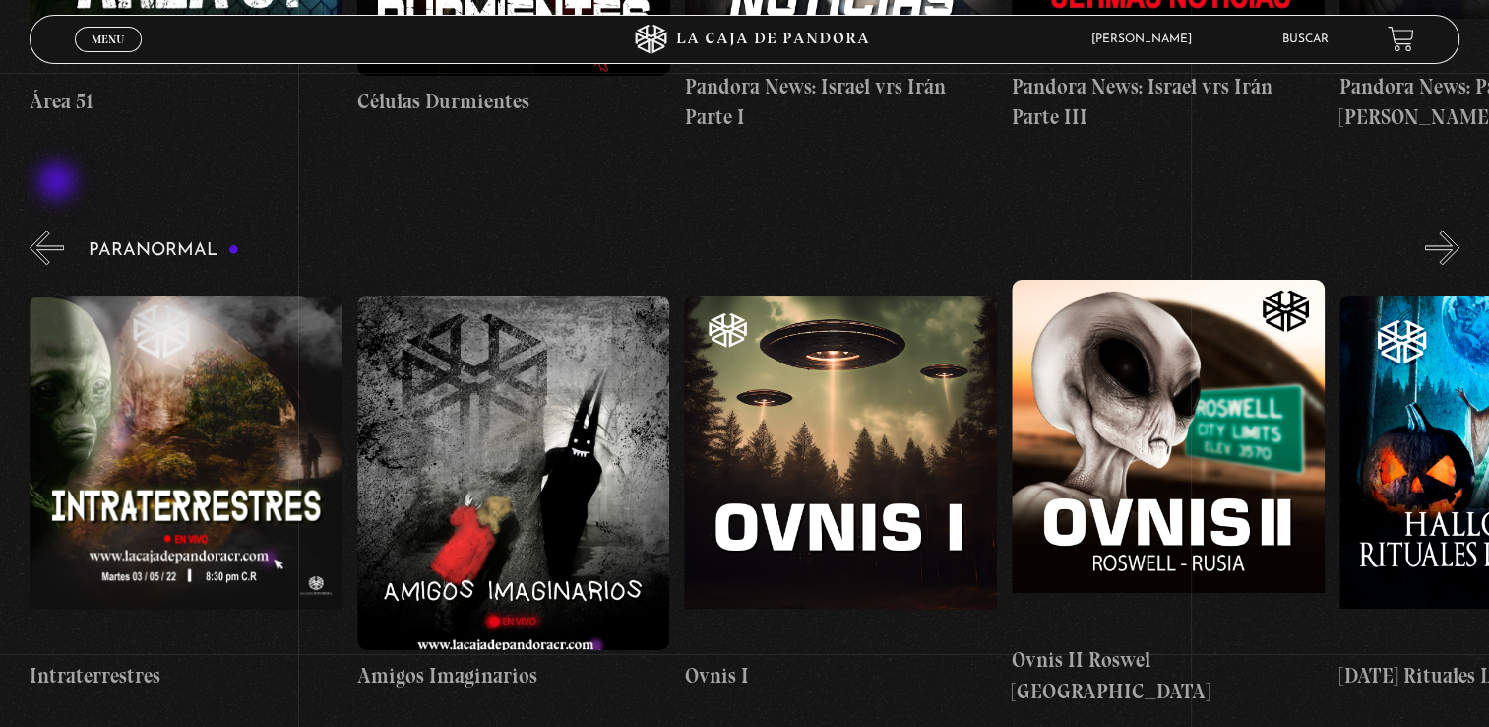
click at [59, 230] on button "«" at bounding box center [47, 247] width 34 height 34
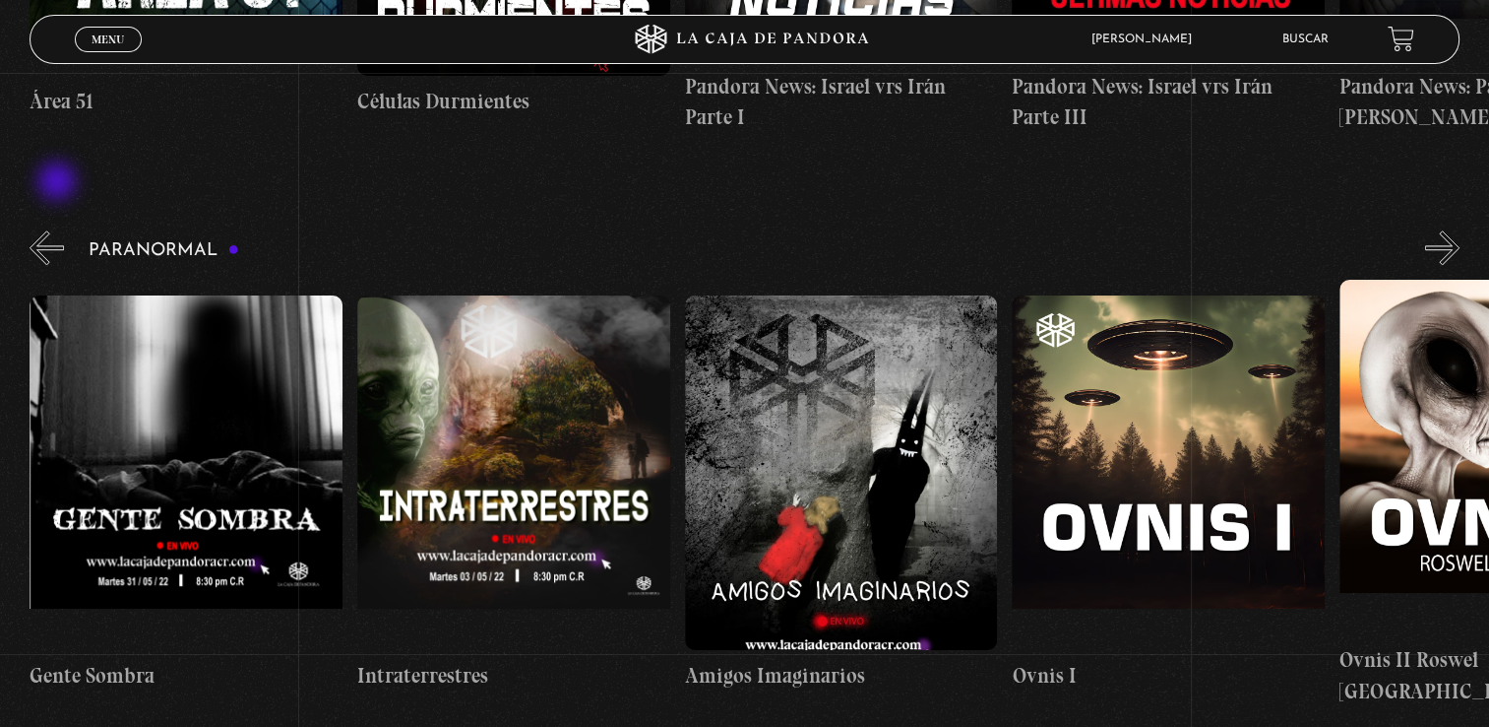
click at [59, 230] on button "«" at bounding box center [47, 247] width 34 height 34
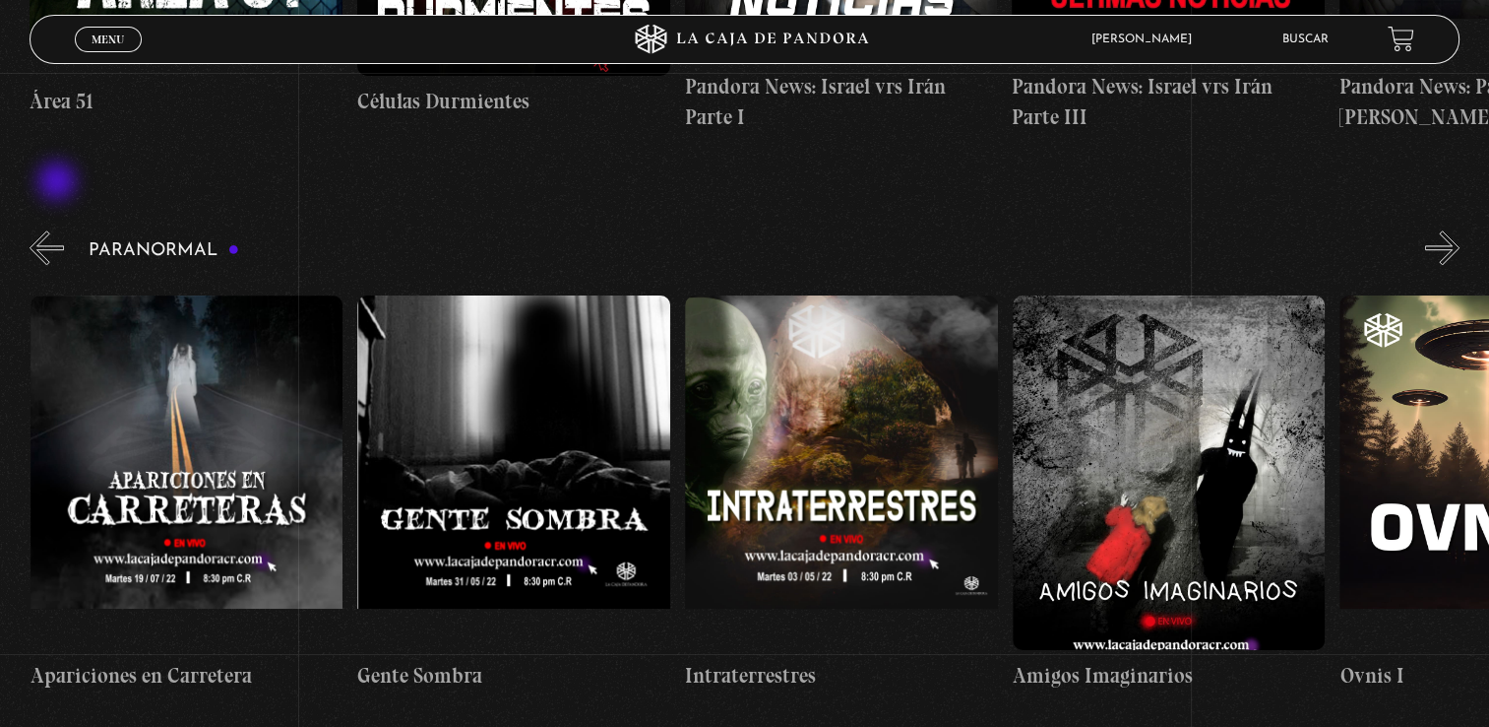
click at [59, 230] on button "«" at bounding box center [47, 247] width 34 height 34
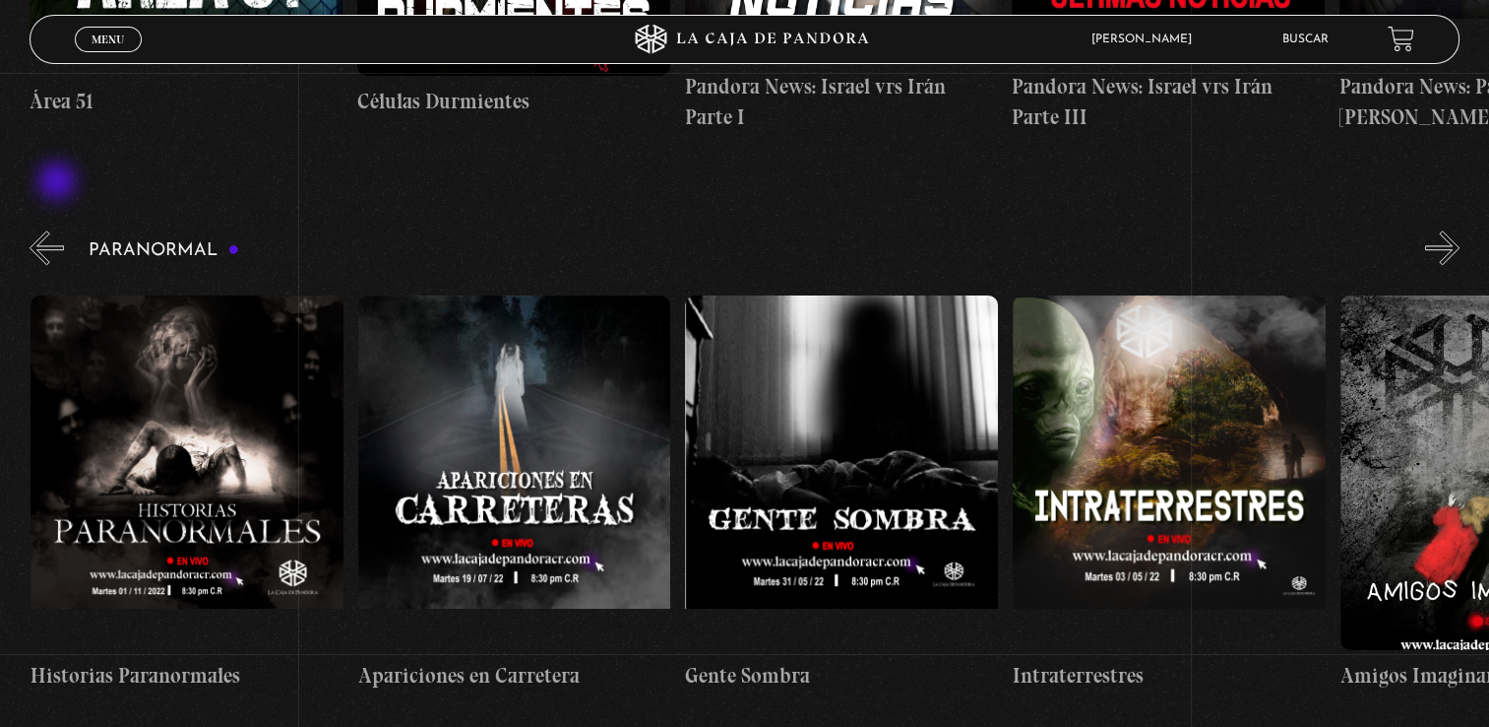
click at [59, 230] on button "«" at bounding box center [47, 247] width 34 height 34
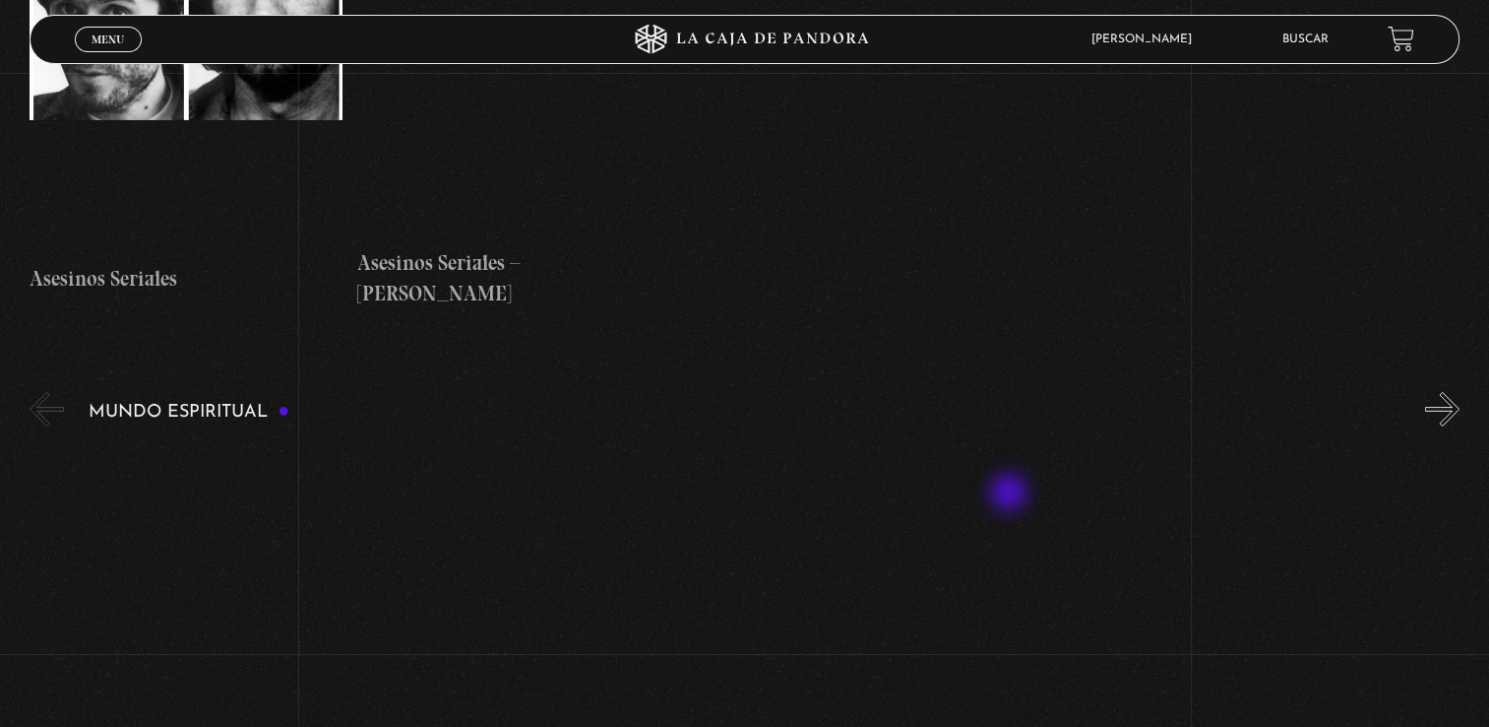
scroll to position [6793, 0]
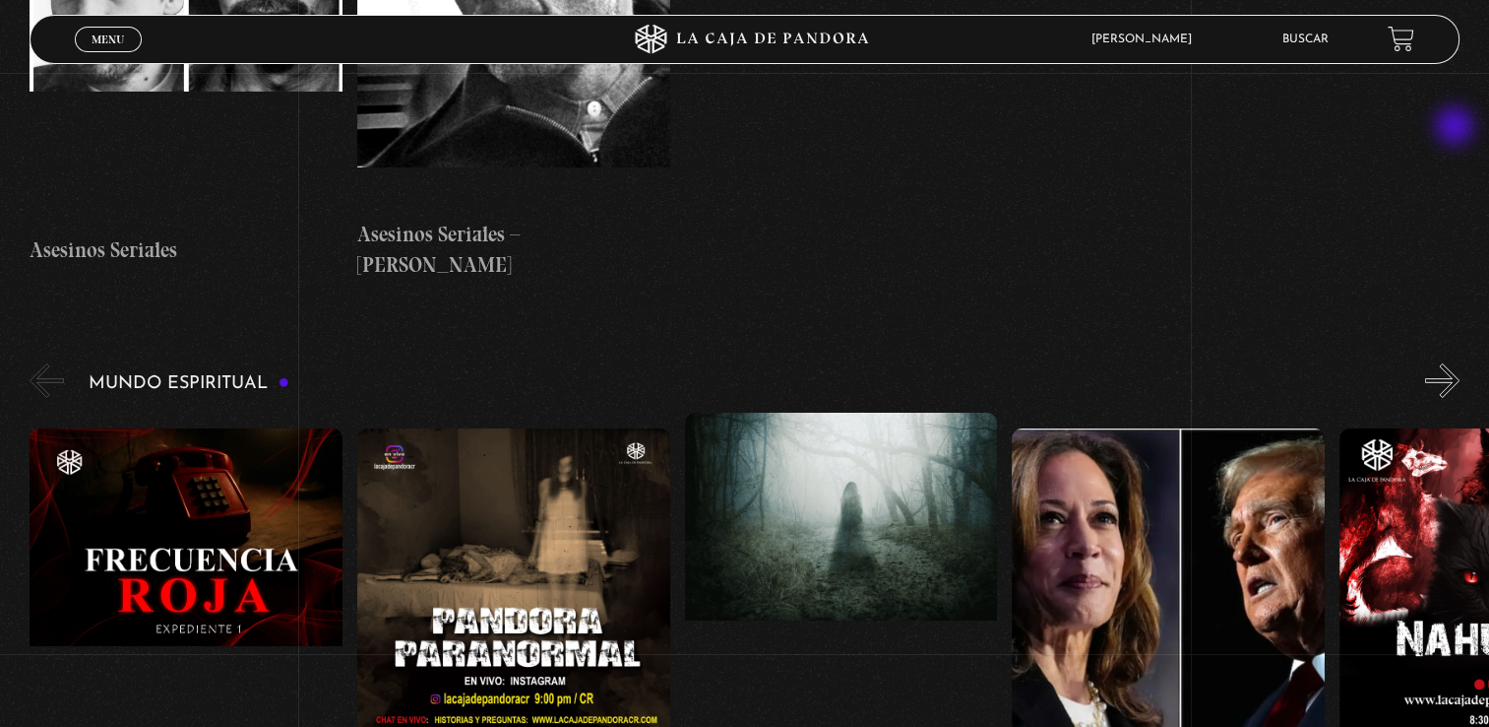
click at [1457, 363] on button "»" at bounding box center [1443, 380] width 34 height 34
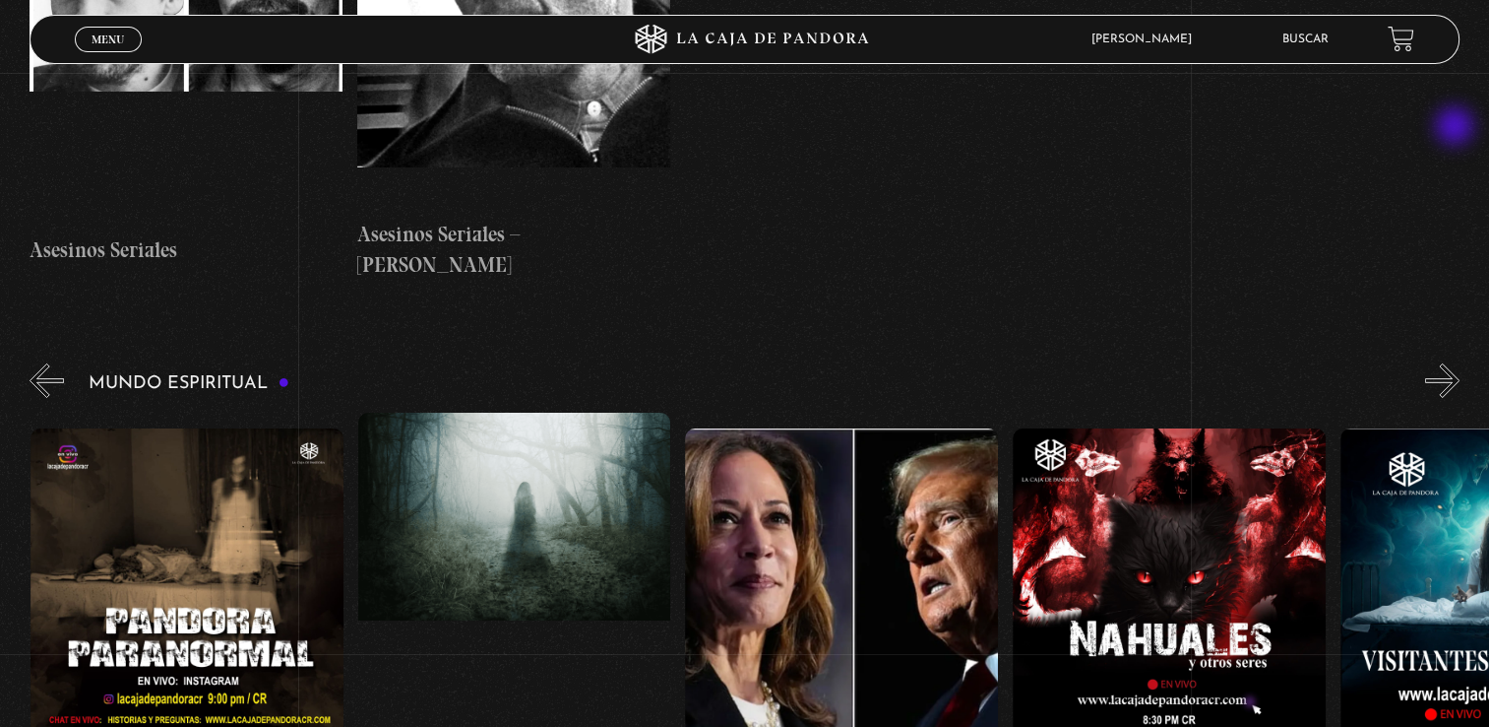
click at [1457, 363] on button "»" at bounding box center [1443, 380] width 34 height 34
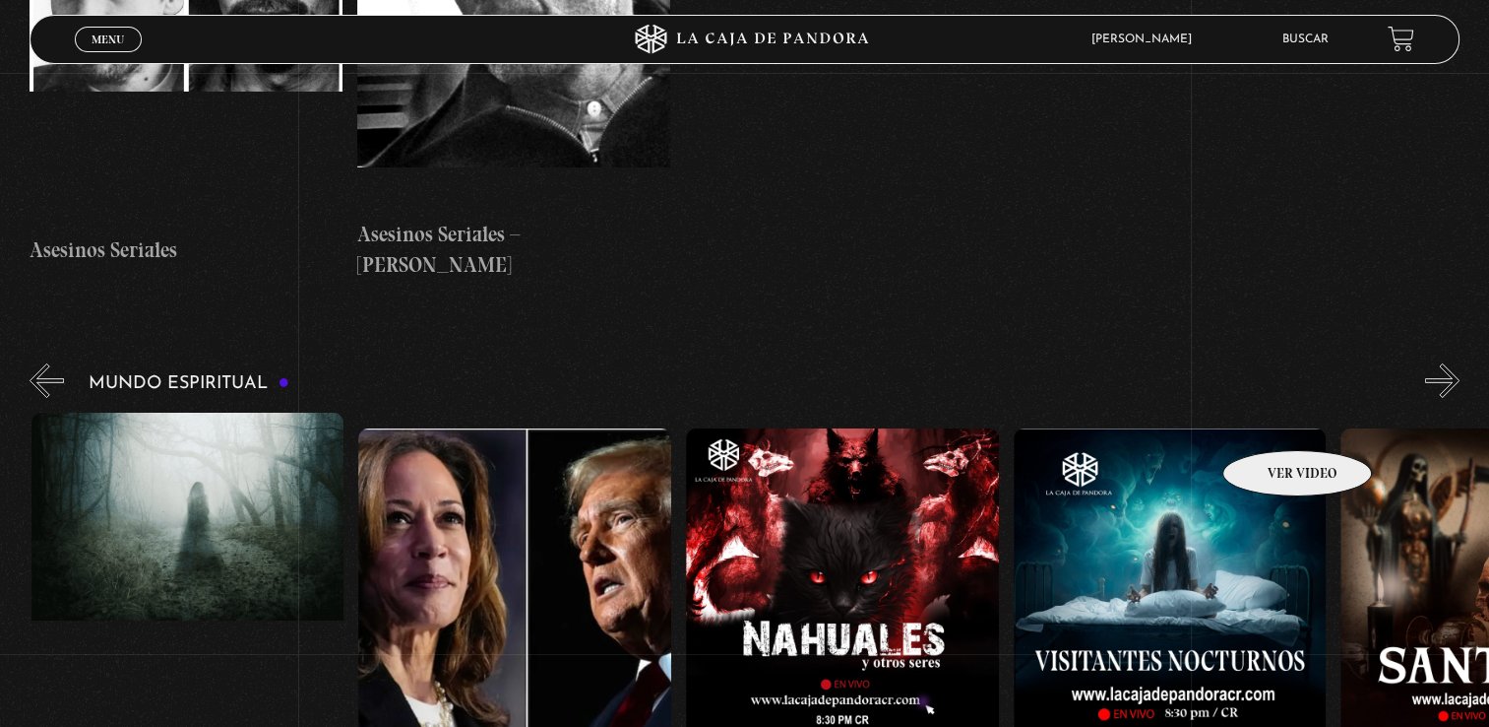
click at [1268, 428] on figure at bounding box center [1170, 605] width 313 height 354
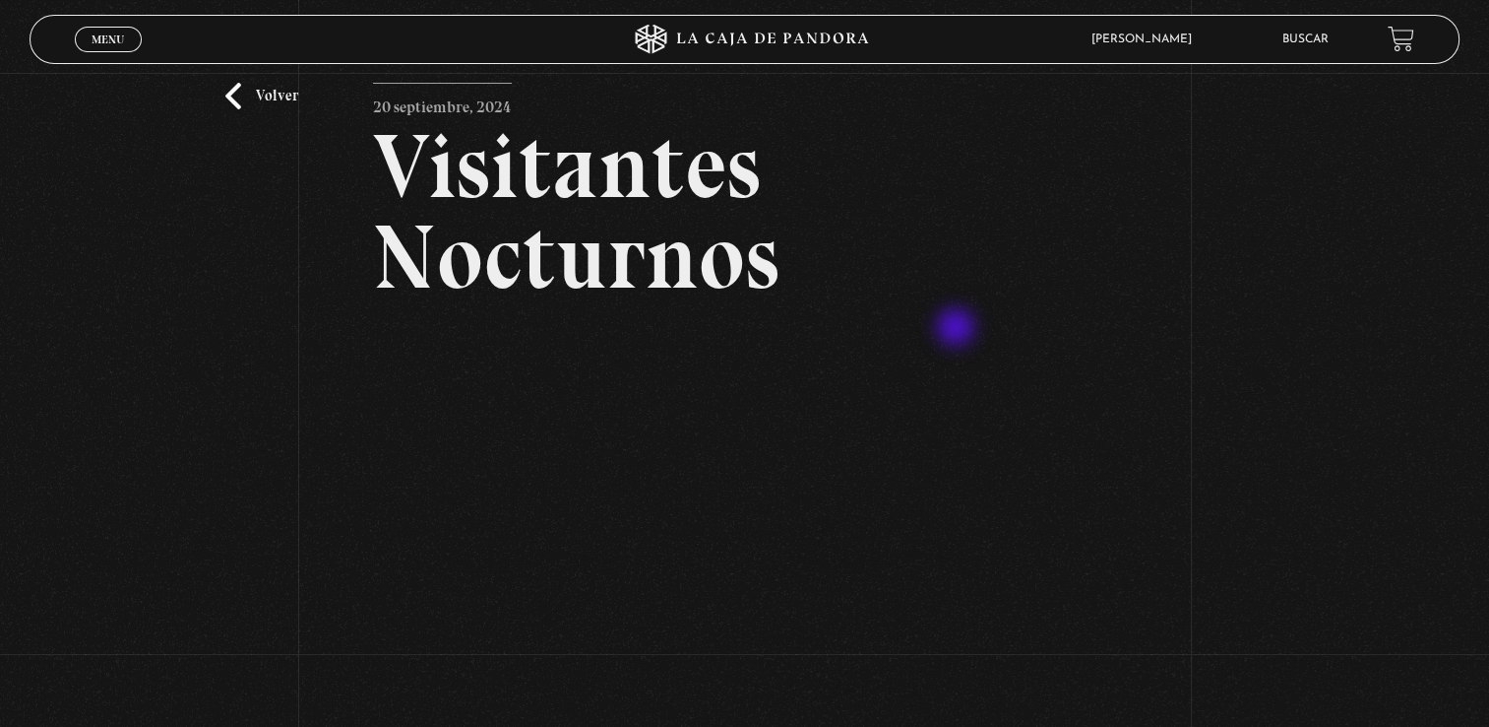
scroll to position [161, 0]
